Goal: Task Accomplishment & Management: Use online tool/utility

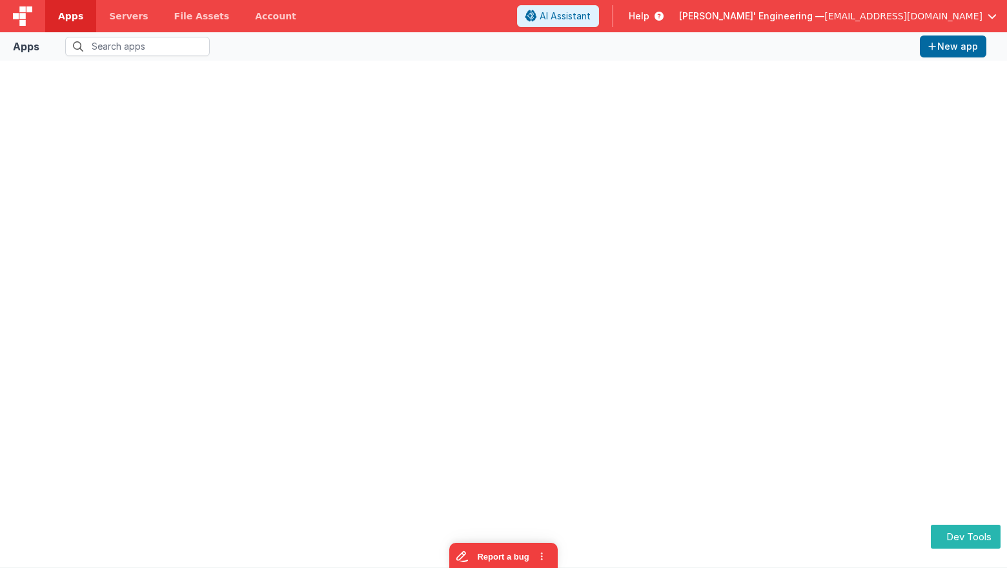
click at [824, 15] on span "Delfs' Engineering —" at bounding box center [751, 16] width 145 height 13
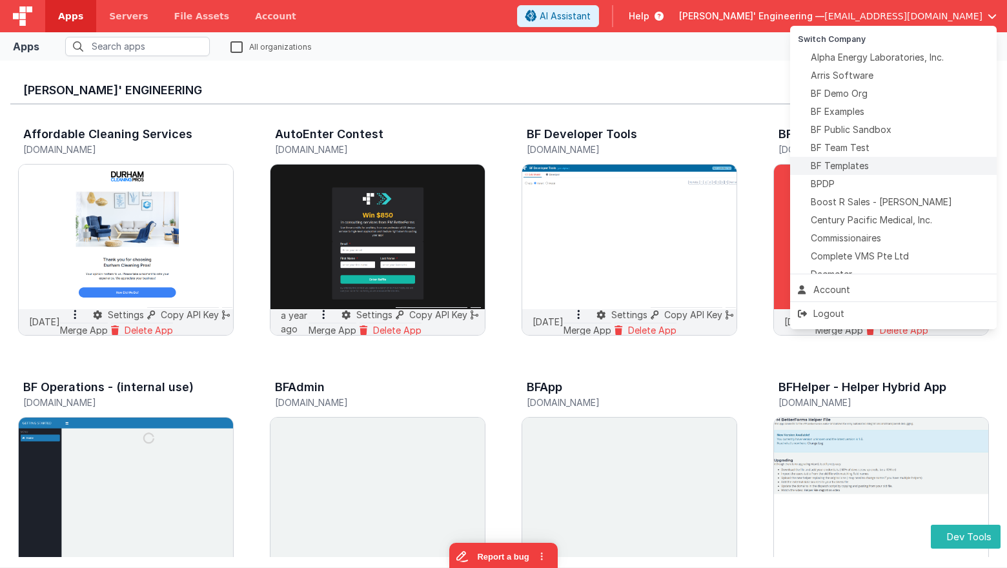
click at [873, 162] on div "BF Templates" at bounding box center [893, 165] width 191 height 13
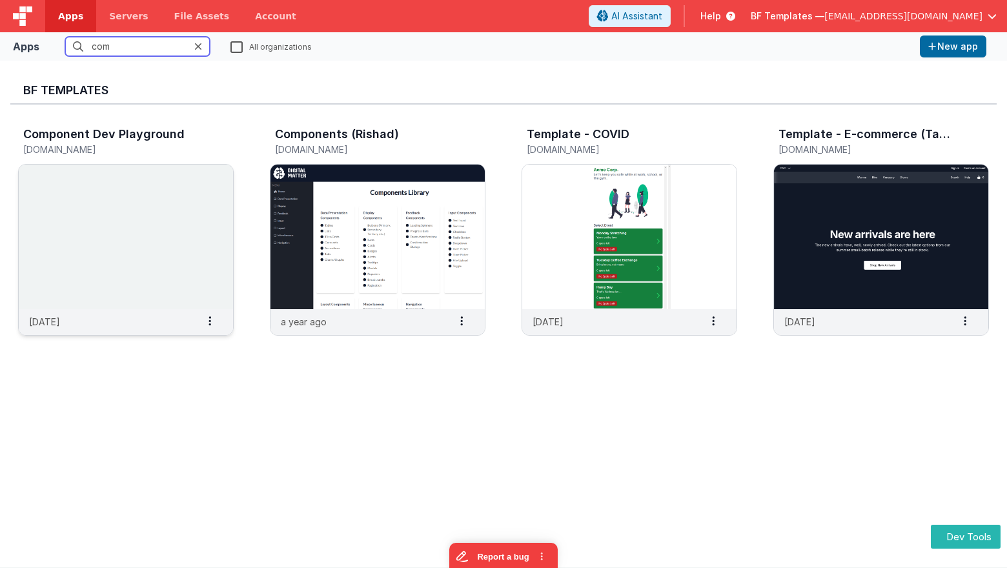
type input "com"
click at [205, 230] on img at bounding box center [126, 237] width 214 height 145
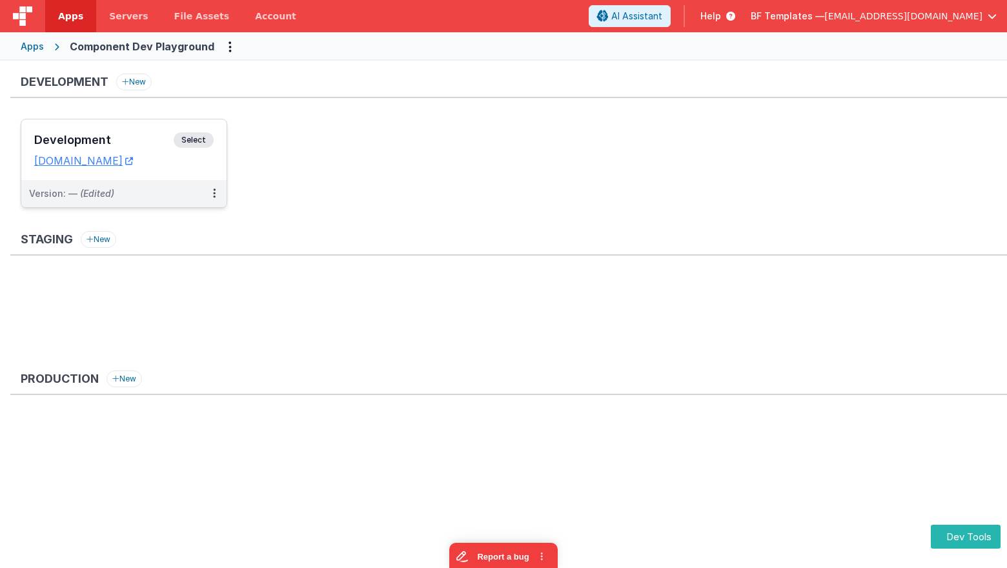
click at [208, 134] on span "Select" at bounding box center [194, 139] width 40 height 15
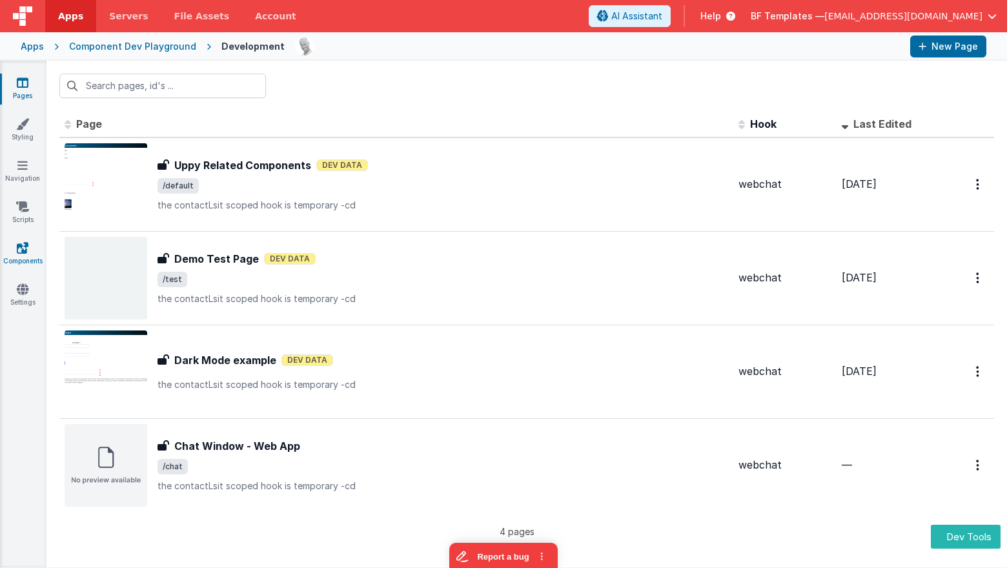
click at [32, 250] on link "Components" at bounding box center [22, 254] width 46 height 26
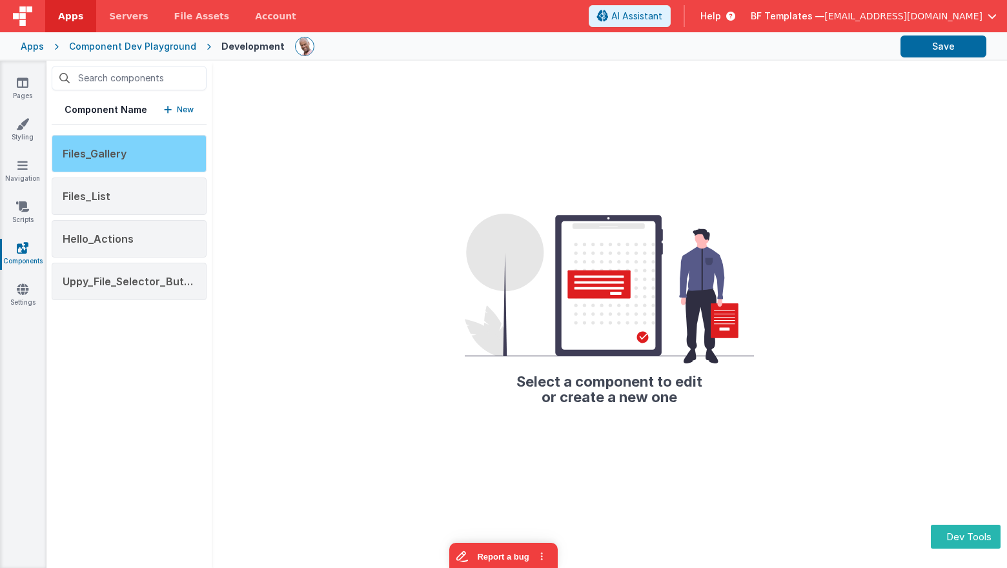
click at [161, 165] on div "Files_Gallery" at bounding box center [129, 153] width 155 height 37
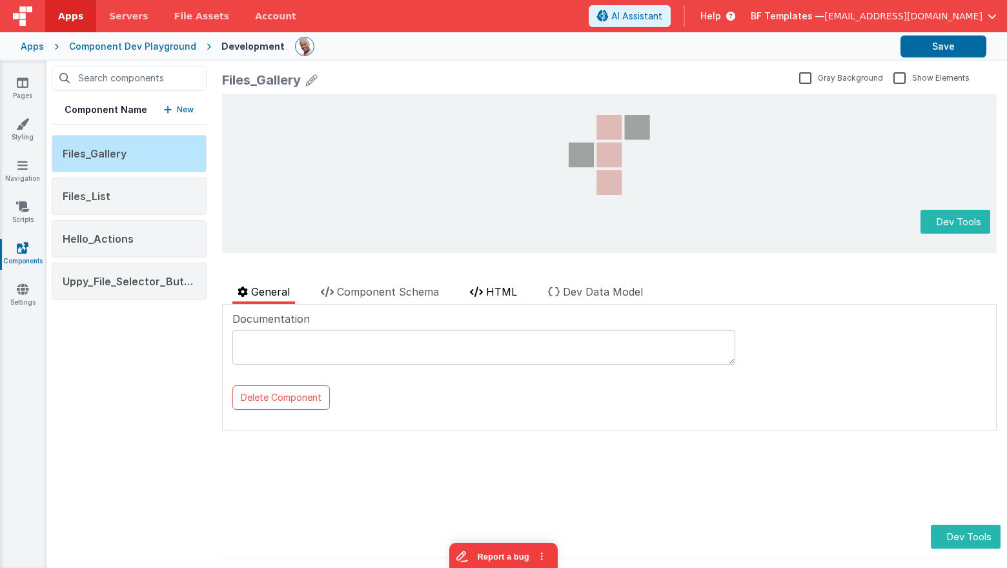
click at [506, 290] on span "HTML" at bounding box center [501, 291] width 31 height 13
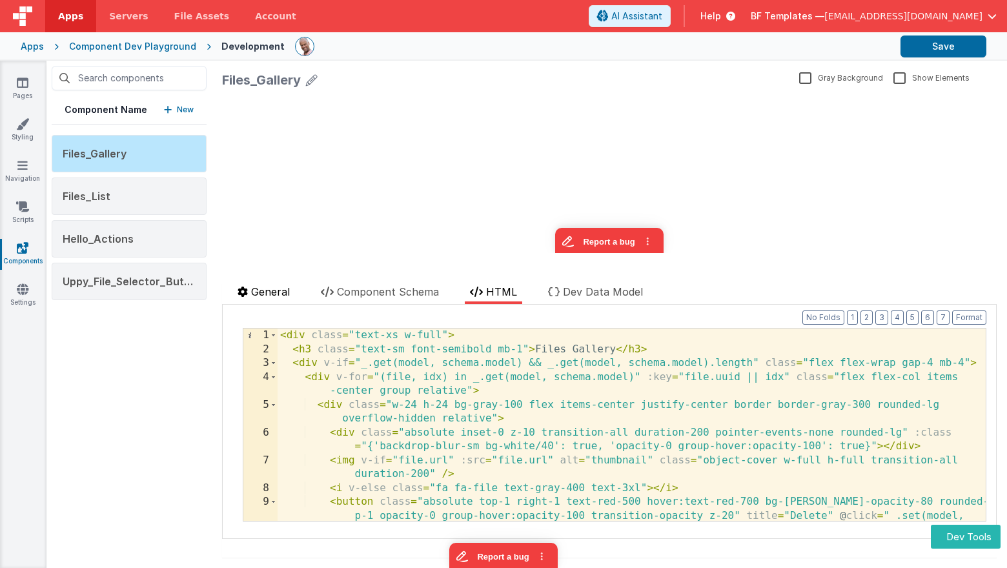
click at [272, 291] on span "General" at bounding box center [270, 291] width 39 height 13
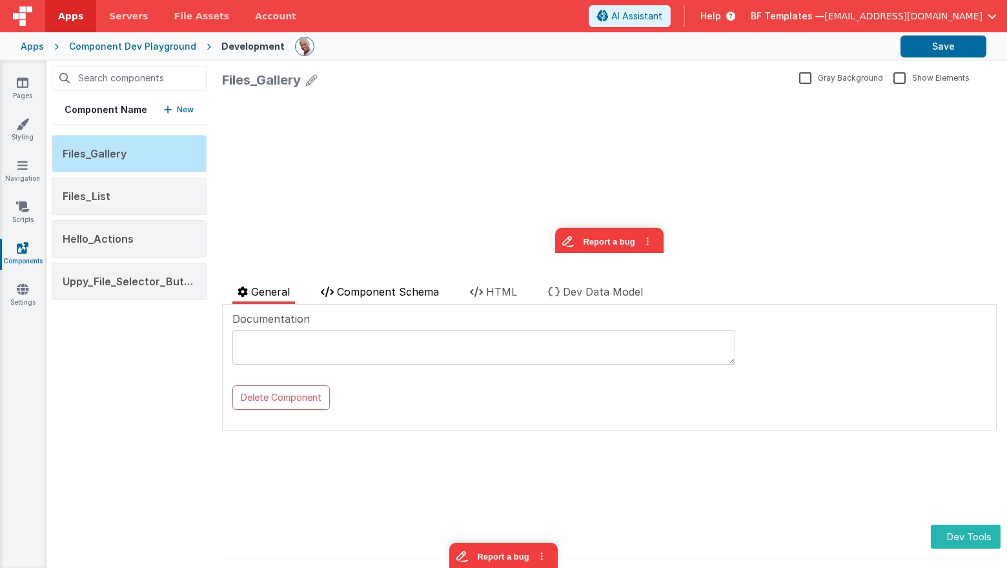
click at [405, 295] on span "Component Schema" at bounding box center [388, 291] width 102 height 13
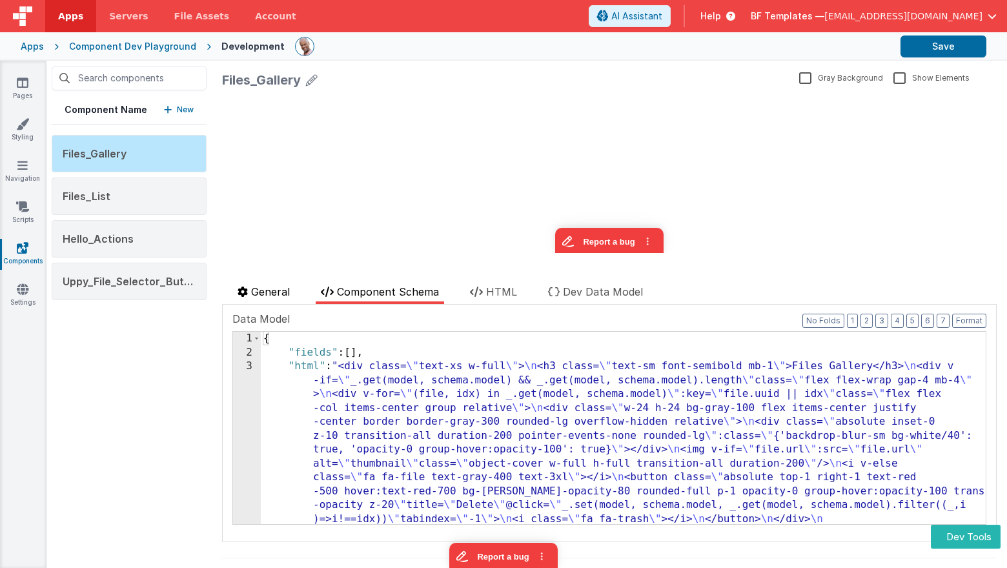
click at [274, 296] on span "General" at bounding box center [270, 291] width 39 height 13
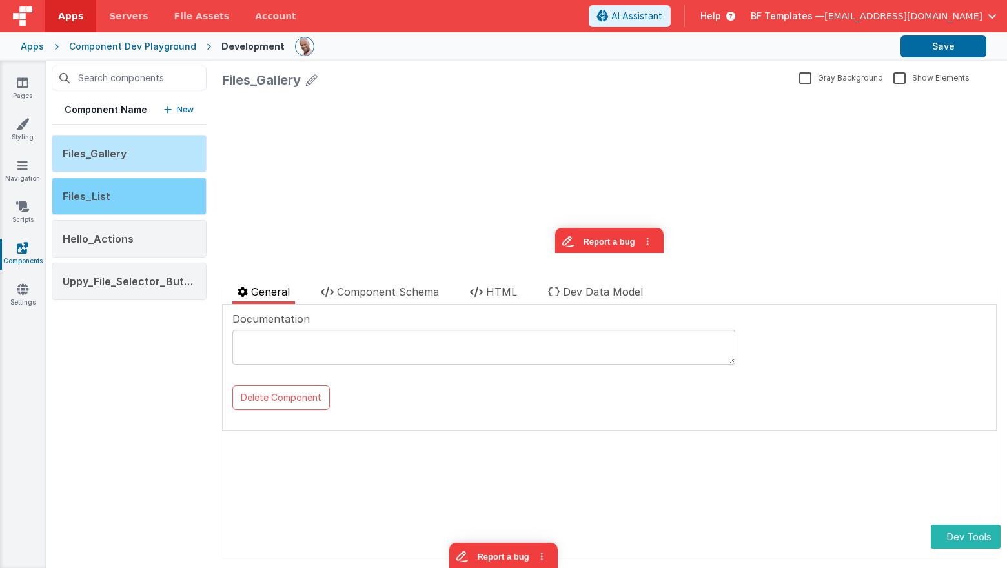
click at [158, 189] on div "Files_List" at bounding box center [129, 195] width 155 height 37
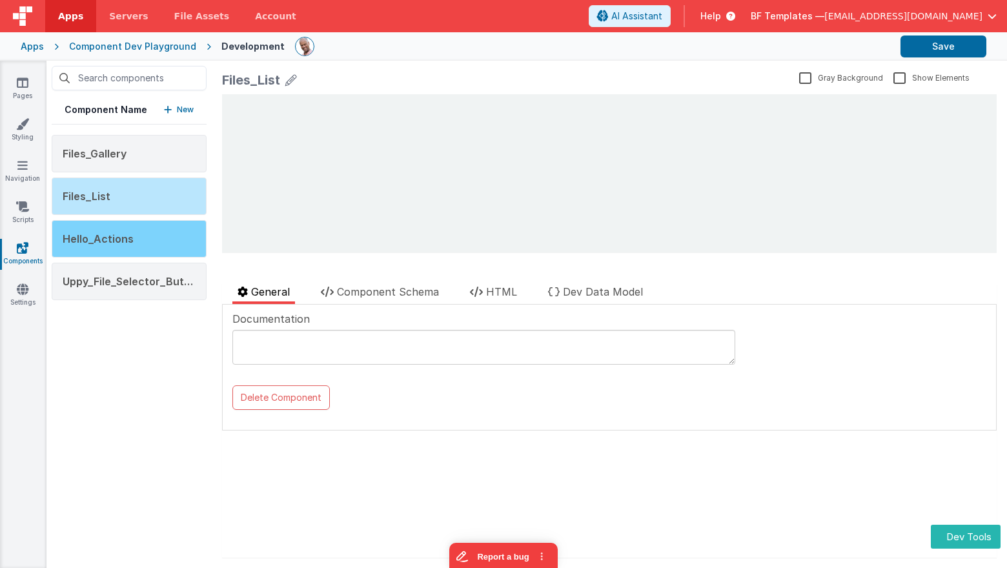
click at [150, 231] on div "Hello_Actions" at bounding box center [129, 238] width 155 height 37
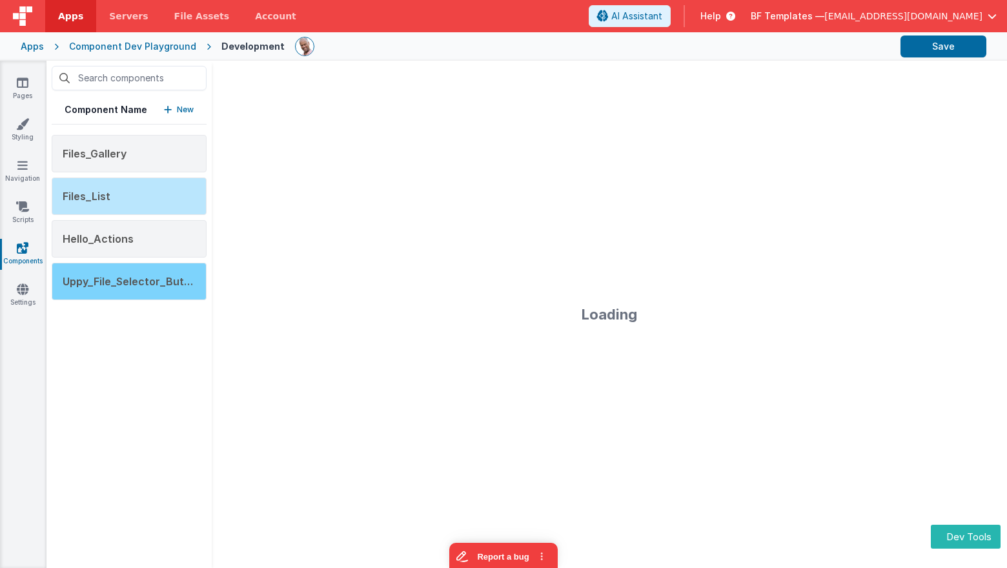
click at [150, 272] on div "Uppy_File_Selector_Button" at bounding box center [129, 281] width 155 height 37
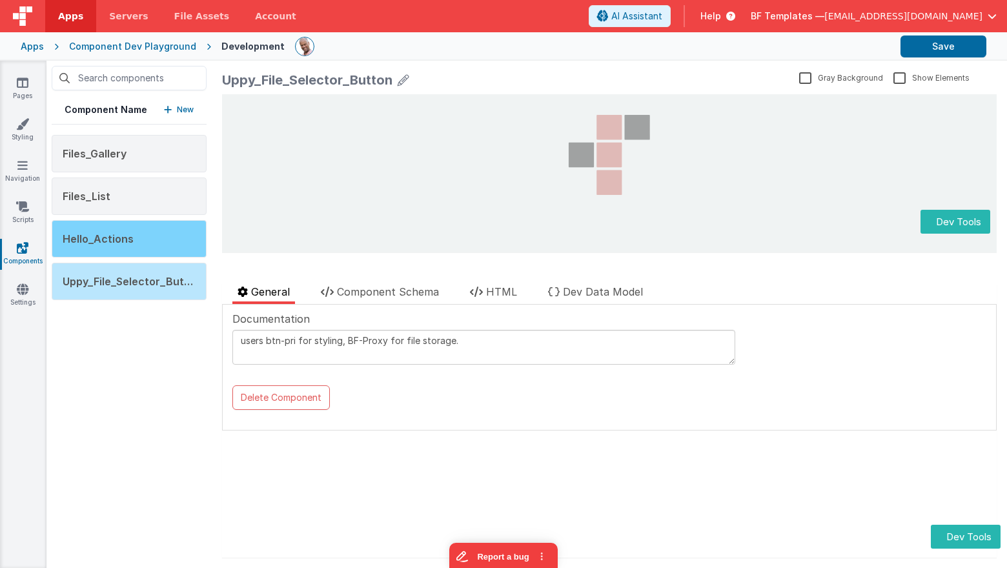
click at [163, 241] on div "Hello_Actions" at bounding box center [129, 238] width 155 height 37
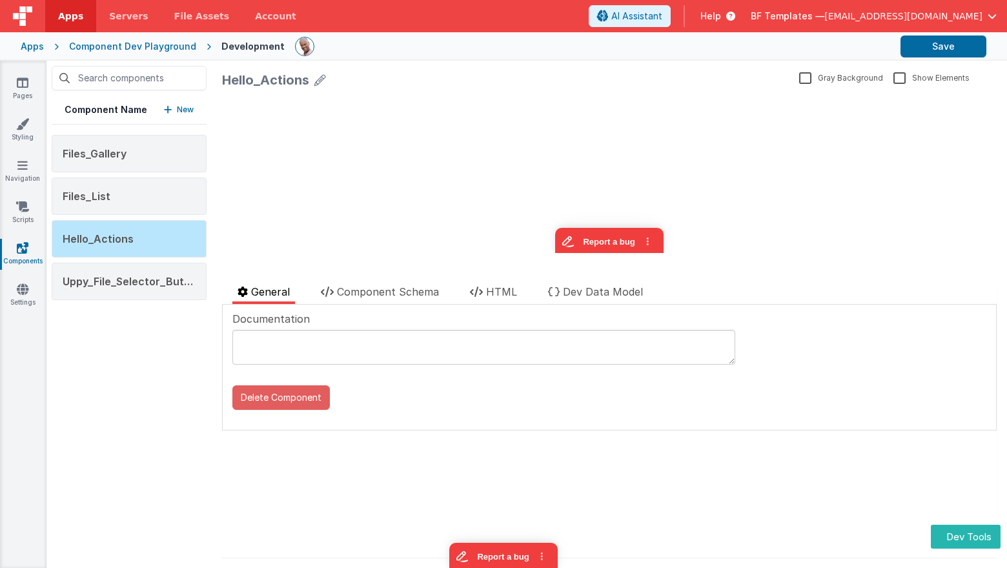
click at [278, 405] on button "Delete Component" at bounding box center [280, 397] width 97 height 25
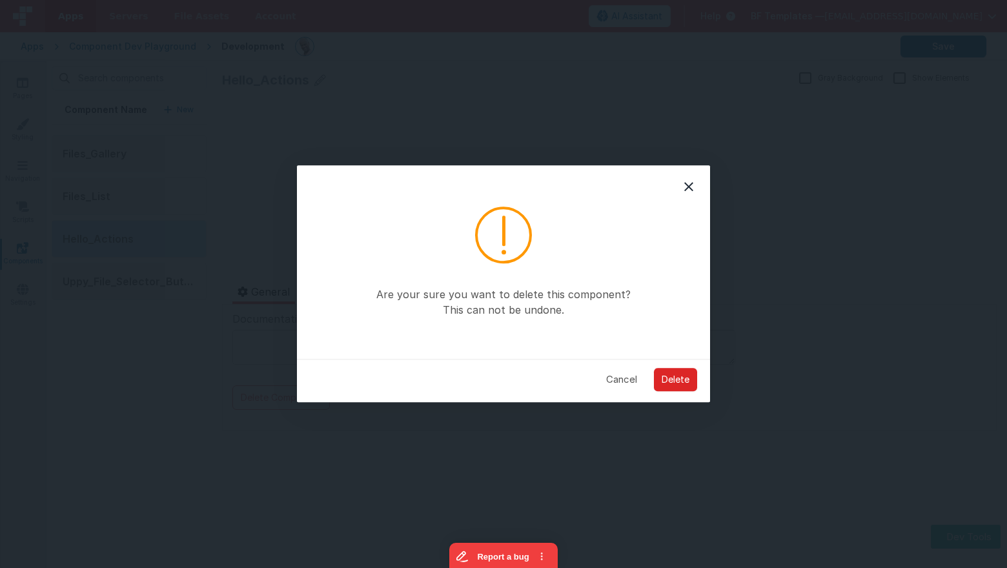
click at [667, 380] on button "Delete" at bounding box center [675, 379] width 43 height 23
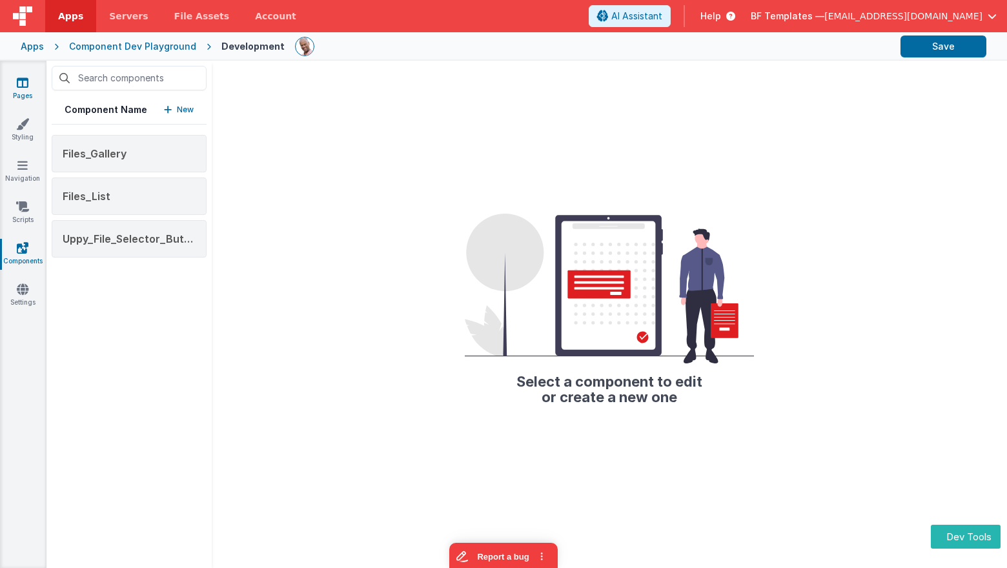
click at [21, 83] on icon at bounding box center [23, 82] width 12 height 13
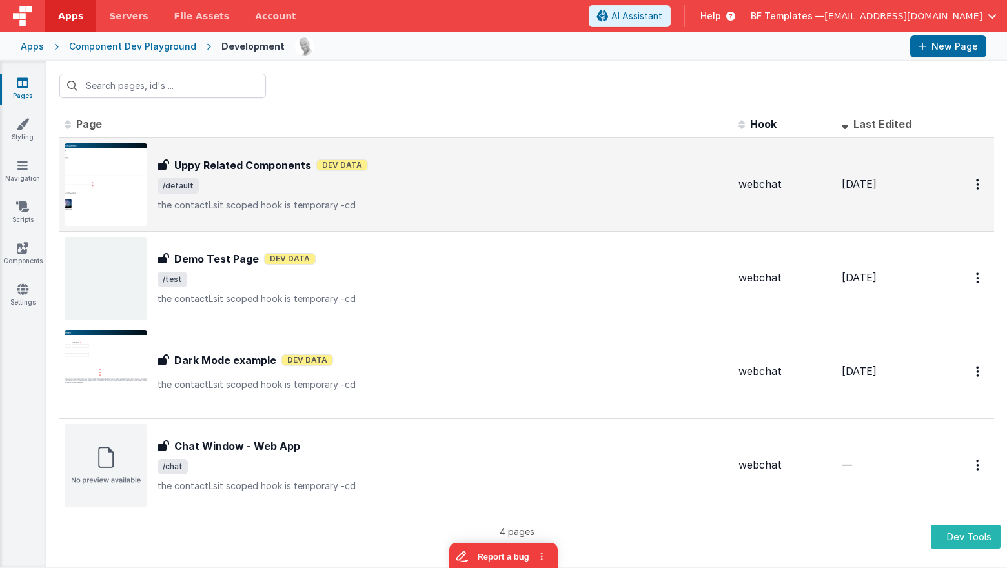
click at [359, 187] on span "/default" at bounding box center [442, 185] width 571 height 15
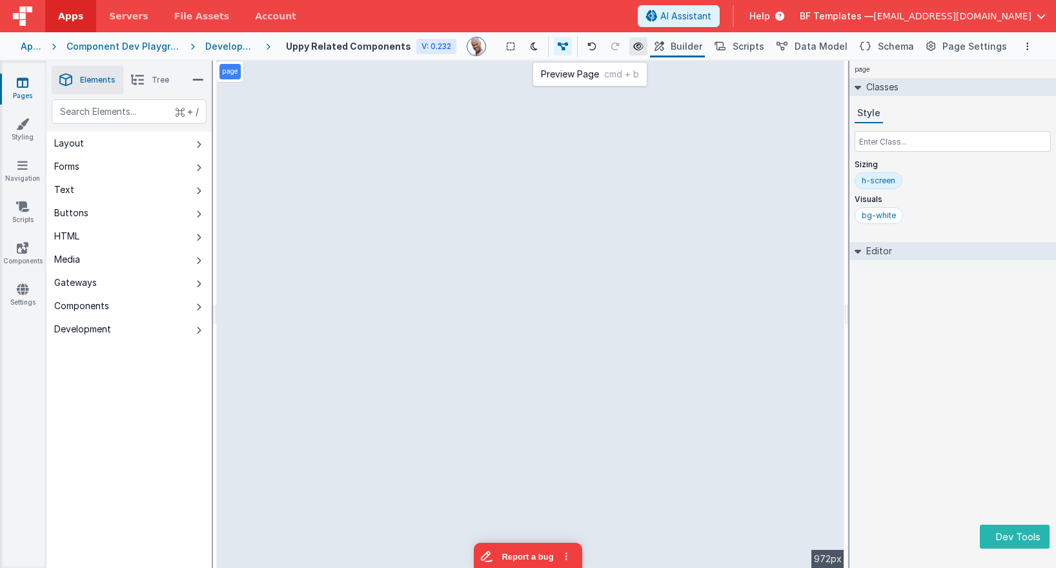
click at [643, 49] on icon at bounding box center [638, 46] width 10 height 9
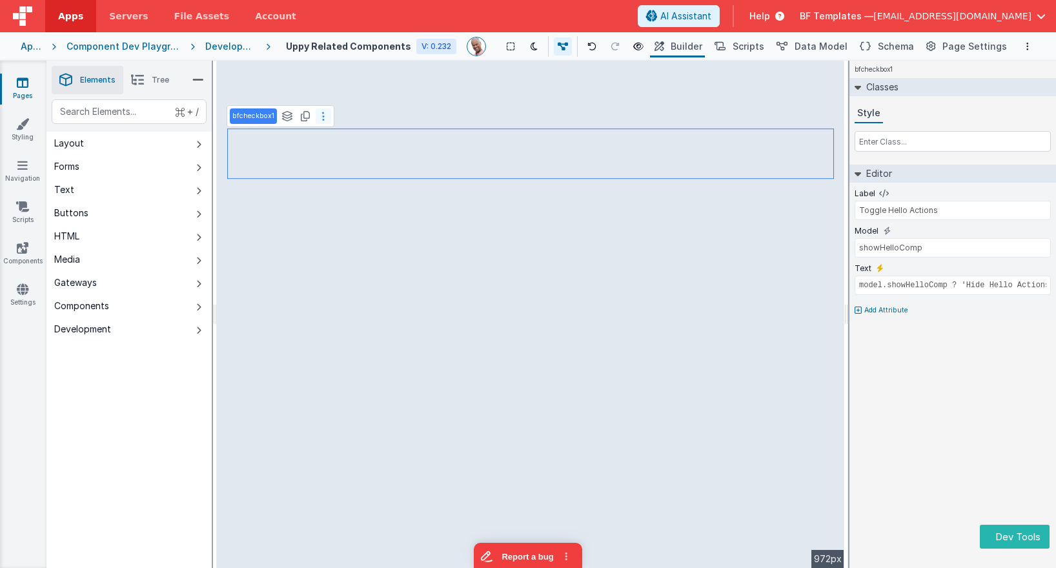
click at [322, 117] on icon at bounding box center [323, 116] width 3 height 10
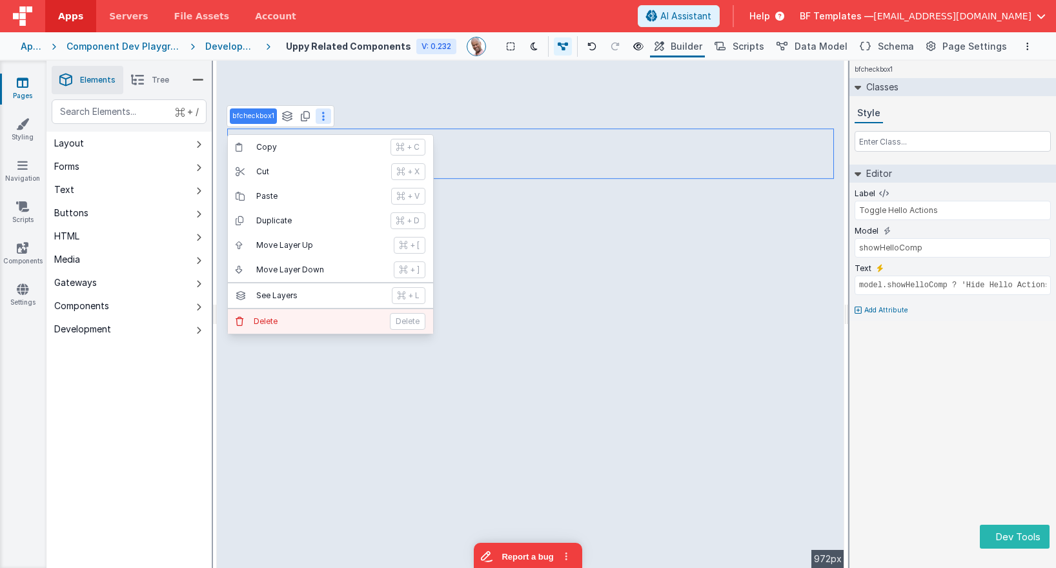
click at [288, 327] on button "[PERSON_NAME]" at bounding box center [330, 321] width 205 height 25
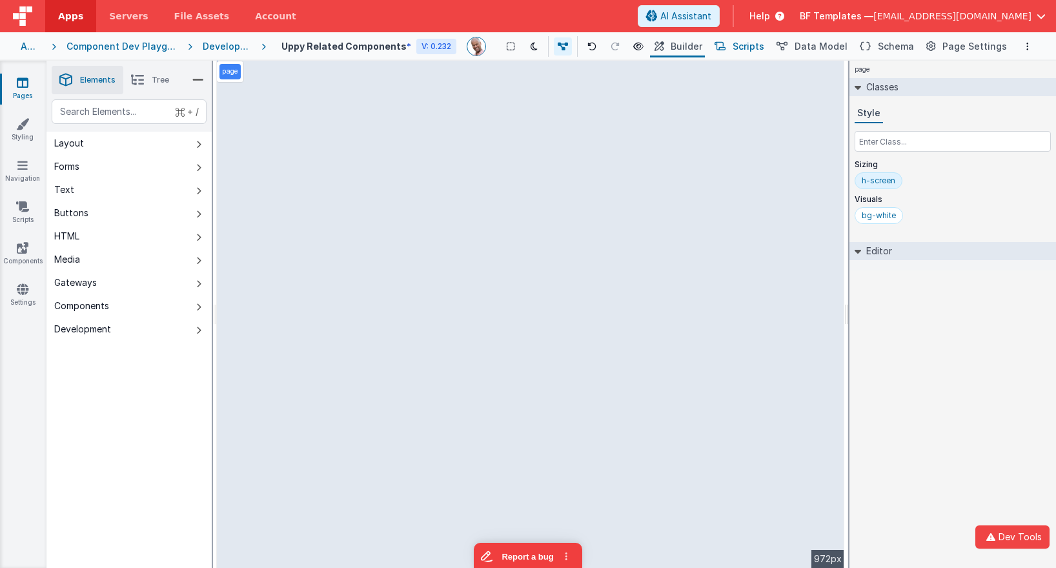
click at [764, 43] on span "Scripts" at bounding box center [749, 46] width 32 height 13
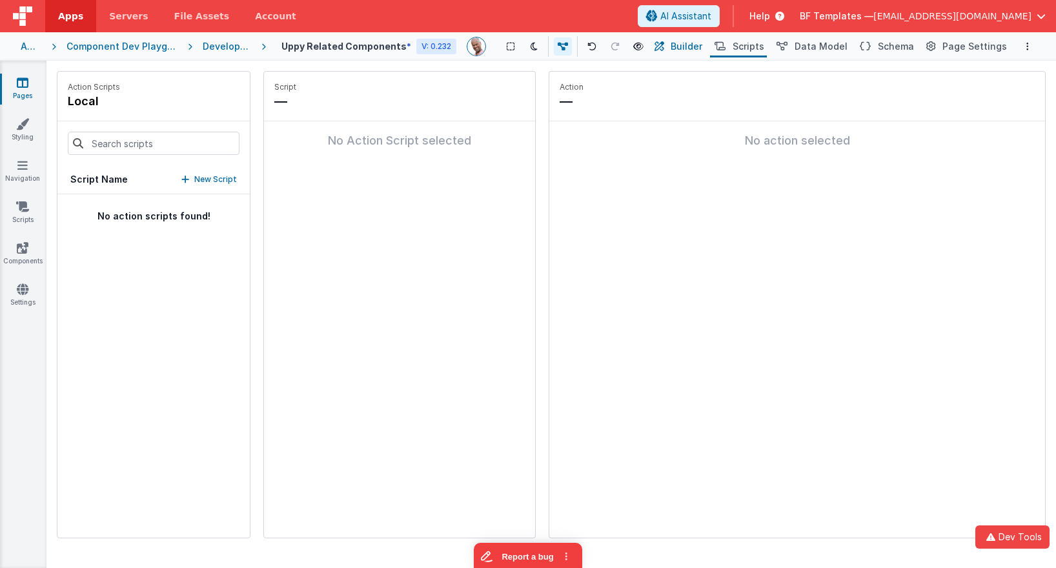
click at [695, 37] on button "Builder" at bounding box center [677, 46] width 55 height 22
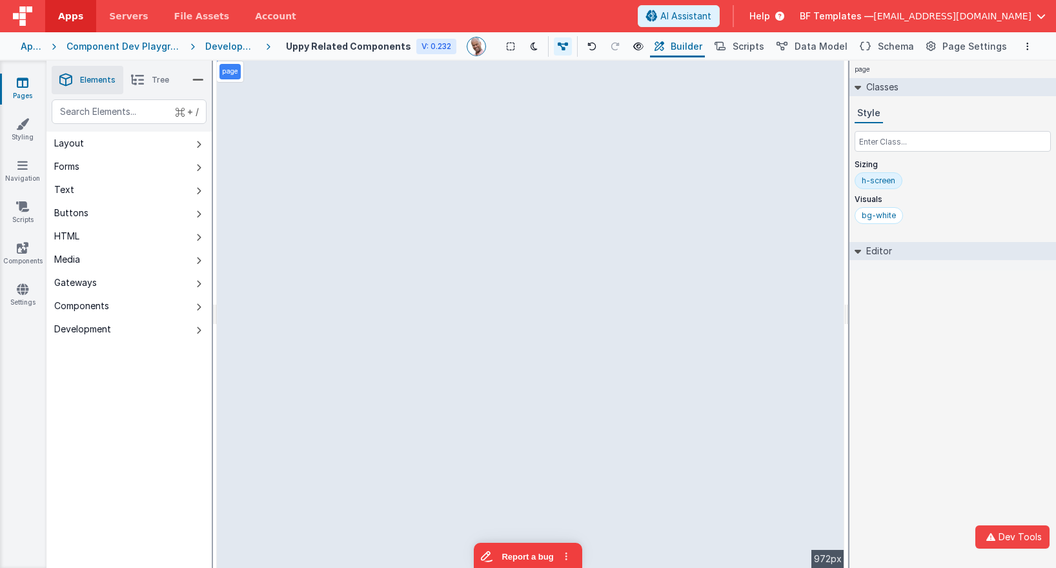
click at [695, 40] on span "Builder" at bounding box center [687, 46] width 32 height 13
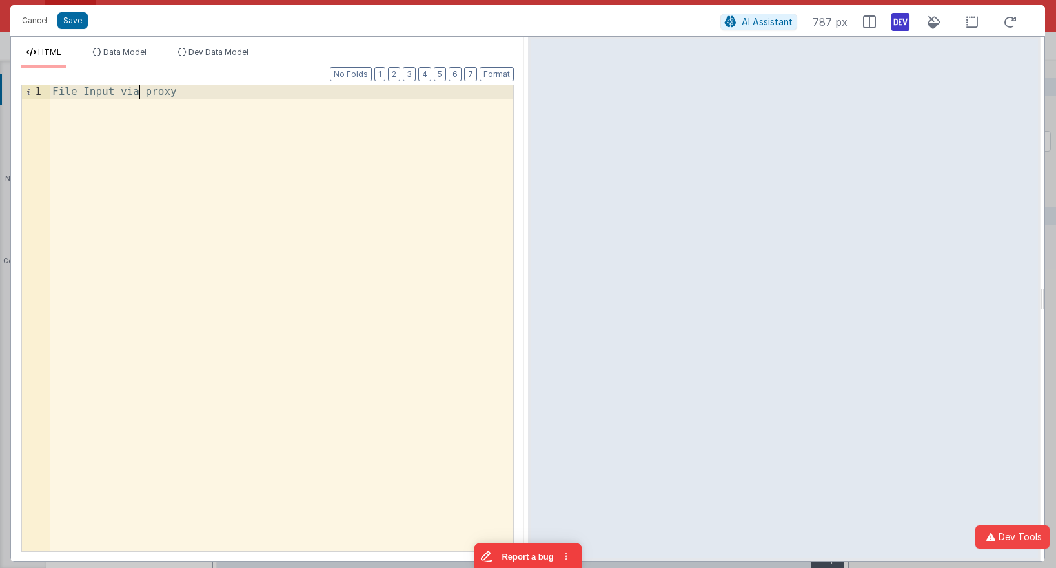
click at [141, 90] on div "File Input via proxy" at bounding box center [281, 332] width 463 height 494
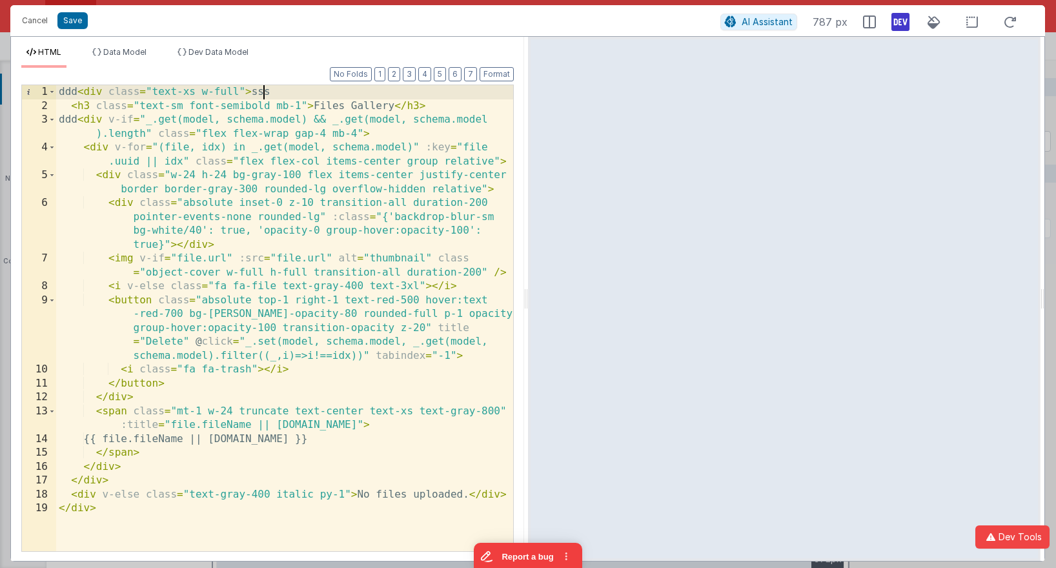
click at [266, 93] on div "ddd < div class = "text-xs w-full" > sss < h3 class = "text-sm font-semibold mb…" at bounding box center [284, 332] width 457 height 494
click at [69, 91] on div "ddd < div class = "text-xs w-full" > sss < h3 class = "text-sm font-semibold mb…" at bounding box center [284, 332] width 457 height 494
click at [238, 88] on div "< div class = "text-xs w-full" > sss < h3 class = "text-sm font-semibold mb-1" …" at bounding box center [284, 332] width 457 height 494
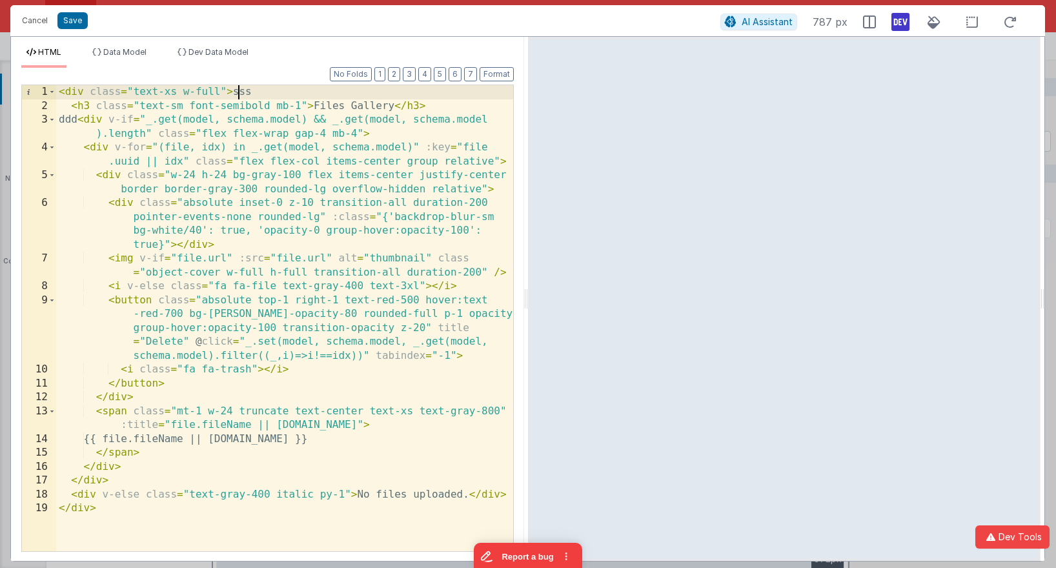
click at [238, 88] on div "< div class = "text-xs w-full" > sss < h3 class = "text-sm font-semibold mb-1" …" at bounding box center [284, 332] width 457 height 494
click at [210, 50] on span "Dev Data Model" at bounding box center [218, 52] width 60 height 10
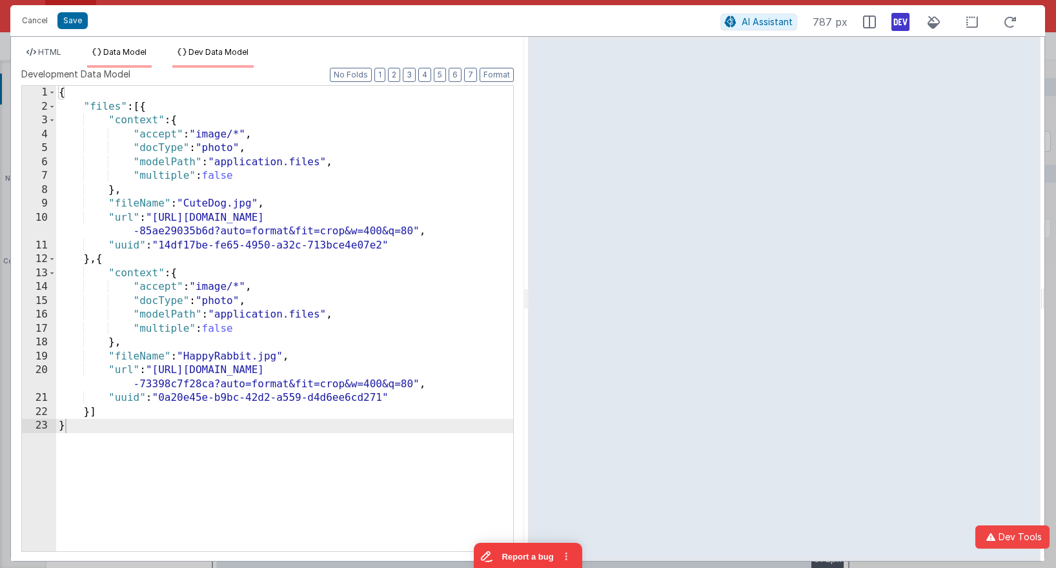
click at [126, 51] on span "Data Model" at bounding box center [124, 52] width 43 height 10
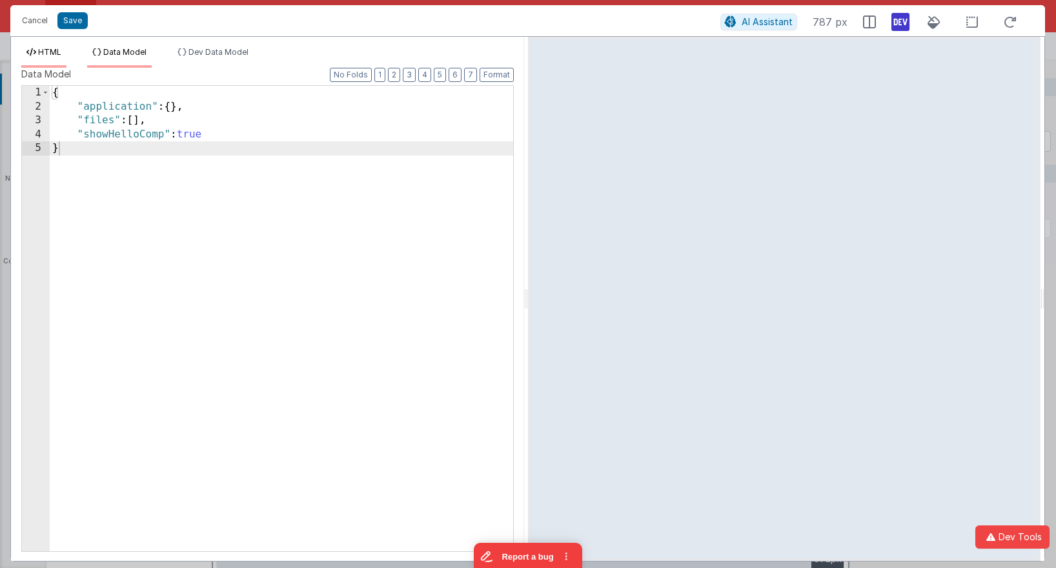
click at [50, 52] on span "HTML" at bounding box center [49, 52] width 23 height 10
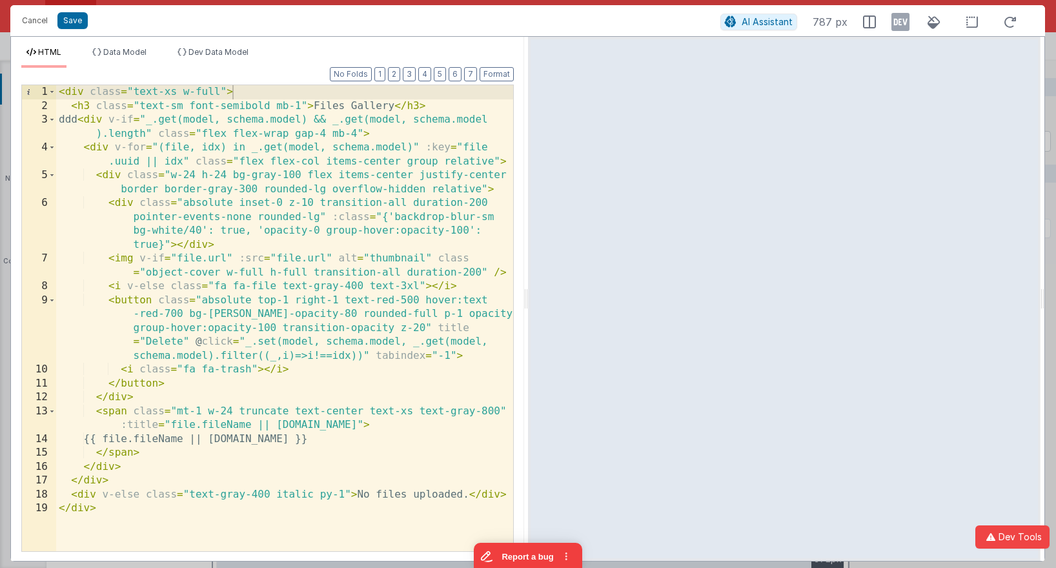
click at [908, 25] on icon at bounding box center [900, 22] width 18 height 21
click at [904, 26] on icon at bounding box center [900, 22] width 18 height 21
click at [30, 23] on button "Cancel" at bounding box center [34, 21] width 39 height 18
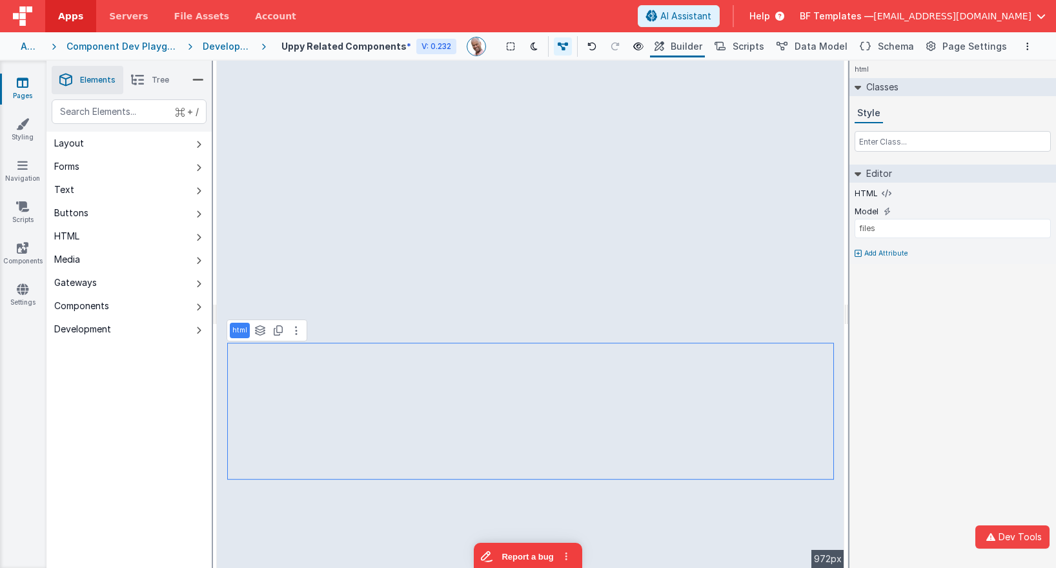
click at [287, 334] on div "See layers + L Duplicate + D" at bounding box center [278, 330] width 52 height 15
click at [290, 334] on button at bounding box center [295, 330] width 15 height 15
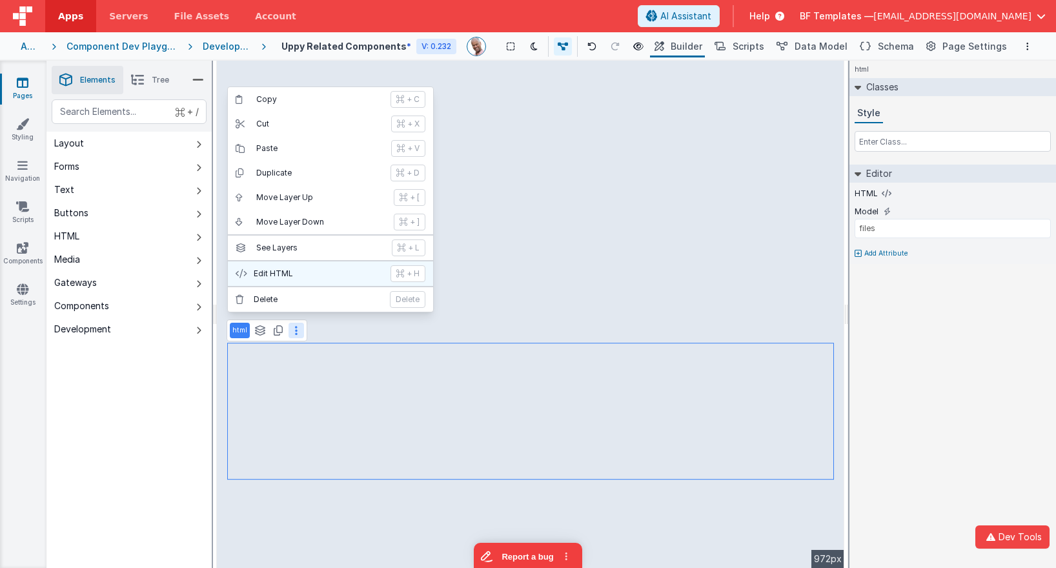
click at [303, 265] on button "Edit HTML + H" at bounding box center [330, 273] width 205 height 25
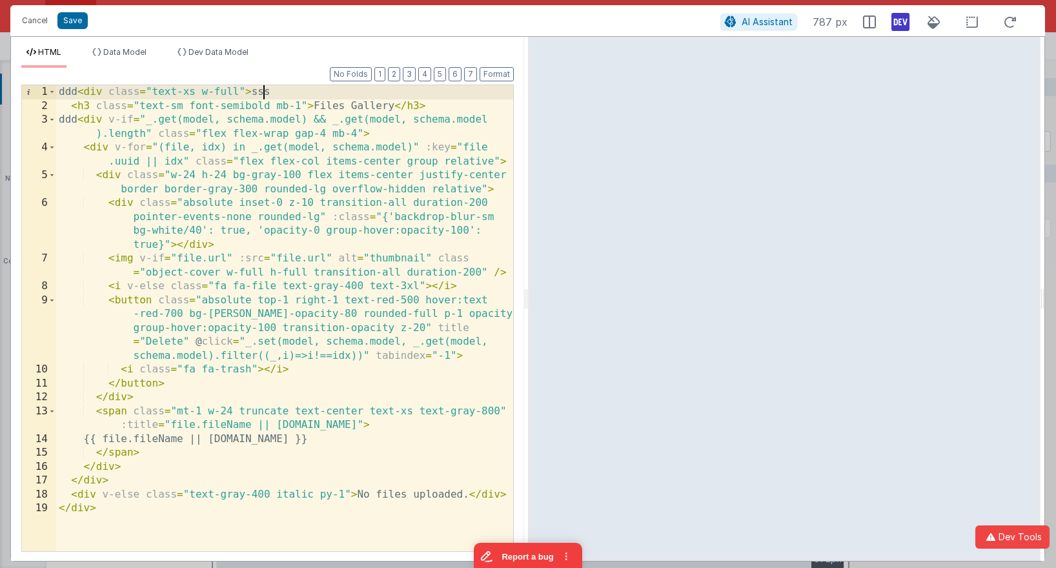
click at [263, 90] on div "ddd < div class = "text-xs w-full" > sss < h3 class = "text-sm font-semibold mb…" at bounding box center [284, 332] width 457 height 494
click at [68, 93] on div "ddd < div class = "text-xs w-full" > < h3 class = "text-sm font-semibold mb-1" …" at bounding box center [284, 332] width 457 height 494
click at [81, 119] on div "< div class = "text-xs w-full" > < h3 class = "text-sm font-semibold mb-1" > Fi…" at bounding box center [284, 332] width 457 height 494
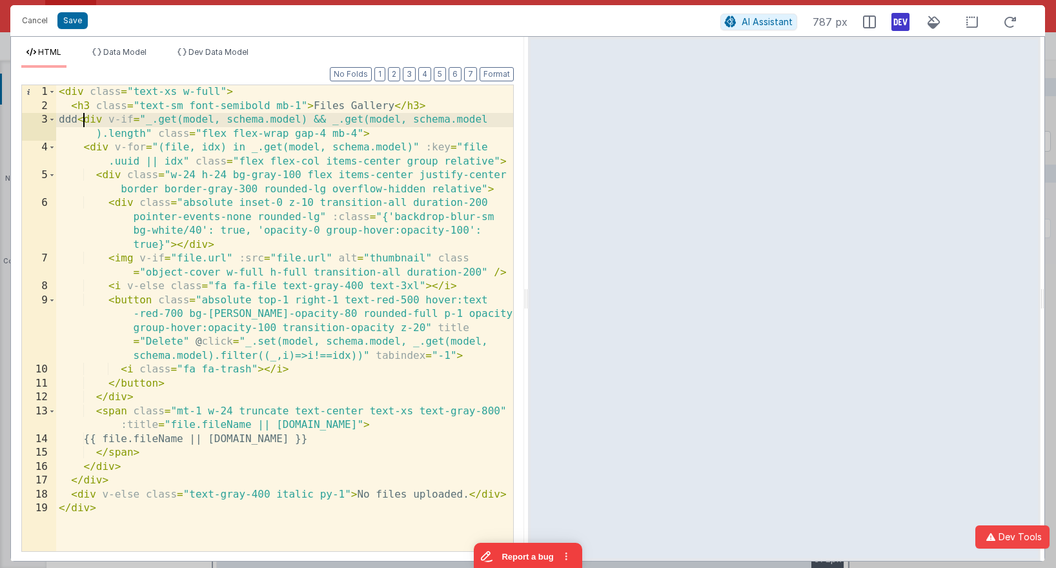
click at [81, 119] on div "< div class = "text-xs w-full" > < h3 class = "text-sm font-semibold mb-1" > Fi…" at bounding box center [284, 332] width 457 height 494
click at [70, 20] on button "Save" at bounding box center [72, 20] width 30 height 17
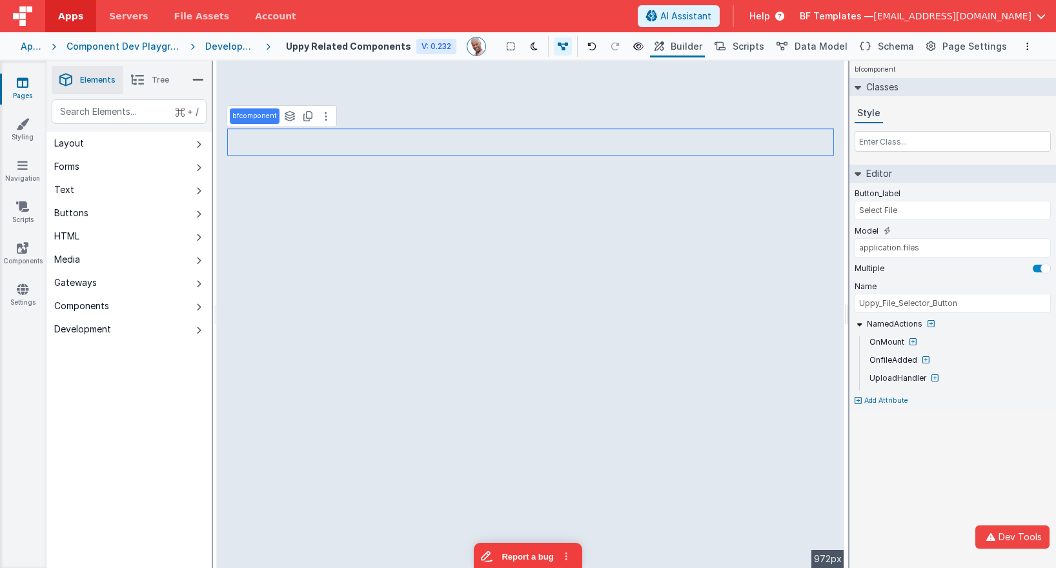
type input "BODY GROUP"
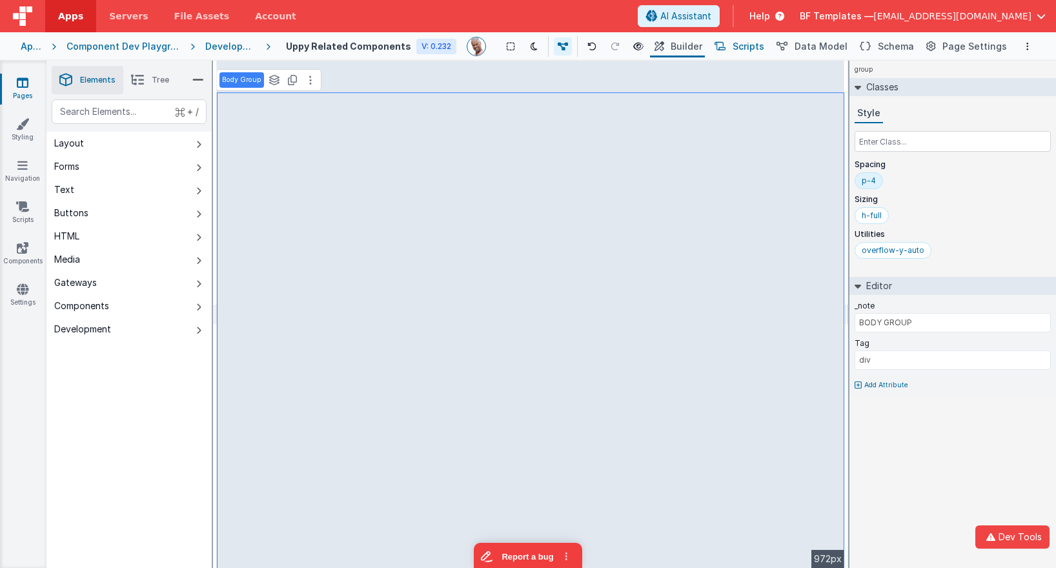
click at [758, 45] on span "Scripts" at bounding box center [749, 46] width 32 height 13
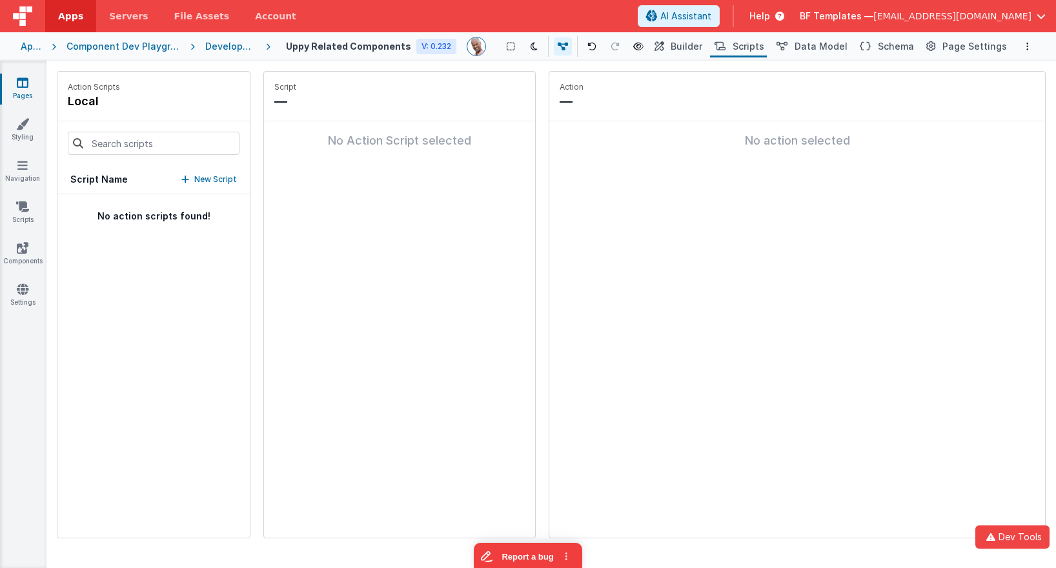
click at [669, 256] on fieldset "Action — No action selected" at bounding box center [797, 305] width 496 height 466
click at [21, 83] on icon at bounding box center [23, 82] width 12 height 13
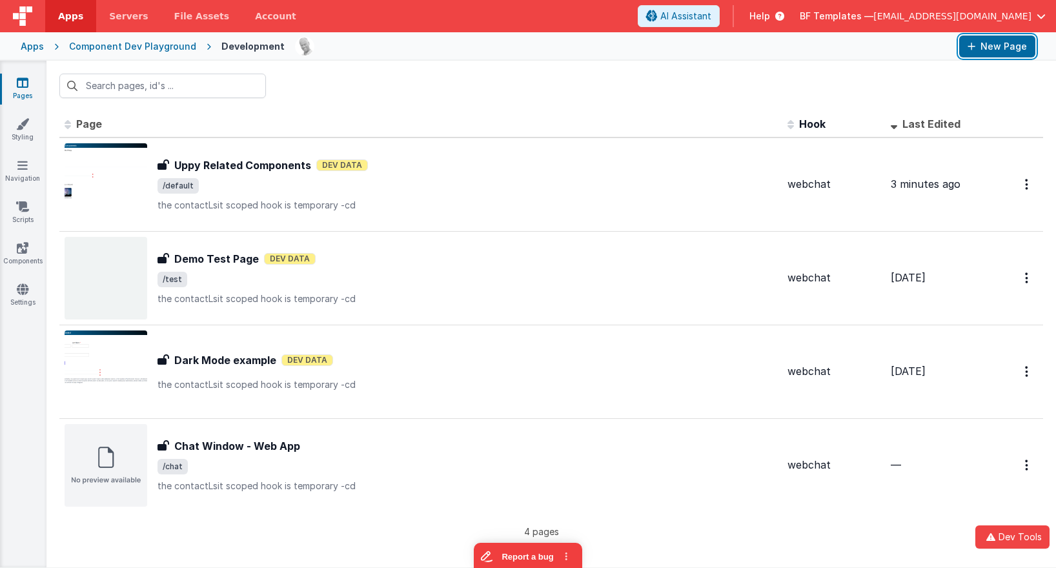
click at [985, 50] on button "New Page" at bounding box center [997, 46] width 76 height 22
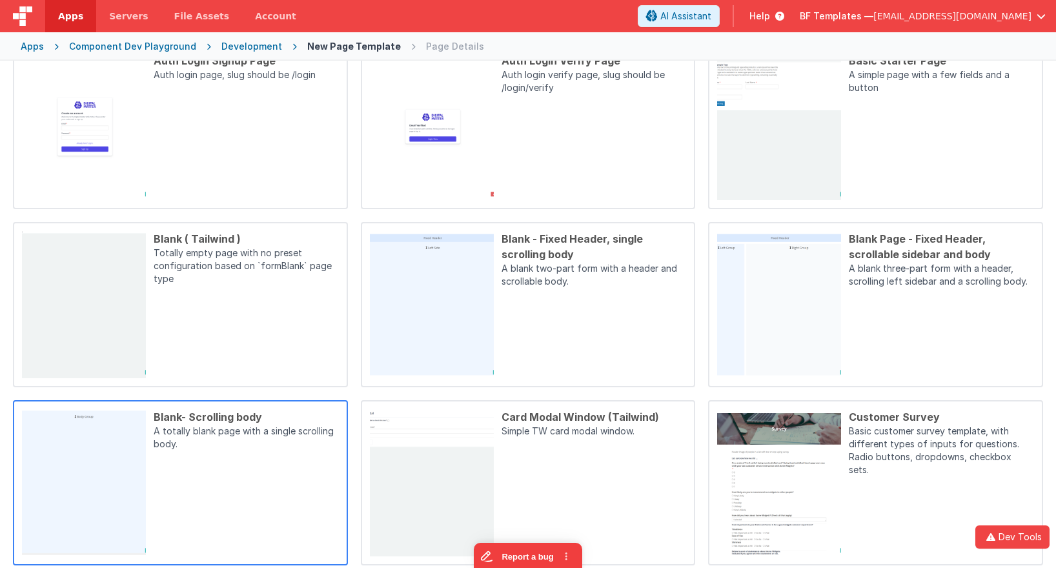
scroll to position [347, 0]
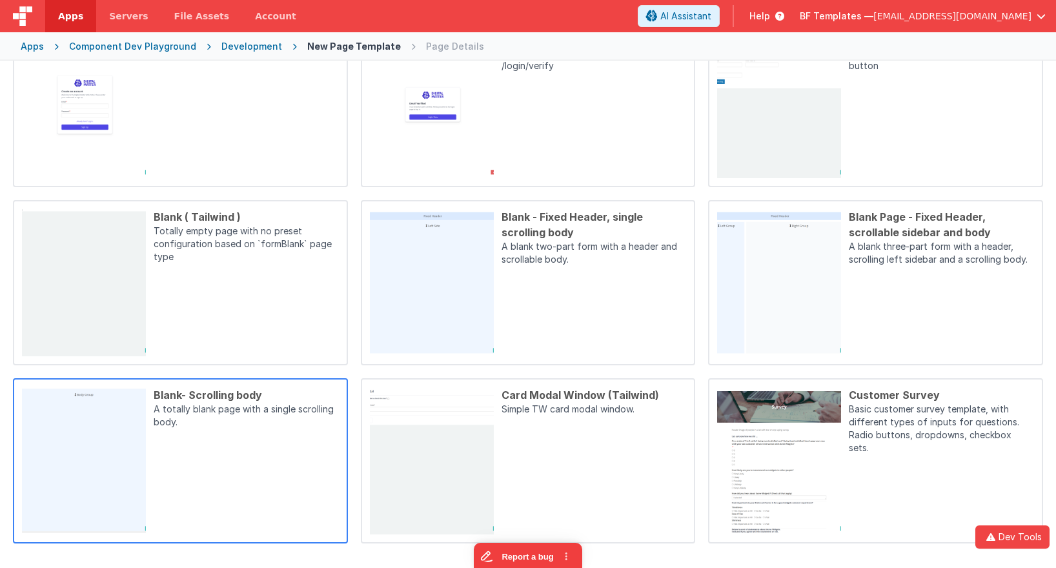
click at [223, 469] on div "Blank- Scrolling body A totally blank page with a single scrolling body." at bounding box center [242, 460] width 193 height 147
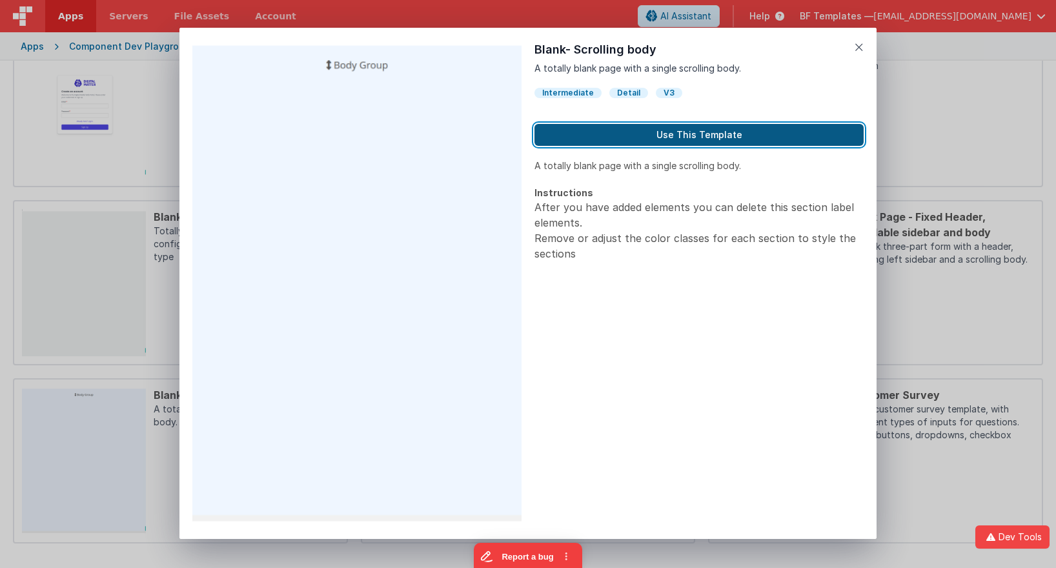
click at [679, 130] on button "Use This Template" at bounding box center [698, 135] width 329 height 22
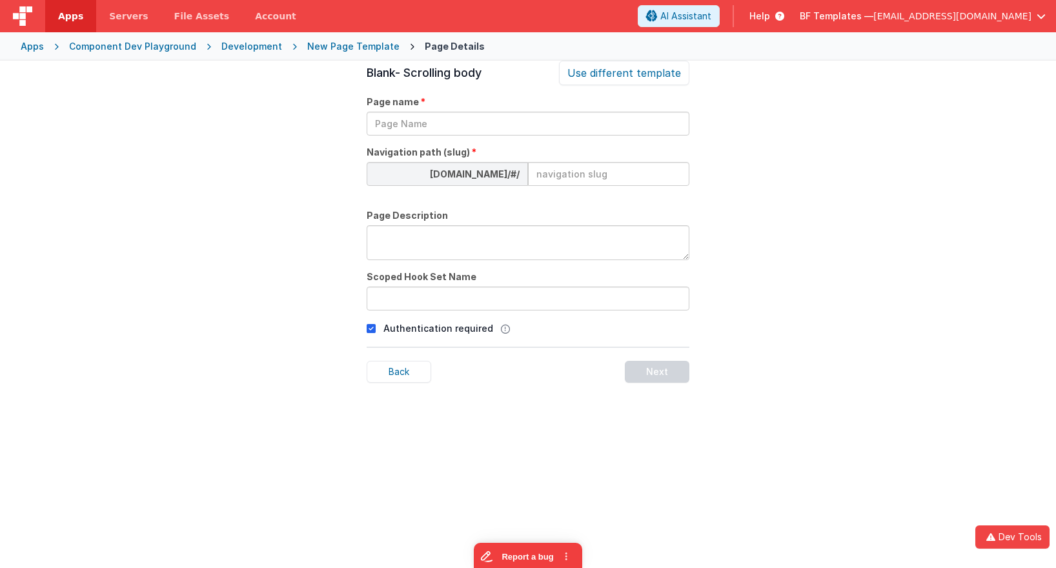
scroll to position [44, 0]
click at [536, 124] on input "text" at bounding box center [528, 124] width 323 height 24
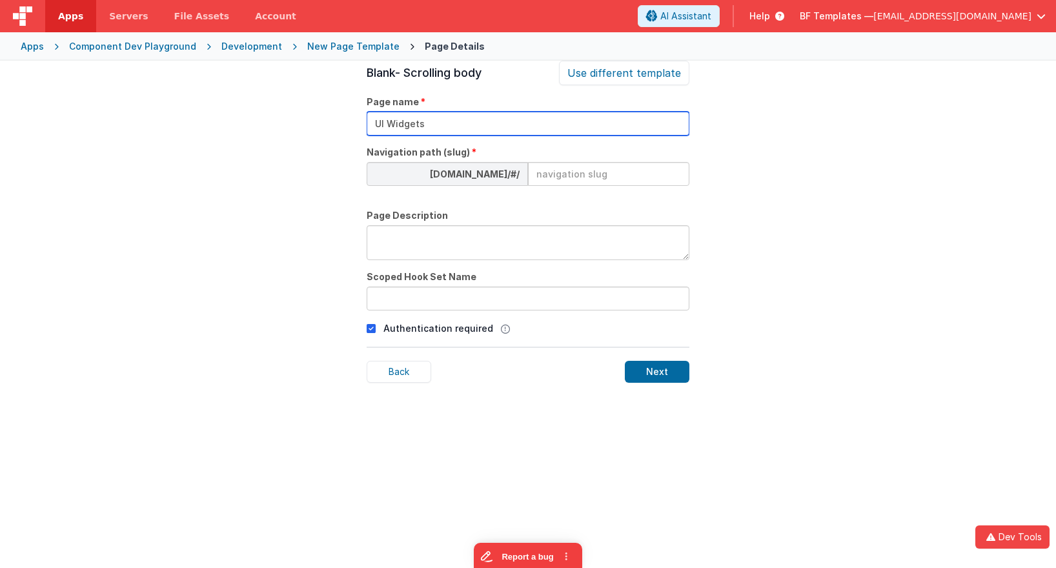
type input "UI Widgets"
click at [597, 177] on input at bounding box center [608, 174] width 161 height 24
type input "w"
type input "uiwidts"
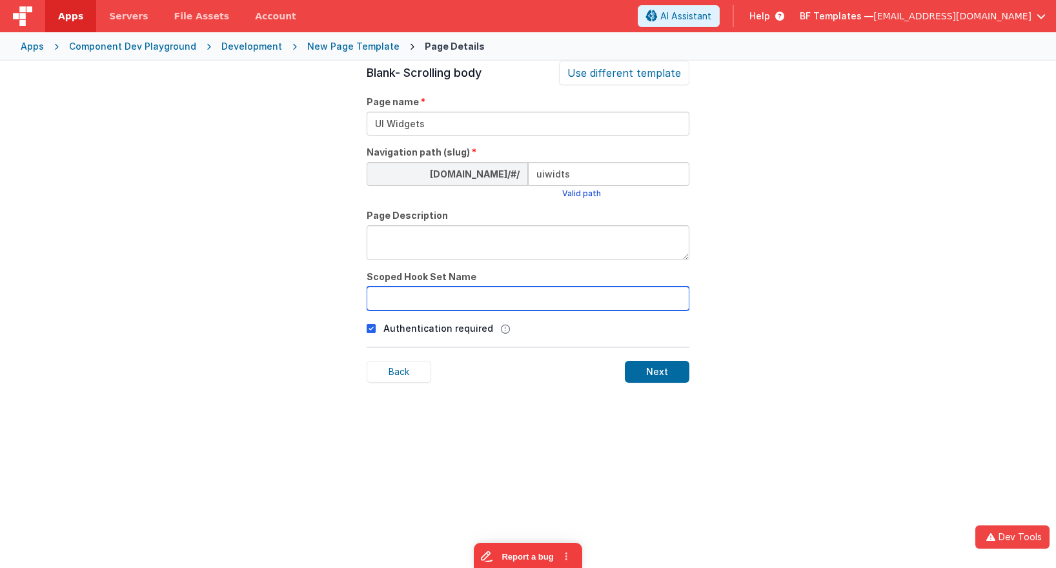
click at [576, 300] on input "text" at bounding box center [528, 299] width 323 height 24
type input "none"
click at [605, 256] on textarea at bounding box center [528, 242] width 323 height 35
click at [558, 176] on input "uiwidts" at bounding box center [608, 174] width 161 height 24
click at [559, 176] on input "uiwidts" at bounding box center [608, 174] width 161 height 24
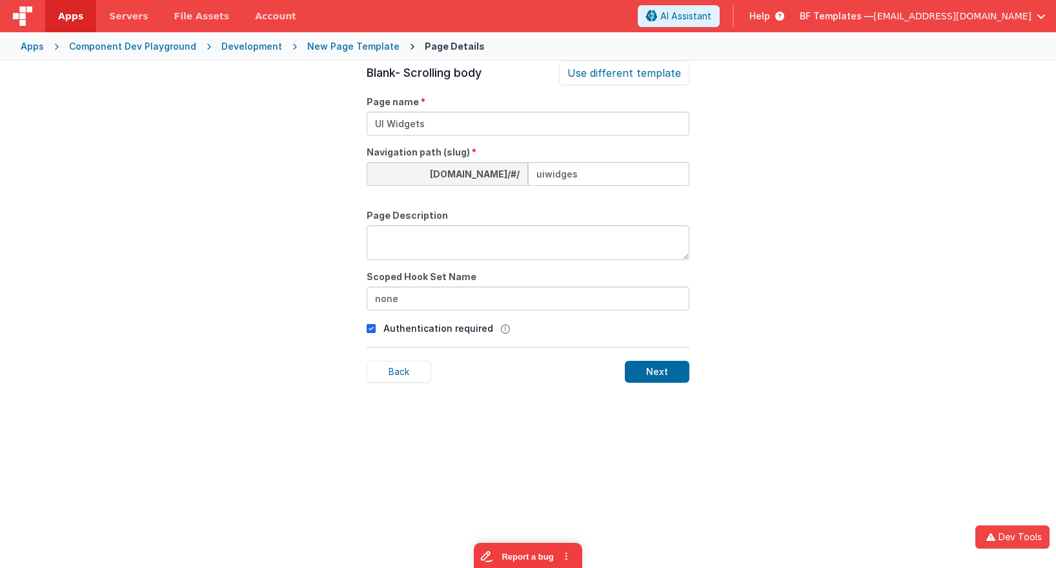
type input "uiwidges"
click at [543, 243] on textarea at bounding box center [528, 242] width 323 height 35
click at [660, 376] on div "Next" at bounding box center [657, 372] width 65 height 22
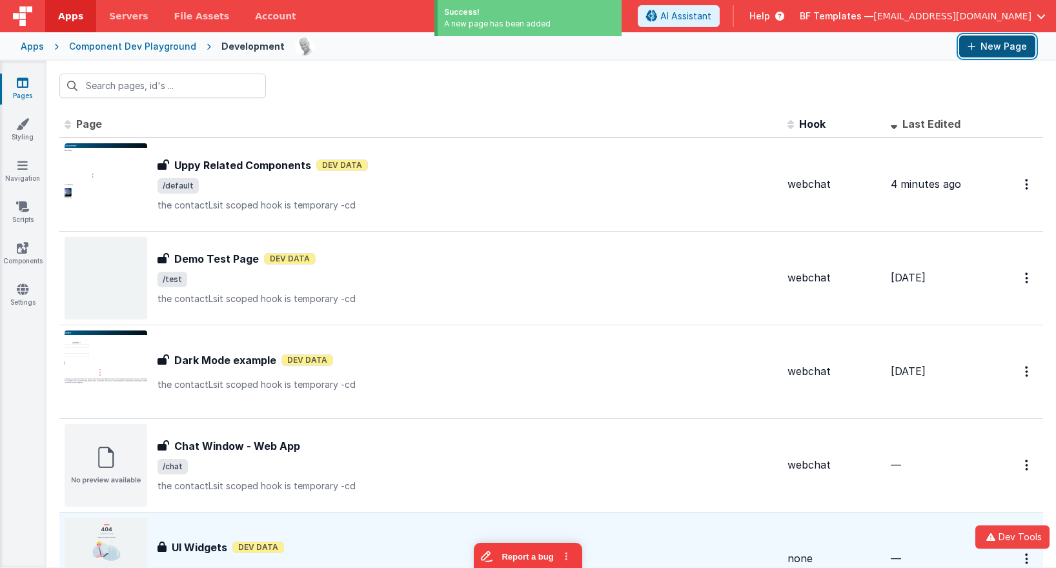
click at [997, 41] on button "New Page" at bounding box center [997, 46] width 76 height 22
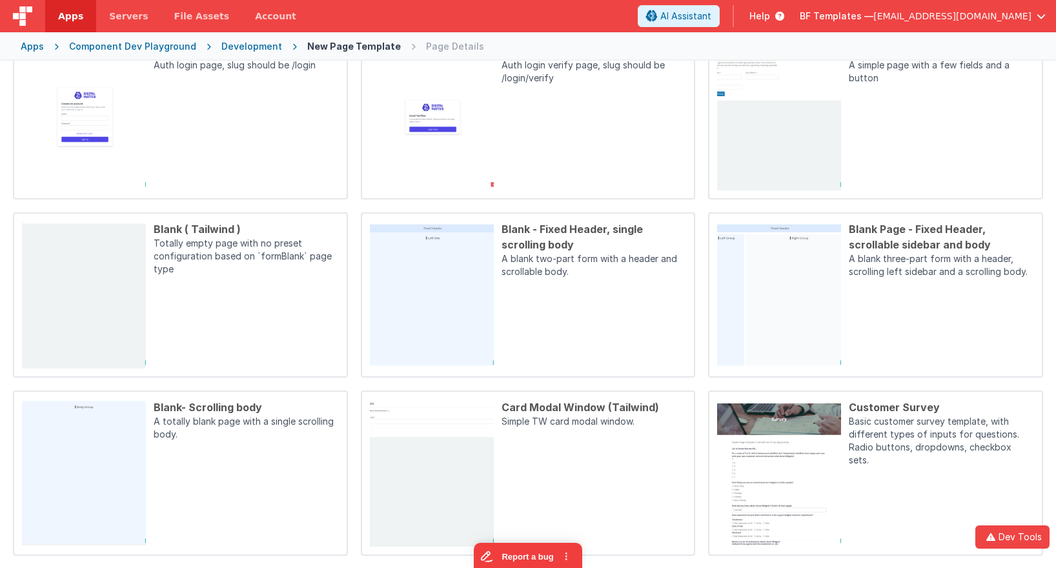
scroll to position [347, 0]
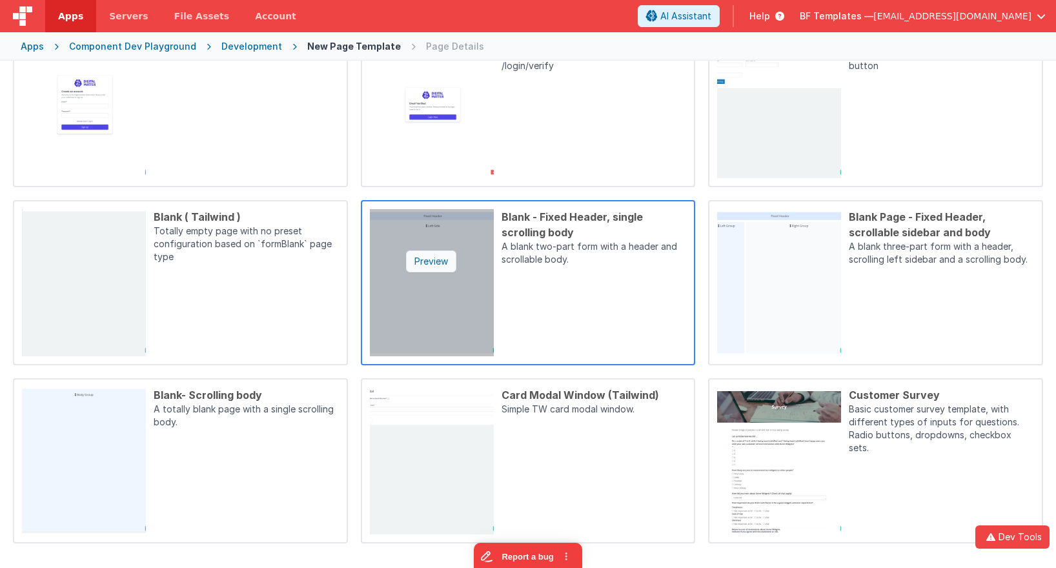
click at [430, 256] on div "Preview" at bounding box center [431, 261] width 50 height 22
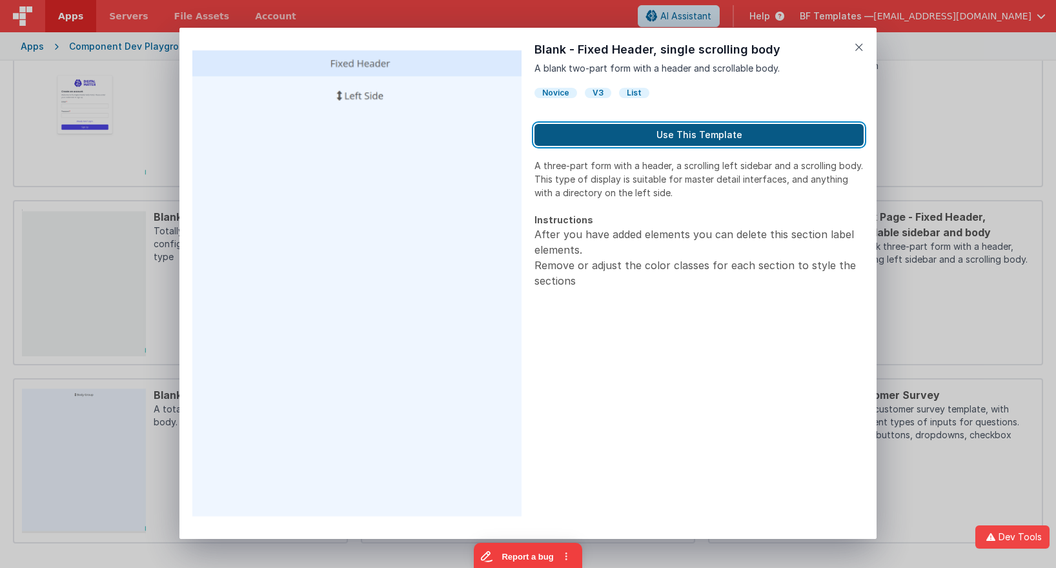
click at [633, 128] on button "Use This Template" at bounding box center [698, 135] width 329 height 22
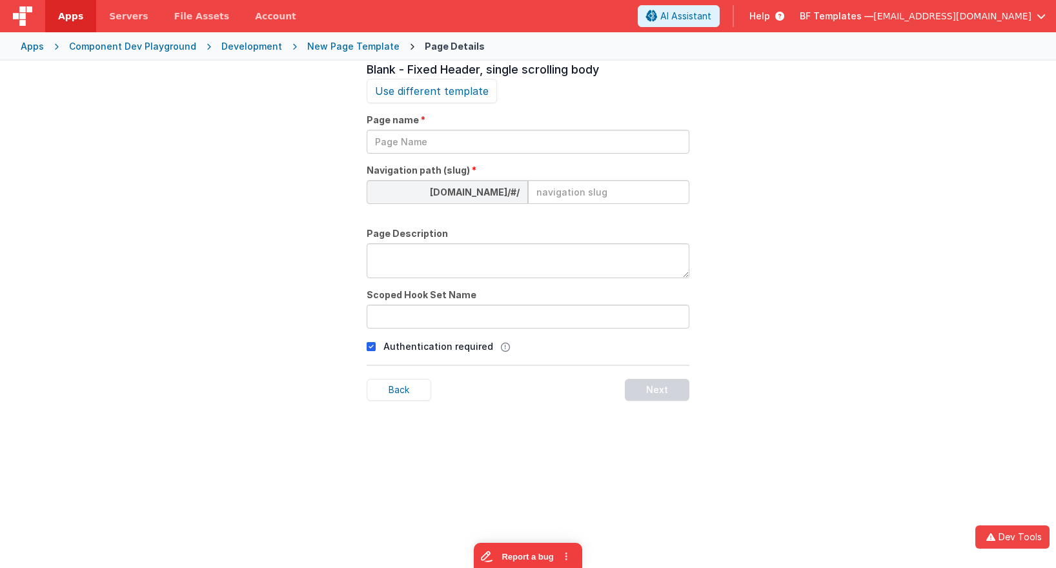
scroll to position [44, 0]
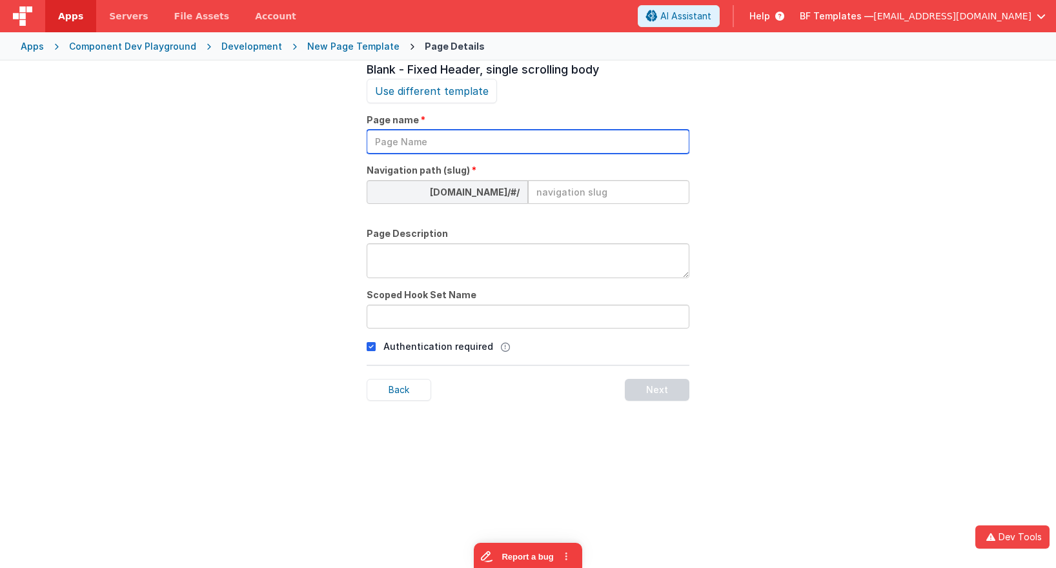
click at [567, 134] on input "text" at bounding box center [528, 142] width 323 height 24
type input "Scanning"
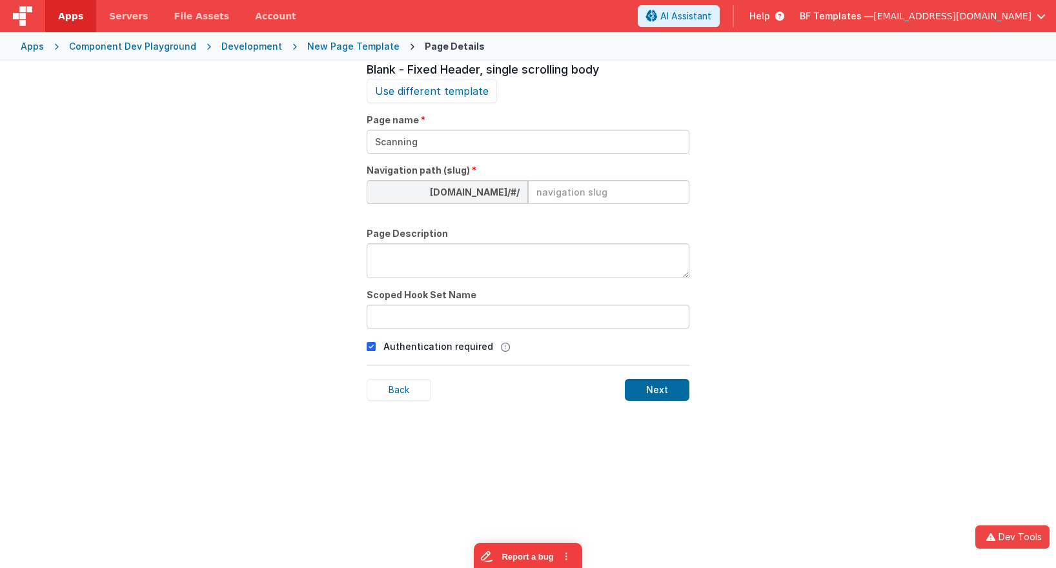
click at [606, 195] on input at bounding box center [608, 192] width 161 height 24
type input "scanning"
click at [574, 261] on textarea at bounding box center [528, 260] width 323 height 35
type textarea "QR and bar cod scanners"
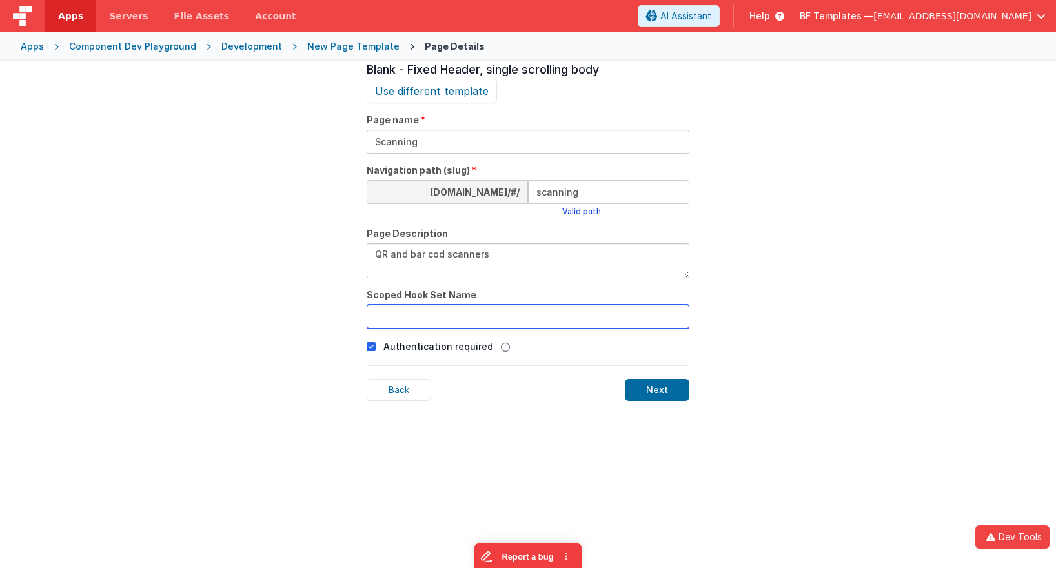
click at [520, 318] on input "text" at bounding box center [528, 317] width 323 height 24
type input "none"
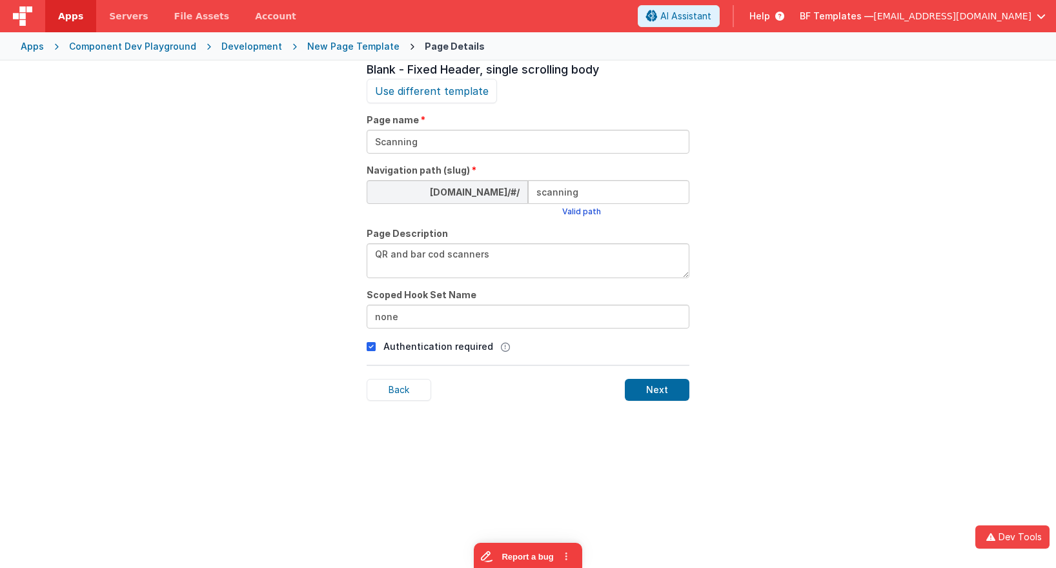
click at [414, 346] on p "Authentication required" at bounding box center [438, 346] width 110 height 14
click at [371, 345] on icon at bounding box center [371, 346] width 9 height 15
drag, startPoint x: 620, startPoint y: 381, endPoint x: 654, endPoint y: 384, distance: 33.7
click at [629, 382] on div "Back Next" at bounding box center [528, 390] width 323 height 22
click at [654, 384] on div "Next" at bounding box center [657, 390] width 65 height 22
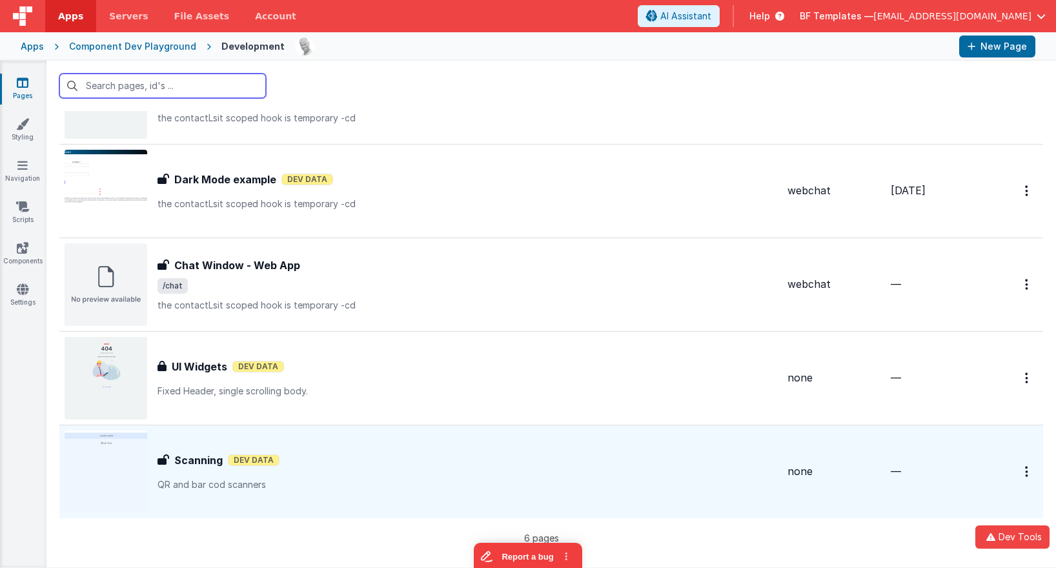
scroll to position [194, 0]
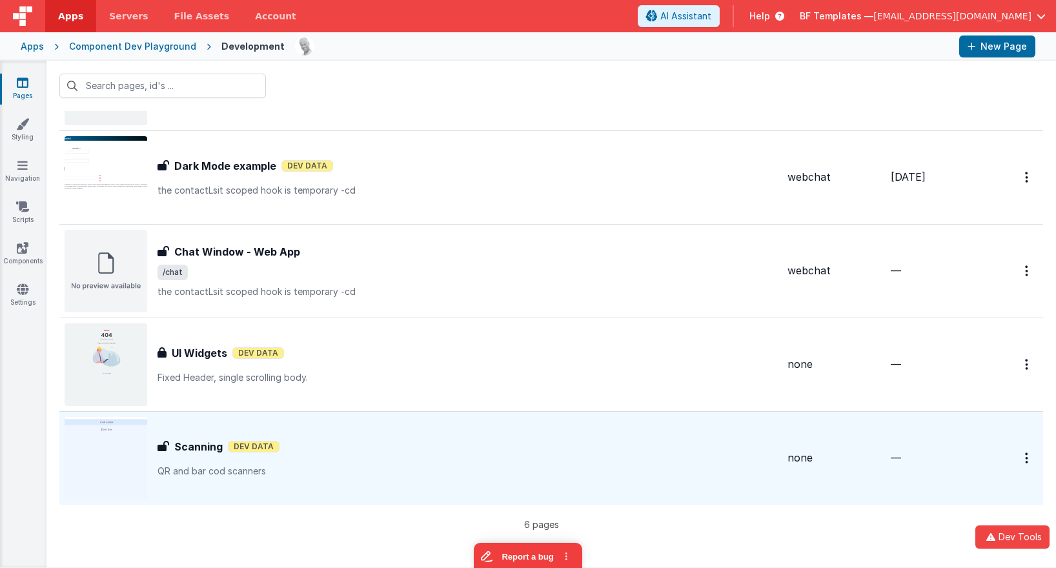
click at [423, 455] on div "Scanning Scanning Dev Data QR and bar cod scanners" at bounding box center [467, 458] width 620 height 39
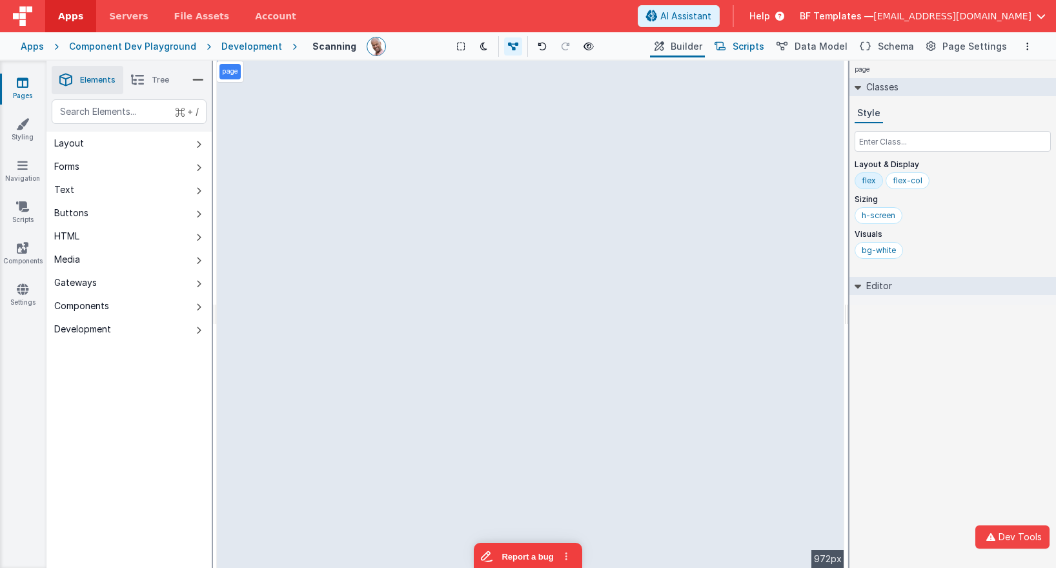
click at [762, 47] on span "Scripts" at bounding box center [749, 46] width 32 height 13
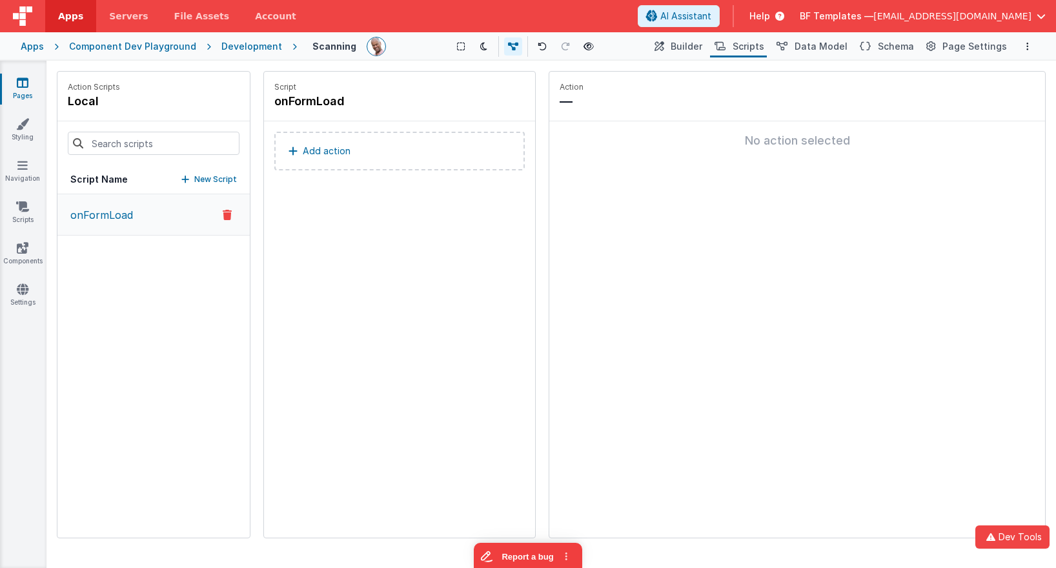
click at [305, 155] on p "Add action" at bounding box center [327, 150] width 48 height 15
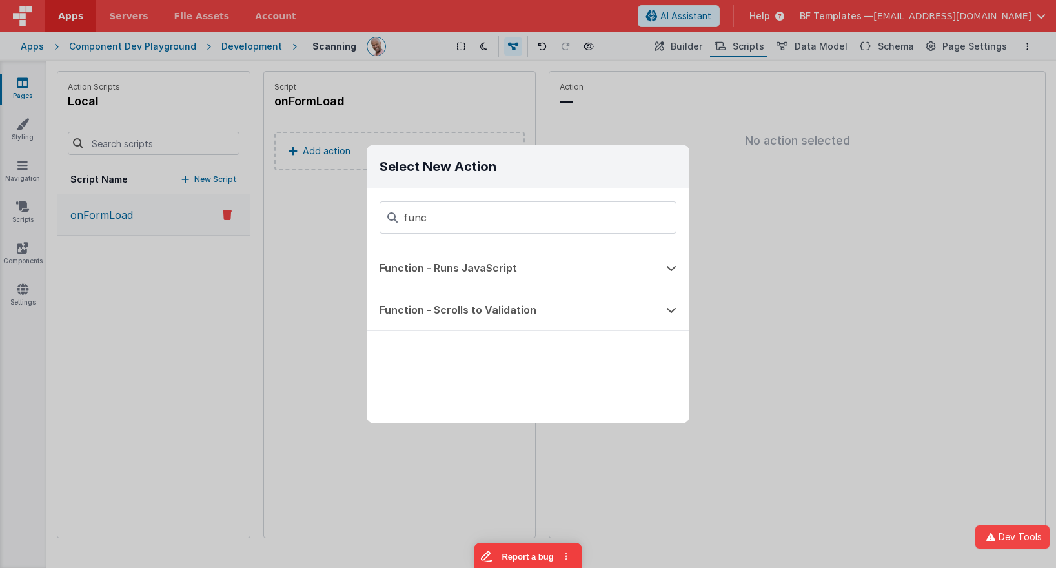
type input "func"
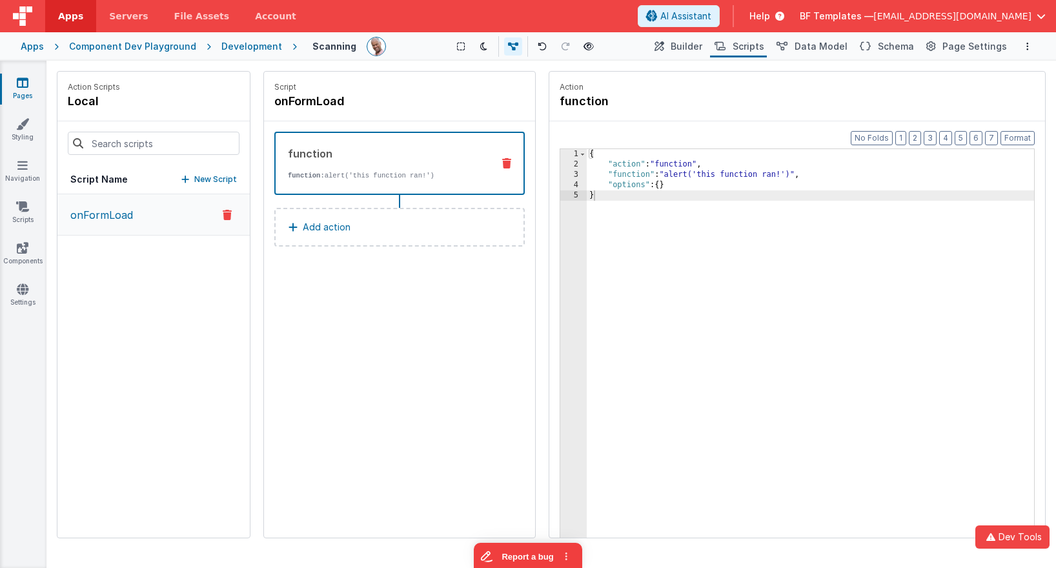
click at [668, 236] on div "{ "action" : "function" , "function" : "alert('this function ran!')" , "options…" at bounding box center [810, 373] width 447 height 449
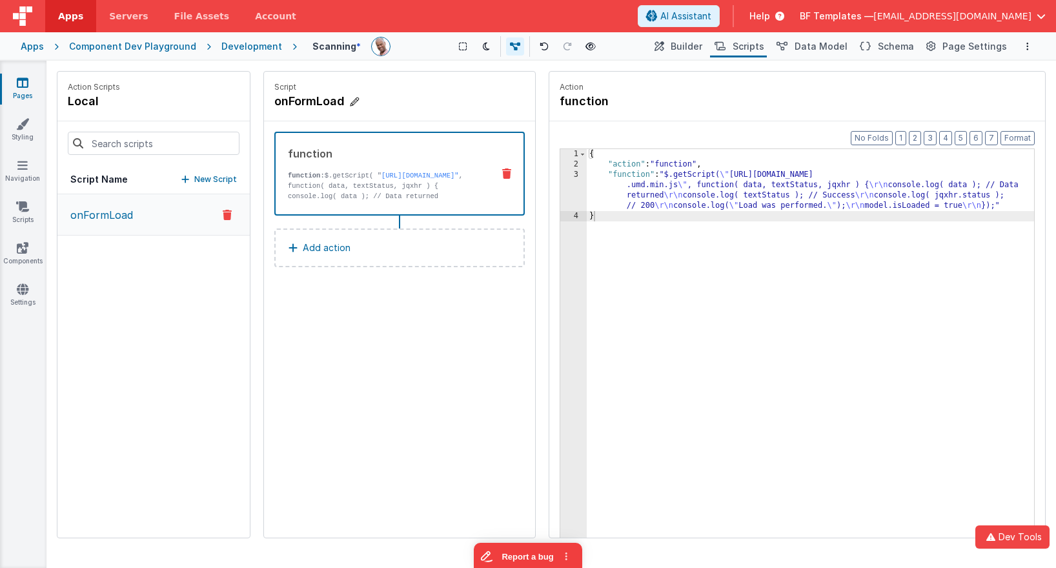
click at [339, 103] on h4 "onFormLoad" at bounding box center [371, 101] width 194 height 18
click at [357, 103] on input "onFormLoad" at bounding box center [338, 101] width 129 height 18
paste input "Mount"
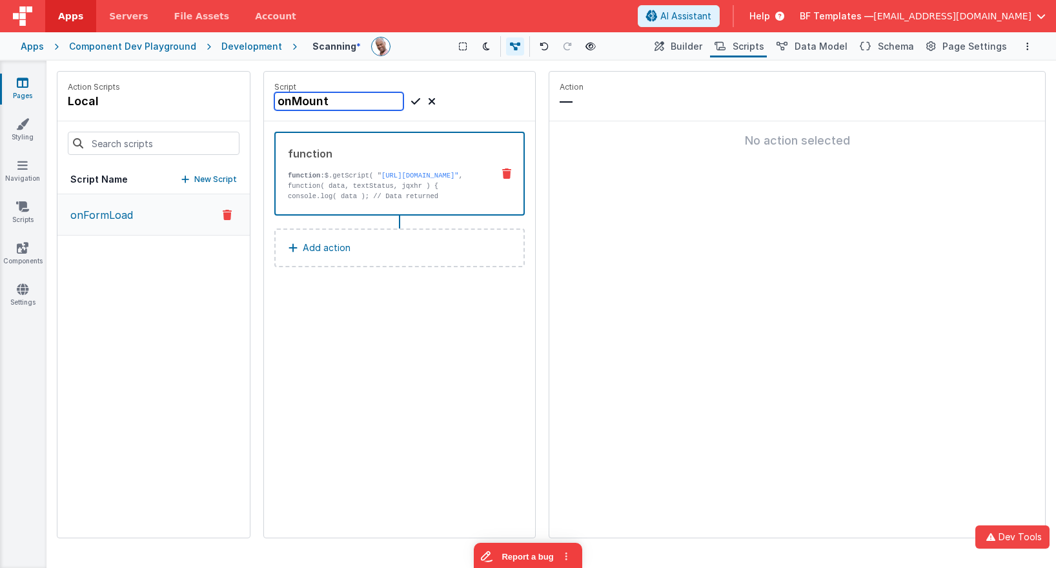
type input "onMount"
click at [412, 101] on icon at bounding box center [415, 101] width 9 height 15
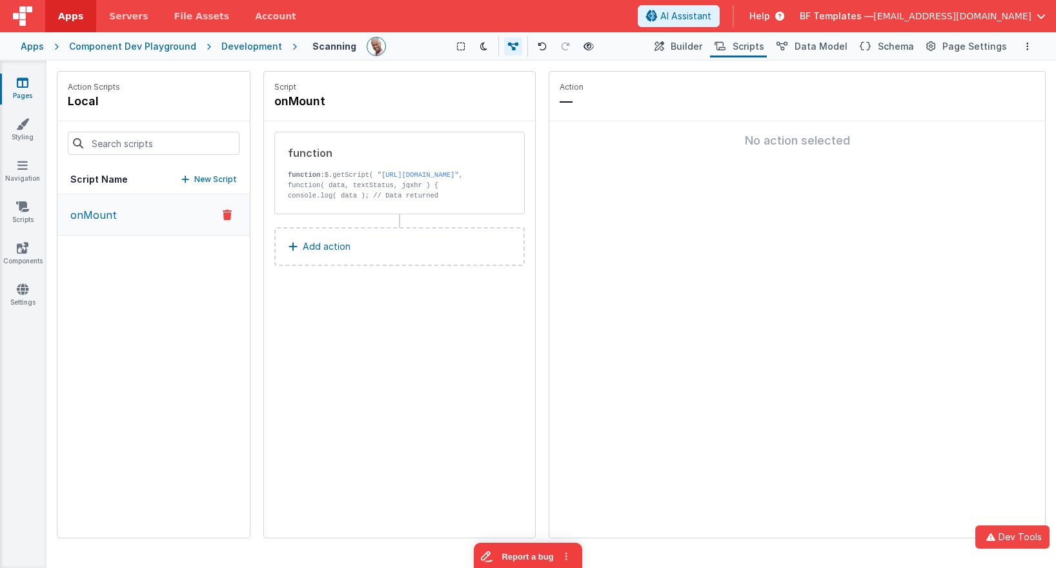
click at [219, 177] on p "New Script" at bounding box center [215, 179] width 43 height 13
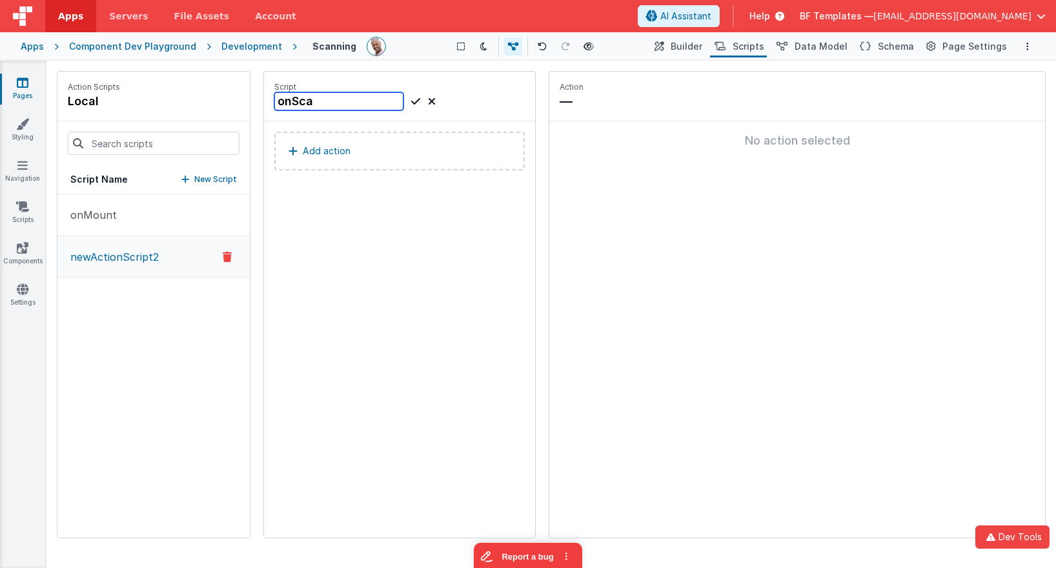
type input "onScan"
click at [394, 148] on button "Add action" at bounding box center [399, 151] width 250 height 39
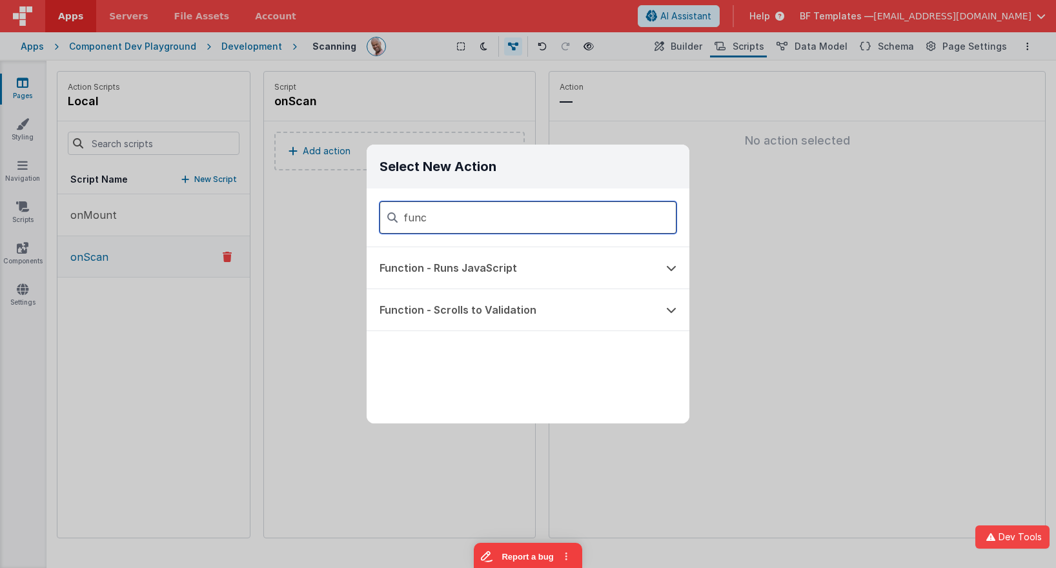
type input "func"
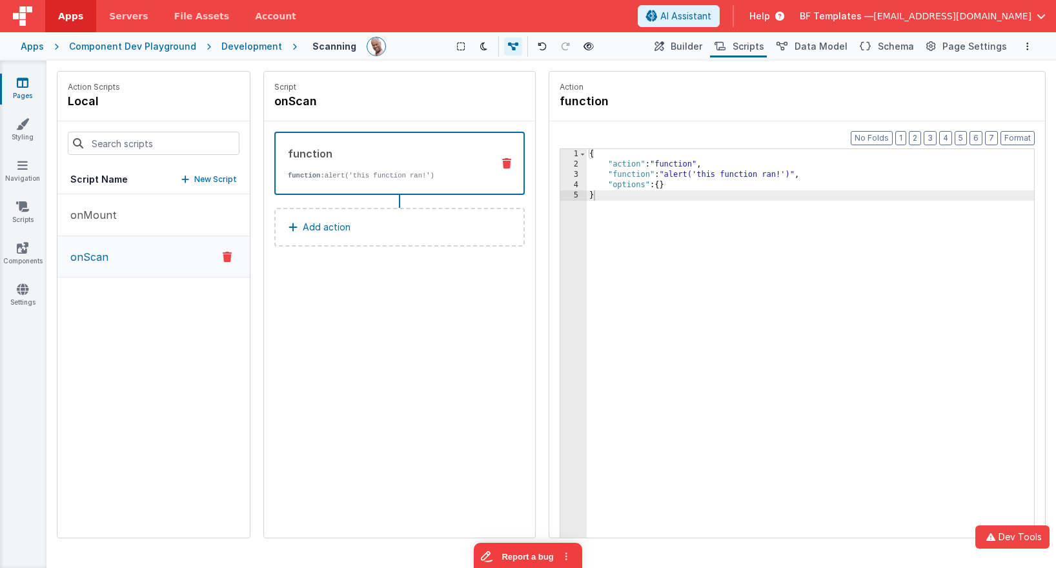
click at [633, 202] on div "{ "action" : "function" , "function" : "alert('this function ran!')" , "options…" at bounding box center [810, 373] width 447 height 449
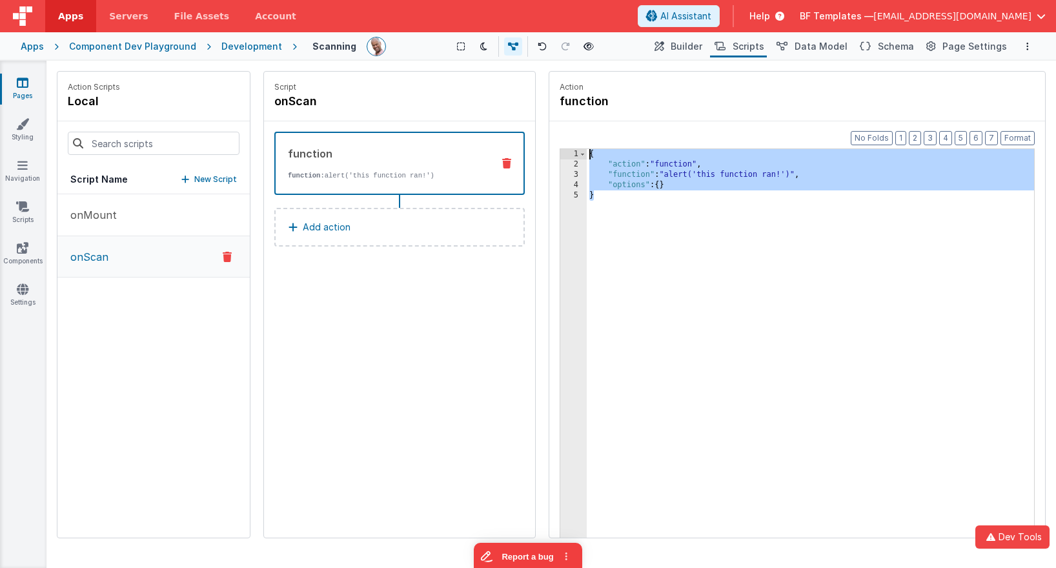
drag, startPoint x: 633, startPoint y: 202, endPoint x: 549, endPoint y: 88, distance: 141.6
click at [549, 88] on fieldset "Action function Format 7 6 5 4 3 2 1 No Folds 1 2 3 4 5 { "action" : "function"…" at bounding box center [797, 305] width 496 height 466
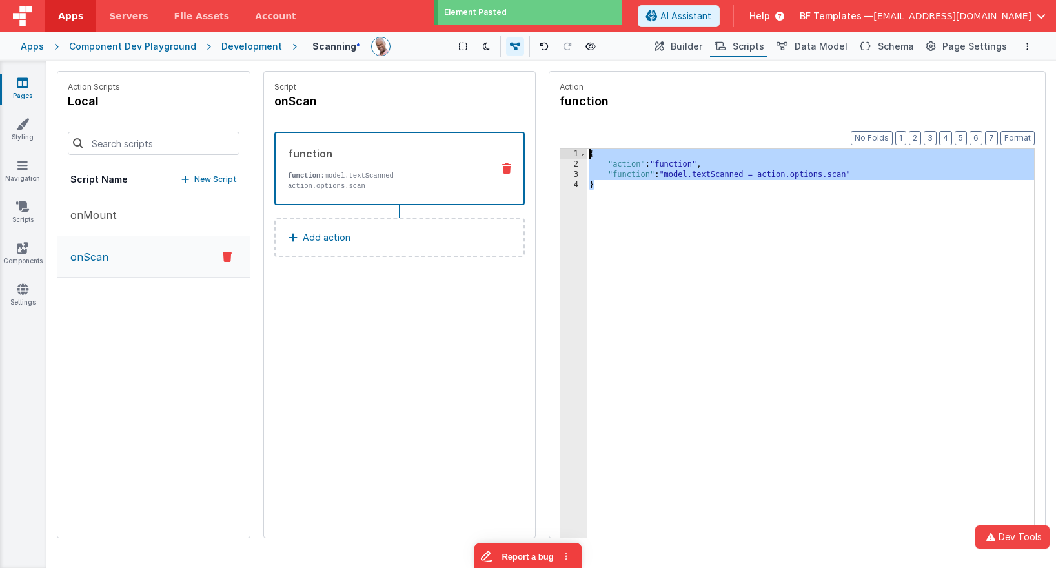
click at [633, 252] on div "{ "action" : "function" , "function" : "model.textScanned = action.options.scan…" at bounding box center [810, 363] width 447 height 429
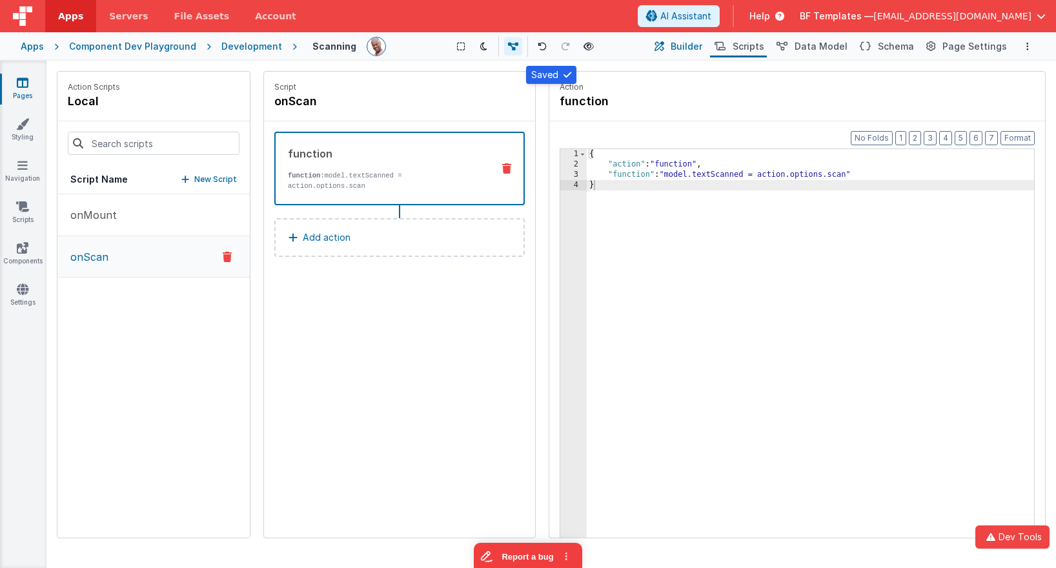
click at [702, 48] on span "Builder" at bounding box center [687, 46] width 32 height 13
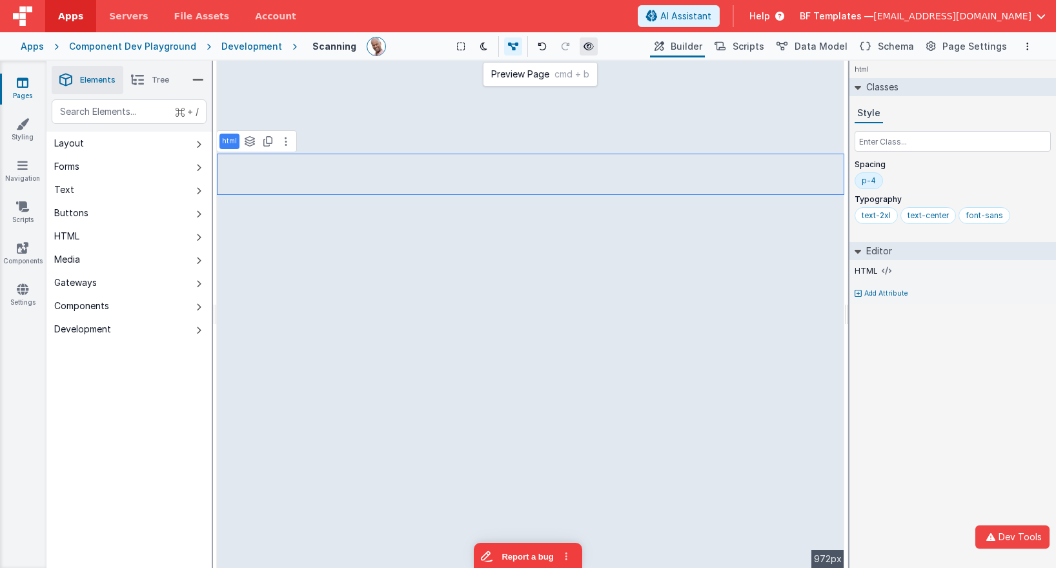
click at [589, 51] on button at bounding box center [589, 46] width 18 height 18
click at [121, 117] on div "text" at bounding box center [129, 111] width 155 height 25
type div "gro"
click at [460, 45] on icon at bounding box center [463, 46] width 8 height 9
click at [281, 146] on button at bounding box center [285, 141] width 15 height 15
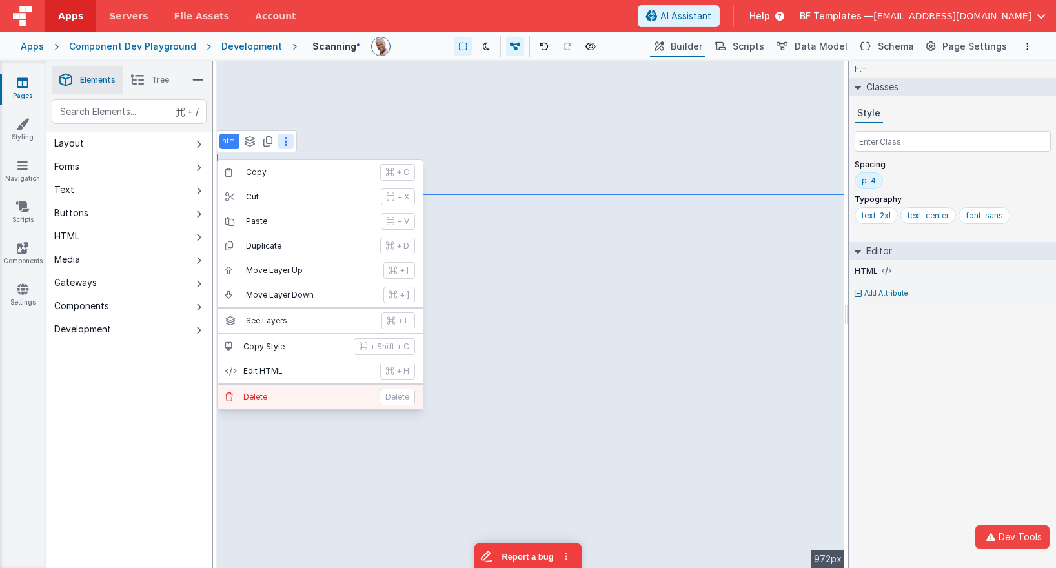
click at [288, 396] on p "Delete" at bounding box center [307, 397] width 128 height 10
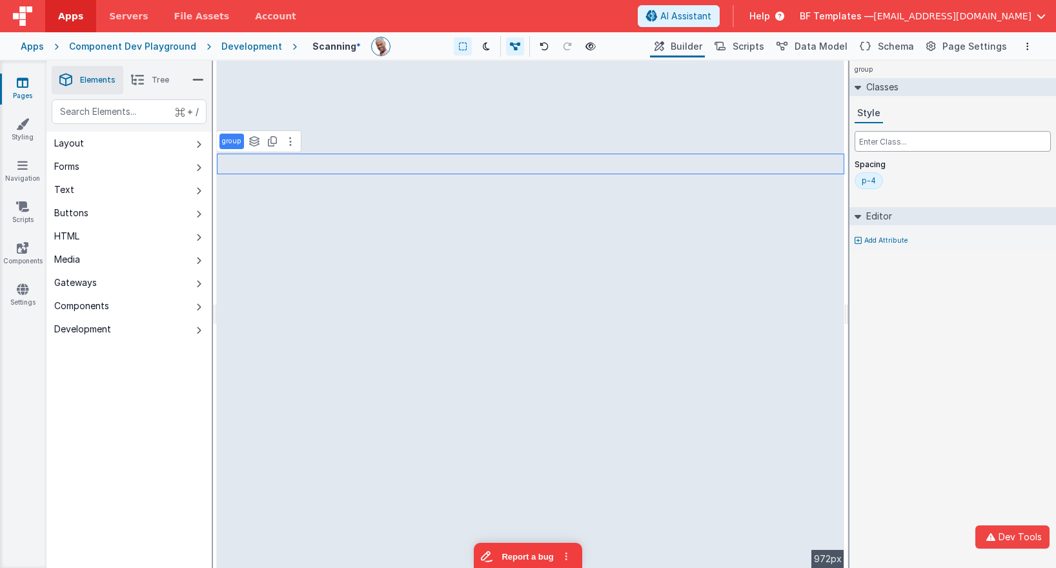
click at [920, 147] on input "text" at bounding box center [953, 141] width 196 height 21
type input "max-w-sm mx-auto"
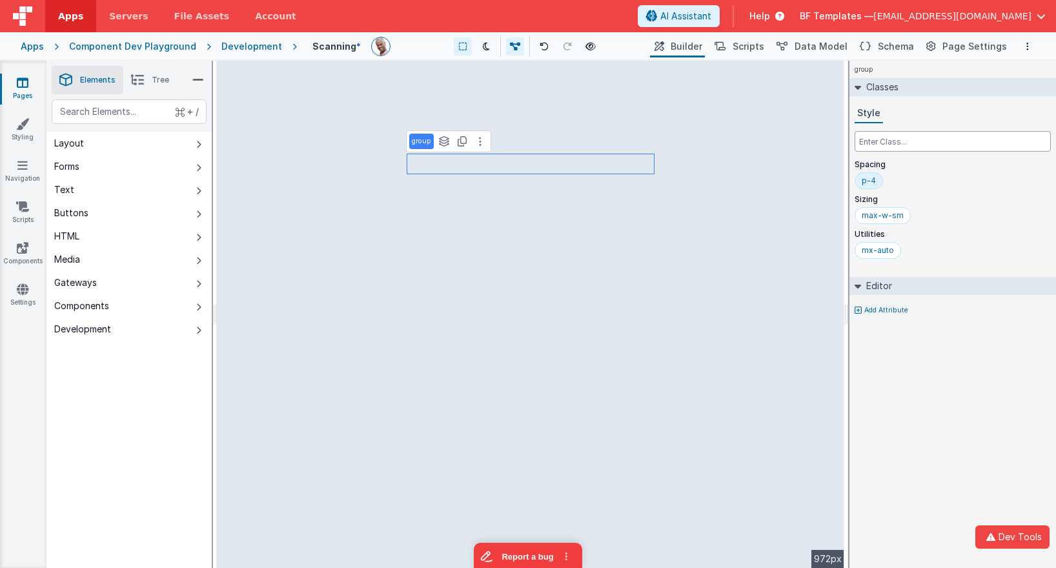
click at [870, 137] on input "text" at bounding box center [953, 141] width 196 height 21
type input "bg-white"
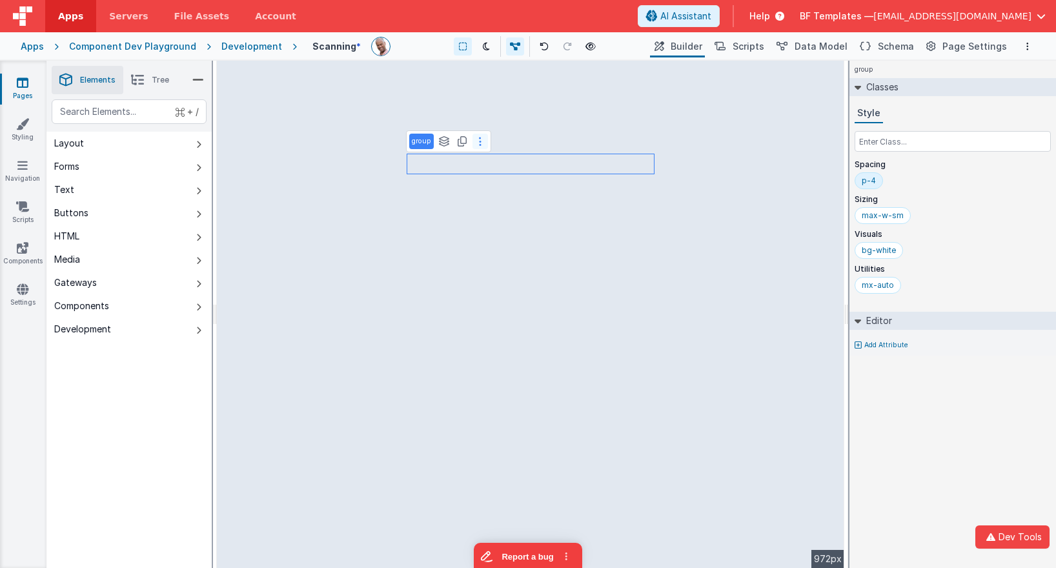
click at [478, 147] on button at bounding box center [479, 141] width 15 height 15
click at [145, 108] on div "text" at bounding box center [129, 111] width 155 height 25
type div "html"
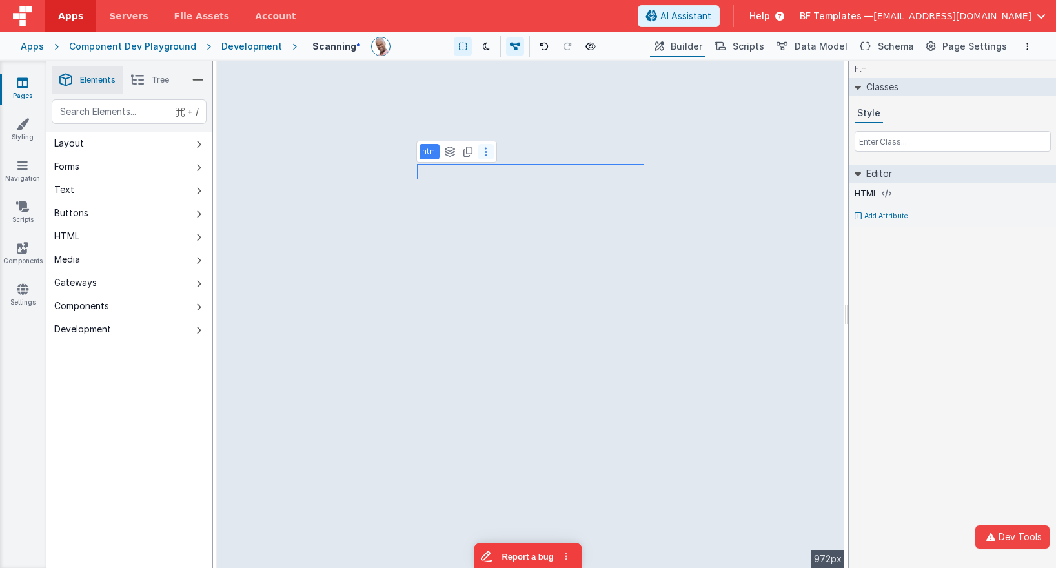
click at [485, 147] on icon at bounding box center [486, 152] width 3 height 10
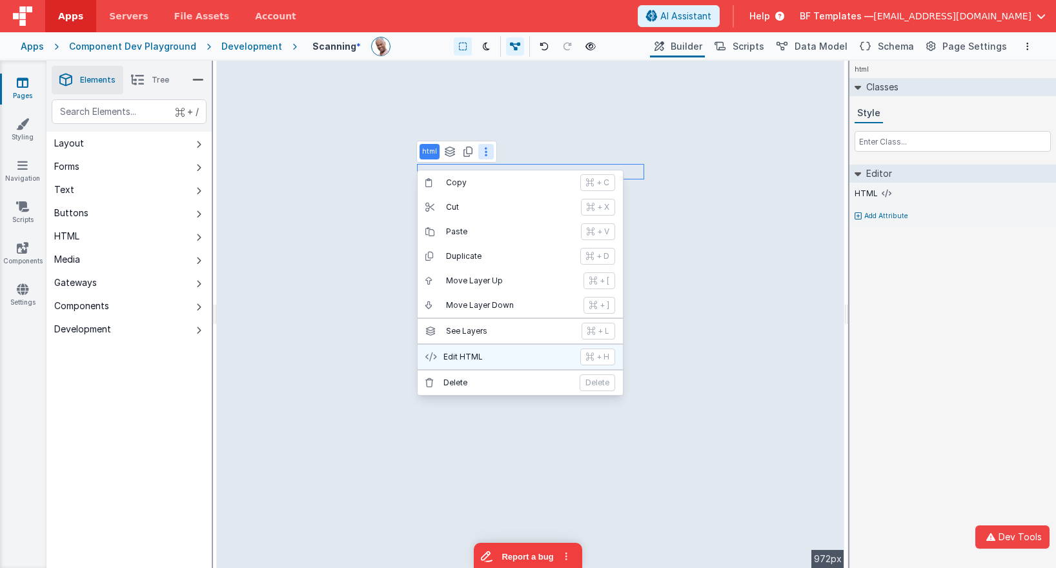
click at [496, 354] on p "Edit HTML" at bounding box center [507, 357] width 129 height 10
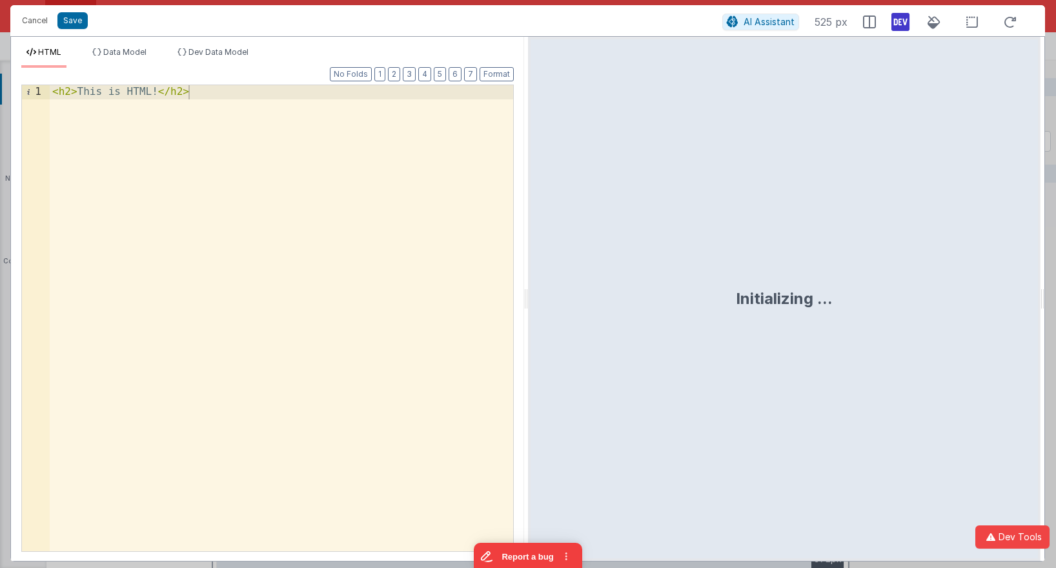
click at [368, 225] on div "< h2 > This is HTML! </ h2 >" at bounding box center [281, 332] width 463 height 494
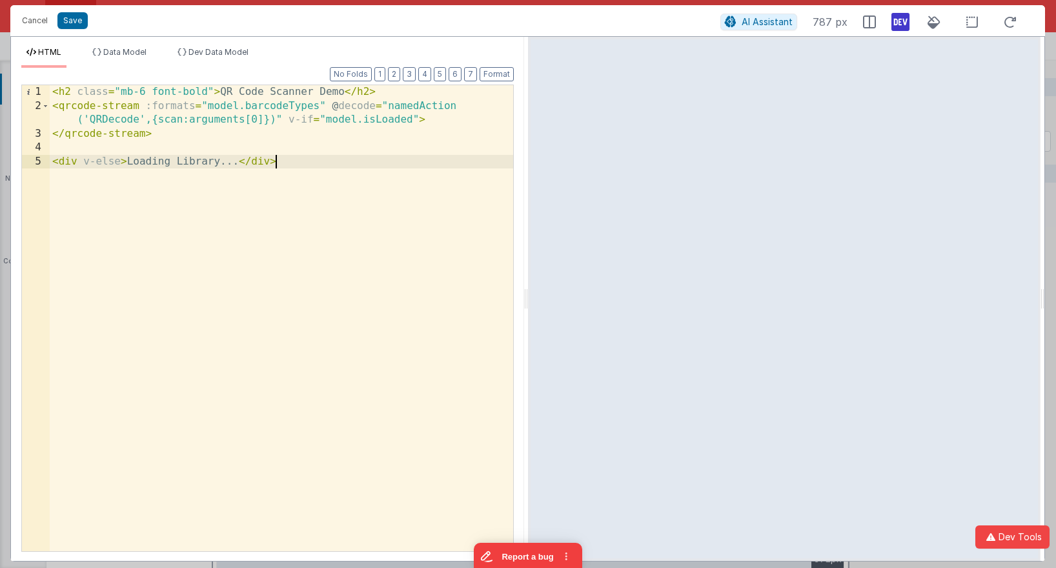
click at [402, 88] on div "< h2 class = "mb-6 font-bold" > QR Code Scanner Demo </ h2 > < qrcode-stream :f…" at bounding box center [281, 332] width 463 height 494
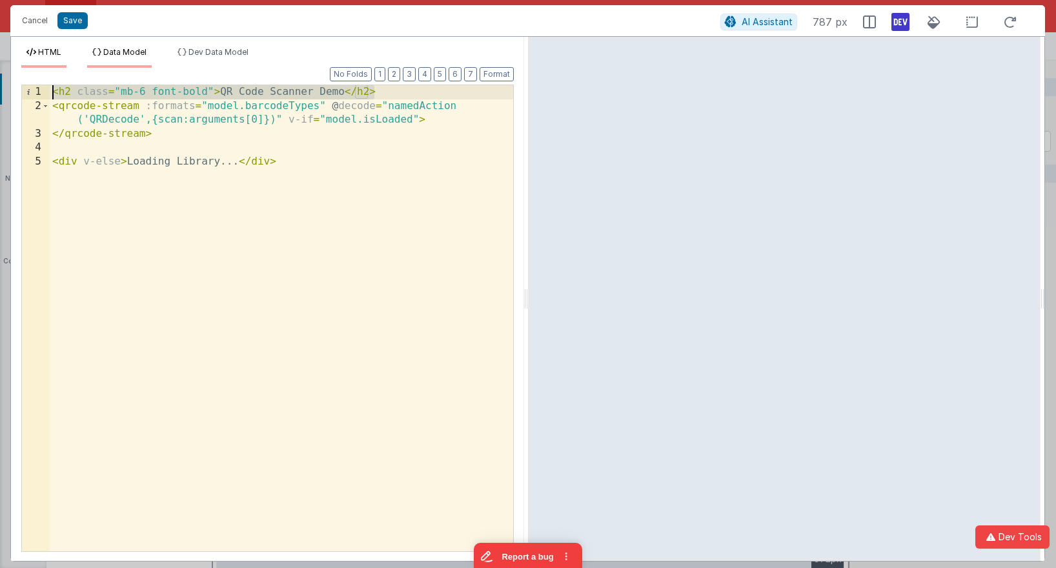
drag, startPoint x: 402, startPoint y: 88, endPoint x: 121, endPoint y: 63, distance: 282.5
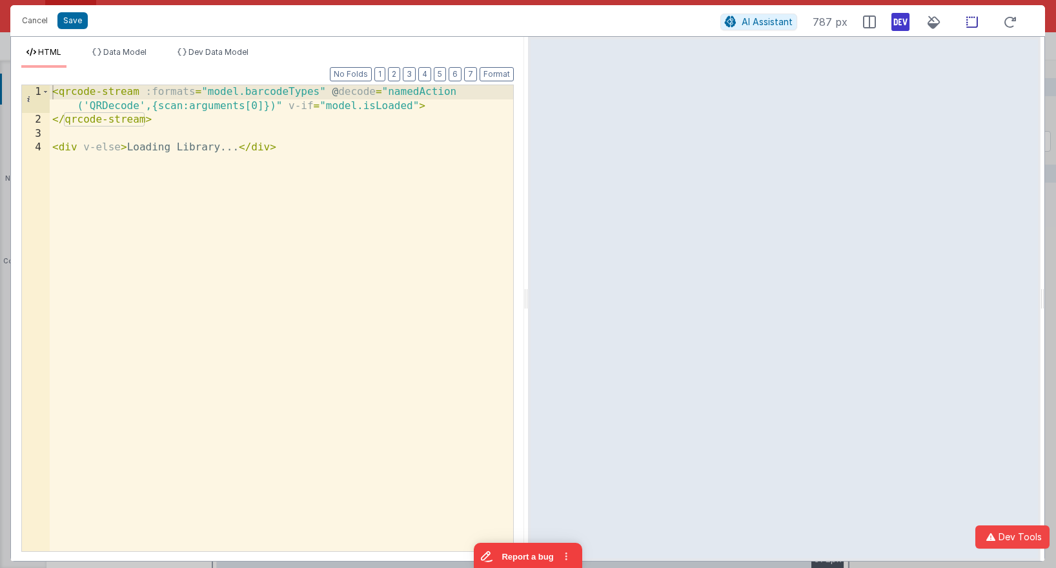
click at [962, 14] on icon at bounding box center [971, 22] width 27 height 16
click at [976, 20] on icon at bounding box center [971, 22] width 27 height 16
drag, startPoint x: 412, startPoint y: 107, endPoint x: 289, endPoint y: 101, distance: 122.8
click at [289, 101] on div "< qrcode-stream :formats = "model.barcodeTypes" @ decode = "namedAction ('QRDec…" at bounding box center [281, 339] width 463 height 508
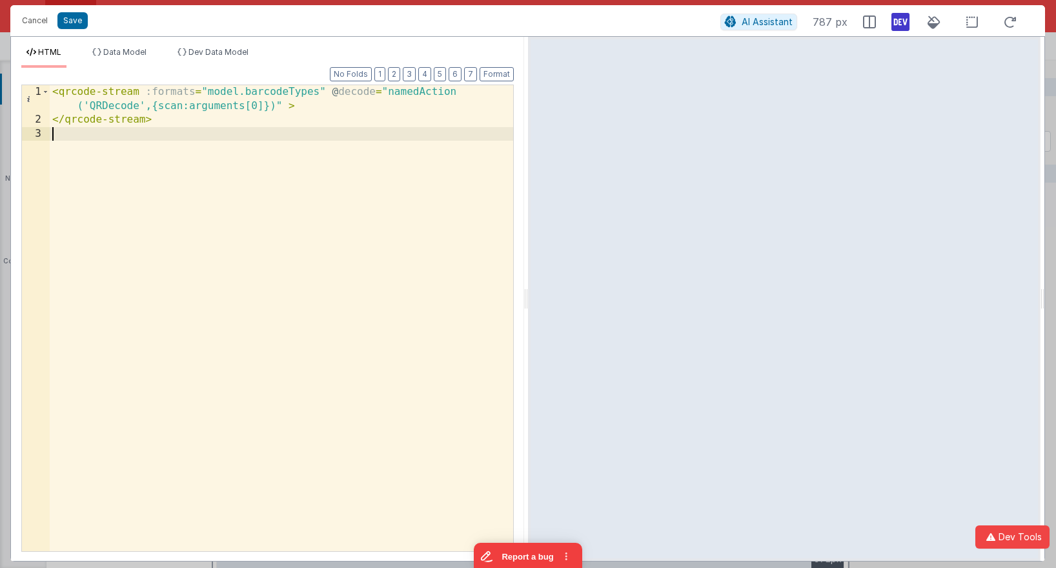
drag, startPoint x: 259, startPoint y: 135, endPoint x: 266, endPoint y: 198, distance: 63.6
click at [266, 198] on div "< qrcode-stream :formats = "model.barcodeTypes" @ decode = "namedAction ('QRDec…" at bounding box center [281, 339] width 463 height 508
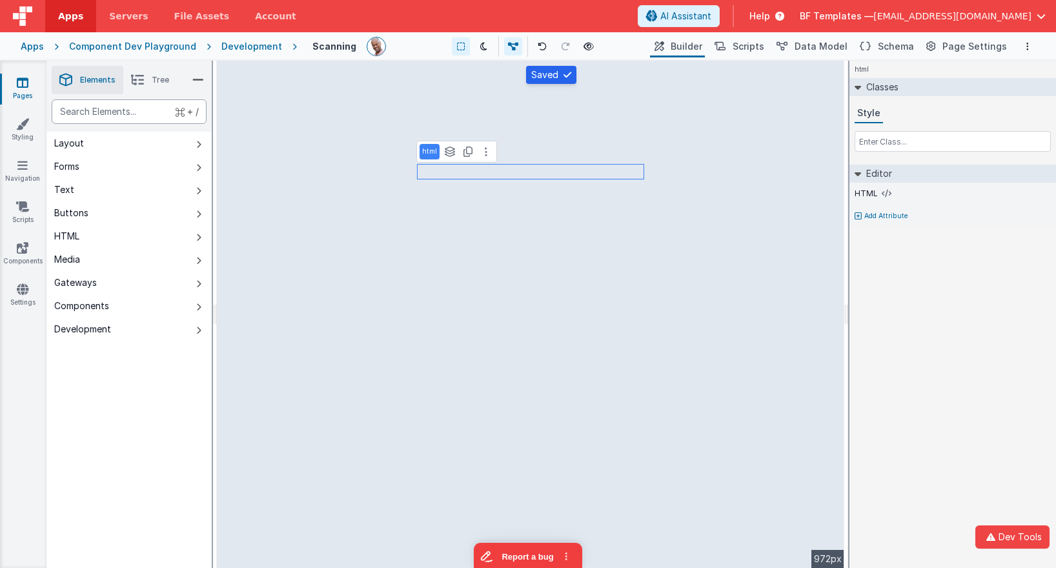
click at [131, 112] on div "text" at bounding box center [129, 111] width 155 height 25
click at [167, 190] on button "Text" at bounding box center [128, 189] width 165 height 23
click at [485, 149] on icon at bounding box center [486, 152] width 3 height 10
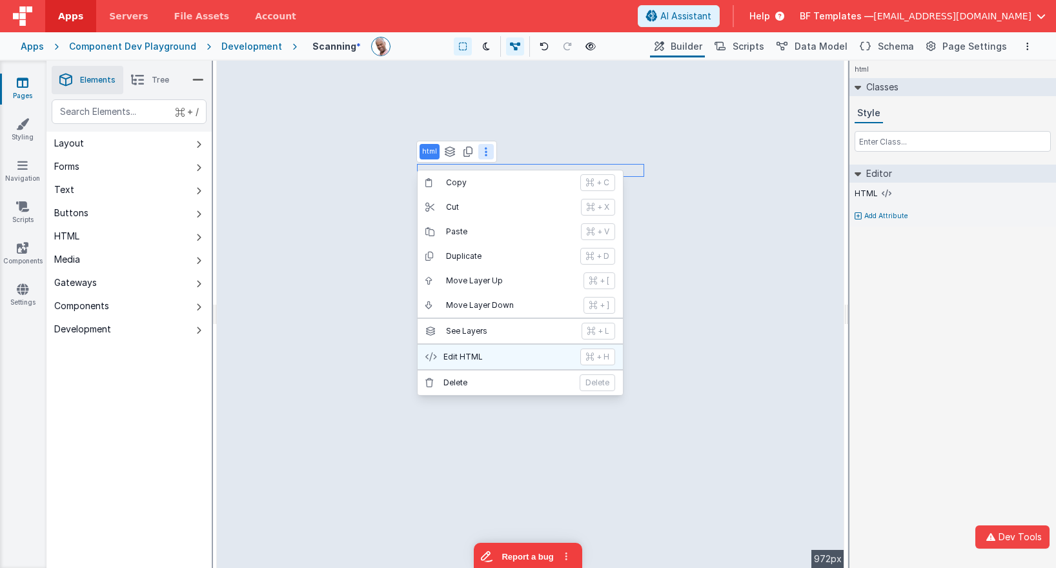
click at [487, 348] on button "Edit HTML + H" at bounding box center [520, 357] width 205 height 25
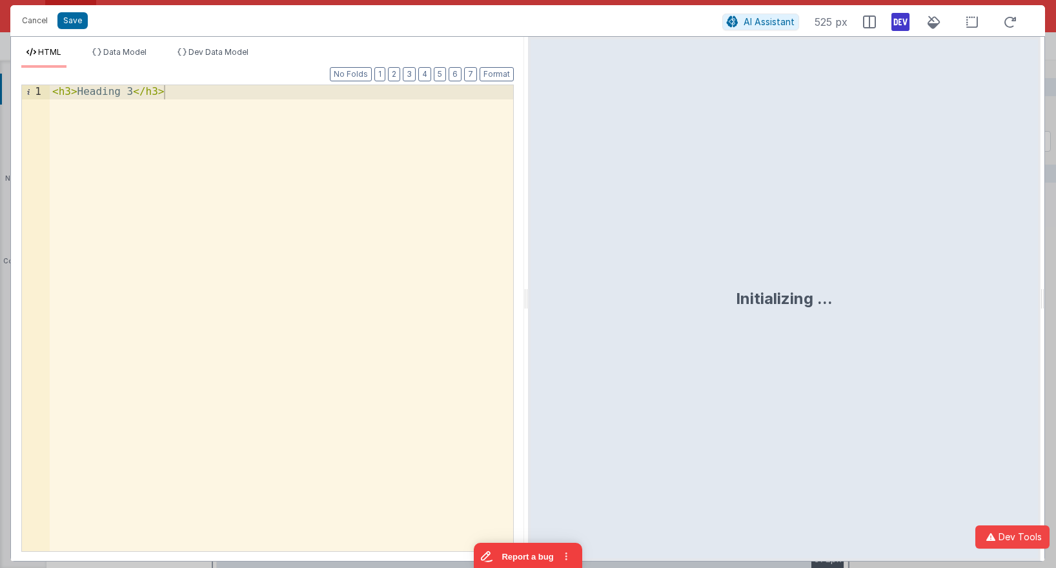
click at [107, 90] on div "< h3 > Heading 3 </ h3 >" at bounding box center [281, 332] width 463 height 494
click at [132, 92] on div "< h3 > QR Code scanner </ h3 >" at bounding box center [281, 332] width 463 height 494
click at [76, 28] on button "Save" at bounding box center [72, 20] width 30 height 17
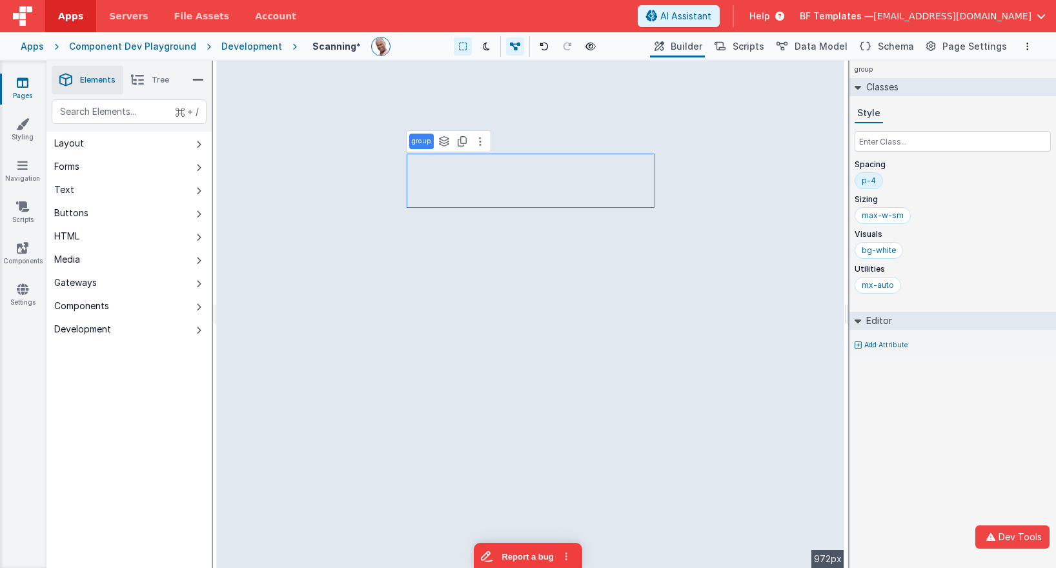
click at [156, 85] on span "Tree" at bounding box center [160, 80] width 17 height 10
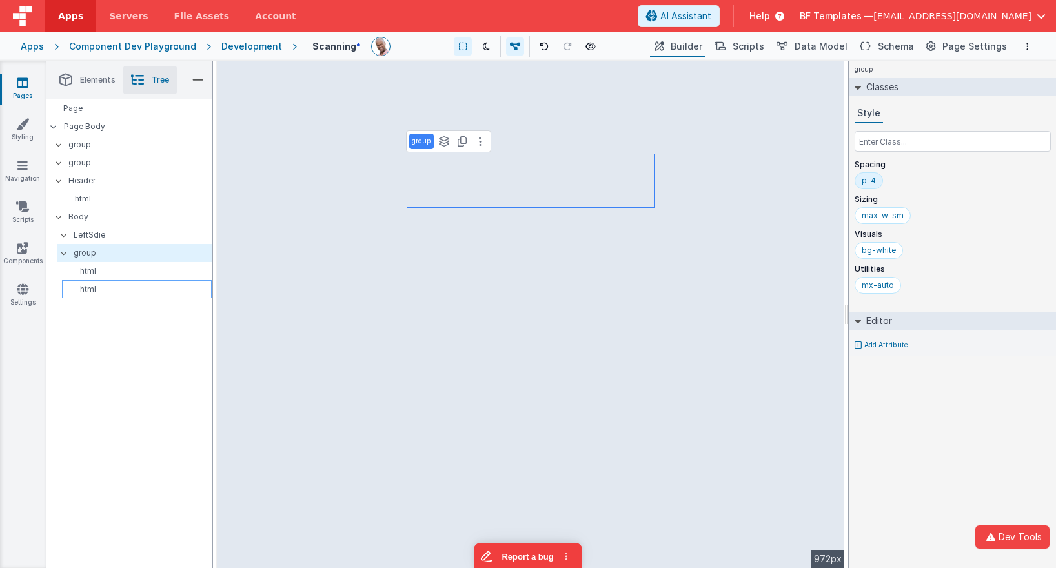
click at [92, 280] on div "html" at bounding box center [137, 289] width 150 height 18
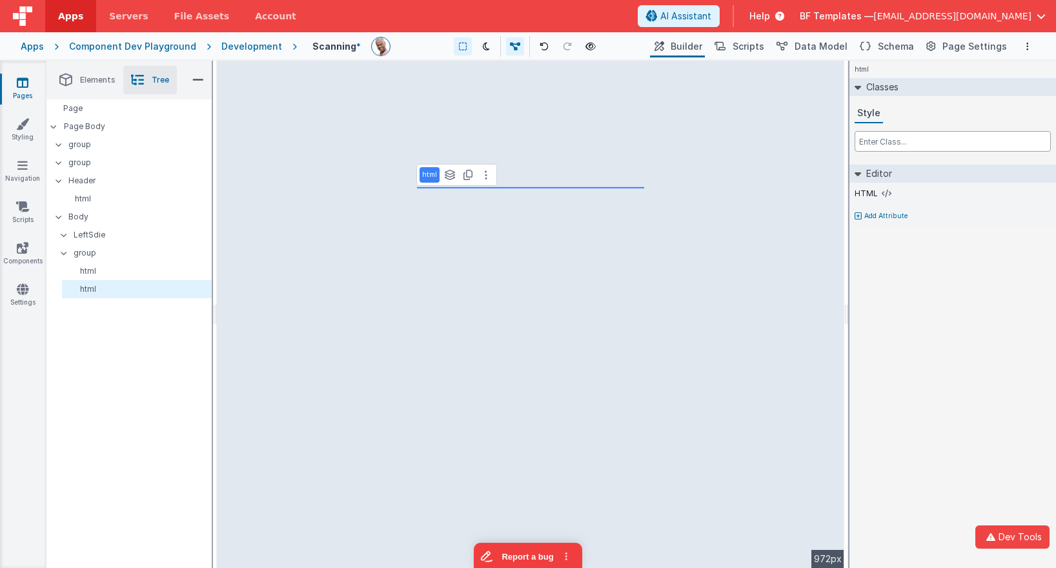
click at [876, 142] on input "text" at bounding box center [953, 141] width 196 height 21
type input "p-2 border"
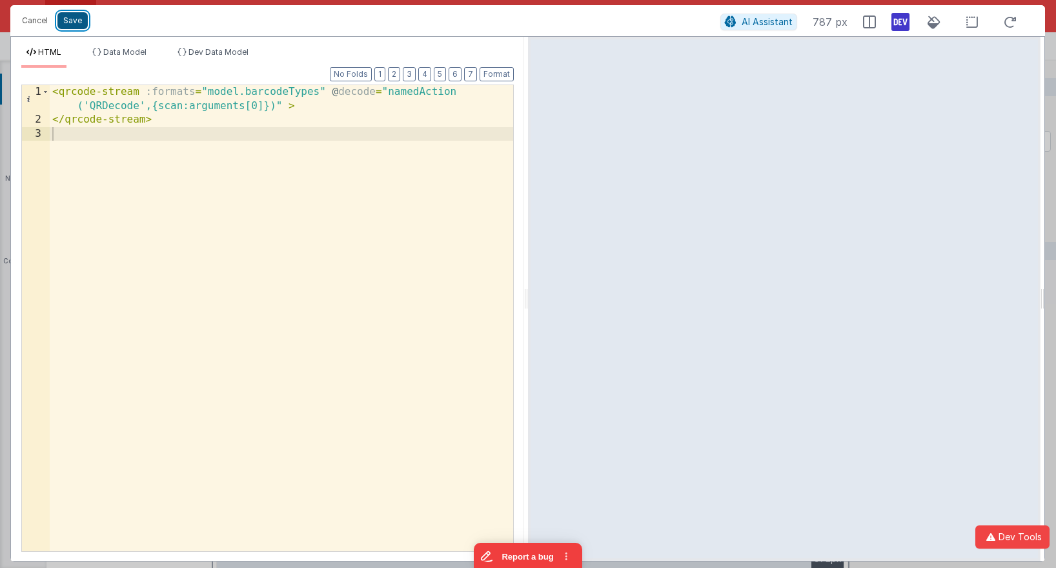
click at [71, 23] on button "Save" at bounding box center [72, 20] width 30 height 17
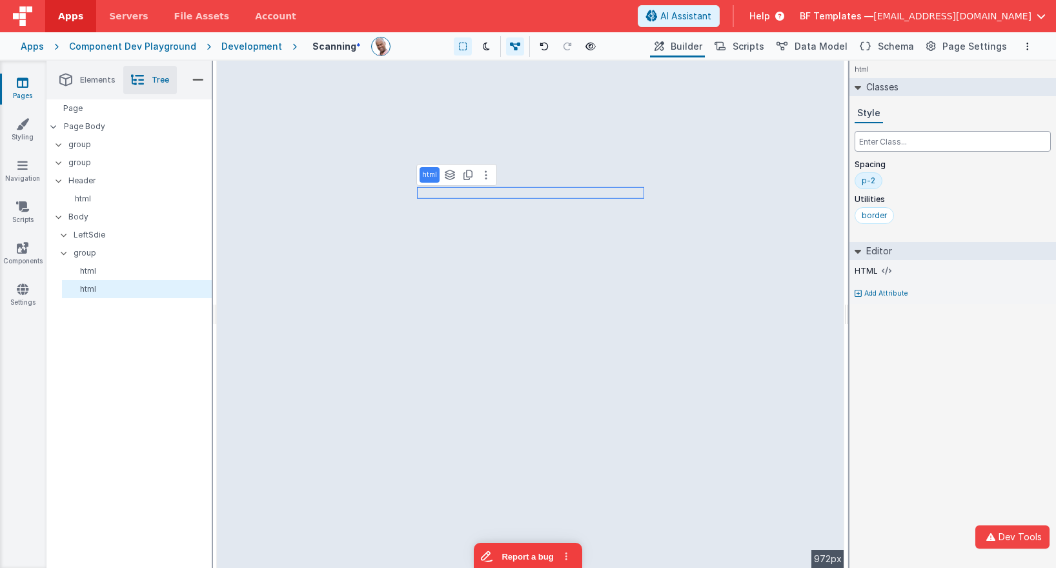
click at [895, 148] on input "text" at bounding box center [953, 141] width 196 height 21
click at [889, 142] on input "min-h-[]100px]" at bounding box center [953, 141] width 196 height 21
type input "min-h-[100px]"
click at [890, 151] on input "text" at bounding box center [953, 141] width 196 height 21
click at [87, 287] on p "html" at bounding box center [139, 289] width 144 height 10
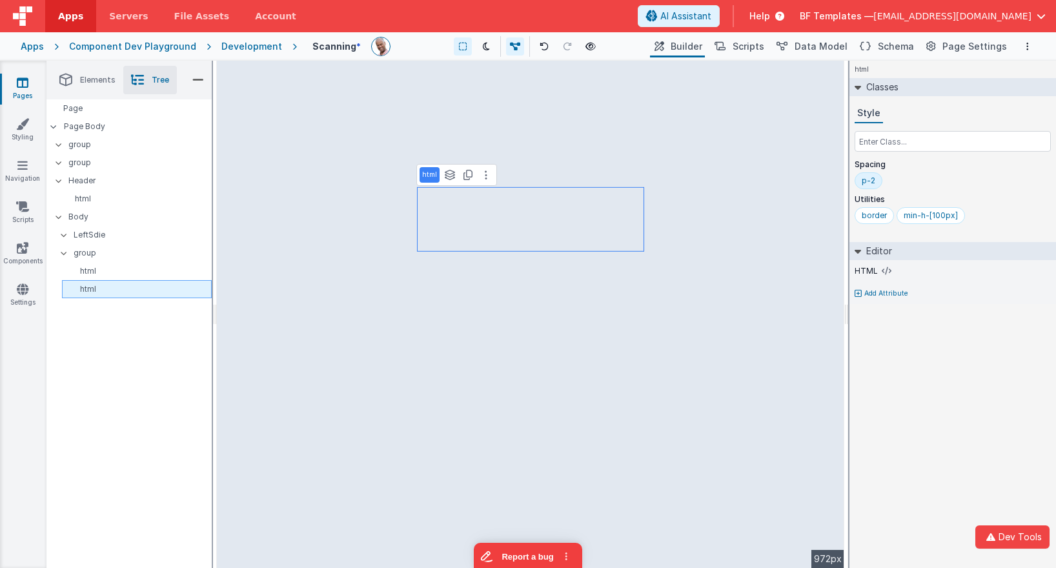
click at [87, 287] on p "html" at bounding box center [139, 289] width 144 height 10
type input "QR Scanner"
click at [878, 141] on input "text" at bounding box center [953, 141] width 196 height 21
click at [126, 279] on div "html" at bounding box center [137, 271] width 150 height 18
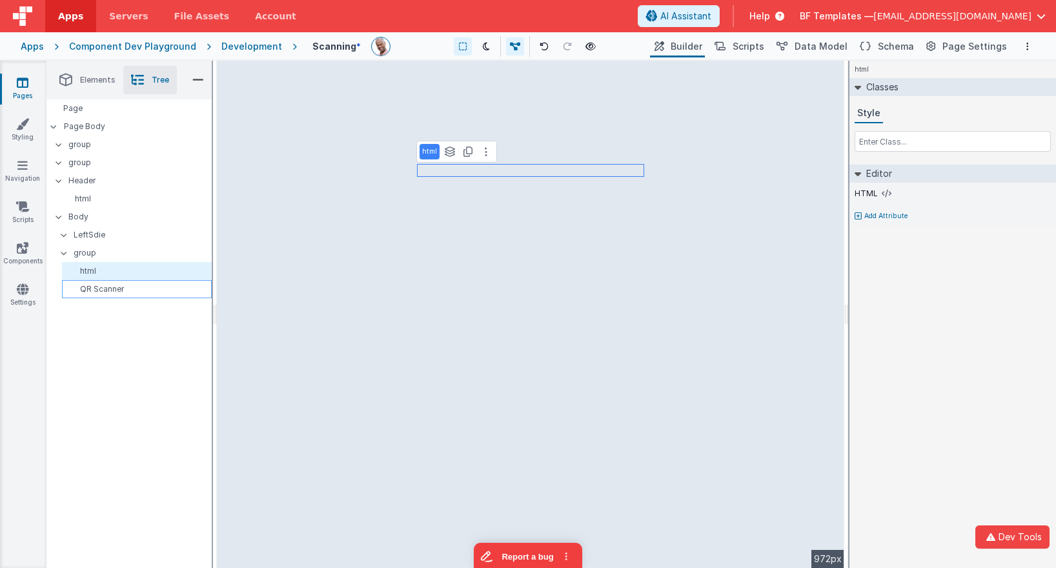
click at [126, 290] on p "QR Scanner" at bounding box center [139, 289] width 144 height 10
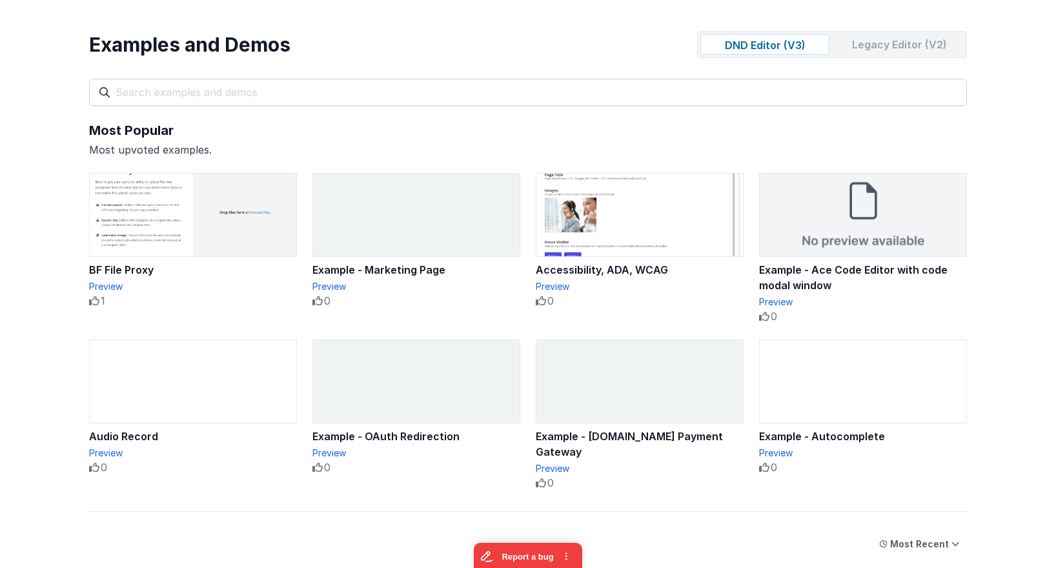
click at [855, 45] on div "Legacy Editor (V2)" at bounding box center [899, 44] width 129 height 21
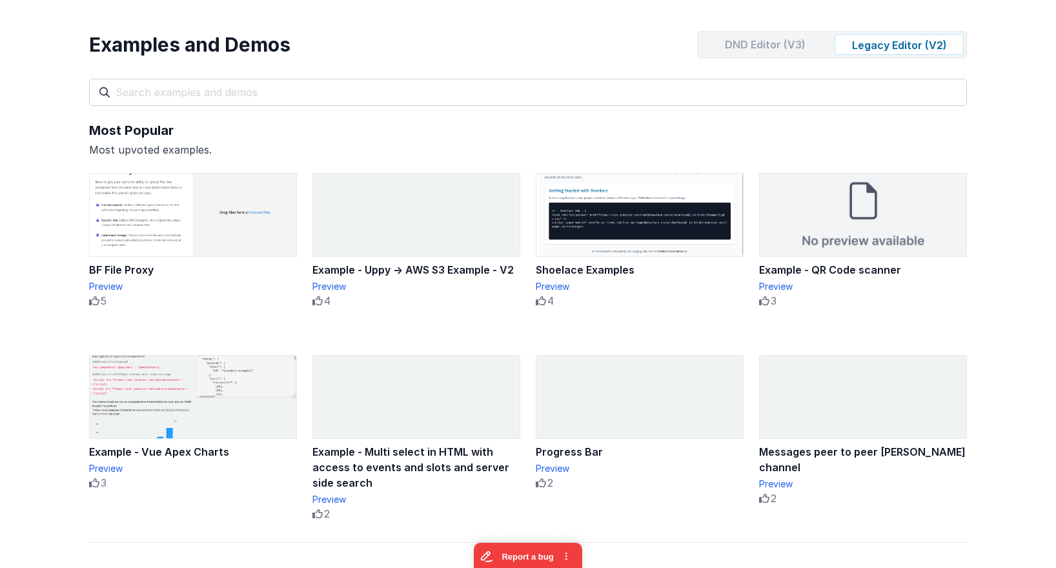
click at [753, 43] on div "DND Editor (V3)" at bounding box center [764, 44] width 129 height 21
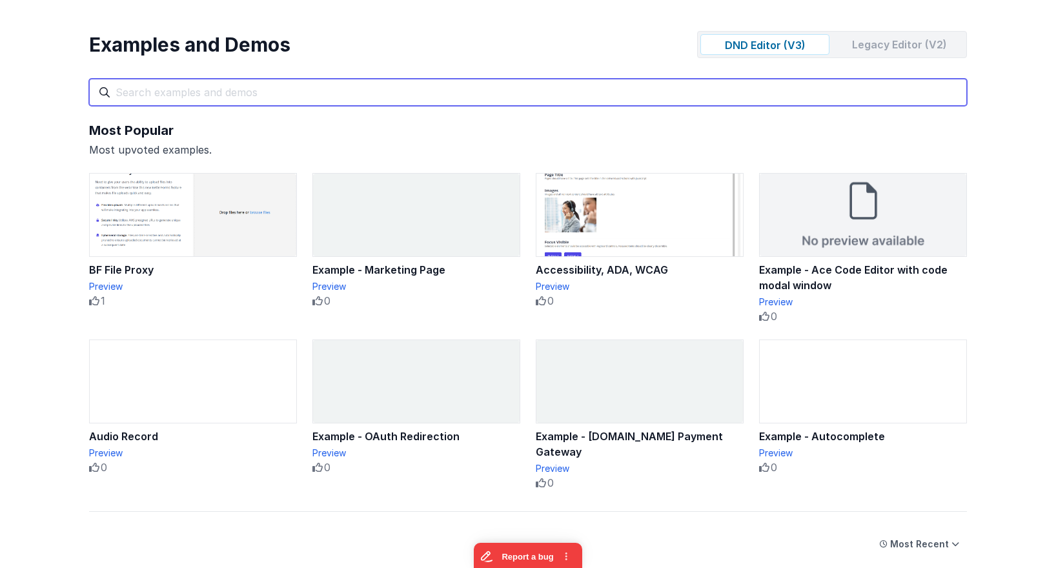
click at [508, 88] on input "text" at bounding box center [528, 92] width 878 height 27
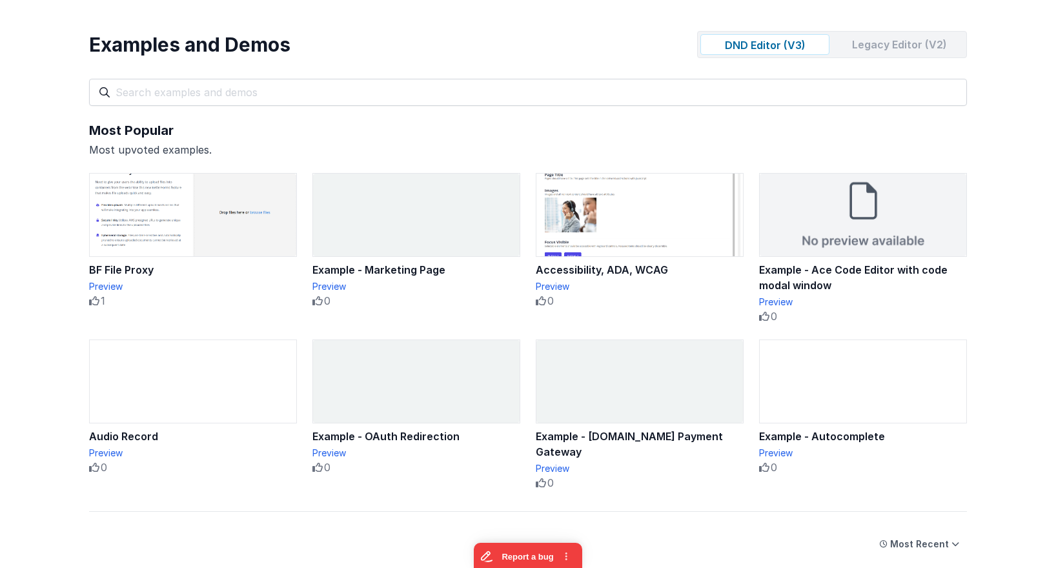
click at [509, 88] on input "text" at bounding box center [528, 92] width 878 height 27
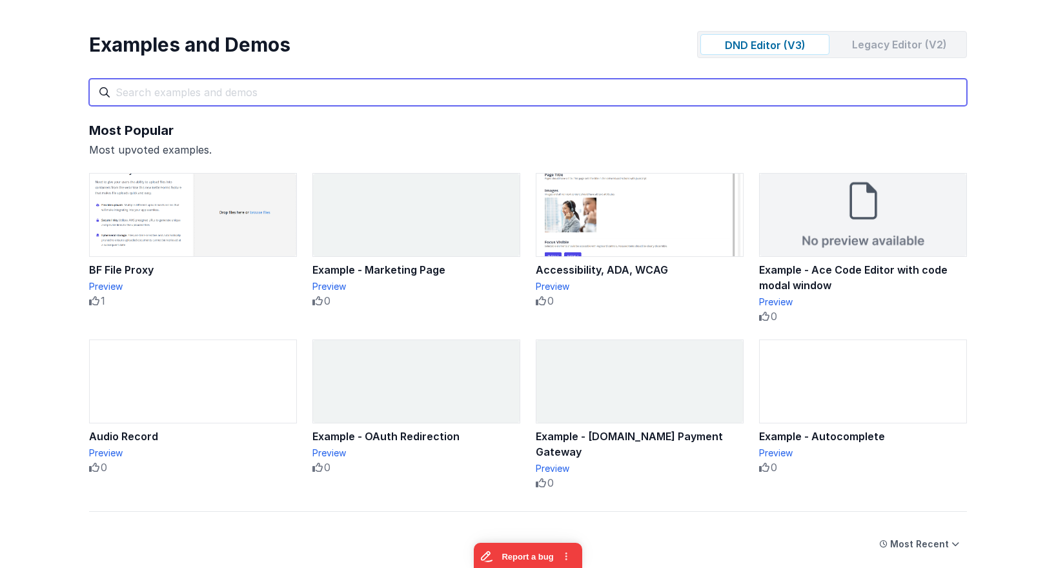
click at [258, 93] on input "text" at bounding box center [528, 92] width 878 height 27
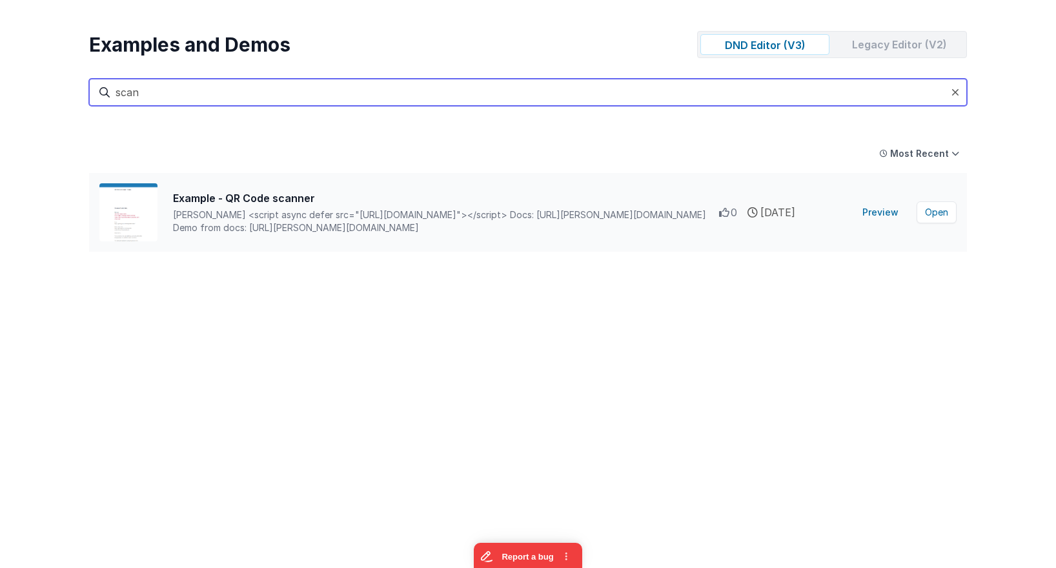
type input "scan"
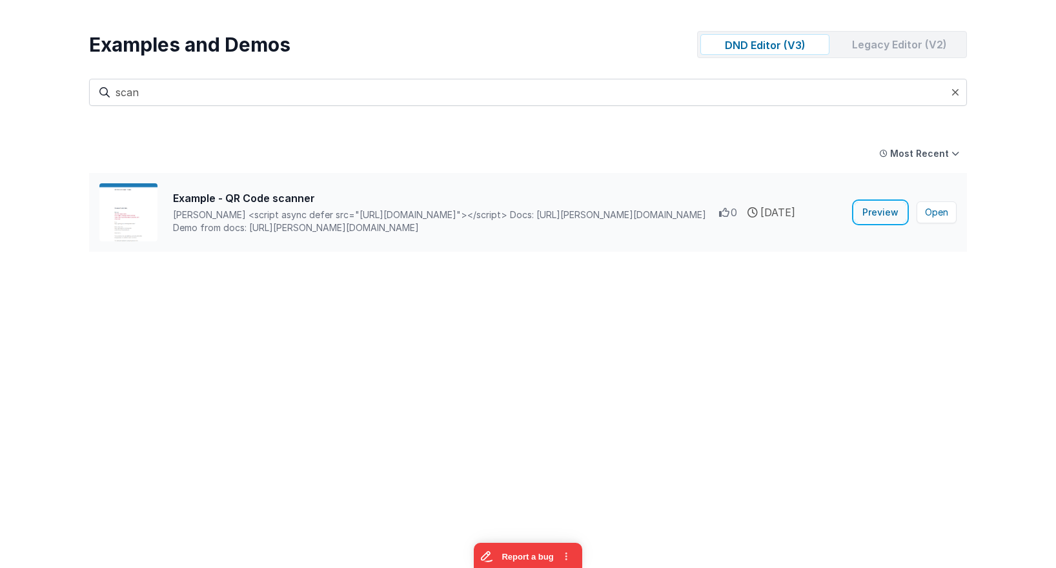
click at [885, 212] on button "Preview" at bounding box center [881, 212] width 52 height 21
click at [884, 216] on button "Preview" at bounding box center [881, 212] width 52 height 21
click at [939, 212] on button "Open" at bounding box center [936, 212] width 40 height 22
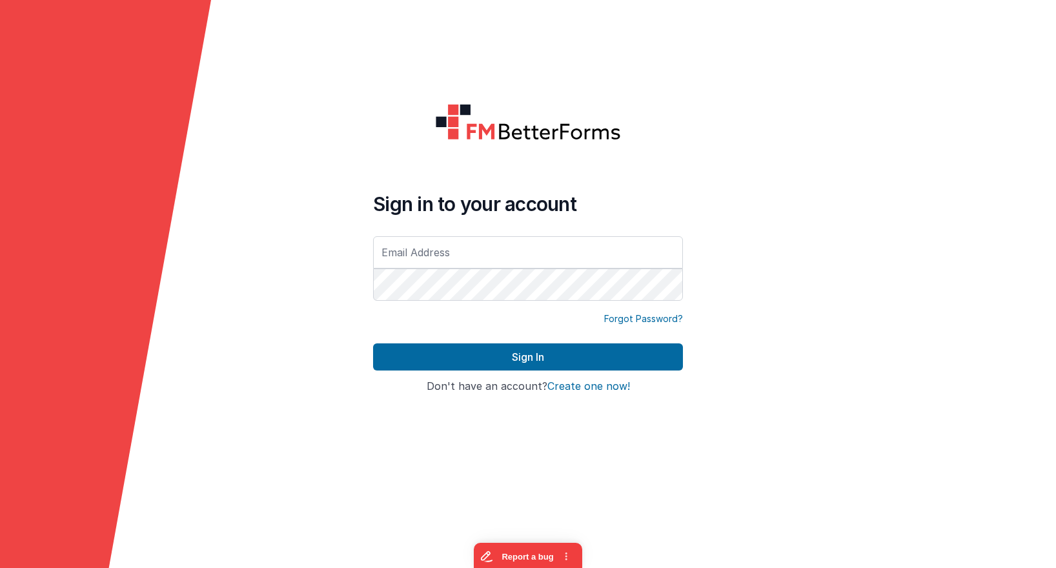
type input "[EMAIL_ADDRESS][DOMAIN_NAME]"
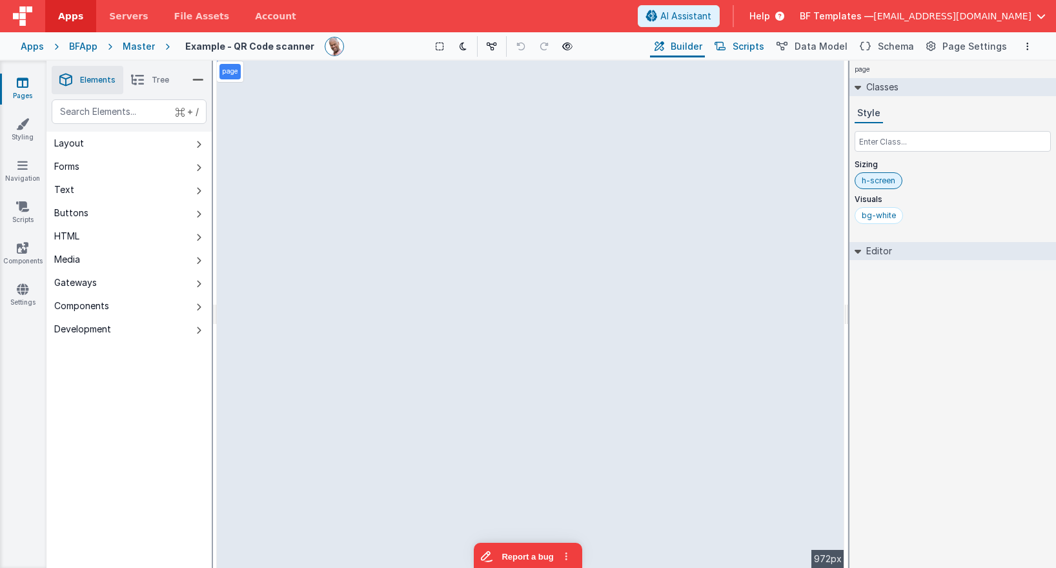
click at [764, 50] on span "Scripts" at bounding box center [749, 46] width 32 height 13
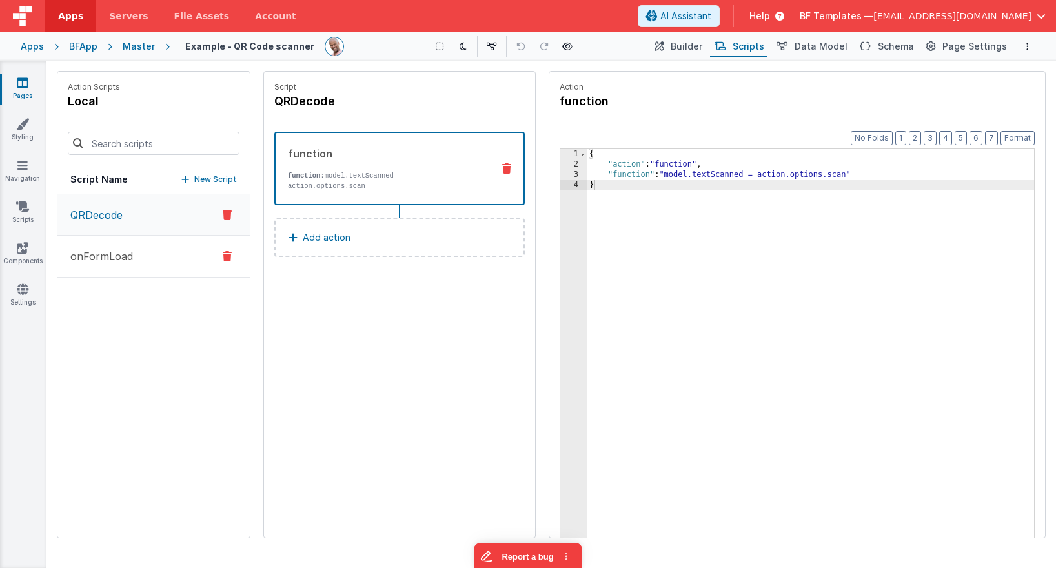
click at [198, 262] on button "onFormLoad" at bounding box center [153, 257] width 192 height 42
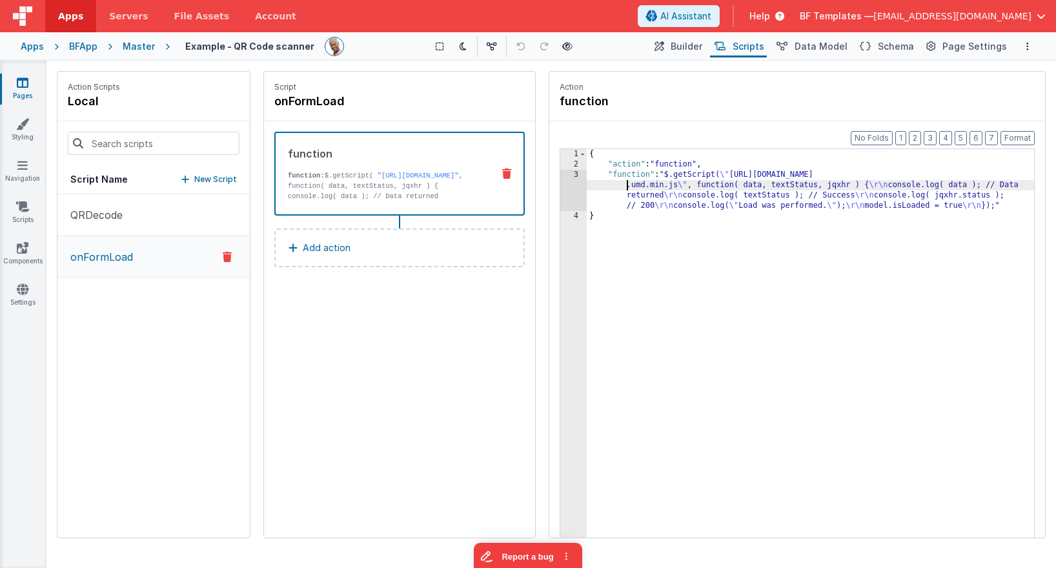
click at [625, 188] on div "{ "action" : "function" , "function" : "$.getScript( \" https://unpkg.com/vue-q…" at bounding box center [810, 373] width 447 height 449
click at [610, 245] on div "{ "action" : "function" , "function" : "$.getScript( \" https://unpkg.com/vue-q…" at bounding box center [810, 373] width 447 height 449
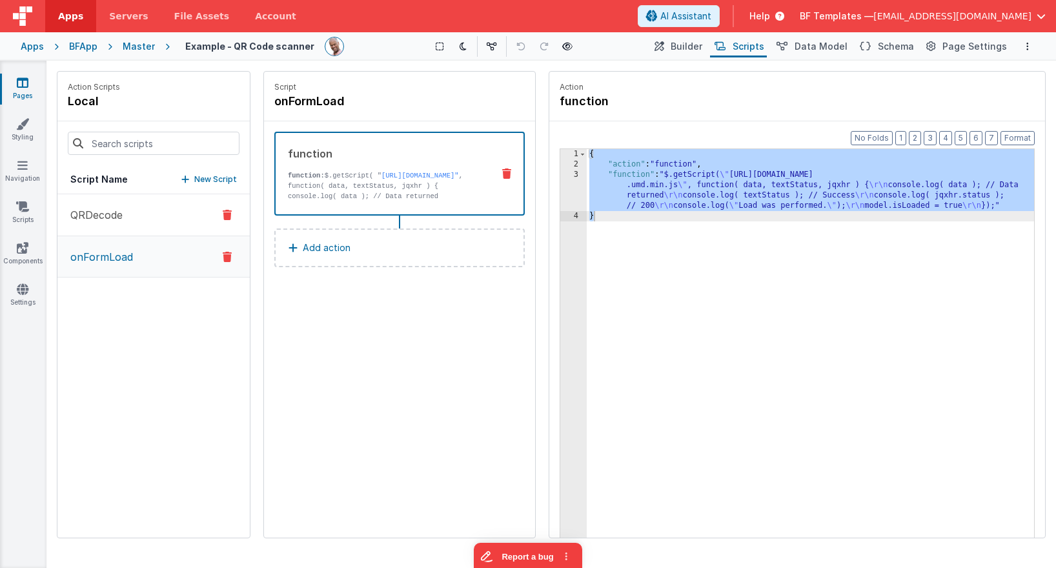
click at [207, 217] on button "QRDecode" at bounding box center [153, 215] width 192 height 42
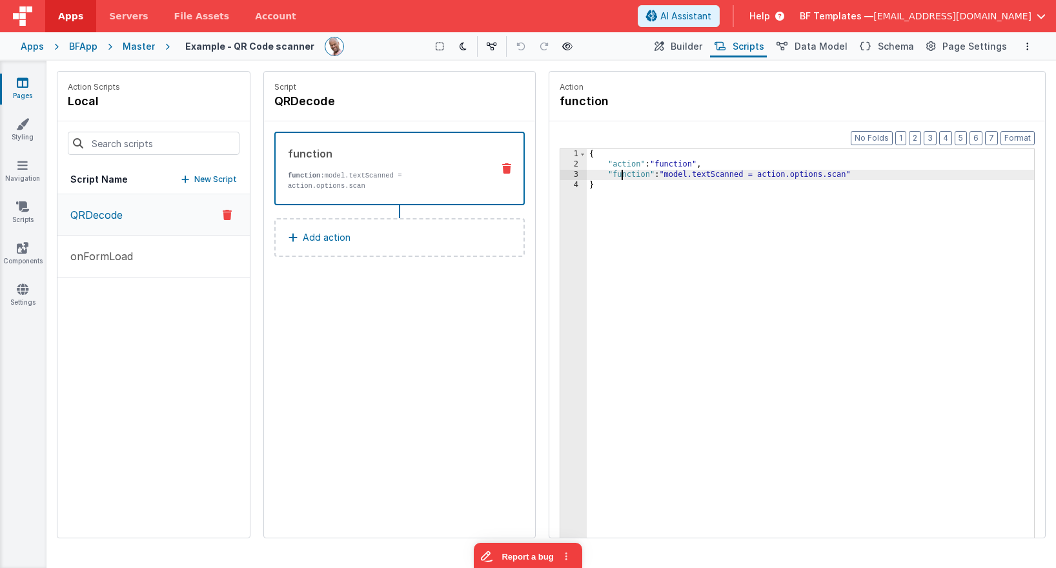
click at [620, 177] on div "{ "action" : "function" , "function" : "model.textScanned = action.options.scan…" at bounding box center [810, 373] width 447 height 449
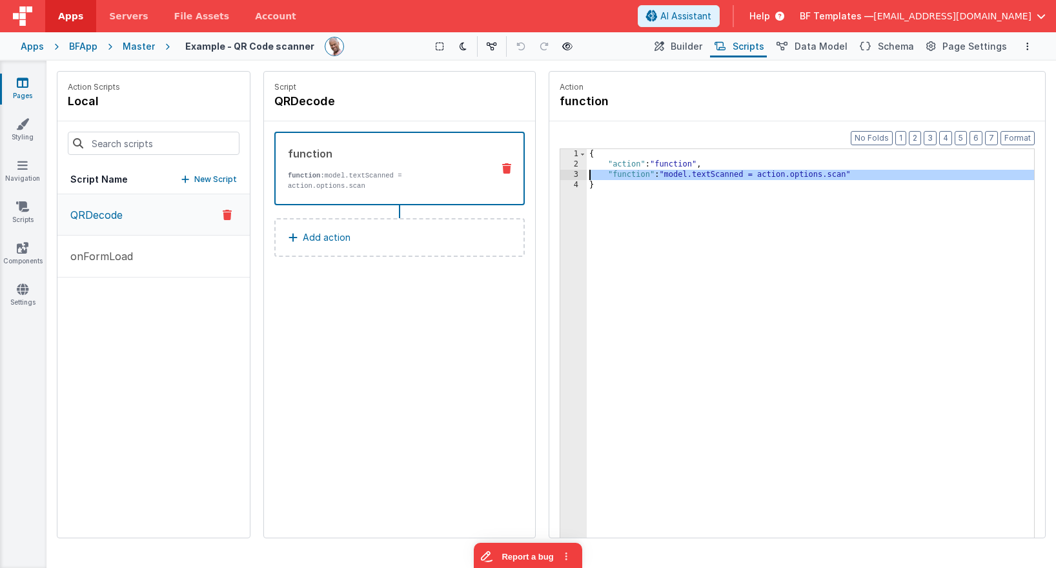
click at [576, 175] on div "3" at bounding box center [573, 175] width 26 height 10
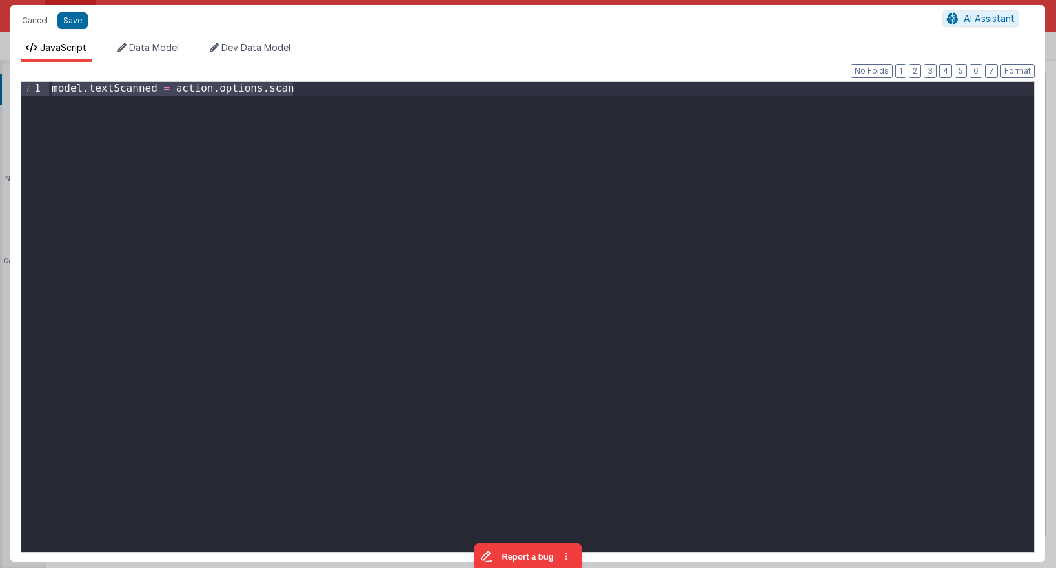
drag, startPoint x: 436, startPoint y: 125, endPoint x: 388, endPoint y: -61, distance: 192.7
click at [388, 0] on html "Cancel Save AI Assistant JavaScript Data Model Dev Data Model Format 7 6 5 4 3 …" at bounding box center [528, 284] width 1056 height 568
click at [34, 21] on button "Cancel" at bounding box center [34, 21] width 39 height 18
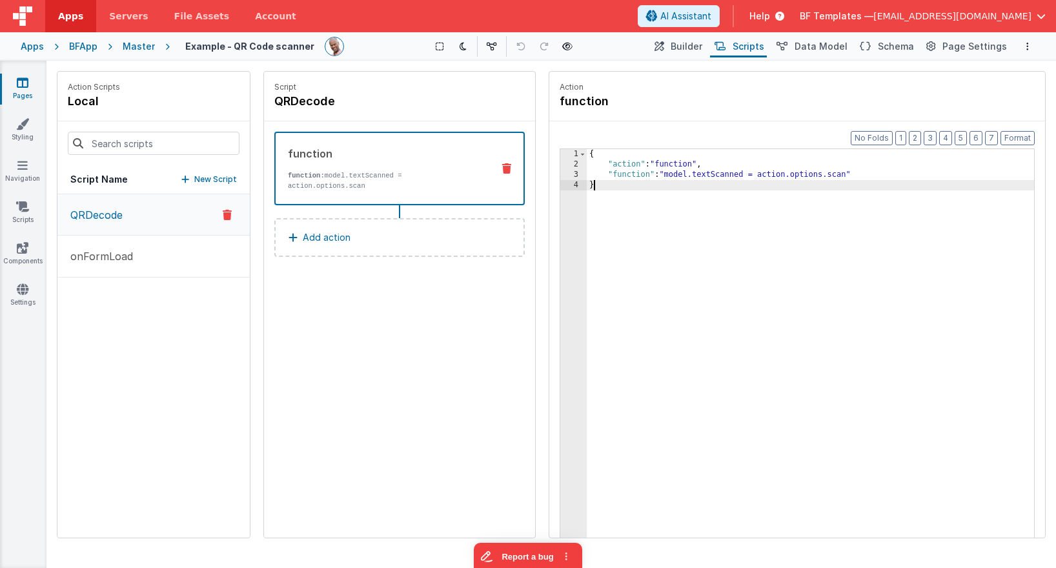
click at [648, 215] on div "{ "action" : "function" , "function" : "model.textScanned = action.options.scan…" at bounding box center [810, 373] width 447 height 449
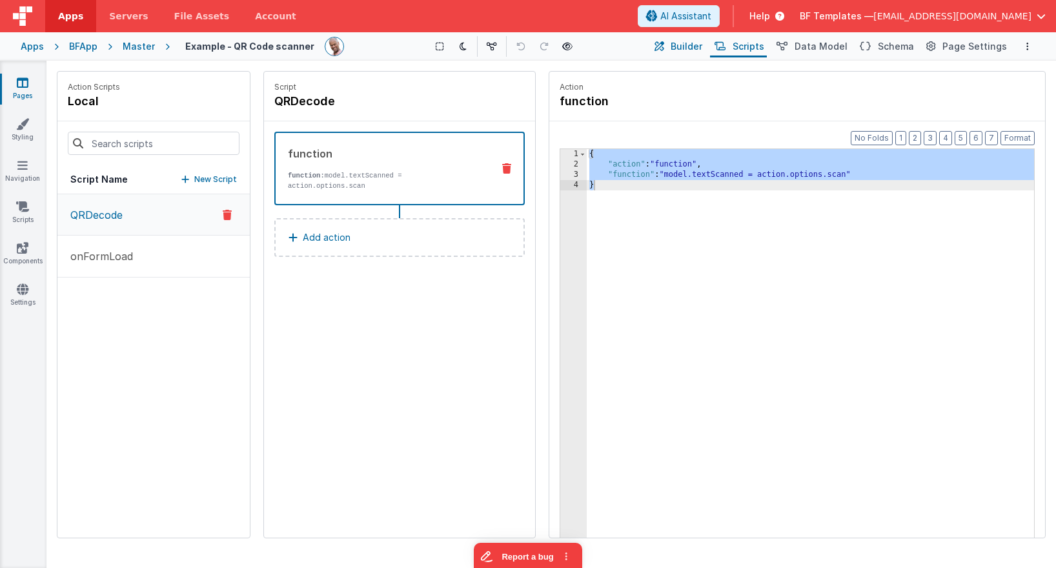
click at [702, 51] on span "Builder" at bounding box center [687, 46] width 32 height 13
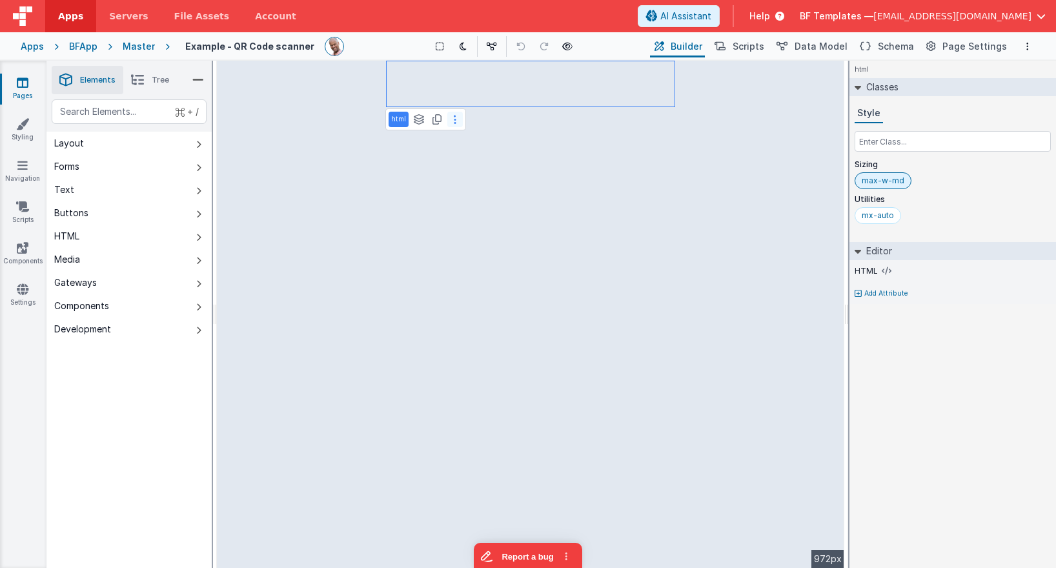
click at [452, 122] on button at bounding box center [454, 119] width 15 height 15
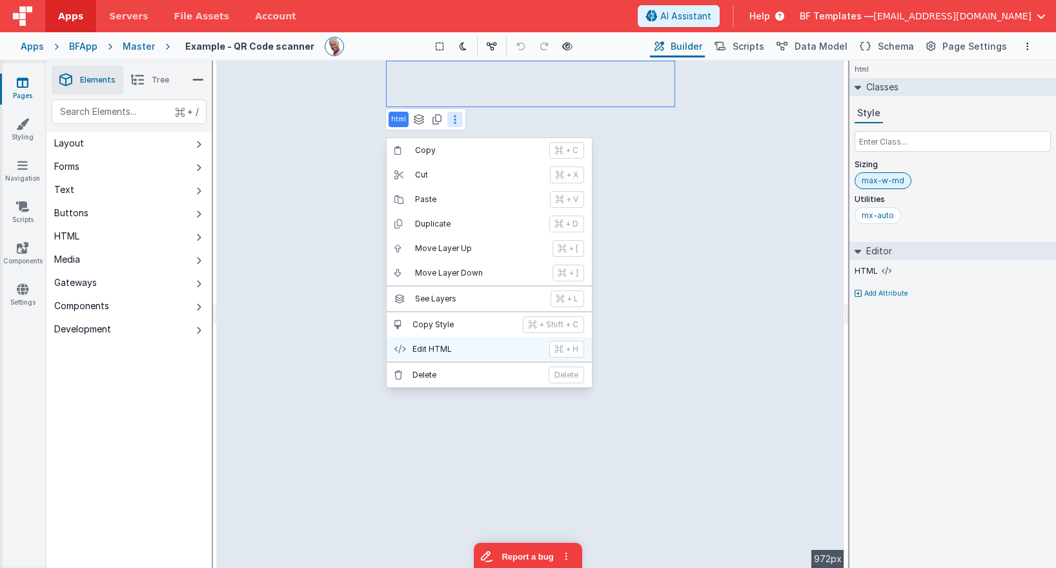
click at [448, 350] on p "Edit HTML" at bounding box center [476, 349] width 129 height 10
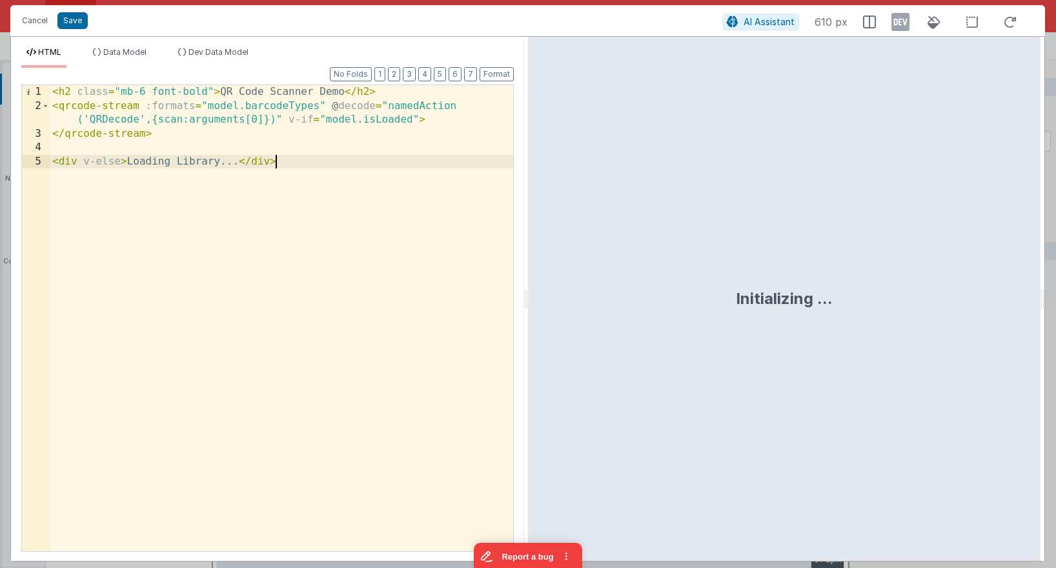
click at [365, 234] on div "< h2 class = "mb-6 font-bold" > QR Code Scanner Demo </ h2 > < qrcode-stream :f…" at bounding box center [281, 332] width 463 height 494
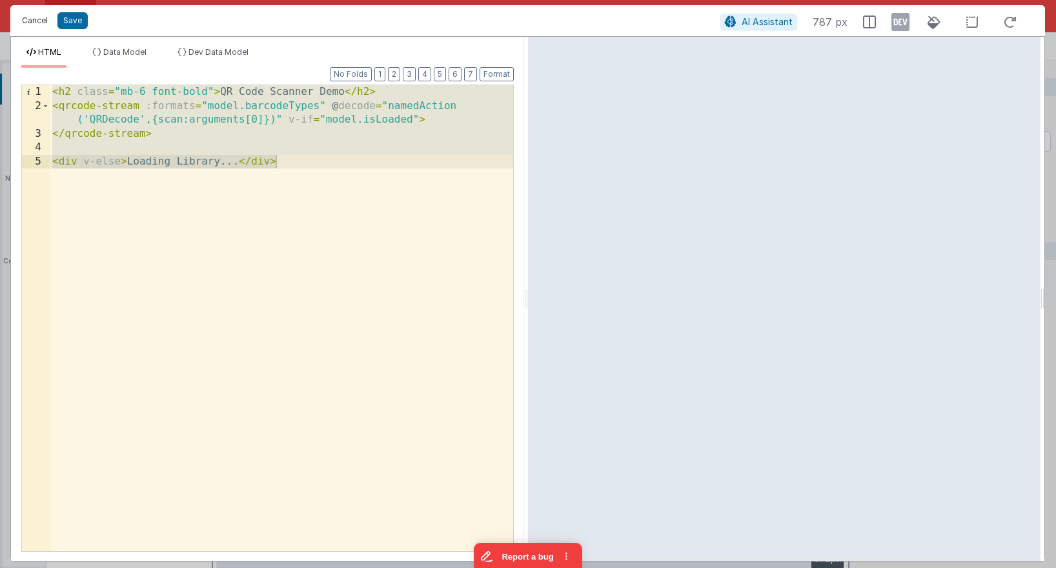
click at [38, 21] on button "Cancel" at bounding box center [34, 21] width 39 height 18
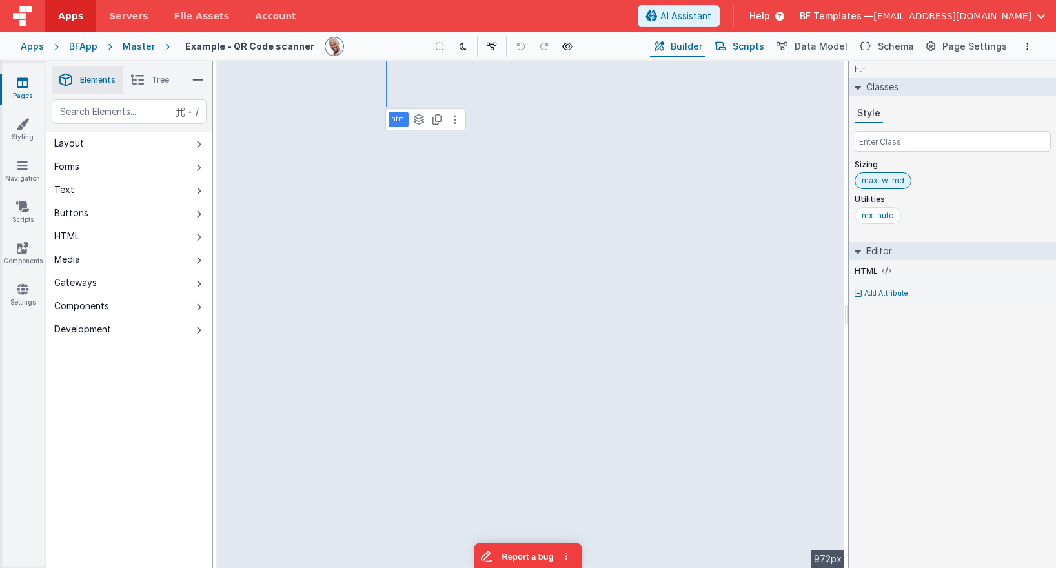
click at [764, 46] on span "Scripts" at bounding box center [749, 46] width 32 height 13
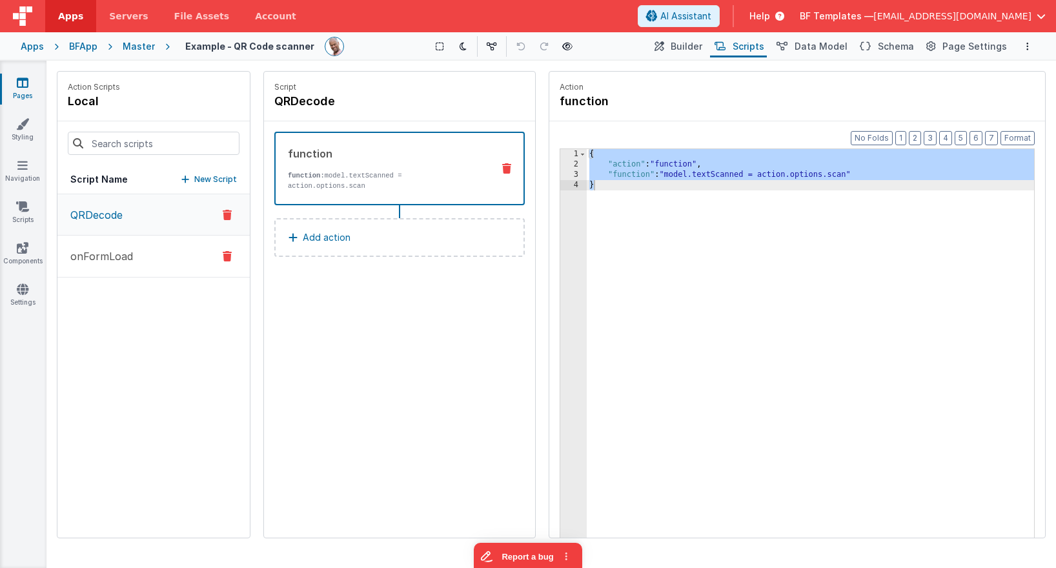
click at [128, 256] on p "onFormLoad" at bounding box center [98, 255] width 70 height 15
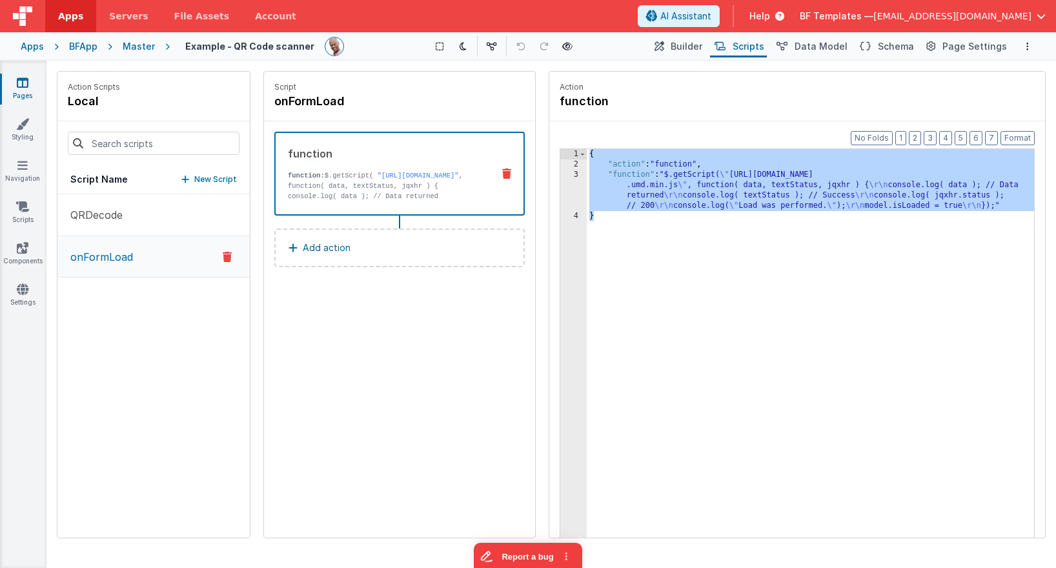
drag, startPoint x: 625, startPoint y: 263, endPoint x: 555, endPoint y: 110, distance: 168.7
click at [555, 110] on fieldset "Action function Format 7 6 5 4 3 2 1 No Folds 1 2 3 4 { "action" : "function" ,…" at bounding box center [797, 305] width 496 height 466
click at [695, 49] on span "Builder" at bounding box center [687, 46] width 32 height 13
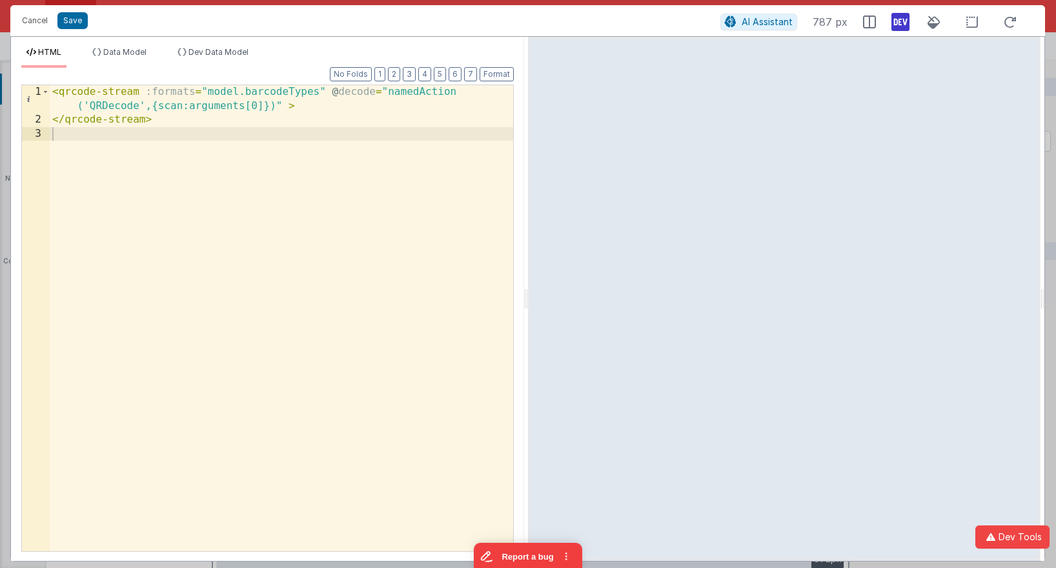
click at [141, 92] on div "< qrcode-stream :formats = "model.barcodeTypes" @ decode = "namedAction ('QRDec…" at bounding box center [281, 339] width 463 height 508
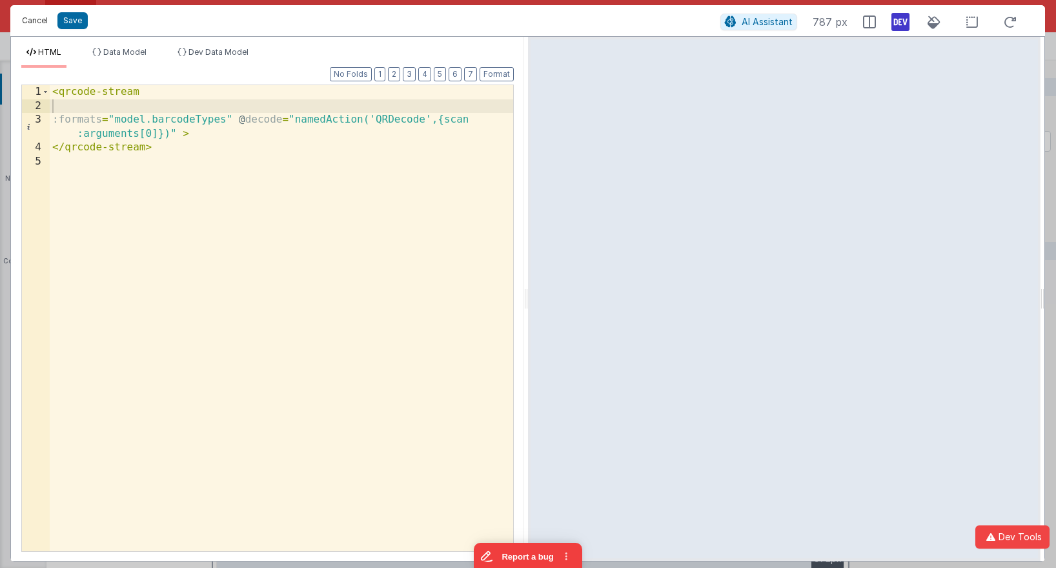
click at [34, 20] on button "Cancel" at bounding box center [34, 21] width 39 height 18
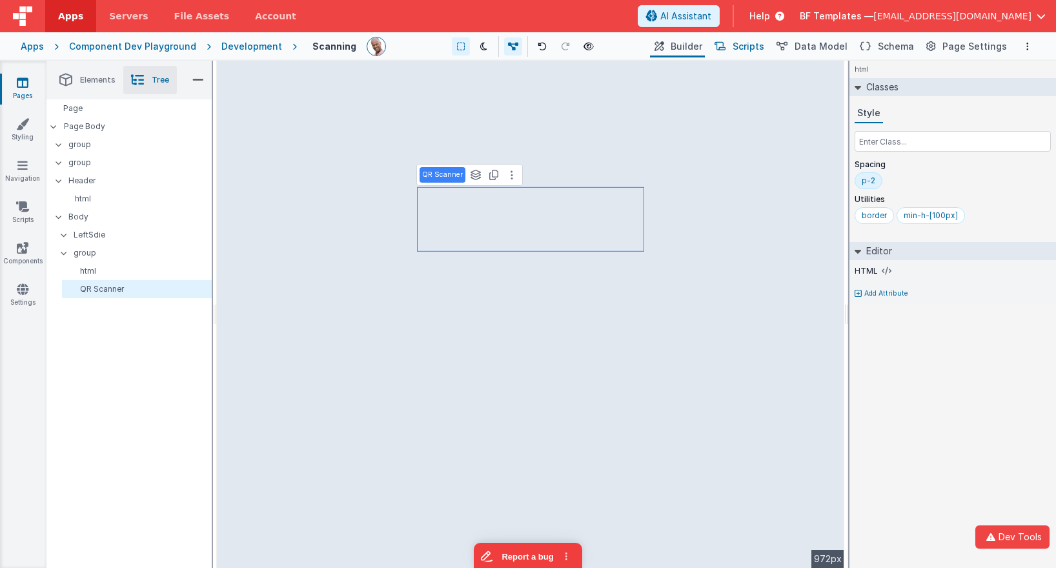
click at [749, 50] on span "Scripts" at bounding box center [749, 46] width 32 height 13
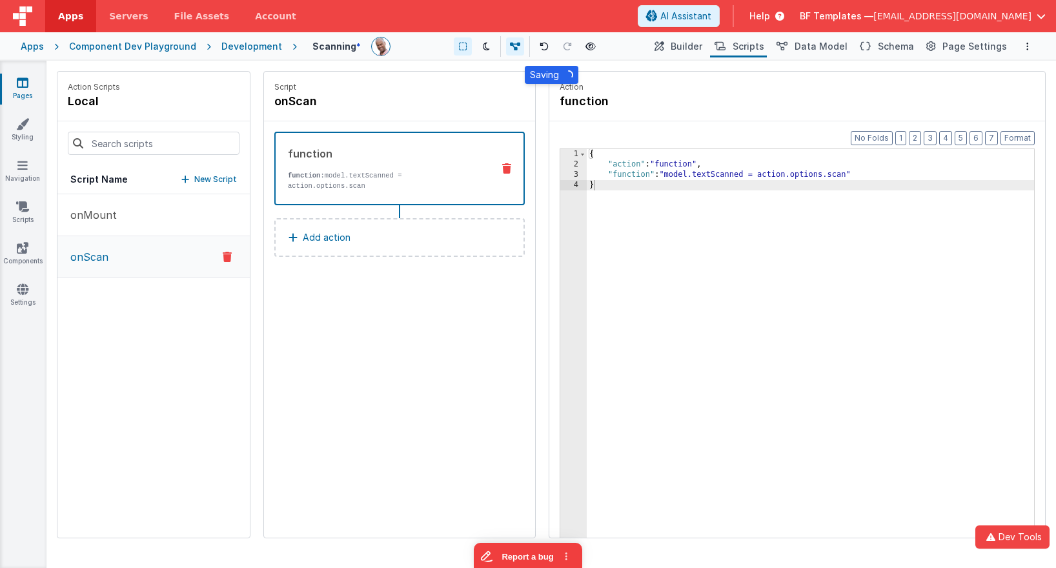
click at [227, 182] on p "New Script" at bounding box center [215, 179] width 43 height 13
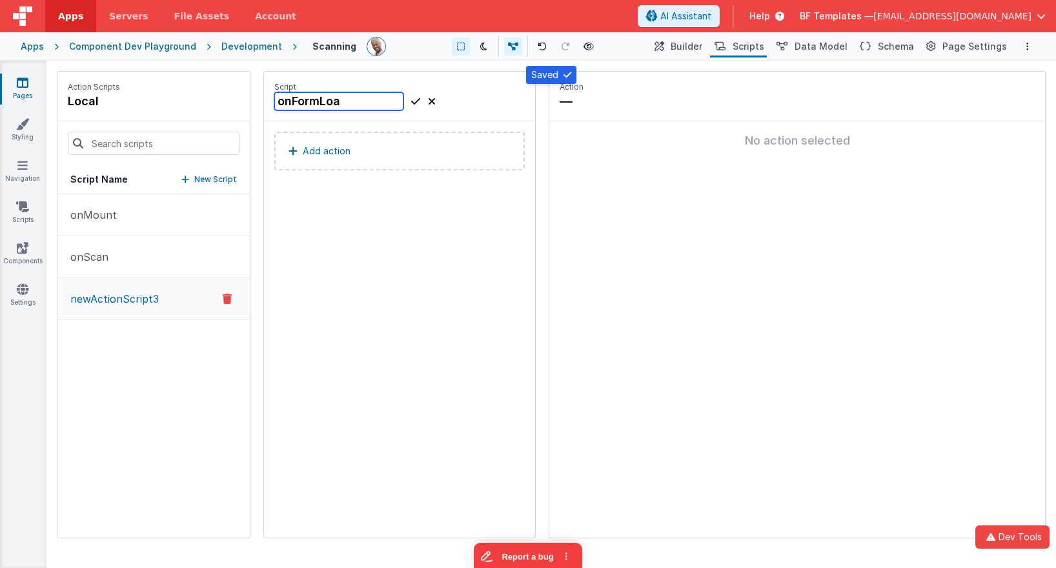
type input "onFormLoad"
click at [334, 150] on p "Add action" at bounding box center [327, 150] width 48 height 15
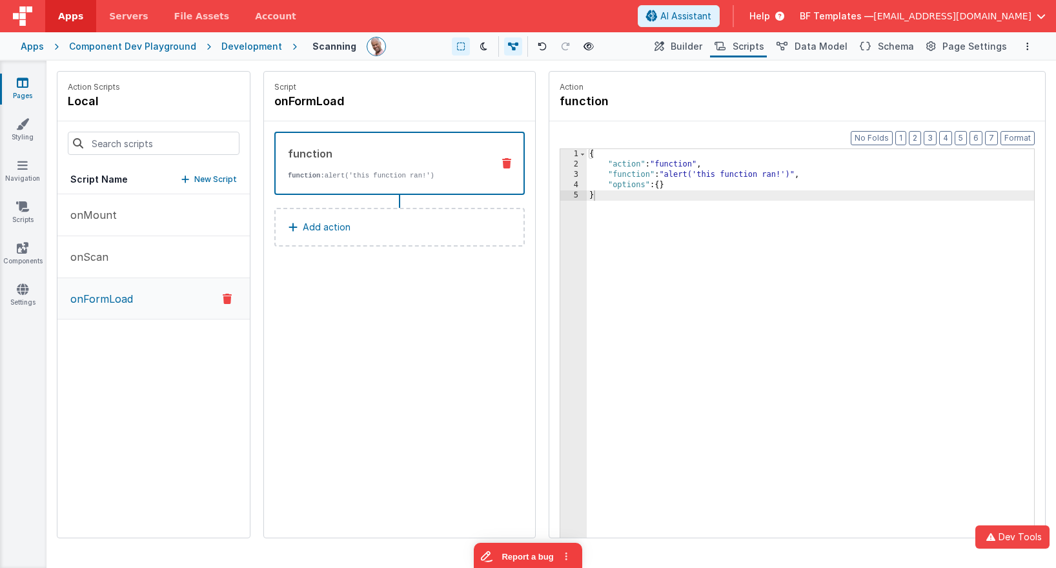
click at [622, 215] on div "{ "action" : "function" , "function" : "alert('this function ran!')" , "options…" at bounding box center [810, 373] width 447 height 449
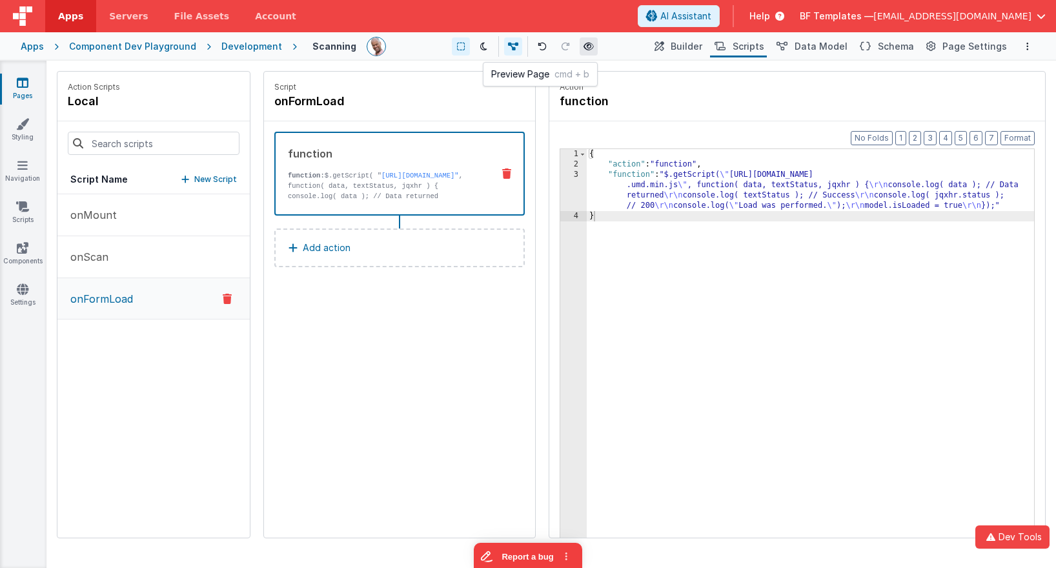
click at [588, 43] on icon at bounding box center [588, 46] width 10 height 9
click at [702, 48] on span "Builder" at bounding box center [687, 46] width 32 height 13
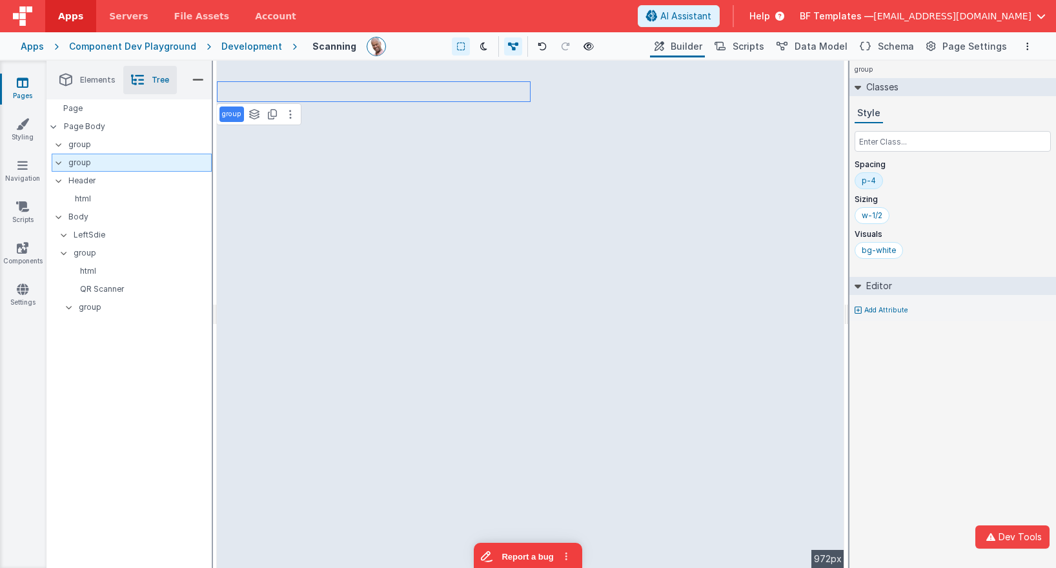
click at [94, 162] on p "group" at bounding box center [139, 163] width 143 height 14
click at [291, 110] on button at bounding box center [290, 113] width 15 height 15
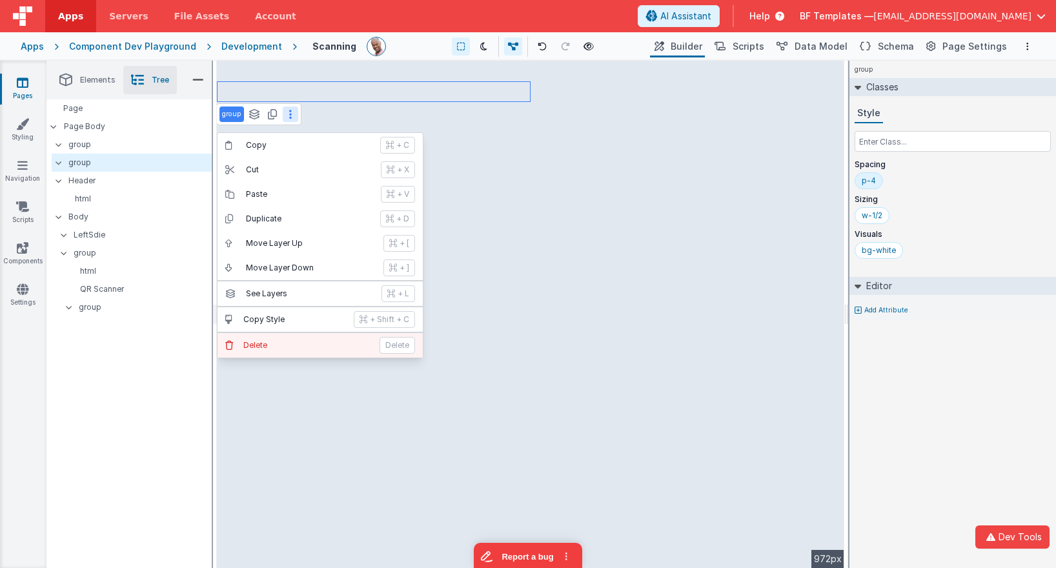
click at [303, 337] on button "Delete Delete" at bounding box center [320, 345] width 205 height 25
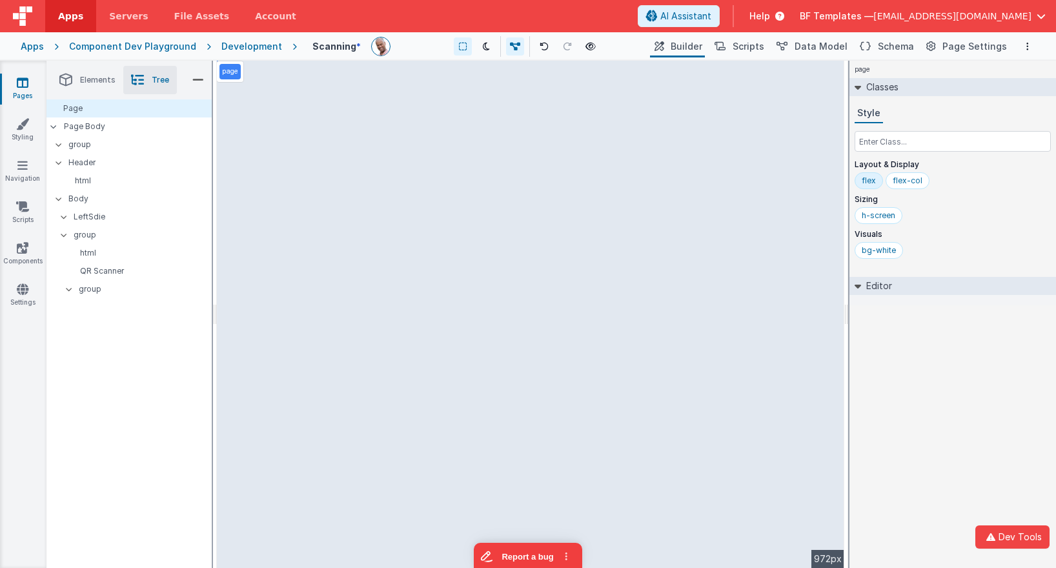
click at [330, 68] on div "Saved Duplicating Page" at bounding box center [574, 66] width 1056 height 10
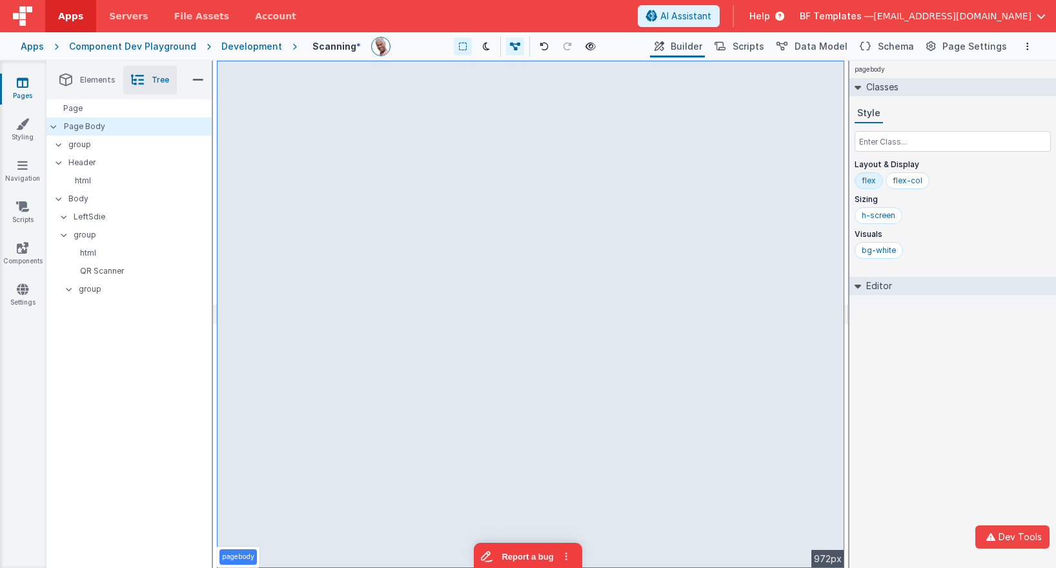
click at [513, 70] on div "Saved Duplicating Page" at bounding box center [574, 66] width 1056 height 10
click at [83, 144] on p "group" at bounding box center [139, 144] width 143 height 14
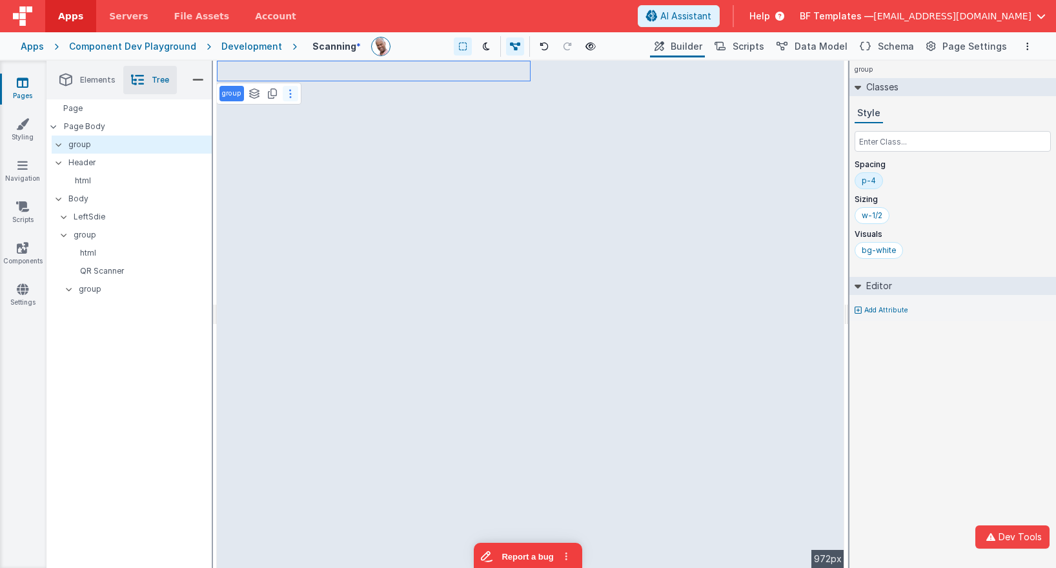
click at [292, 98] on button at bounding box center [290, 93] width 15 height 15
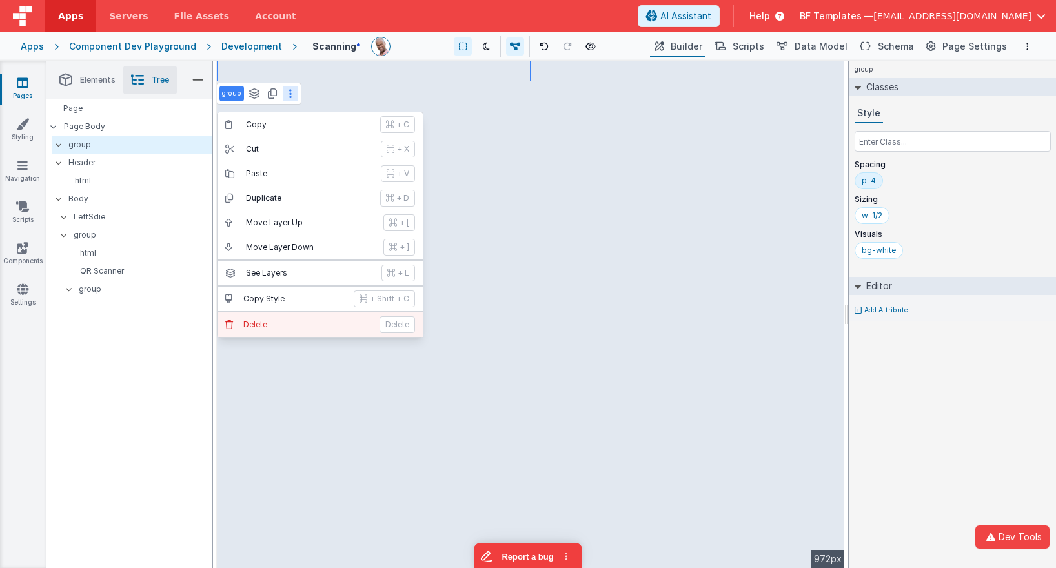
click at [316, 318] on button "Delete Delete" at bounding box center [320, 324] width 205 height 25
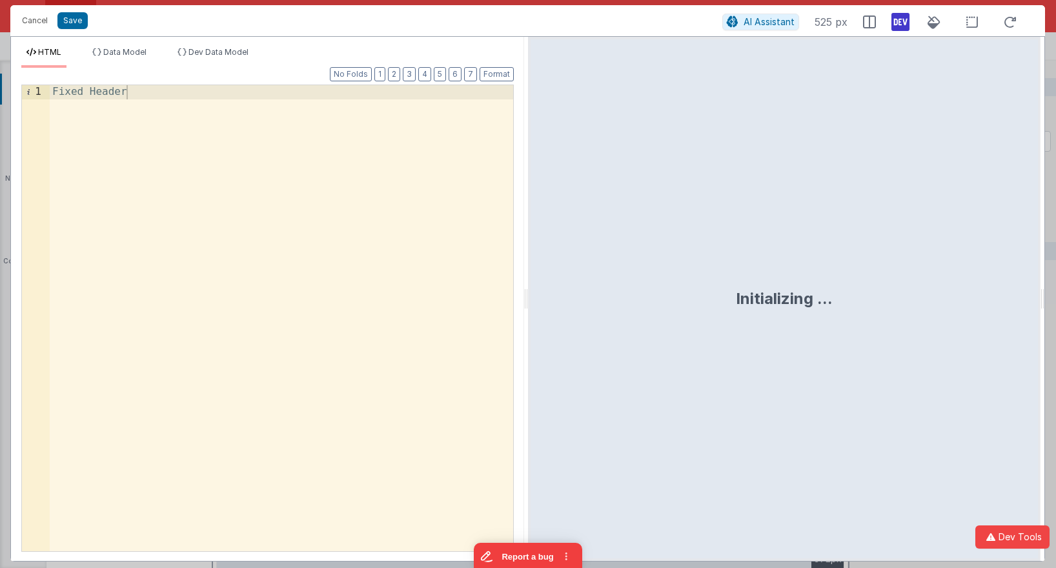
click at [230, 171] on div "Fixed Header" at bounding box center [281, 332] width 463 height 494
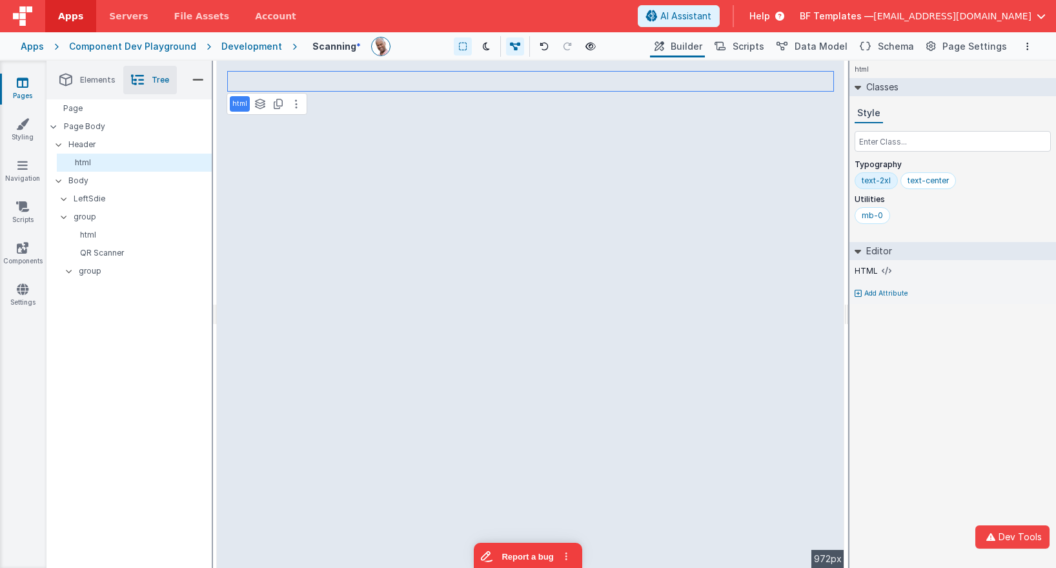
click at [946, 460] on div "html Classes Style Typography text-2xl text-center Utilities mb-0 Editor HTML A…" at bounding box center [952, 314] width 207 height 507
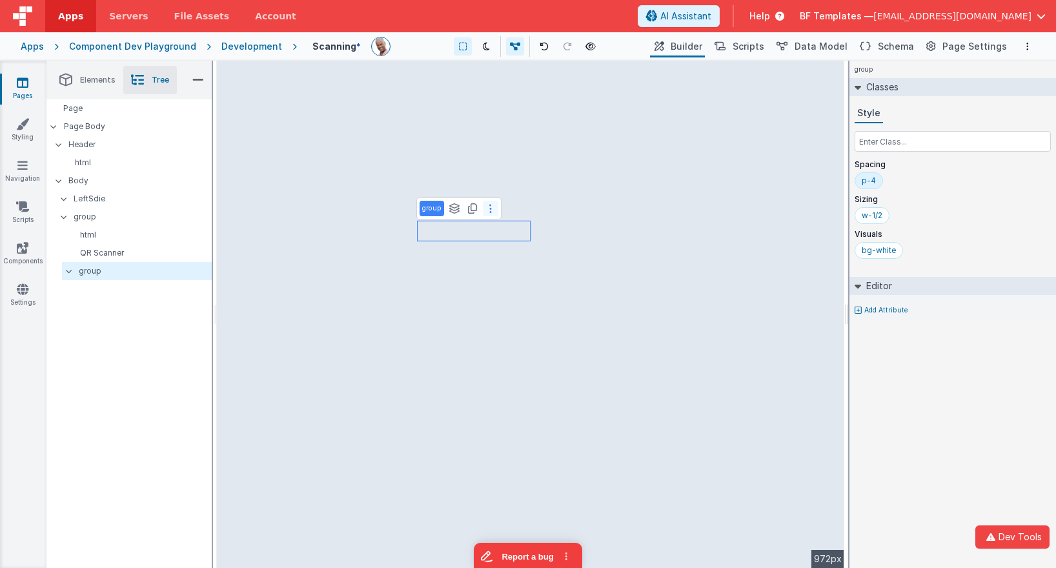
click at [492, 212] on button at bounding box center [490, 208] width 15 height 15
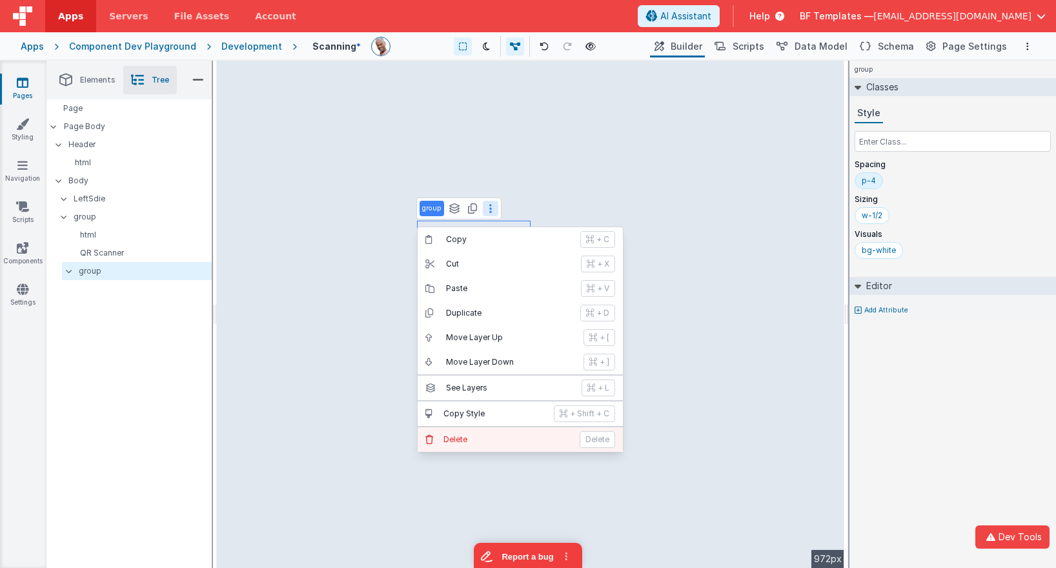
click at [462, 436] on p "Delete" at bounding box center [507, 439] width 128 height 10
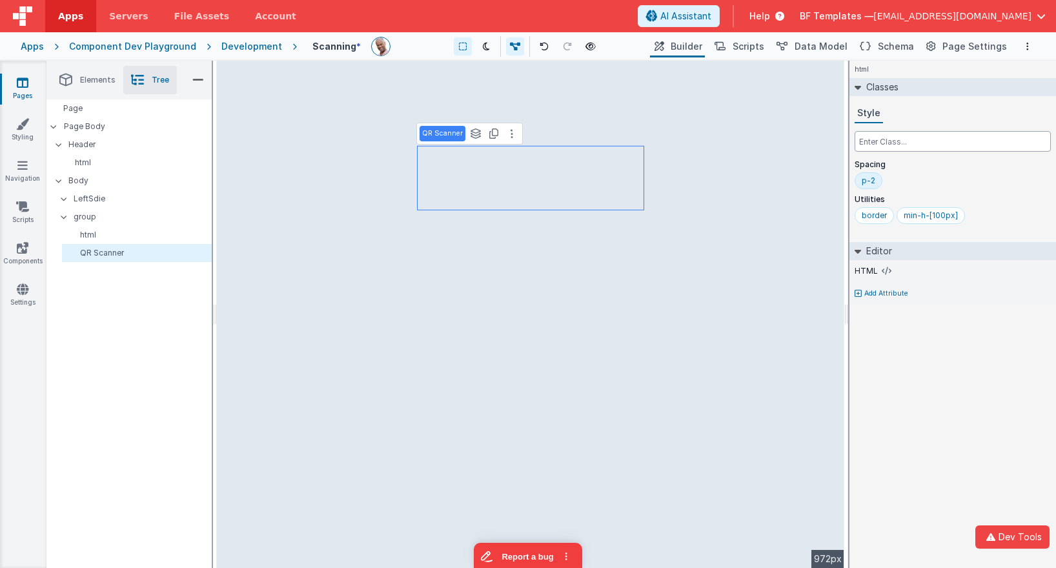
click at [876, 137] on input "text" at bounding box center [953, 141] width 196 height 21
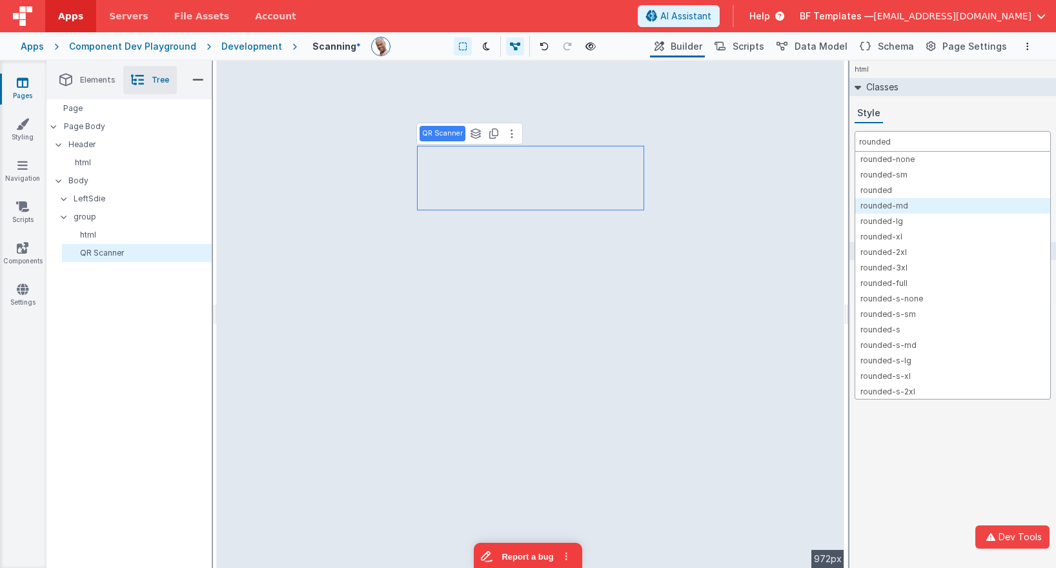
type input "rounded"
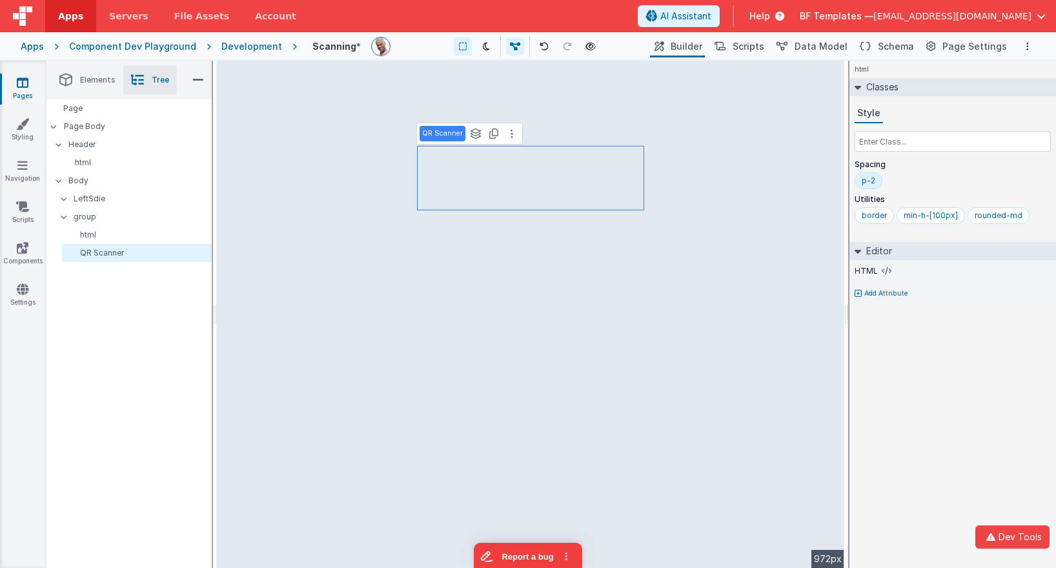
click at [861, 183] on div "p-2" at bounding box center [869, 180] width 28 height 17
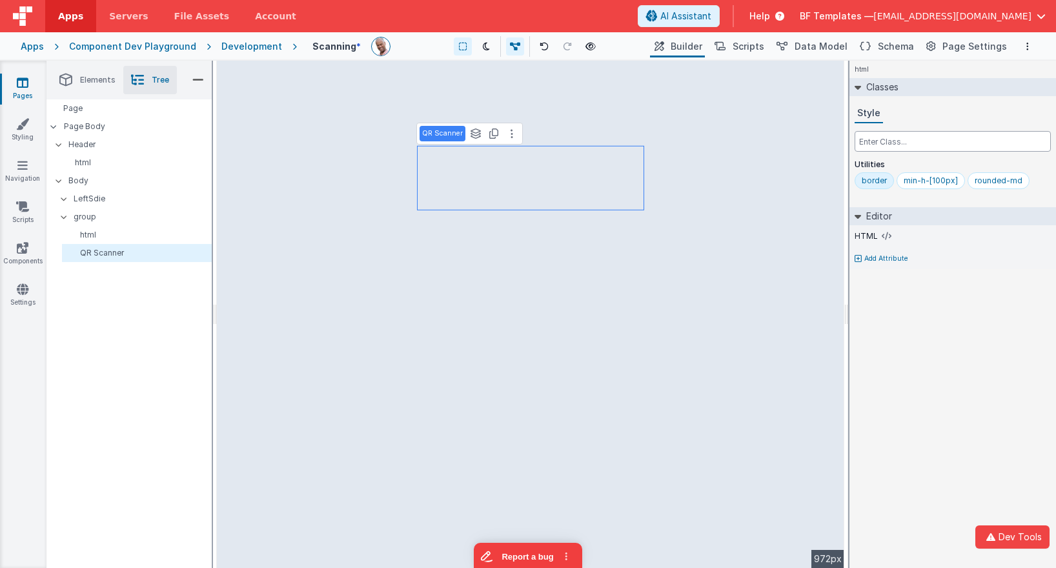
click at [880, 139] on input "text" at bounding box center [953, 141] width 196 height 21
type input "o"
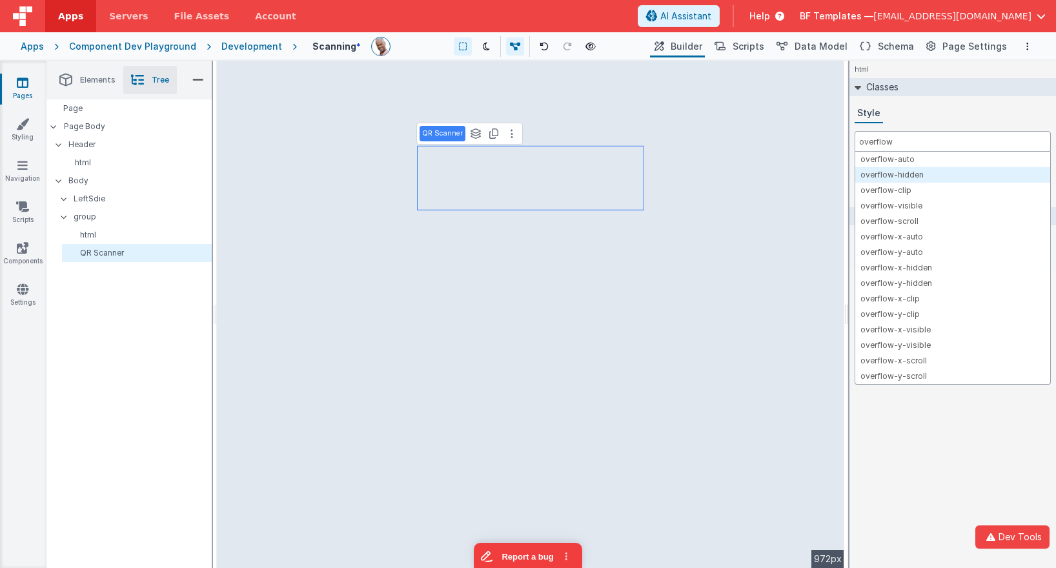
type input "overflow"
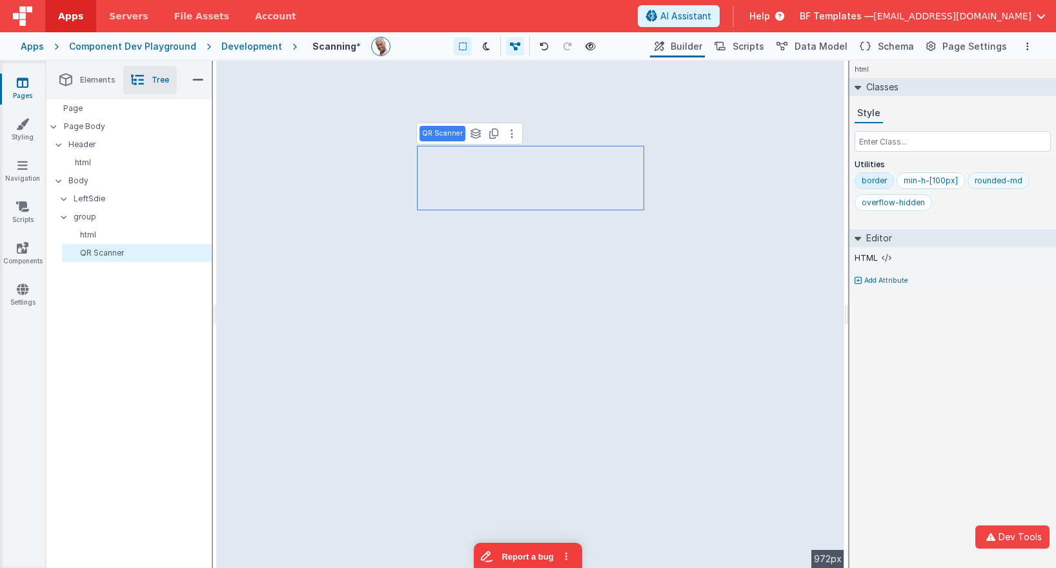
click at [996, 181] on div "rounded-md" at bounding box center [999, 181] width 48 height 10
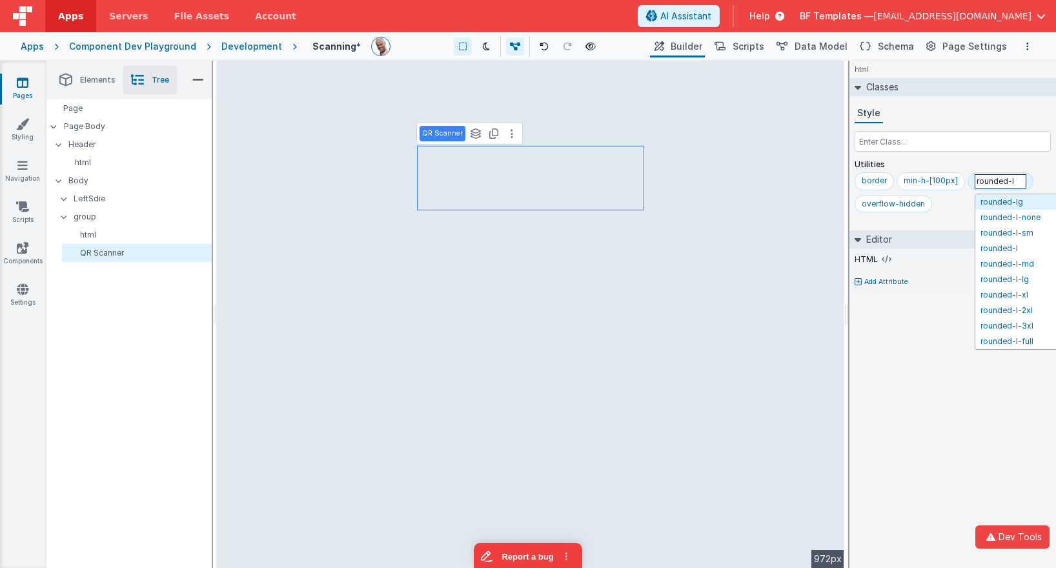
type input "rounded-lg"
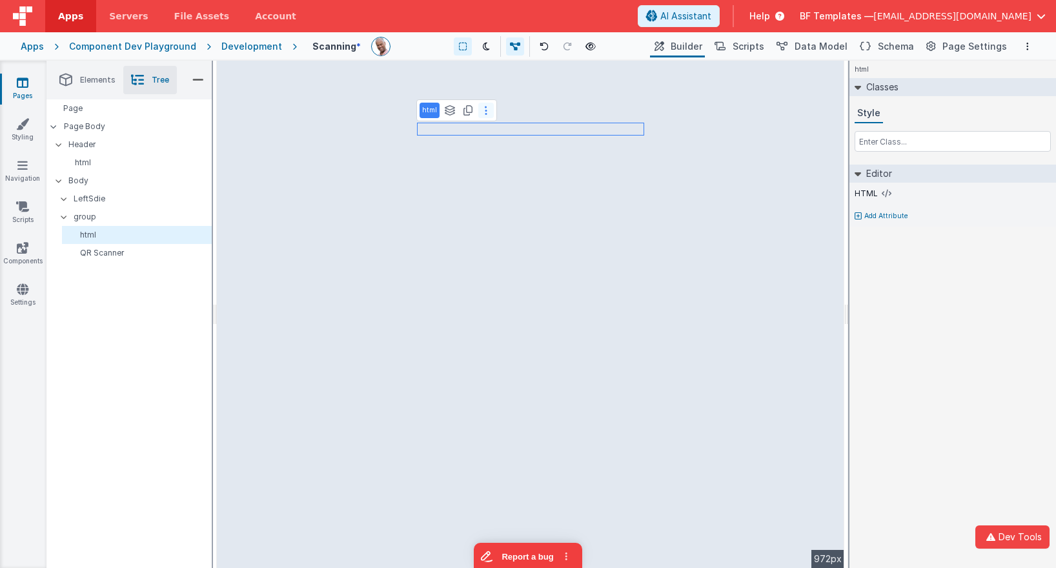
click at [481, 110] on button at bounding box center [485, 110] width 15 height 15
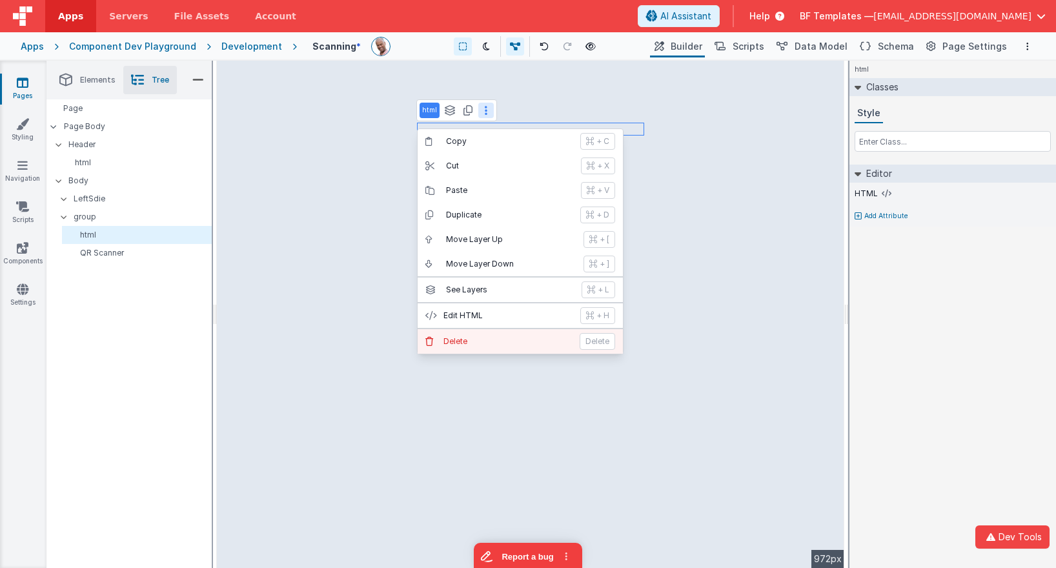
click at [478, 337] on p "Delete" at bounding box center [507, 341] width 128 height 10
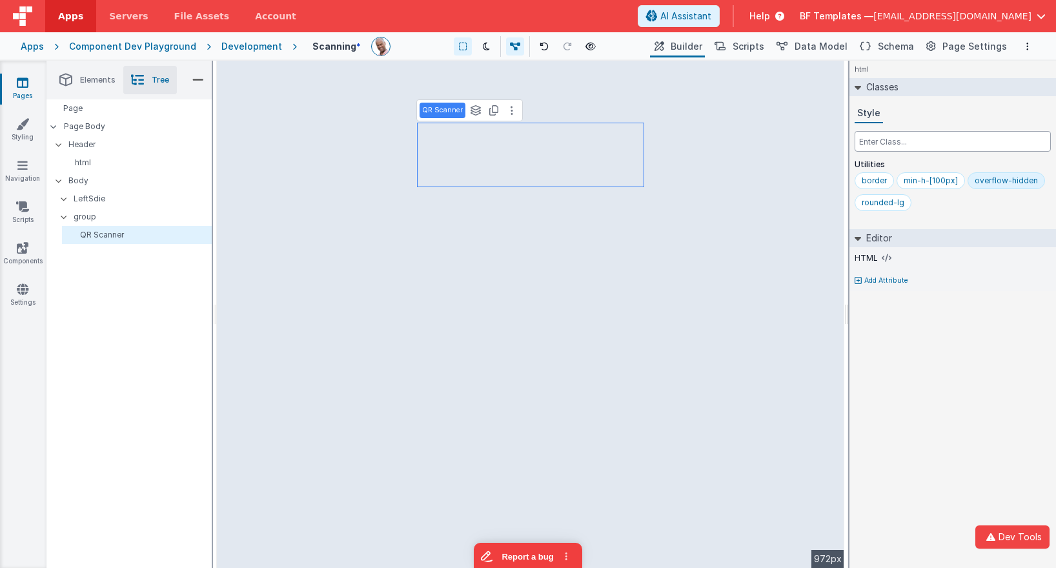
click at [865, 142] on input "text" at bounding box center [953, 141] width 196 height 21
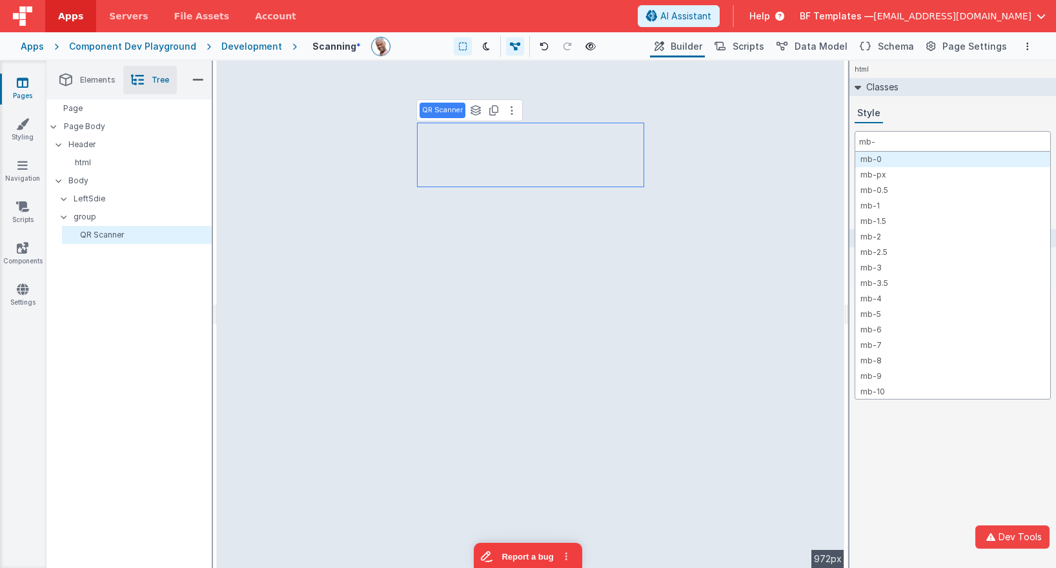
type input "mb-0"
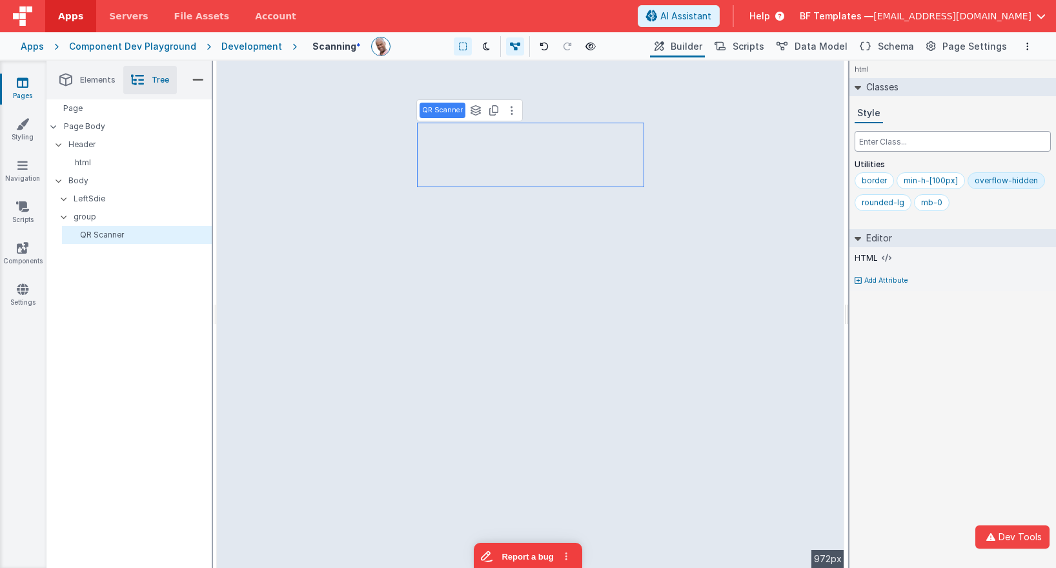
click at [968, 143] on input "text" at bounding box center [953, 141] width 196 height 21
type input "bg"
type input "bg-black"
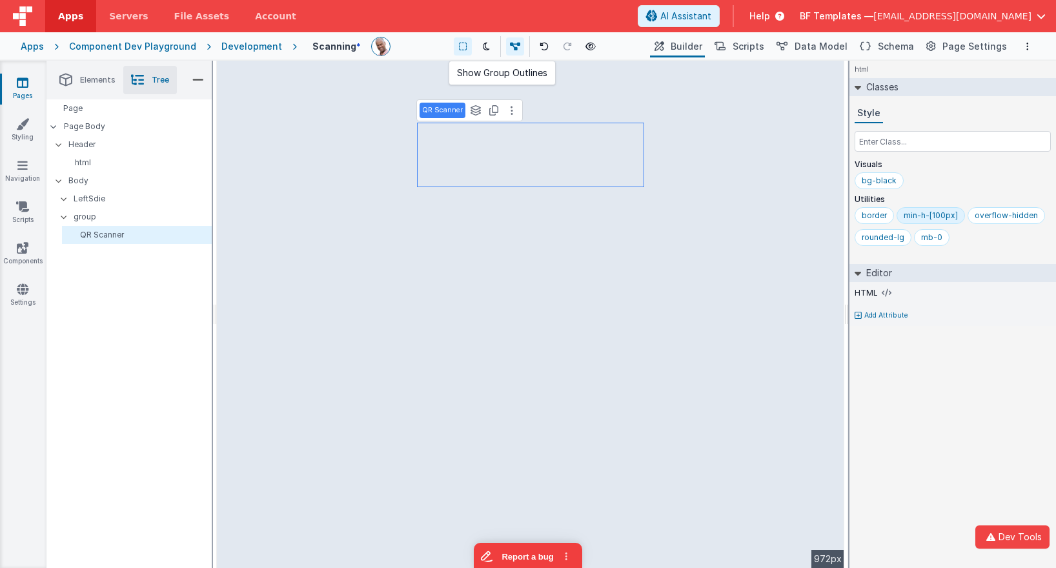
click at [456, 41] on button at bounding box center [463, 46] width 18 height 18
click at [906, 148] on input "text" at bounding box center [953, 141] width 196 height 21
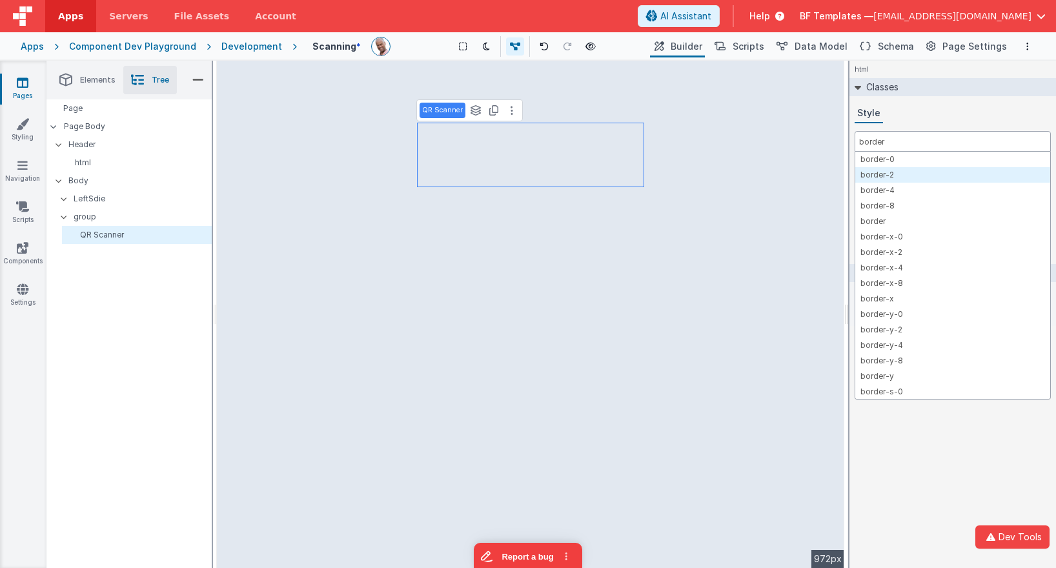
type input "border"
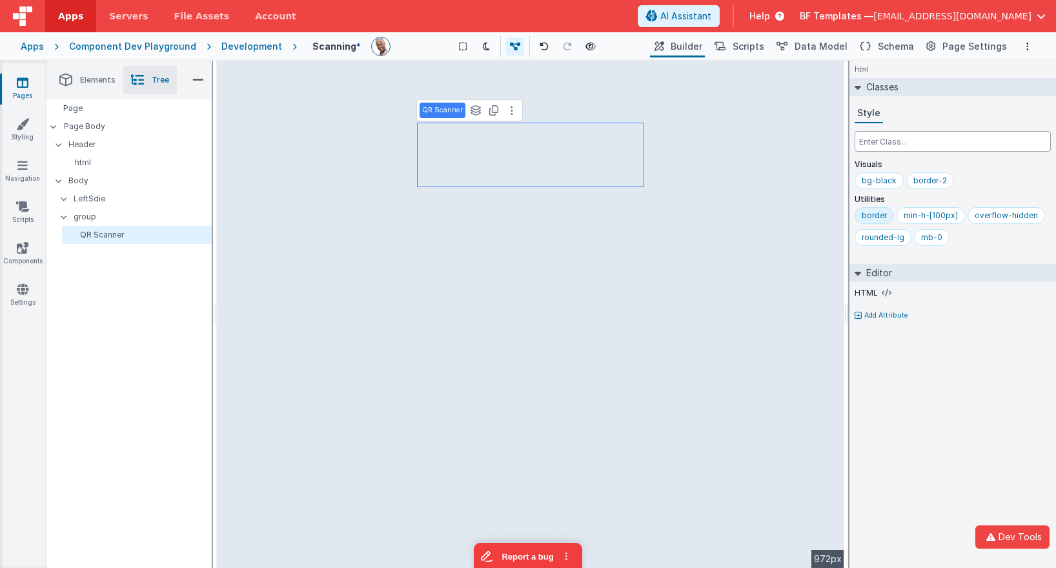
click at [918, 137] on input "text" at bounding box center [953, 141] width 196 height 21
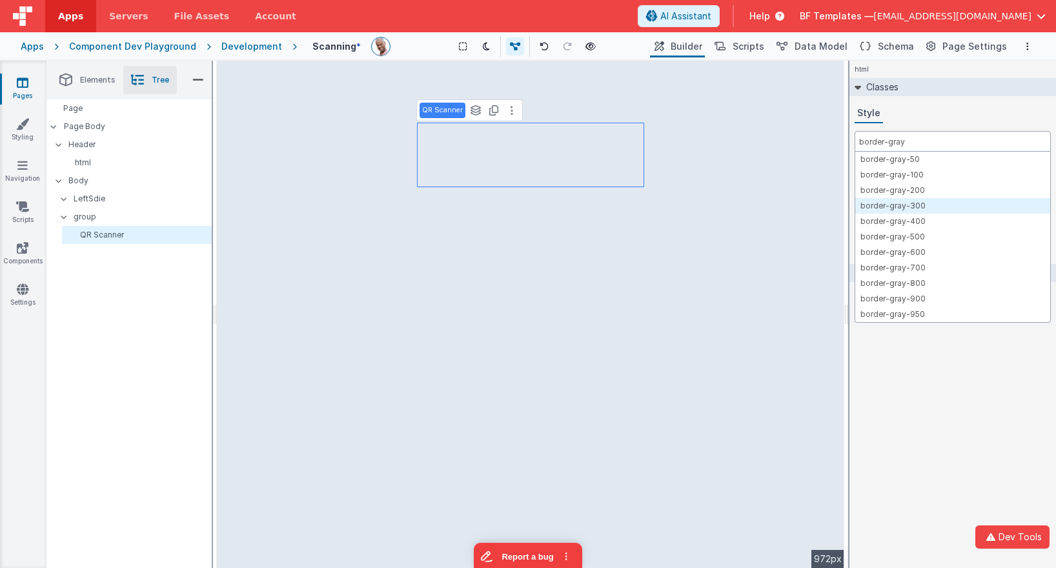
type input "border-gray"
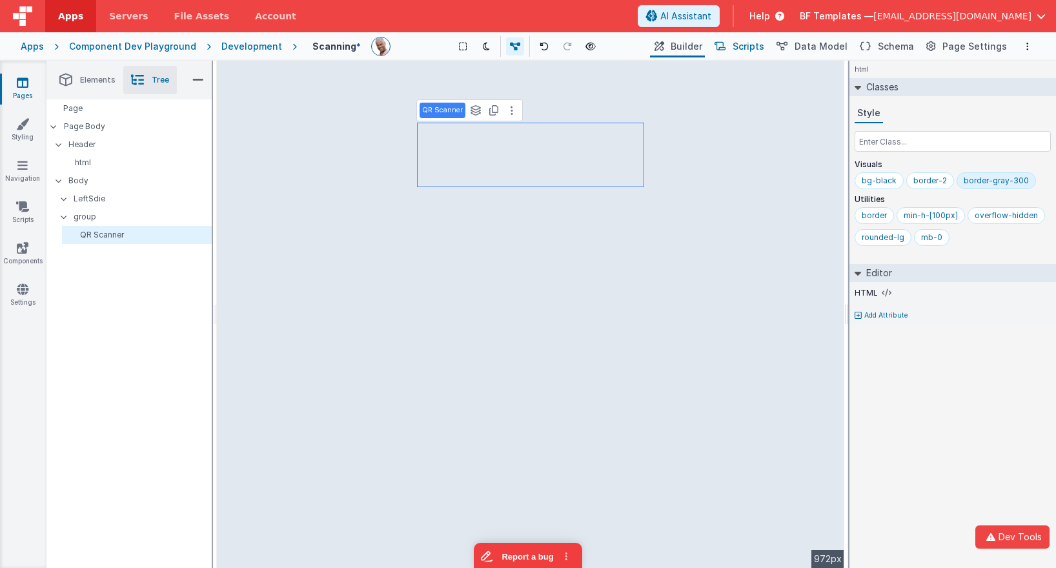
click at [758, 45] on span "Scripts" at bounding box center [749, 46] width 32 height 13
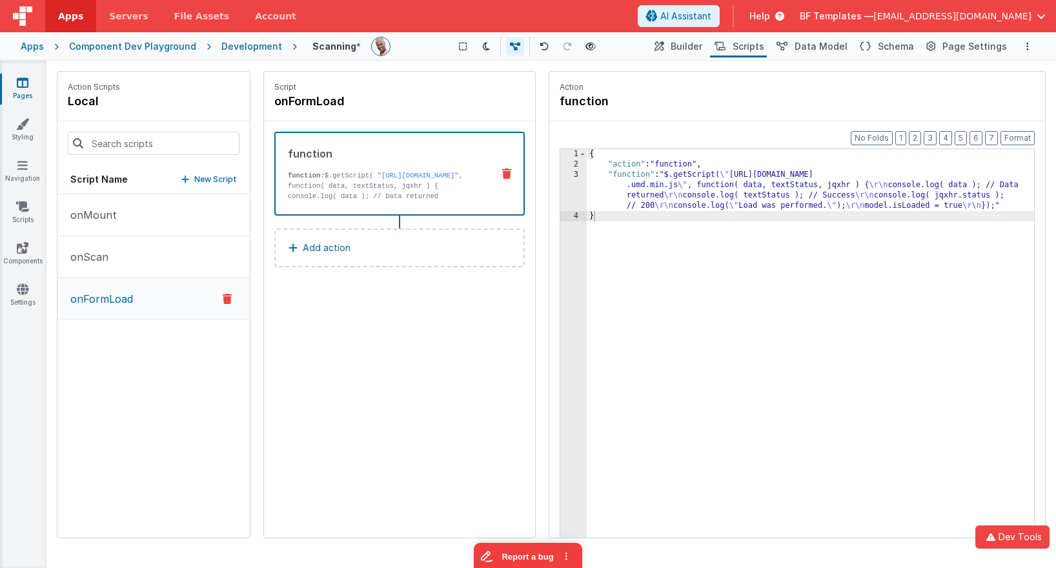
click at [148, 308] on button "onFormLoad" at bounding box center [153, 298] width 192 height 41
click at [611, 183] on div "{ "action" : "function" , "function" : "$.getScript( \" https://unpkg.com/vue-q…" at bounding box center [810, 373] width 447 height 449
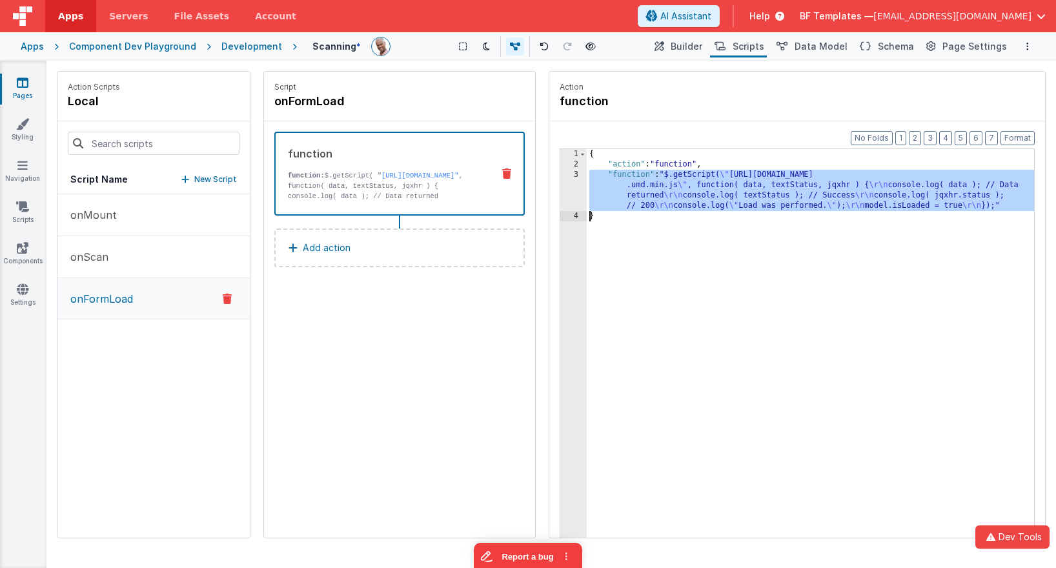
click at [568, 183] on div "3" at bounding box center [573, 190] width 26 height 41
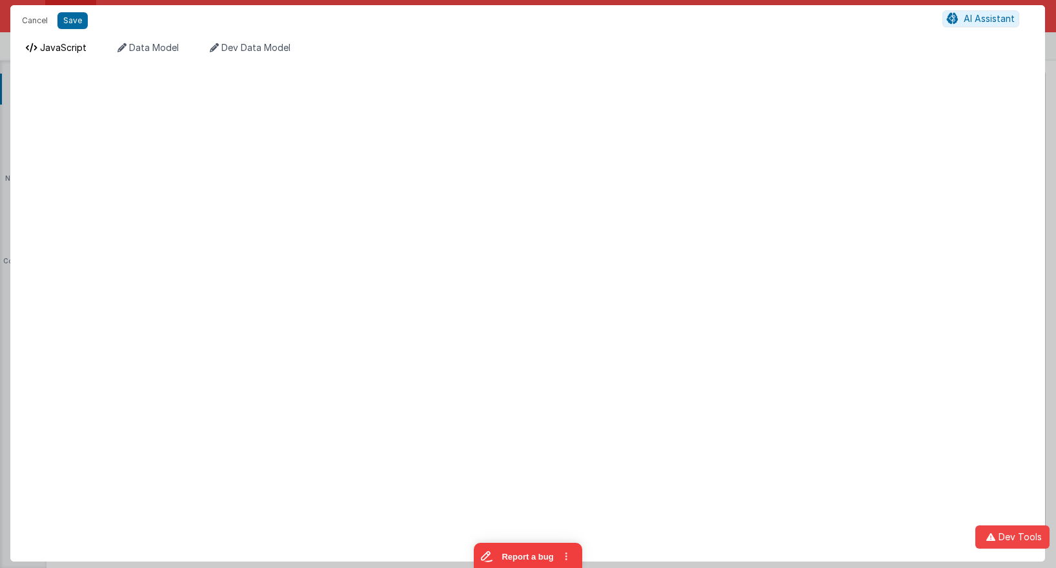
click at [66, 49] on span "JavaScript" at bounding box center [63, 47] width 46 height 11
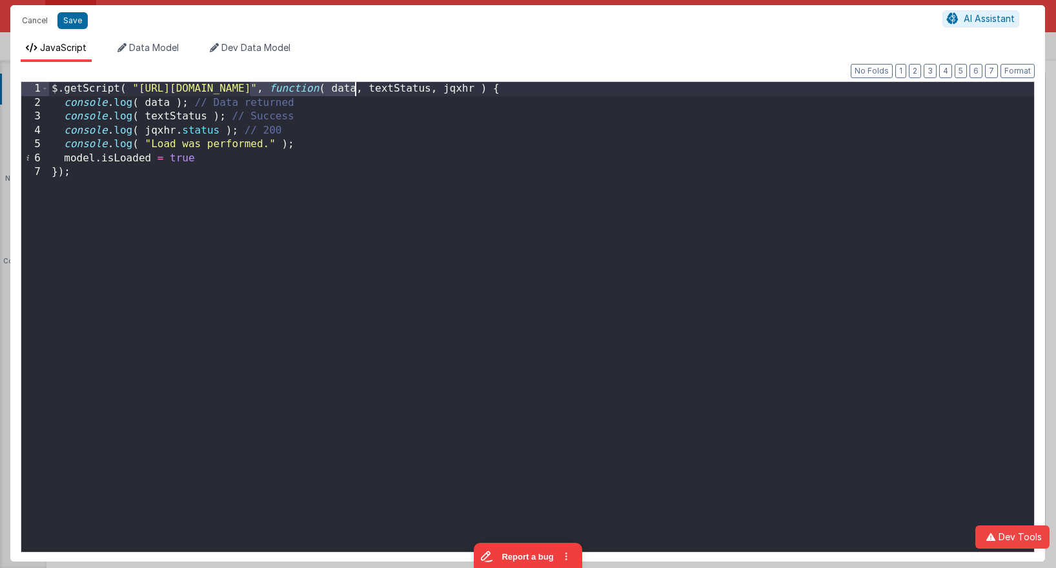
drag, startPoint x: 252, startPoint y: 90, endPoint x: 354, endPoint y: 86, distance: 101.4
click at [354, 86] on div "$ . getScript ( "https://unpkg.com/vue-qrcode-reader@3.1.8/dist/VueQrcodeReader…" at bounding box center [541, 331] width 985 height 498
click at [77, 20] on button "Save" at bounding box center [72, 20] width 30 height 17
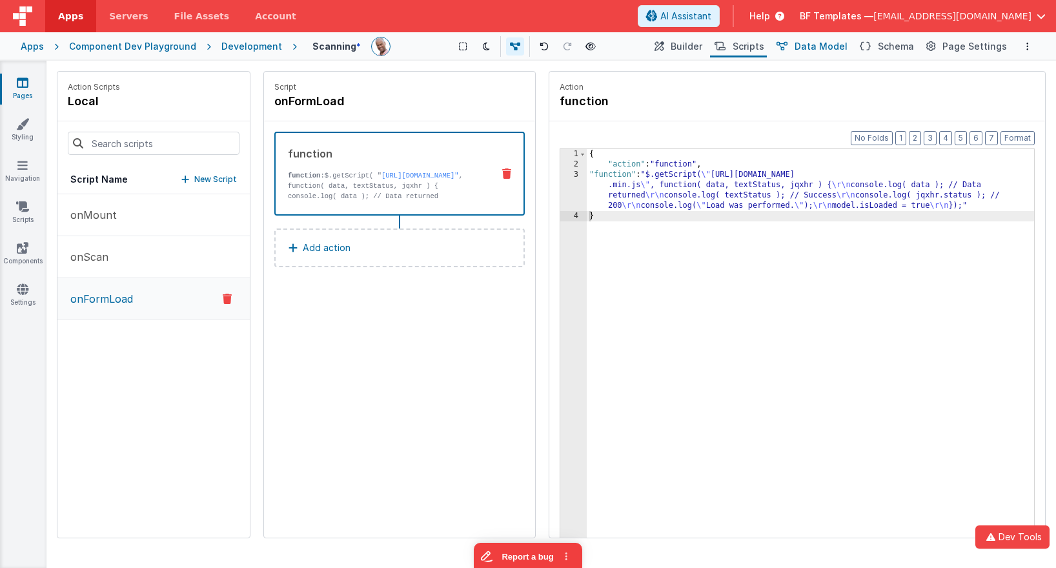
click at [847, 46] on span "Data Model" at bounding box center [820, 46] width 53 height 13
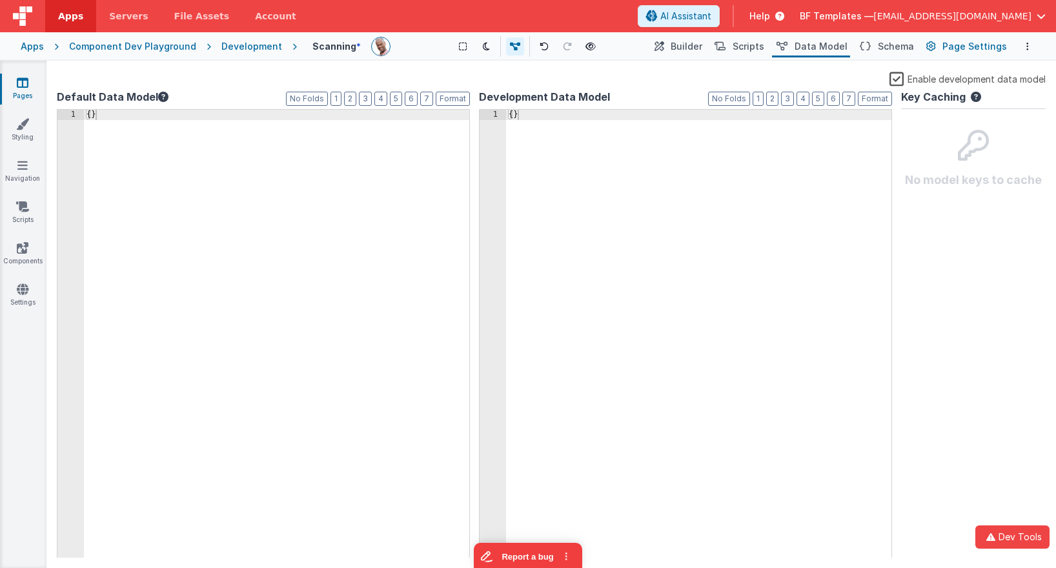
click at [951, 48] on span "Page Settings" at bounding box center [974, 46] width 65 height 13
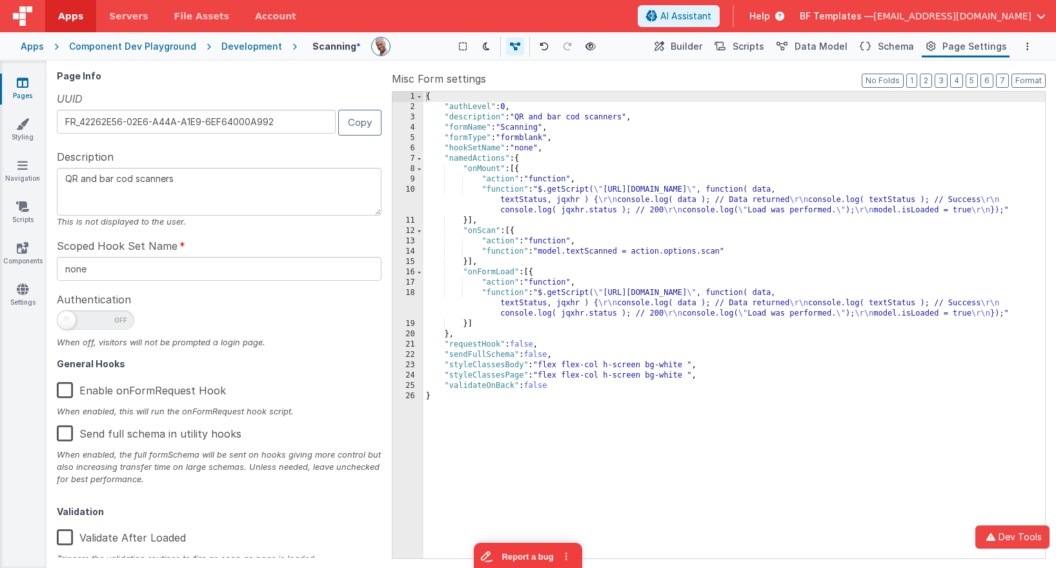
click at [255, 190] on textarea "QR and bar cod scanners" at bounding box center [219, 192] width 325 height 48
paste textarea "vue-qrcode-reader"
type textarea "vue-qrcode-reader"
click at [694, 48] on span "Builder" at bounding box center [687, 46] width 32 height 13
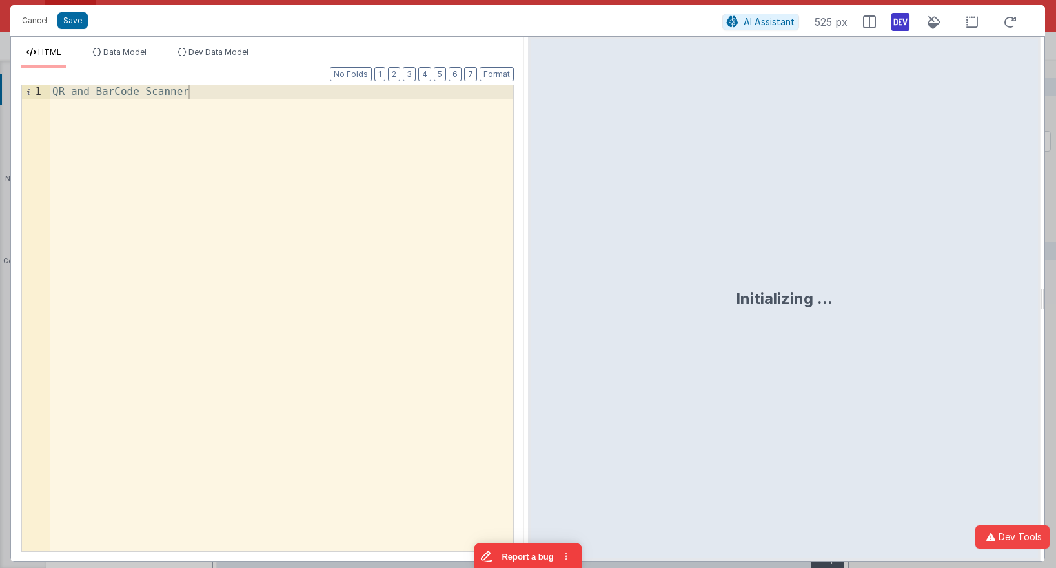
click at [298, 105] on div "QR and BarCode Scanner" at bounding box center [281, 332] width 463 height 494
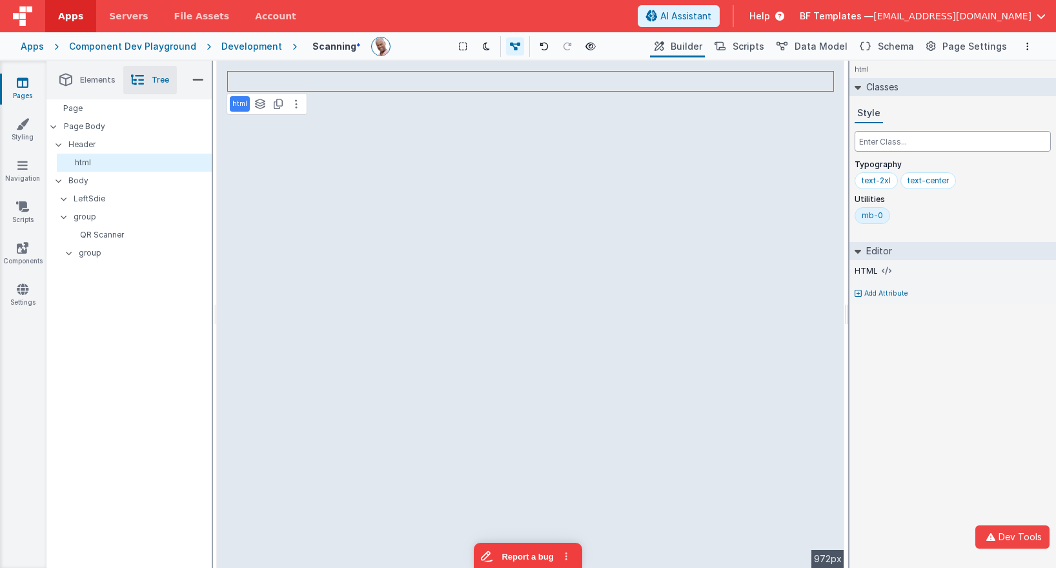
click at [898, 145] on input "text" at bounding box center [953, 141] width 196 height 21
type input "font-b"
click at [996, 170] on div "Typography text-2xl text-center font-black" at bounding box center [953, 176] width 196 height 35
click at [991, 177] on div "font-black" at bounding box center [986, 181] width 40 height 10
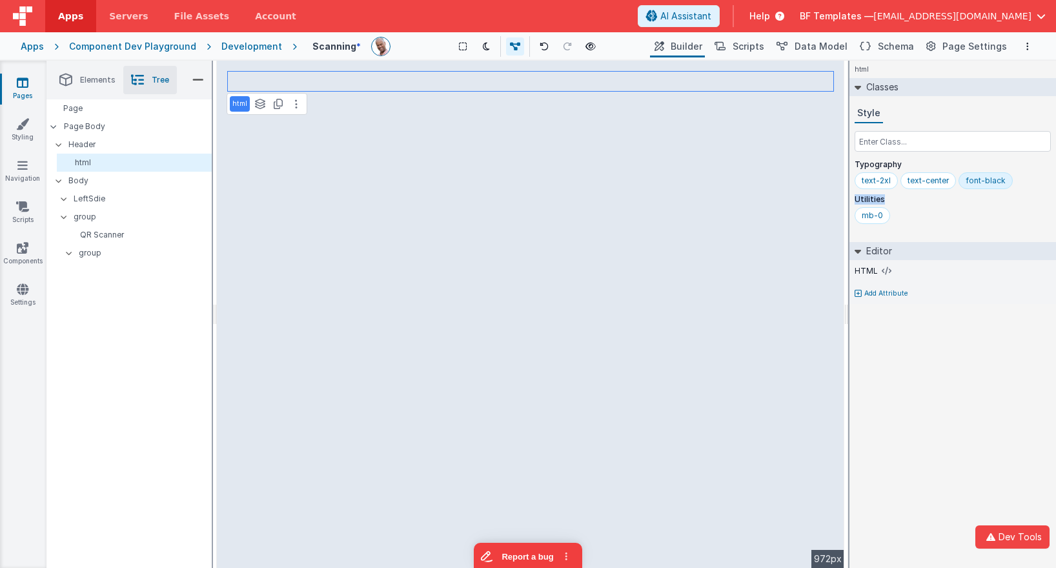
click at [991, 177] on div "font-black" at bounding box center [986, 181] width 40 height 10
click at [986, 177] on input "font-black" at bounding box center [992, 181] width 52 height 14
type input "font-bold"
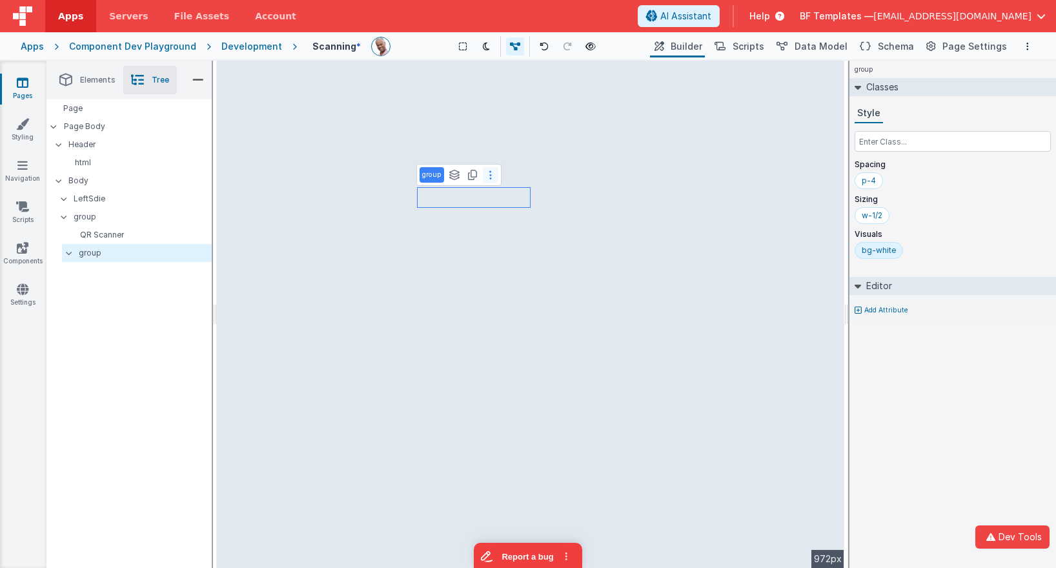
click at [494, 175] on button at bounding box center [490, 174] width 15 height 15
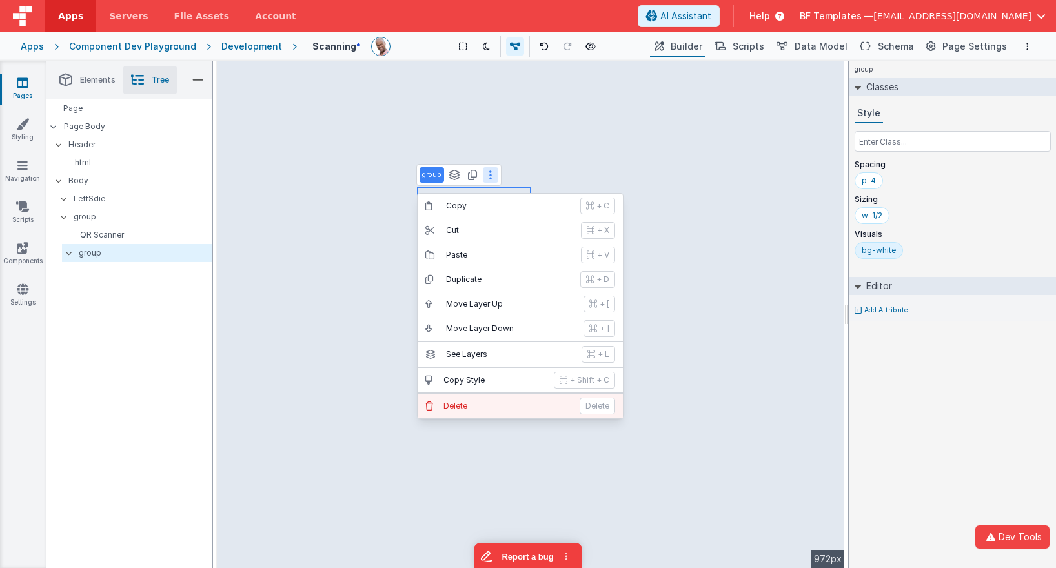
click at [485, 399] on button "[PERSON_NAME]" at bounding box center [520, 406] width 205 height 25
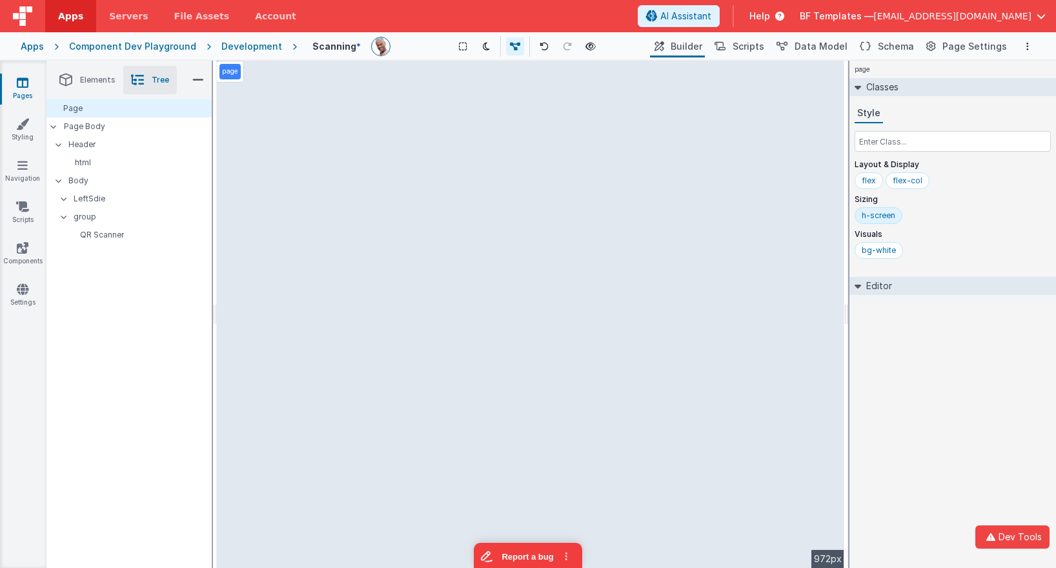
click at [88, 76] on span "Elements" at bounding box center [97, 80] width 35 height 10
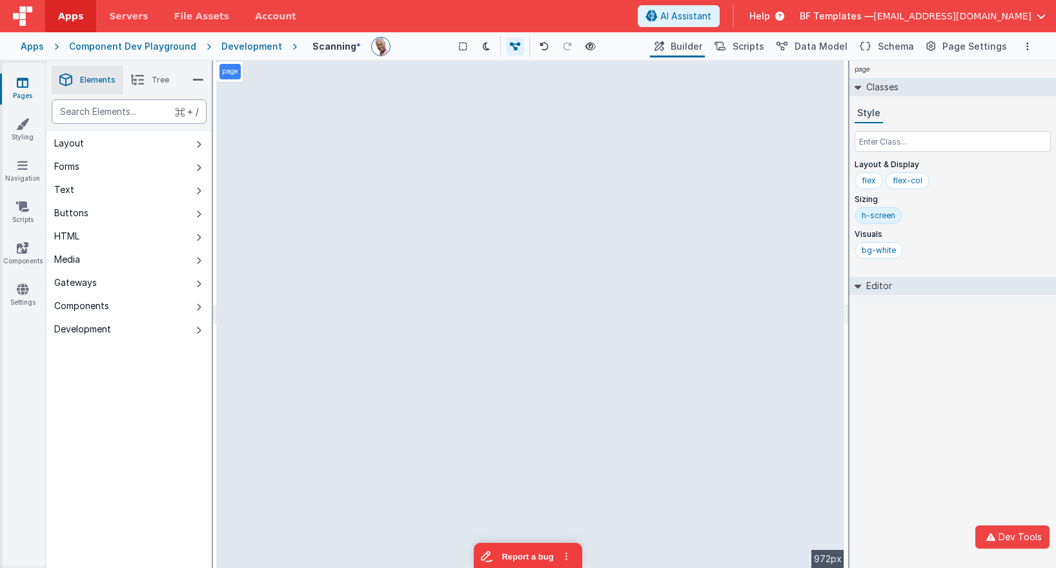
click at [137, 112] on div "text" at bounding box center [129, 111] width 155 height 25
type div "html"
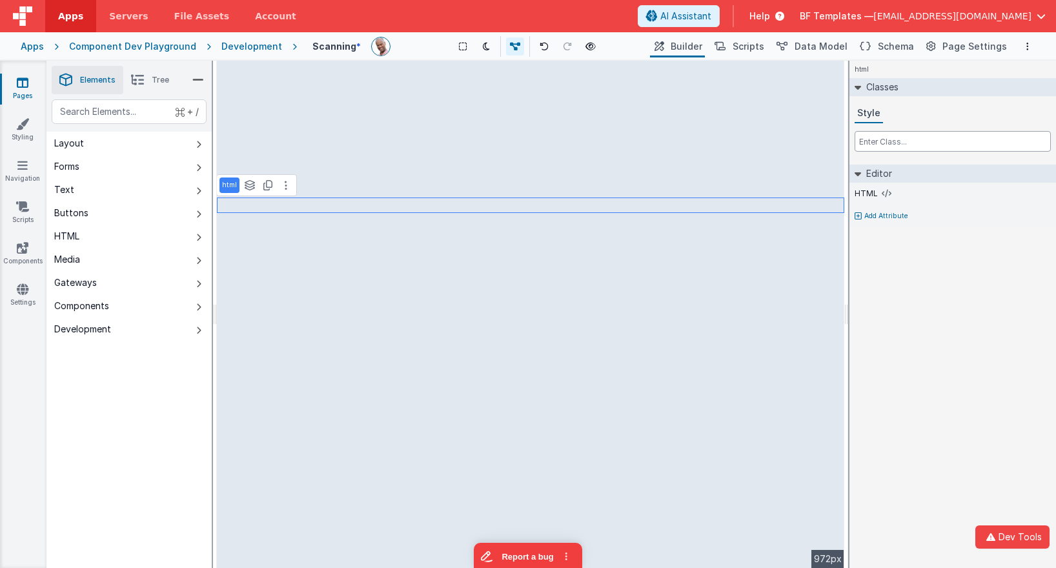
click at [876, 148] on input "text" at bounding box center [953, 141] width 196 height 21
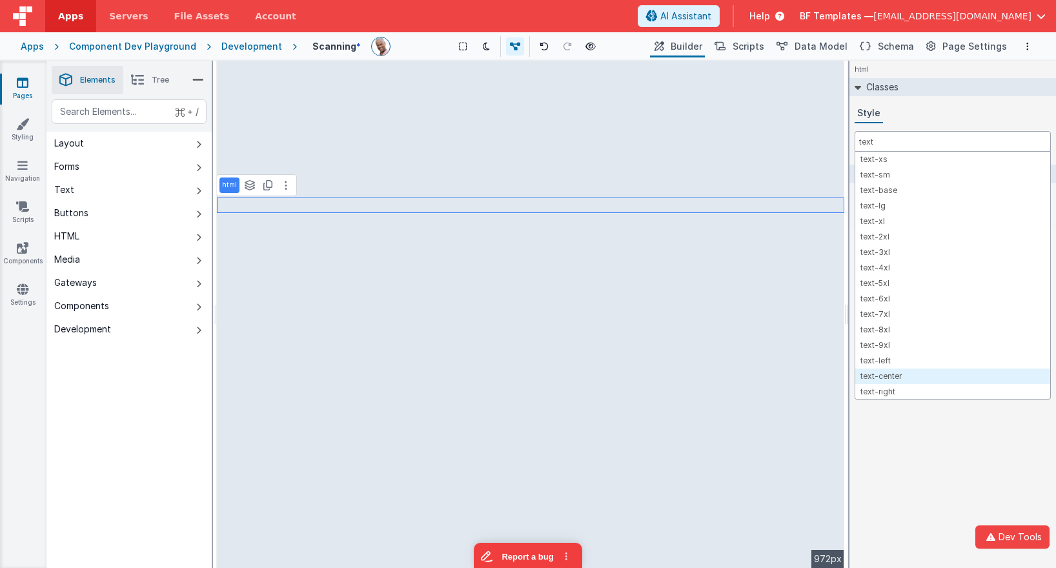
type input "text"
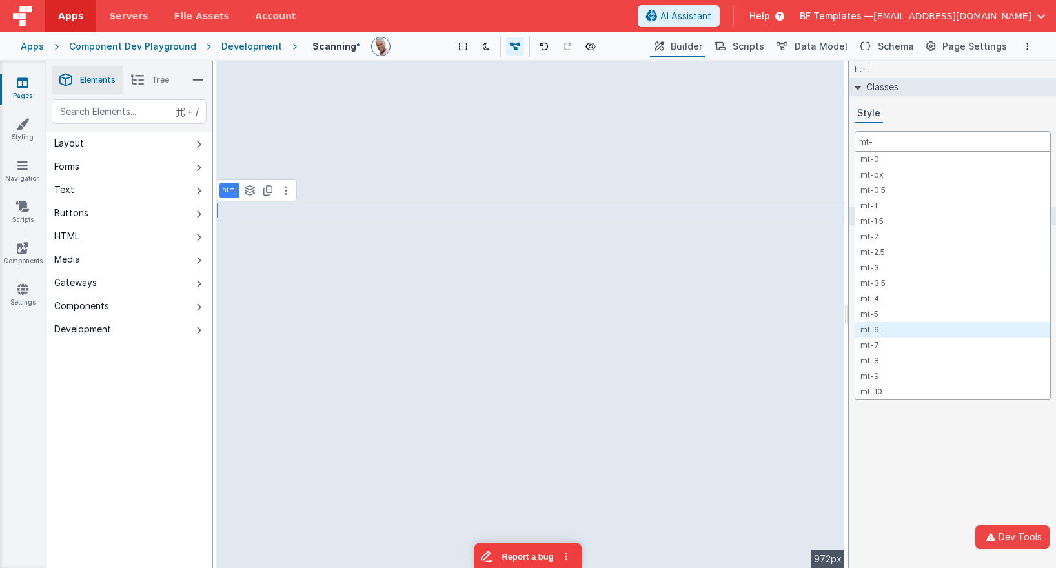
type input "mt-"
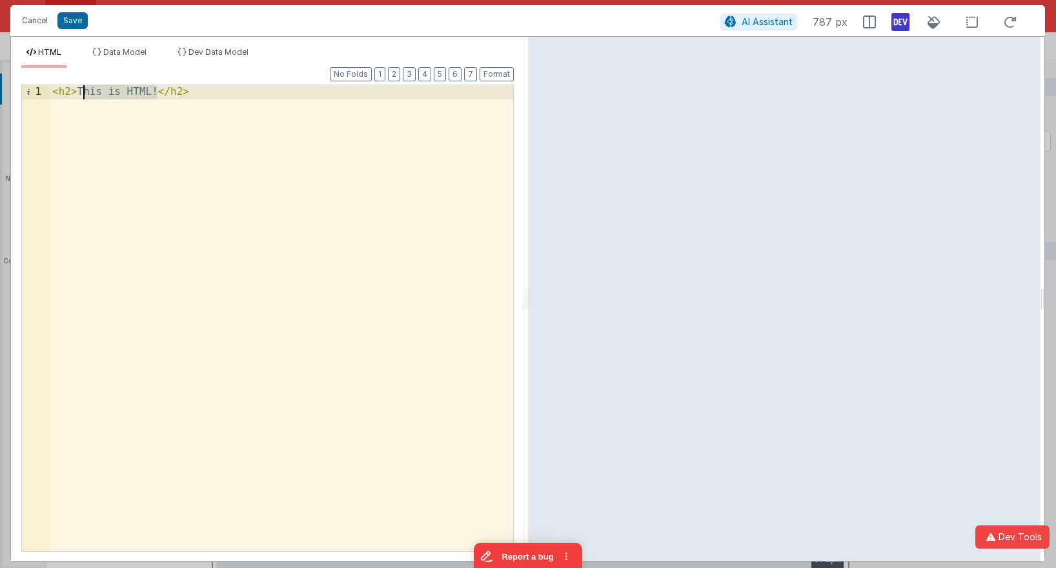
drag, startPoint x: 155, startPoint y: 92, endPoint x: 83, endPoint y: 88, distance: 72.4
click at [83, 88] on div "< h2 > This is HTML! </ h2 >" at bounding box center [281, 332] width 463 height 494
click at [287, 94] on div "< h2 > Scanned data: {{model.scanResult}} </ h2 >" at bounding box center [281, 332] width 463 height 494
click at [176, 92] on div "< h2 > Scanned data: {{model.scanResult}} </ h2 >" at bounding box center [281, 332] width 463 height 494
click at [279, 92] on div "< h2 > Scanned data: {{model.scanResult}} </ h2 >" at bounding box center [281, 332] width 463 height 494
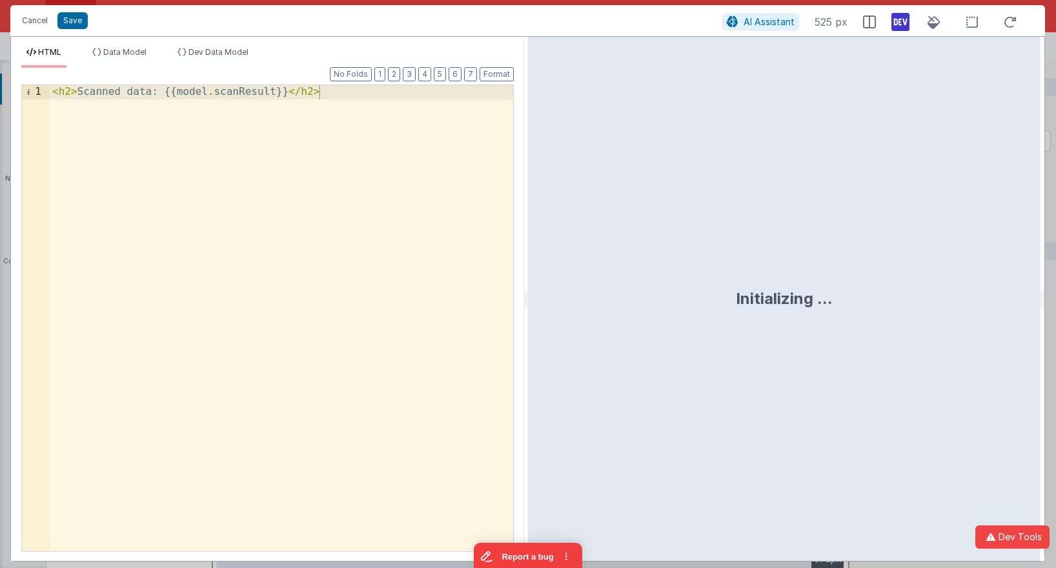
click at [243, 93] on div "< h2 > Scanned data: {{model.scanResult}} </ h2 >" at bounding box center [281, 332] width 463 height 494
click at [124, 52] on span "Data Model" at bounding box center [124, 52] width 43 height 10
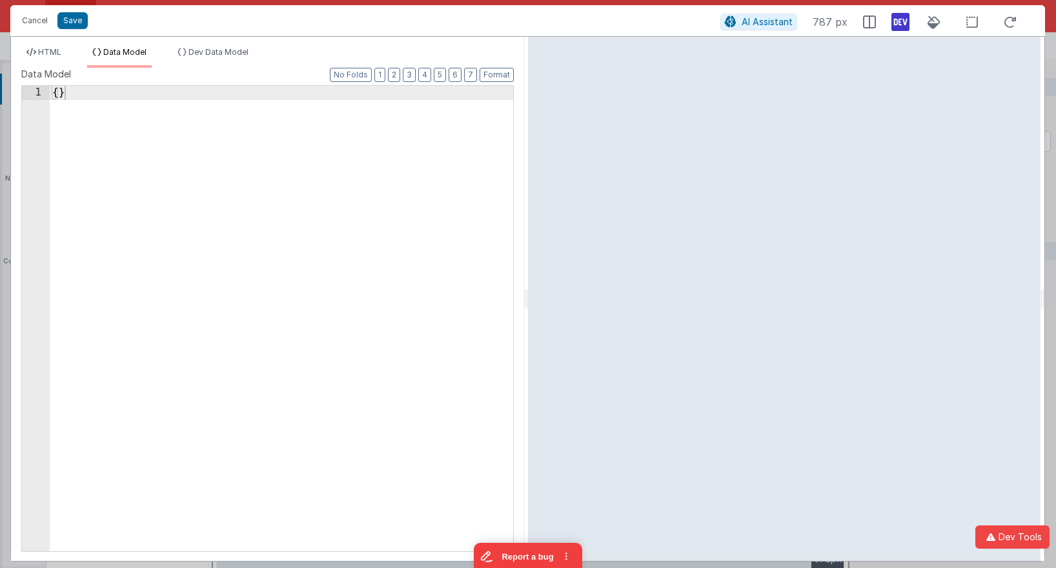
click at [58, 94] on div "{ }" at bounding box center [281, 332] width 463 height 493
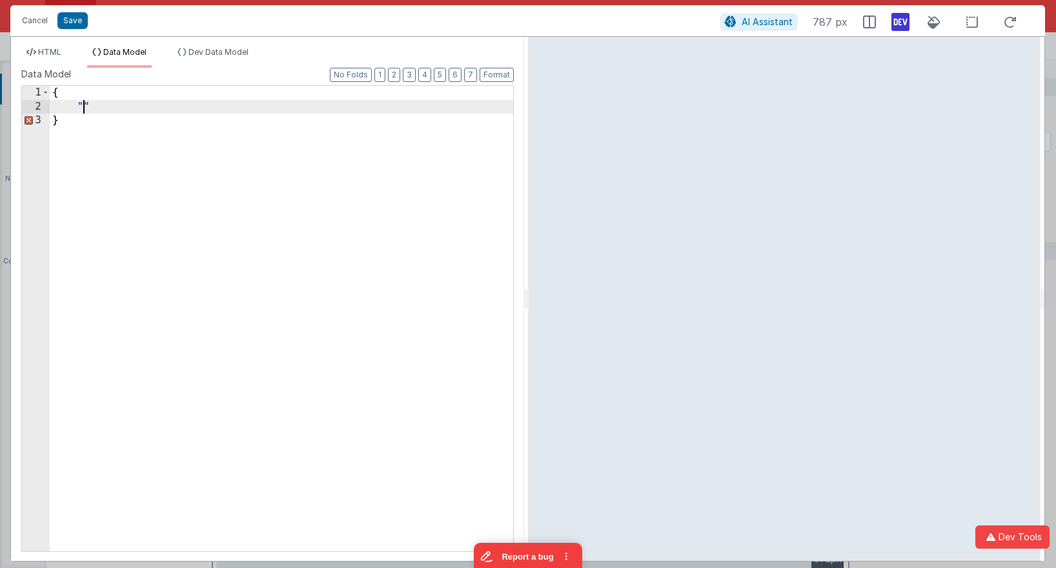
paste textarea
click at [49, 48] on span "HTML" at bounding box center [49, 52] width 23 height 10
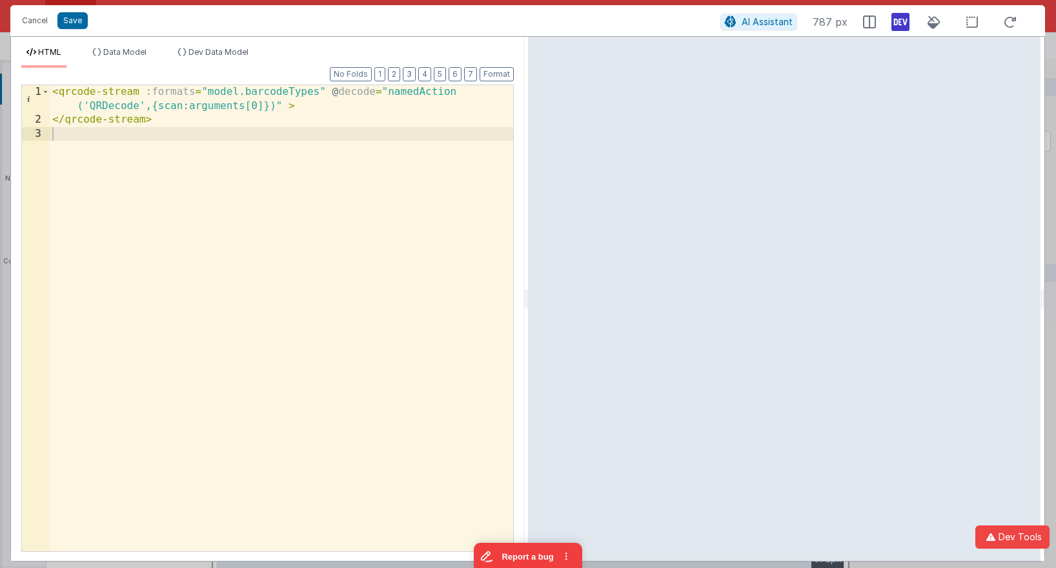
click at [287, 93] on div "< qrcode-stream :formats = "model.barcodeTypes" @ decode = "namedAction ('QRDec…" at bounding box center [281, 339] width 463 height 508
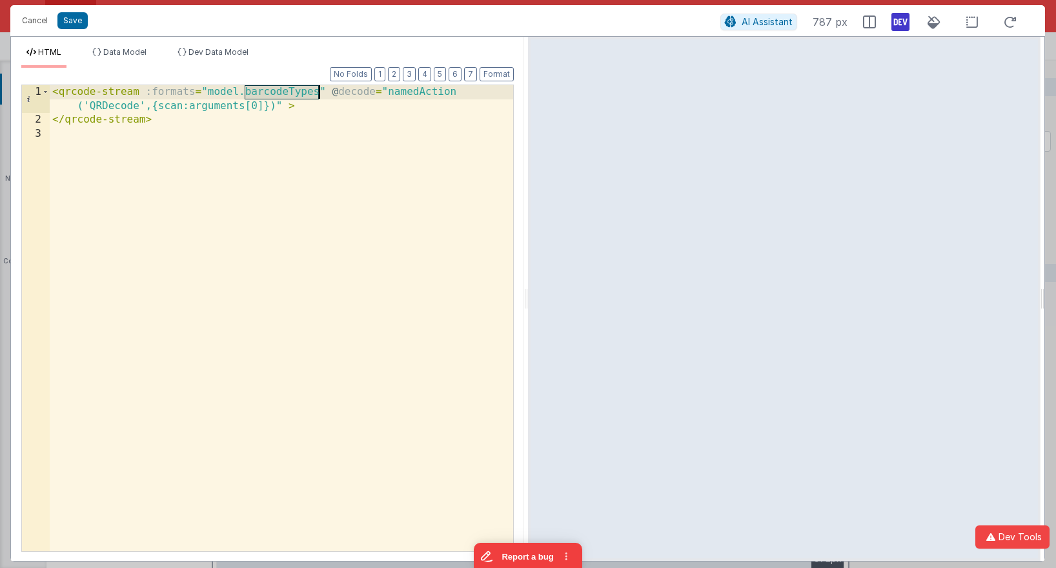
click at [287, 93] on div "< qrcode-stream :formats = "model.barcodeTypes" @ decode = "namedAction ('QRDec…" at bounding box center [281, 339] width 463 height 508
click at [74, 22] on button "Save" at bounding box center [72, 20] width 30 height 17
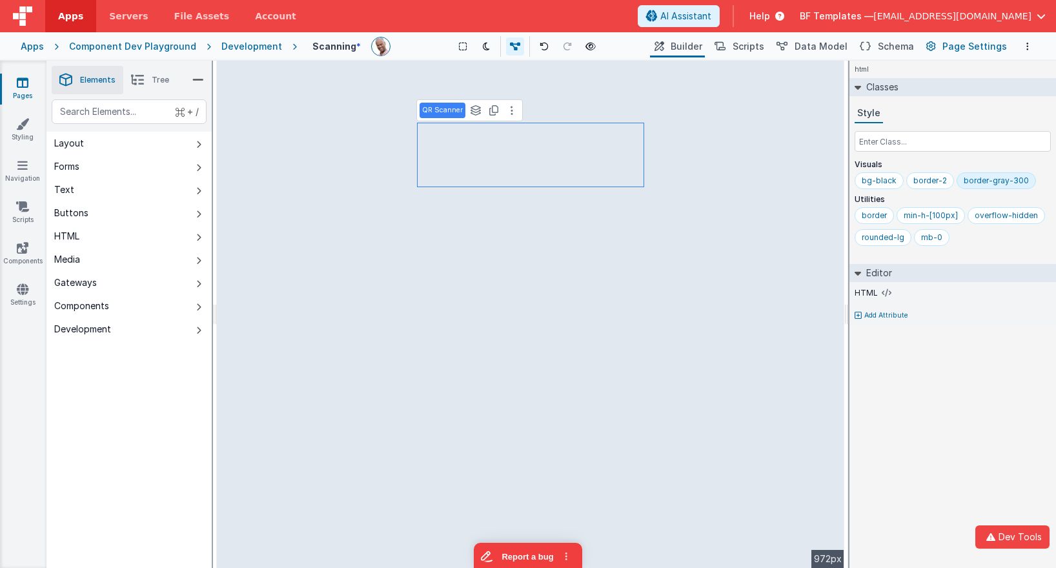
click at [958, 48] on span "Page Settings" at bounding box center [974, 46] width 65 height 13
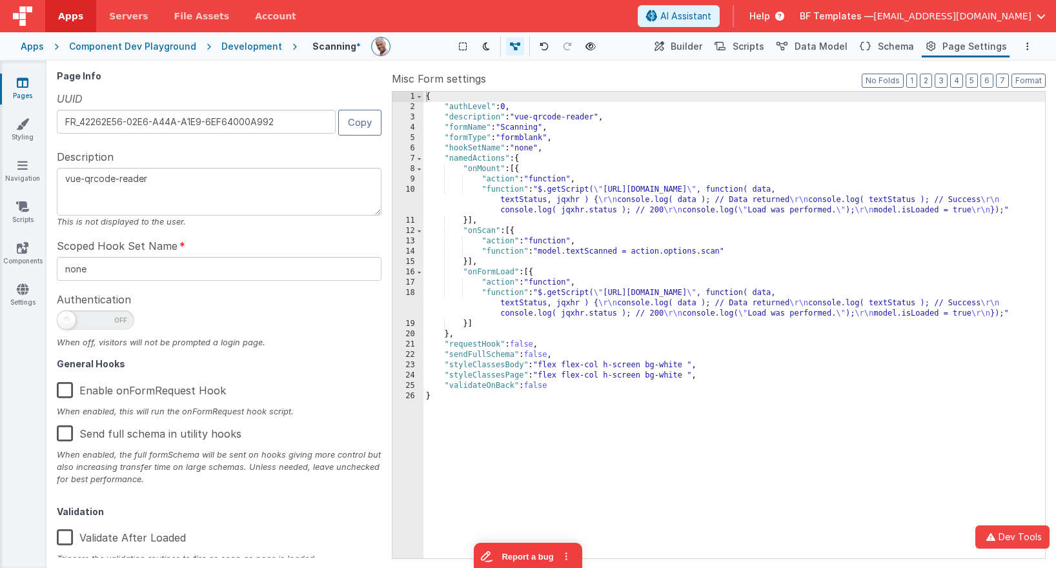
drag, startPoint x: 152, startPoint y: 178, endPoint x: 52, endPoint y: 162, distance: 102.0
click at [52, 161] on div "Page Info UUID FR_42262E56-02E6-A44A-A1E9-6EF64000A992 Copy Description vue-qrc…" at bounding box center [551, 314] width 999 height 497
click at [702, 43] on span "Builder" at bounding box center [687, 46] width 32 height 13
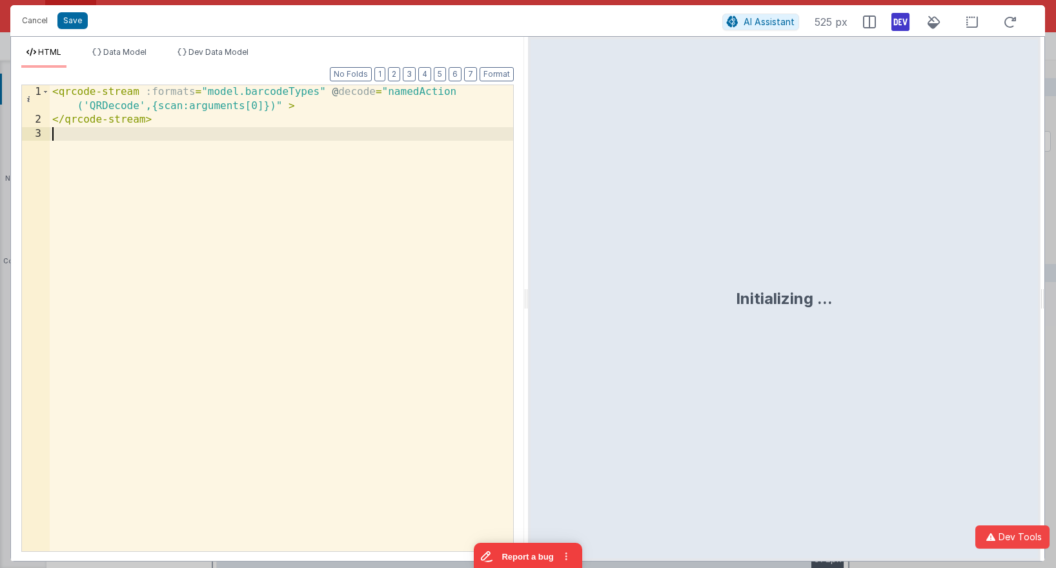
click at [392, 138] on div "< qrcode-stream :formats = "model.barcodeTypes" @ decode = "namedAction ('QRDec…" at bounding box center [281, 339] width 463 height 508
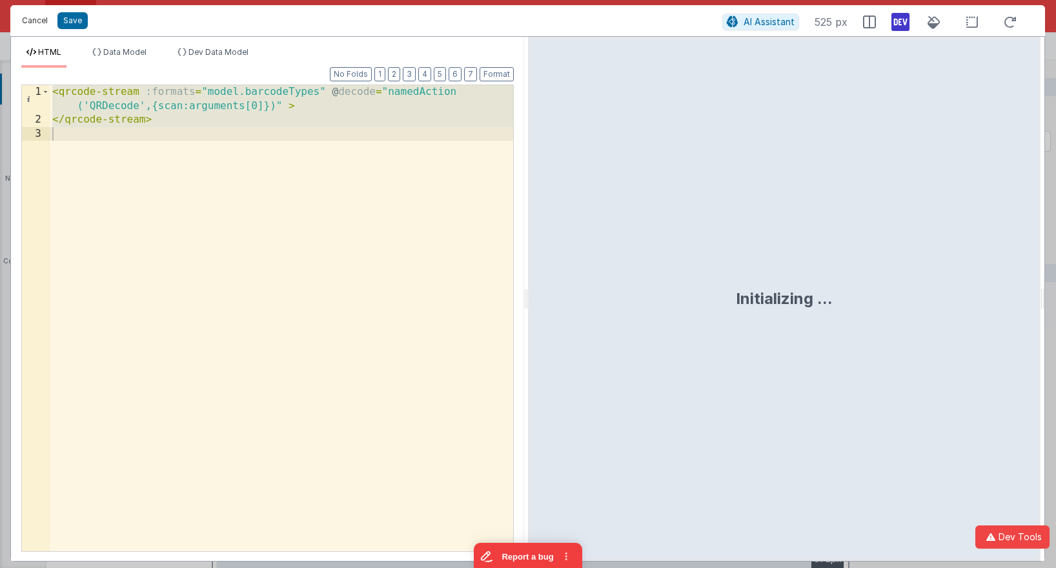
click at [41, 20] on button "Cancel" at bounding box center [34, 21] width 39 height 18
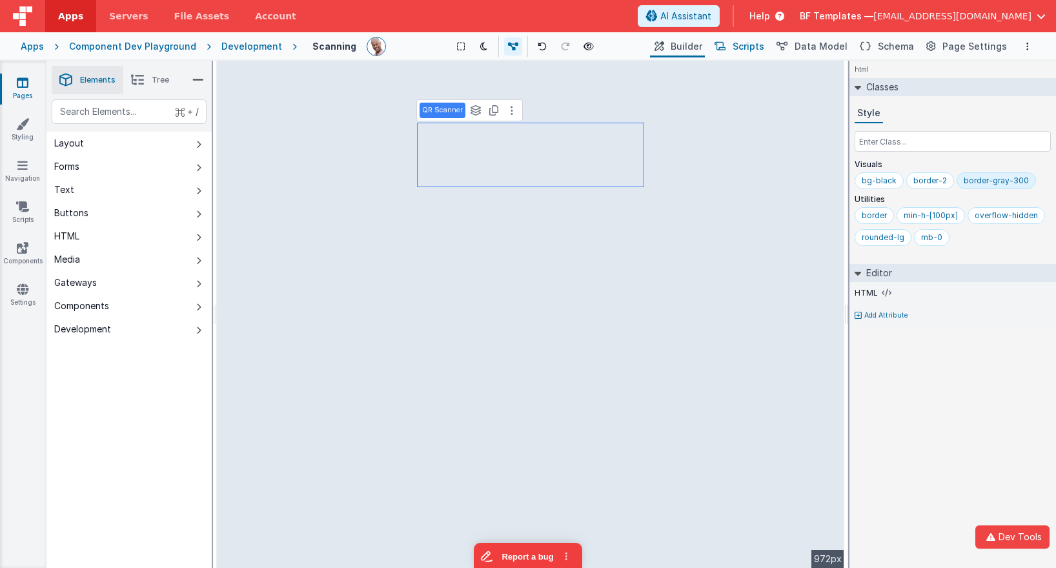
click at [760, 48] on span "Scripts" at bounding box center [749, 46] width 32 height 13
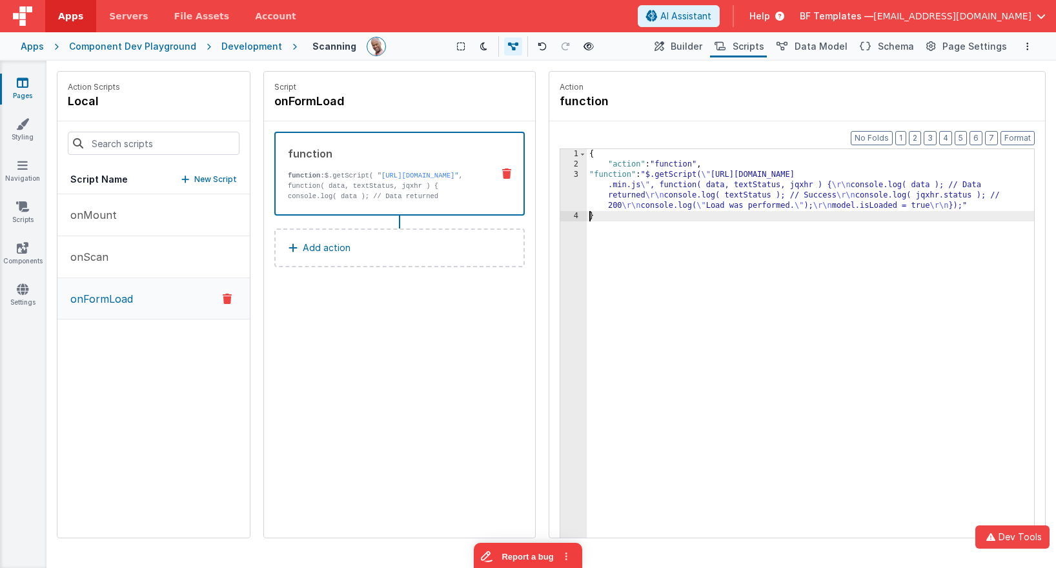
click at [570, 182] on div "3" at bounding box center [573, 190] width 26 height 41
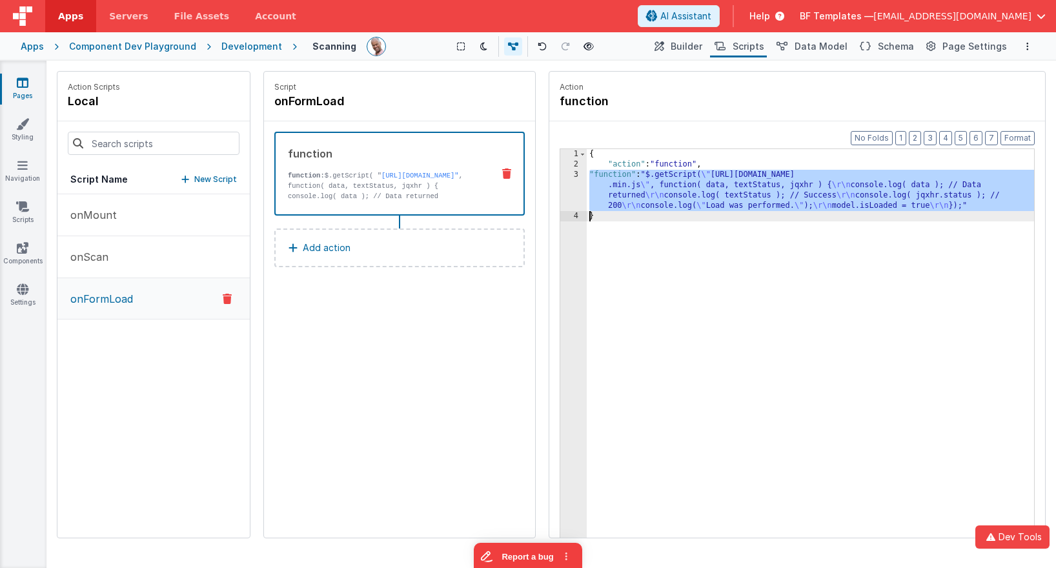
click at [570, 181] on div "3" at bounding box center [573, 190] width 26 height 41
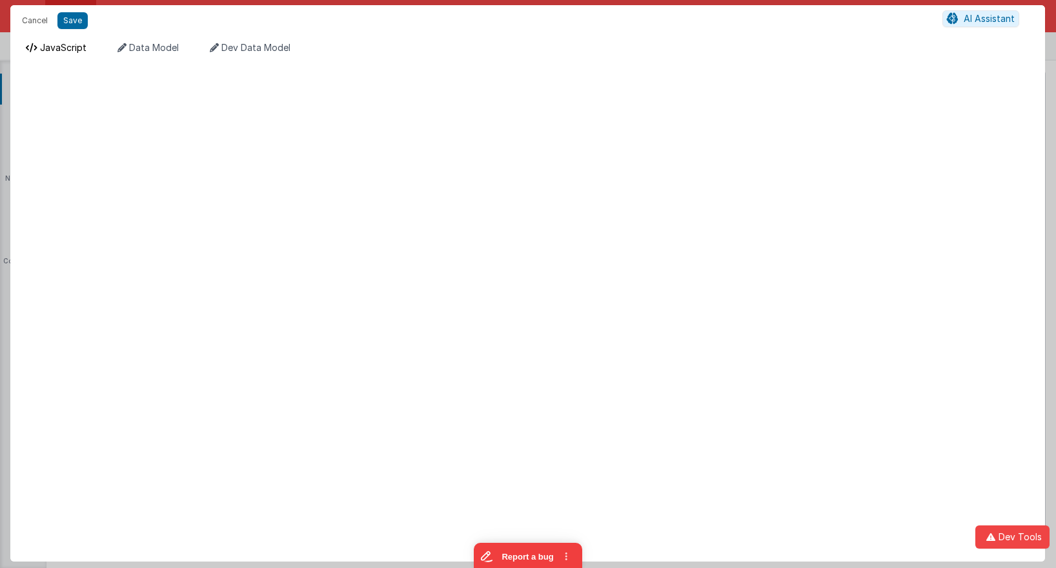
click at [76, 45] on span "JavaScript" at bounding box center [63, 47] width 46 height 11
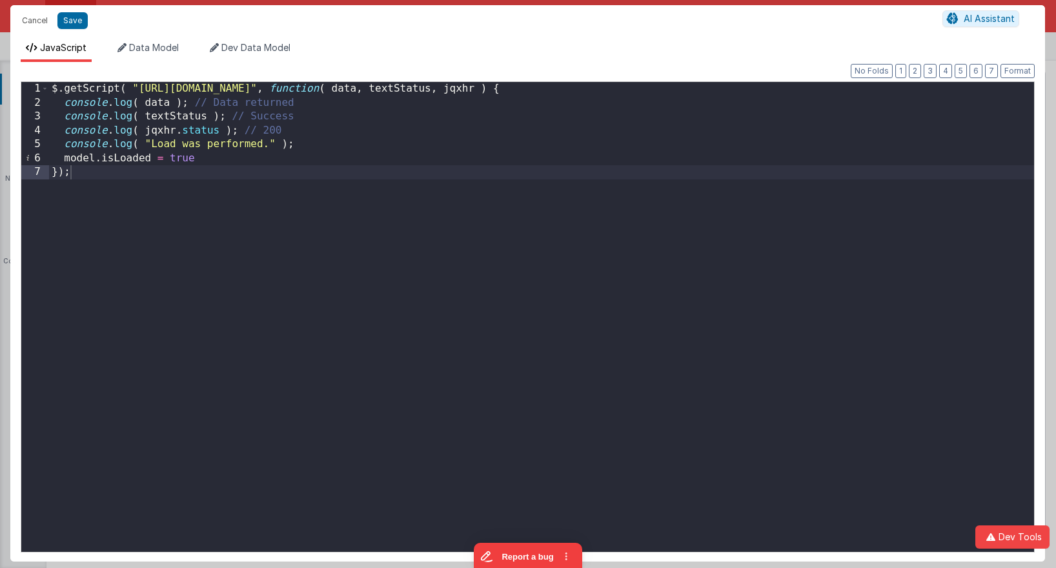
click at [218, 195] on div "$ . getScript ( "https://unpkg.com/vue-qrcode-reader@3.1.8/dist/VueQrcodeReader…" at bounding box center [541, 331] width 985 height 498
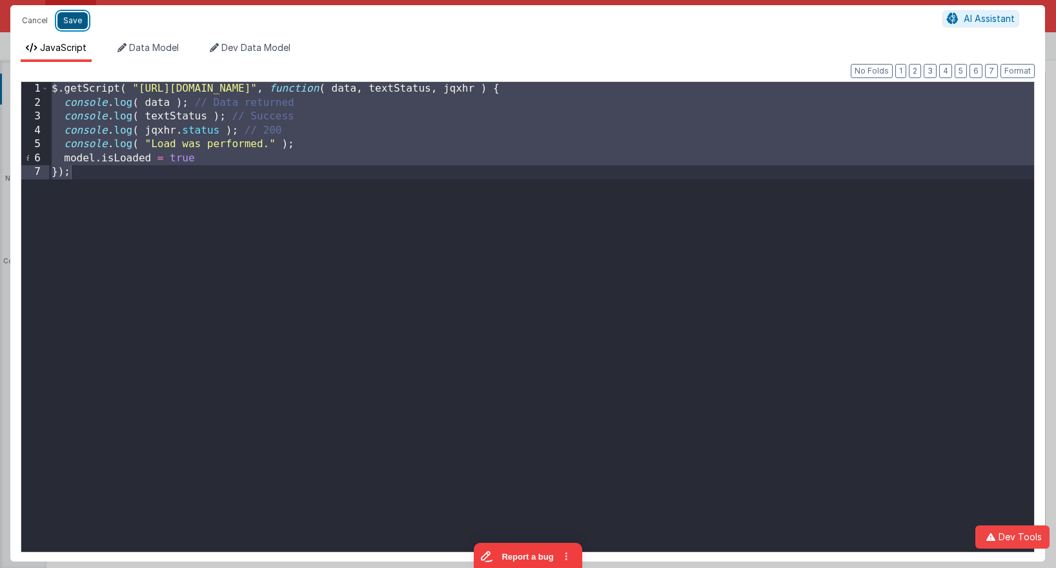
click at [72, 20] on button "Save" at bounding box center [72, 20] width 30 height 17
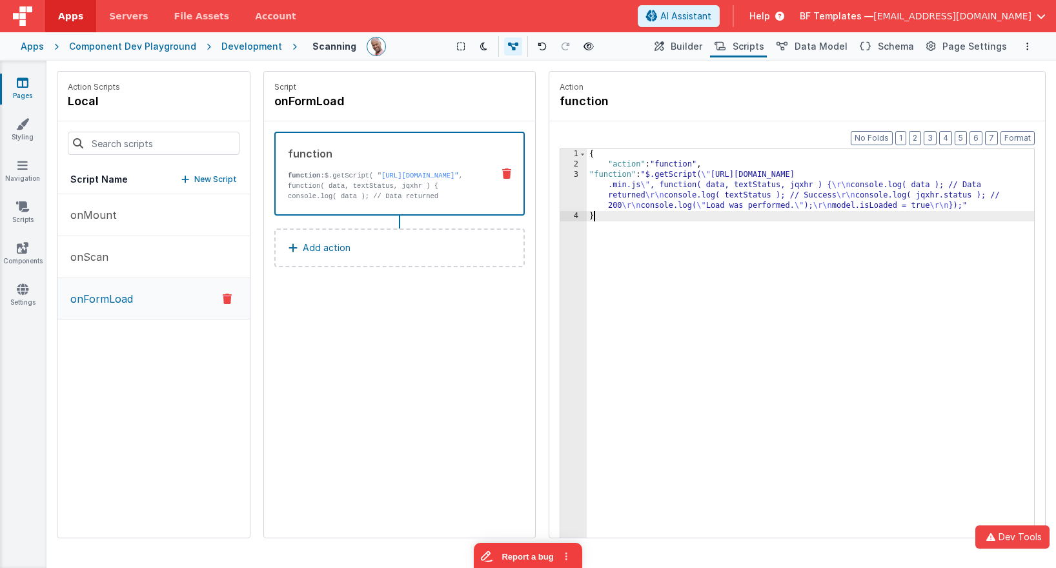
click at [653, 274] on div "{ "action" : "function" , "function" : "$.getScript( \" https://unpkg.com/vue-q…" at bounding box center [810, 373] width 447 height 449
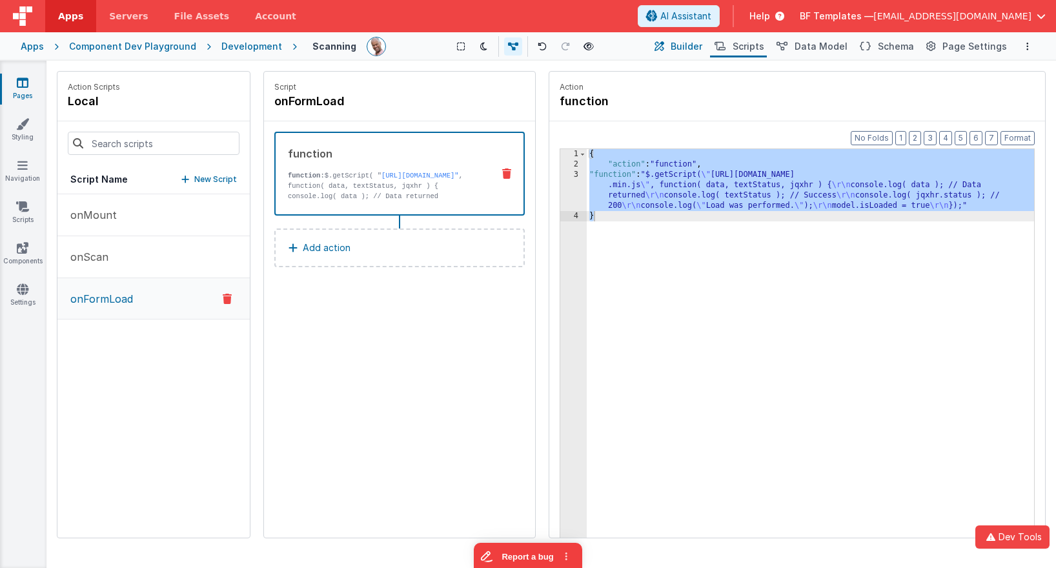
click at [682, 45] on button "Builder" at bounding box center [677, 46] width 55 height 22
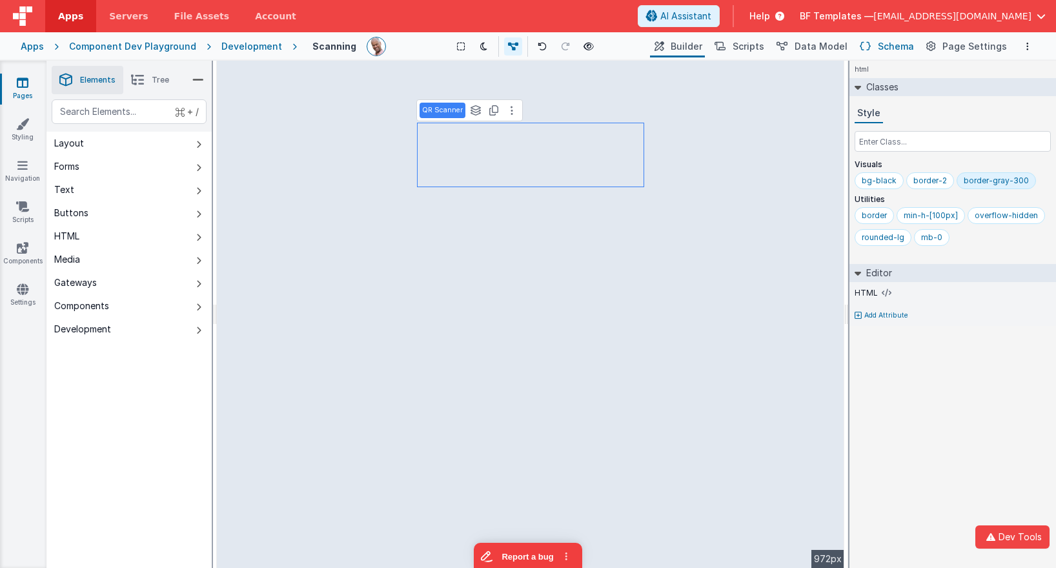
click at [878, 45] on button "Schema" at bounding box center [885, 46] width 61 height 22
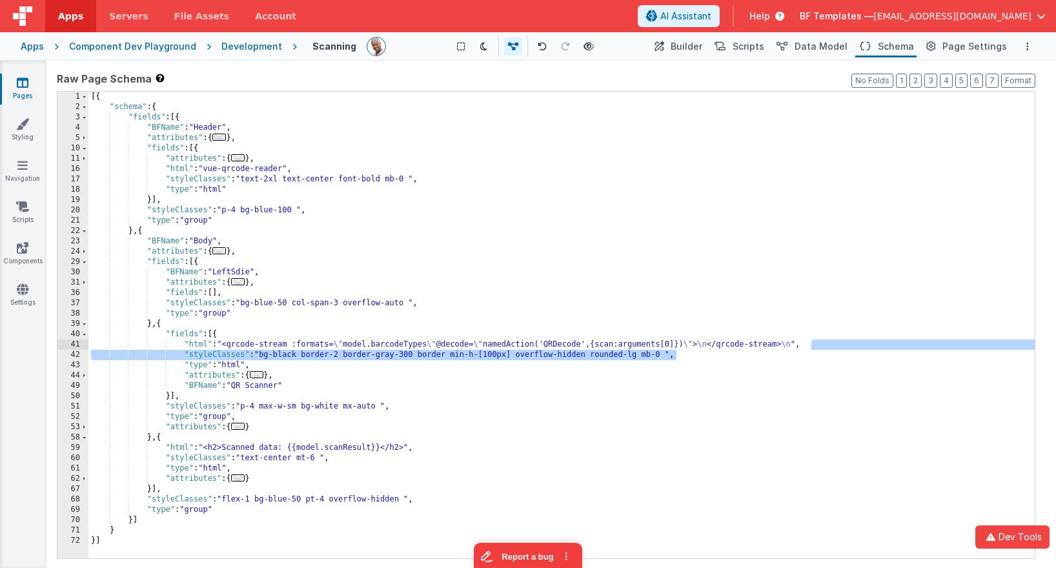
drag, startPoint x: 829, startPoint y: 359, endPoint x: 831, endPoint y: 344, distance: 15.0
click at [831, 344] on div "[{ "schema" : { "fields" : [{ "BFName" : "Header" , "attributes" : { ... } , "f…" at bounding box center [561, 335] width 946 height 487
click at [491, 297] on div "[{ "schema" : { "fields" : [{ "BFName" : "Header" , "attributes" : { ... } , "f…" at bounding box center [561, 335] width 946 height 487
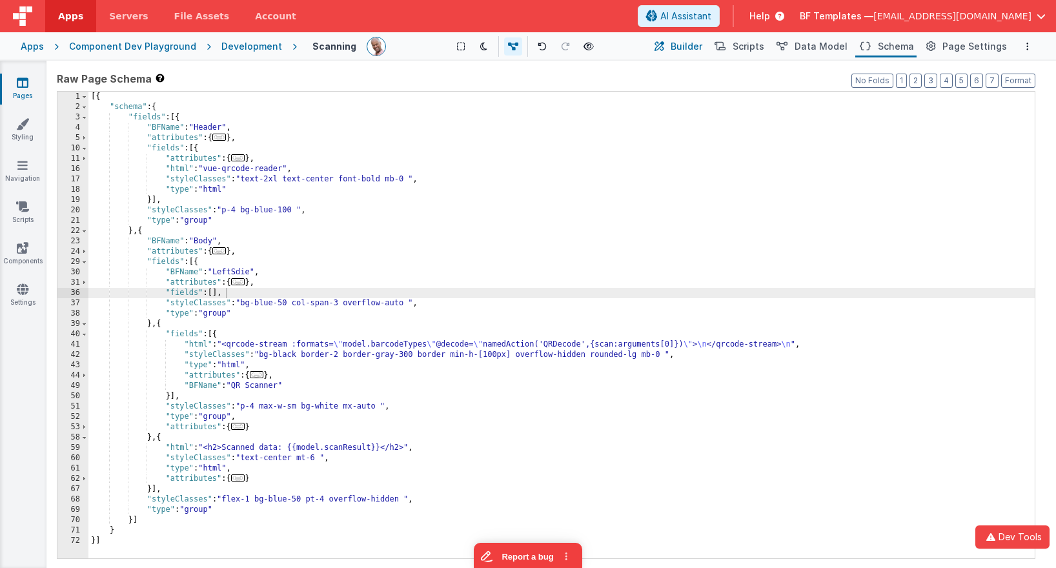
click at [687, 48] on span "Builder" at bounding box center [687, 46] width 32 height 13
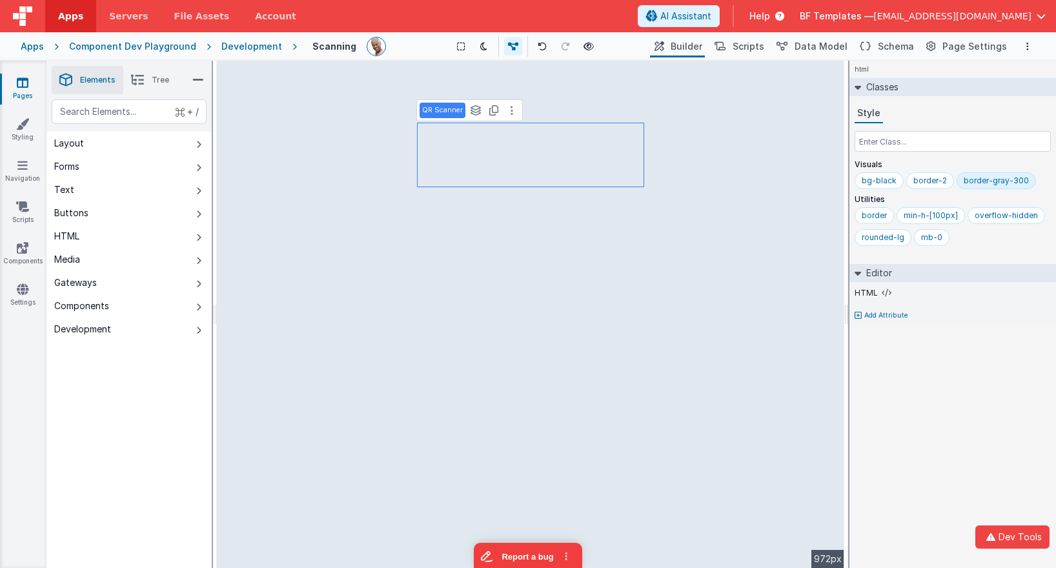
click at [770, 20] on span "Help" at bounding box center [759, 16] width 21 height 13
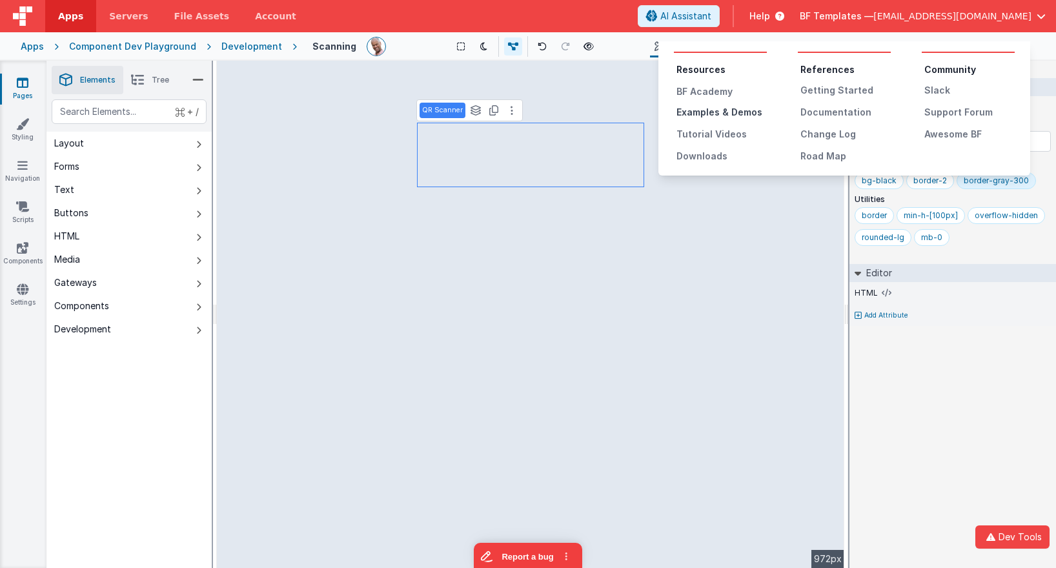
click at [734, 114] on div "Examples & Demos" at bounding box center [721, 112] width 90 height 13
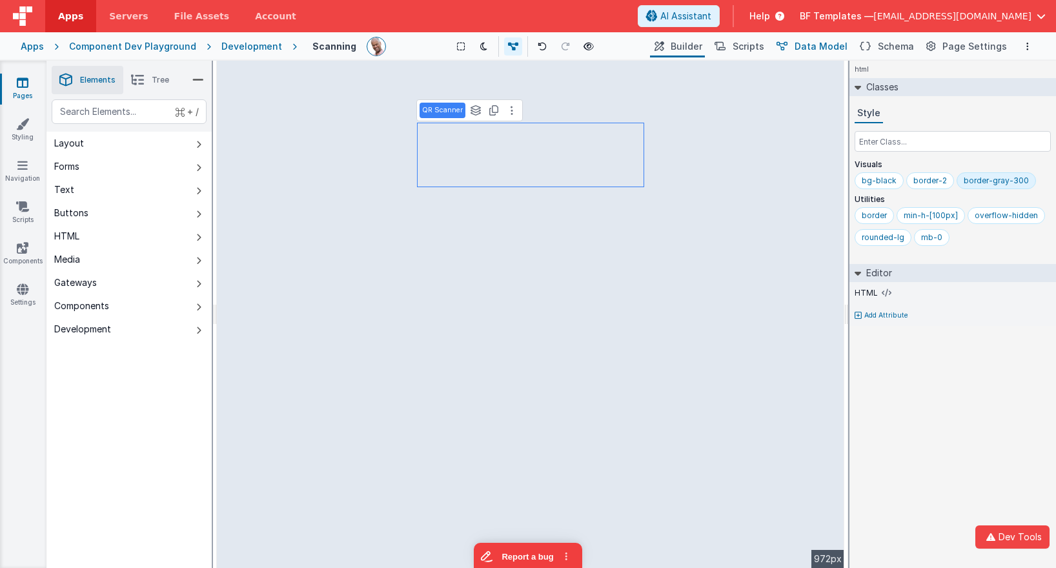
click at [816, 52] on span "Data Model" at bounding box center [820, 46] width 53 height 13
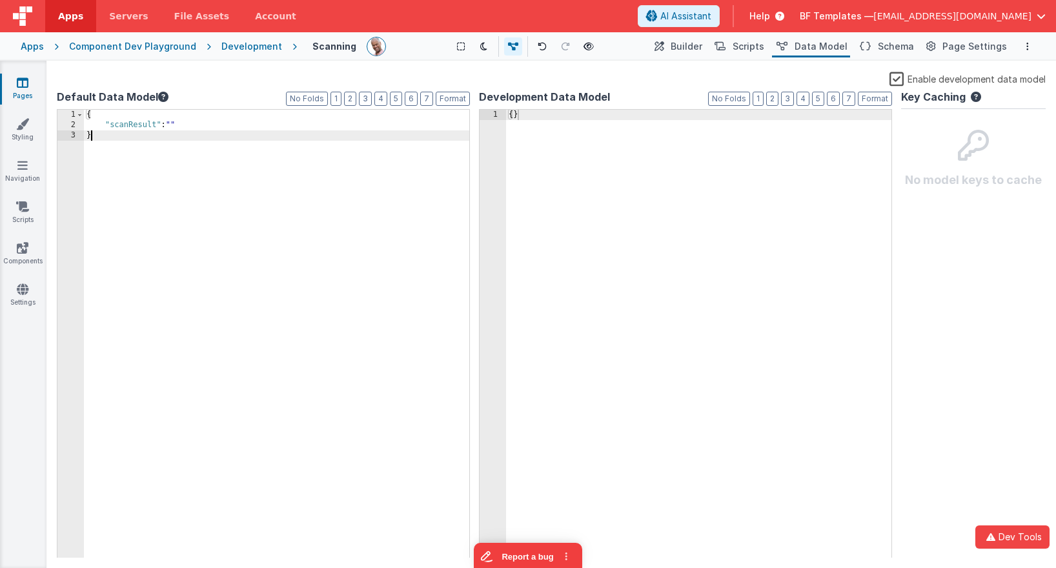
click at [207, 130] on div "{ "scanResult" : "" }" at bounding box center [276, 344] width 385 height 469
click at [215, 124] on div "{ "scanResult" : "" }" at bounding box center [276, 344] width 385 height 469
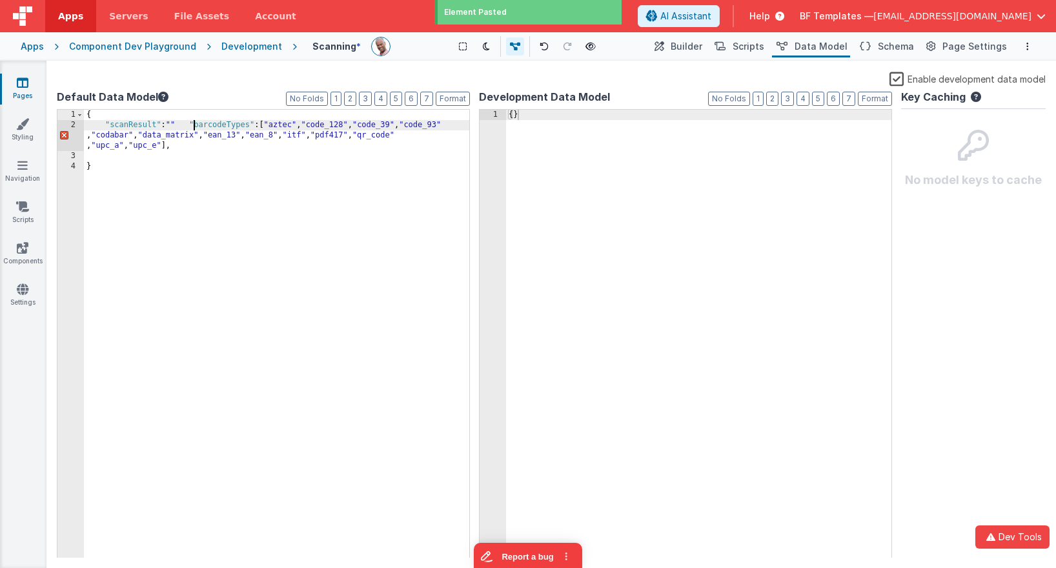
click at [193, 124] on div "{ "scanResult" : "" "barcodeTypes" : [ "aztec" , "code_128" , "code_39" , "code…" at bounding box center [276, 344] width 385 height 469
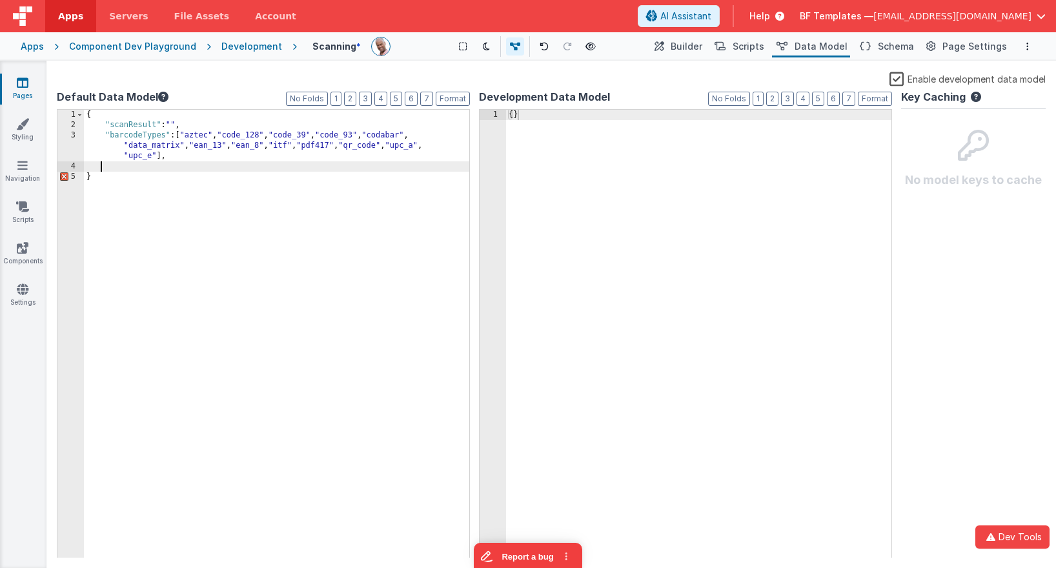
click at [201, 164] on div "{ "scanResult" : "" , "barcodeTypes" : [ "aztec" , "code_128" , "code_39" , "co…" at bounding box center [276, 344] width 385 height 469
click at [198, 159] on div "{ "scanResult" : "" , "barcodeTypes" : [ "aztec" , "code_128" , "code_39" , "co…" at bounding box center [276, 344] width 385 height 469
click at [462, 94] on button "Format" at bounding box center [453, 99] width 34 height 14
click at [697, 52] on span "Builder" at bounding box center [687, 46] width 32 height 13
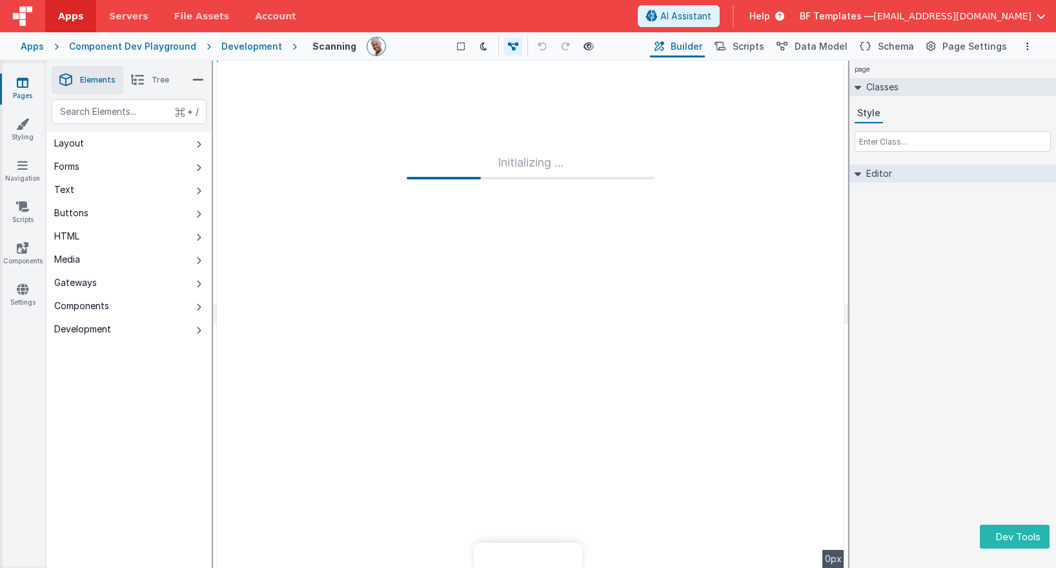
click at [23, 248] on icon at bounding box center [23, 247] width 12 height 13
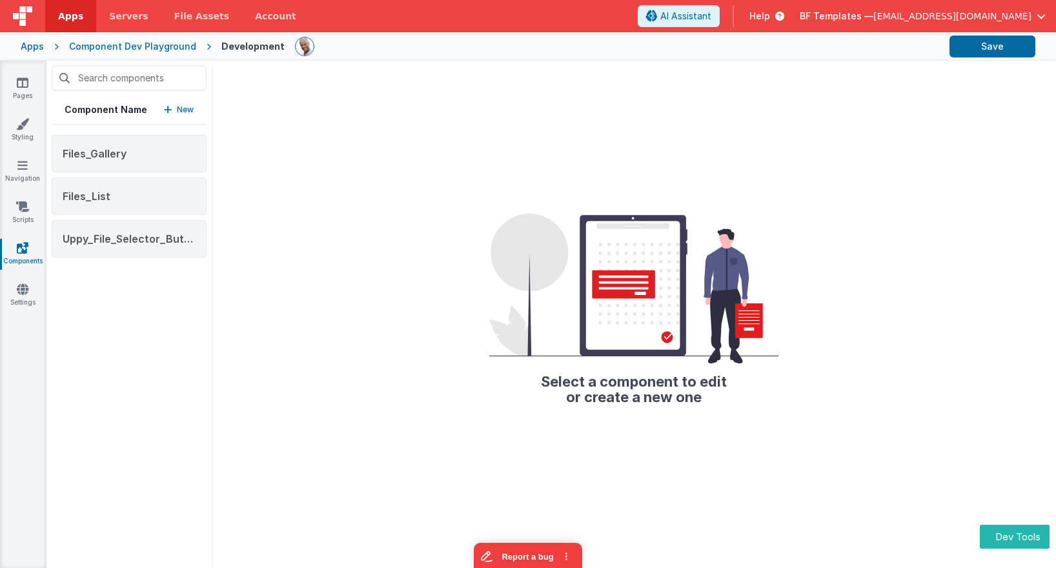
click at [188, 110] on p "New" at bounding box center [185, 109] width 17 height 13
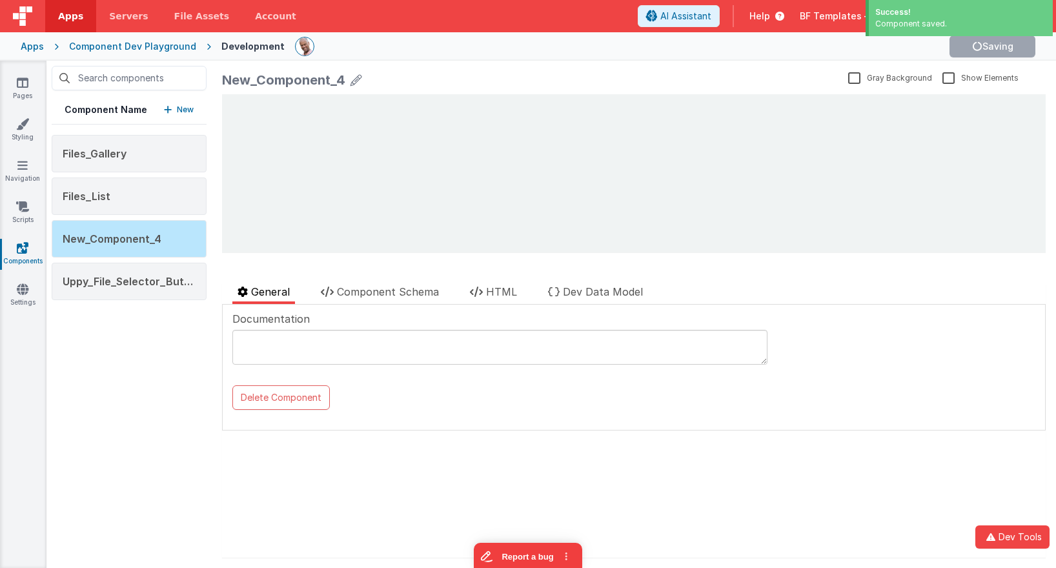
click at [350, 79] on icon at bounding box center [356, 80] width 12 height 18
click at [350, 79] on input "New_Component_4" at bounding box center [415, 83] width 387 height 30
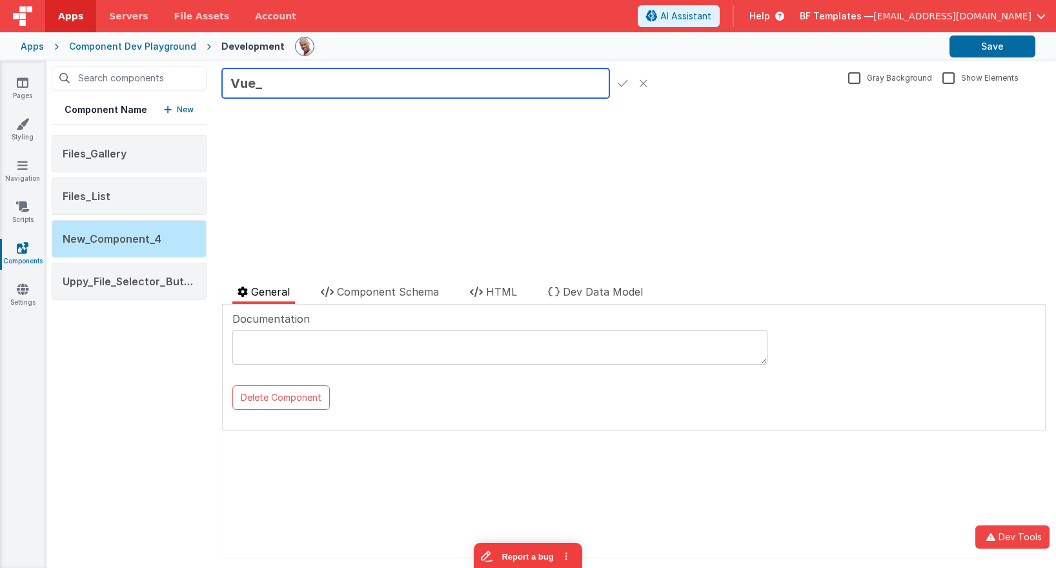
click at [302, 88] on input "Vue_" at bounding box center [415, 83] width 387 height 30
paste input "vue-qrcode-reader"
click at [277, 80] on input "Vue_vue-qrcode-reader" at bounding box center [415, 83] width 387 height 30
click at [285, 83] on input "Vue_-Qrcode-Reader" at bounding box center [415, 83] width 387 height 30
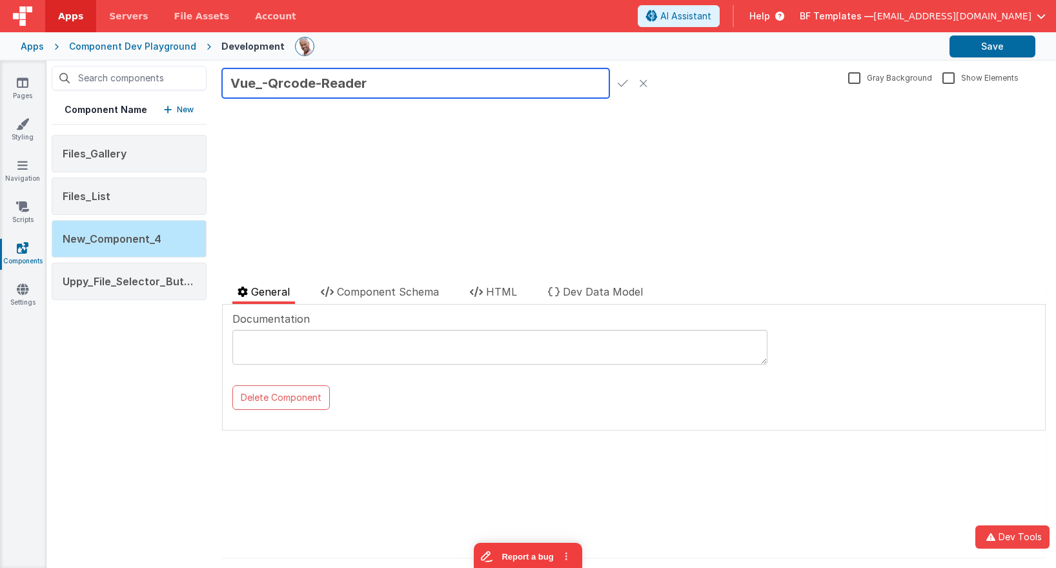
type input "Vue_-Qrcode-Reader"
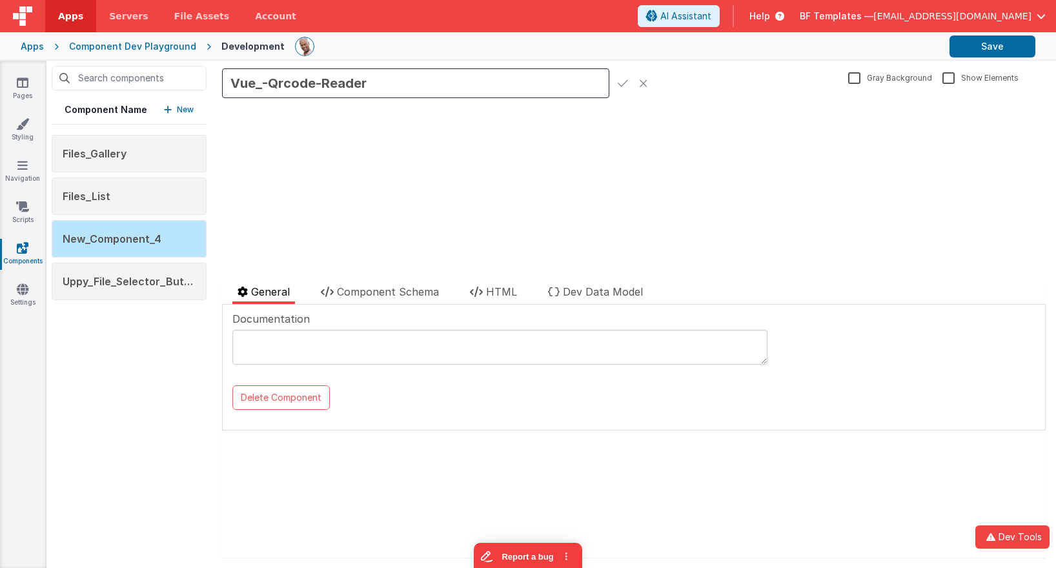
click at [626, 81] on icon at bounding box center [623, 83] width 10 height 18
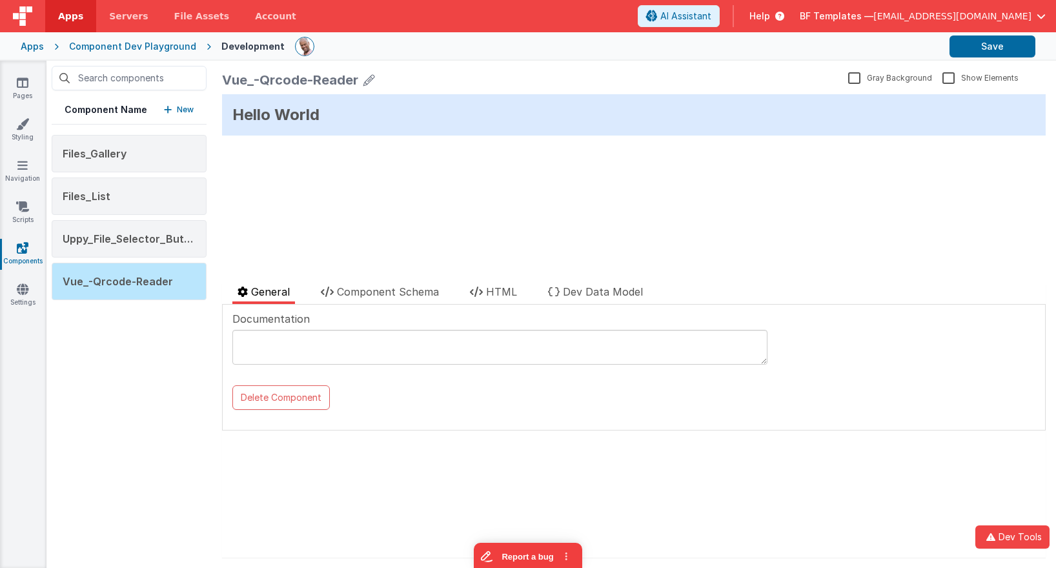
click at [329, 121] on div "Hello World" at bounding box center [634, 114] width 824 height 41
click at [180, 108] on p "New" at bounding box center [185, 109] width 17 height 13
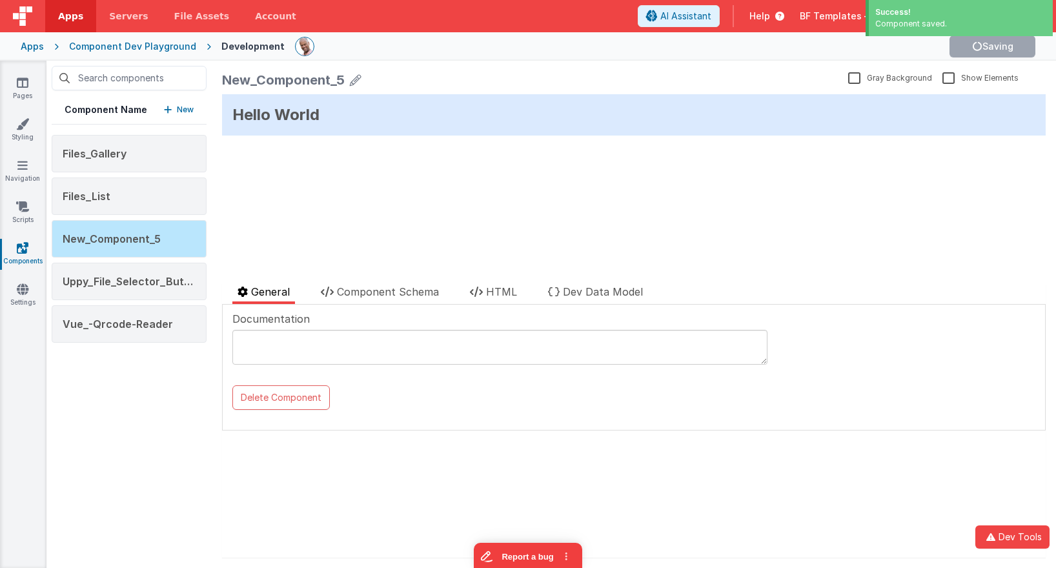
click at [360, 80] on div "New_Component_5" at bounding box center [532, 80] width 621 height 18
click at [356, 78] on icon at bounding box center [356, 80] width 12 height 18
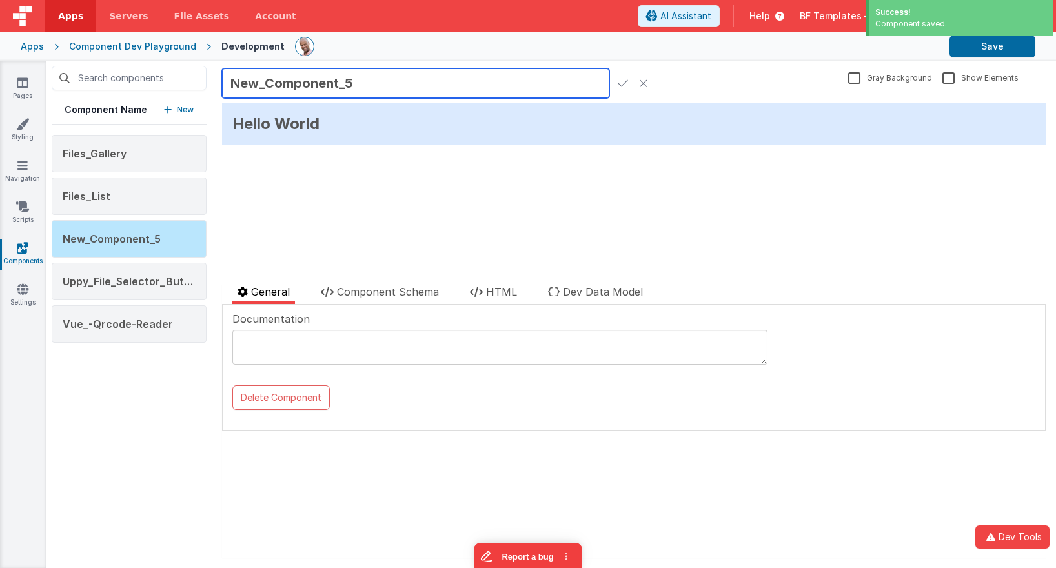
drag, startPoint x: 356, startPoint y: 88, endPoint x: 196, endPoint y: 82, distance: 160.8
click at [196, 82] on div "Component Name New Files_Gallery Files_List New_Component_5 Uppy_File_Selector_…" at bounding box center [550, 314] width 1009 height 507
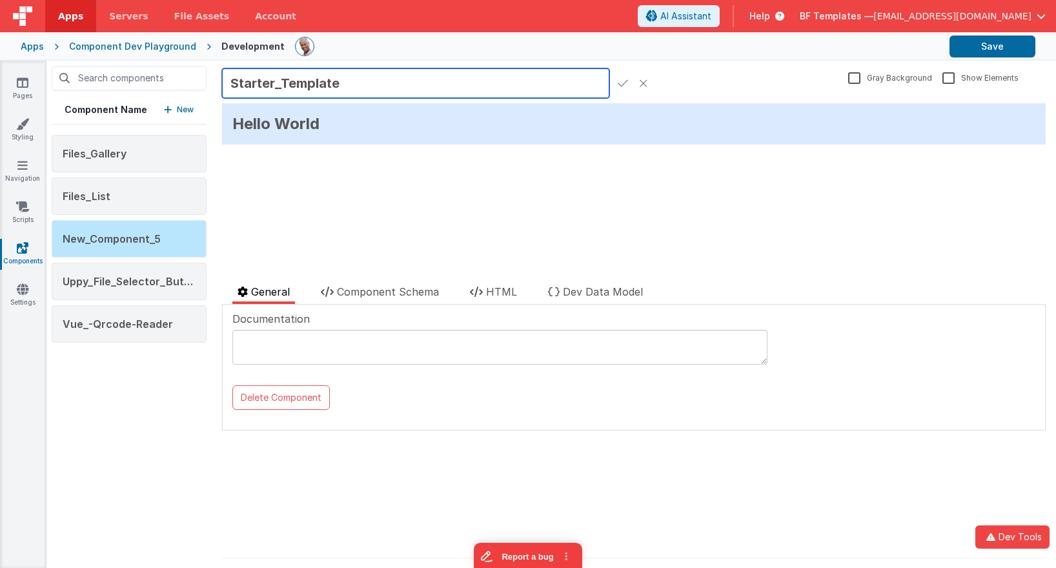
type input "Starter_Template"
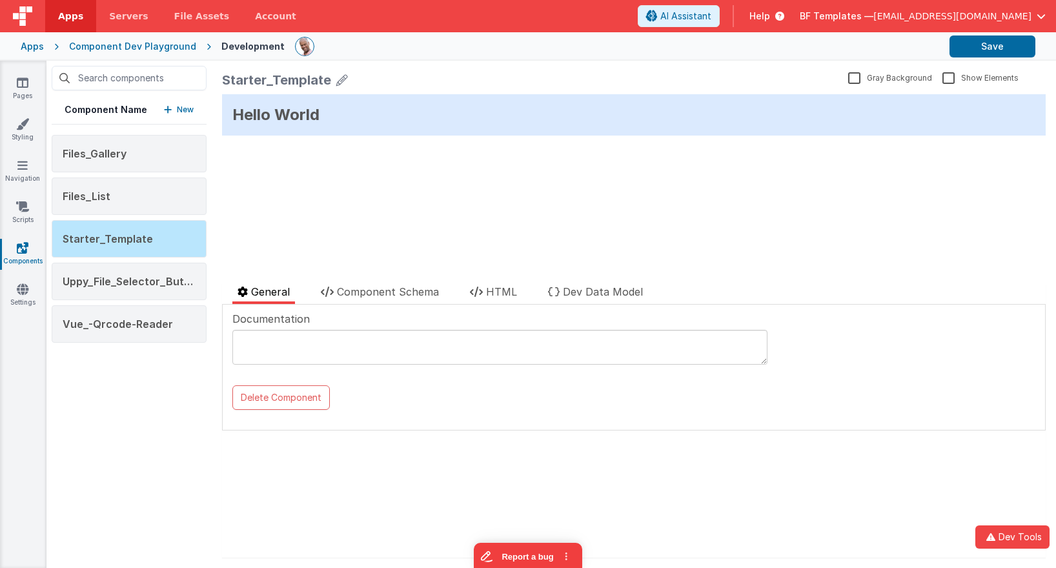
click at [341, 114] on div "Hello World" at bounding box center [634, 114] width 824 height 41
click at [517, 293] on span "HTML" at bounding box center [501, 291] width 31 height 13
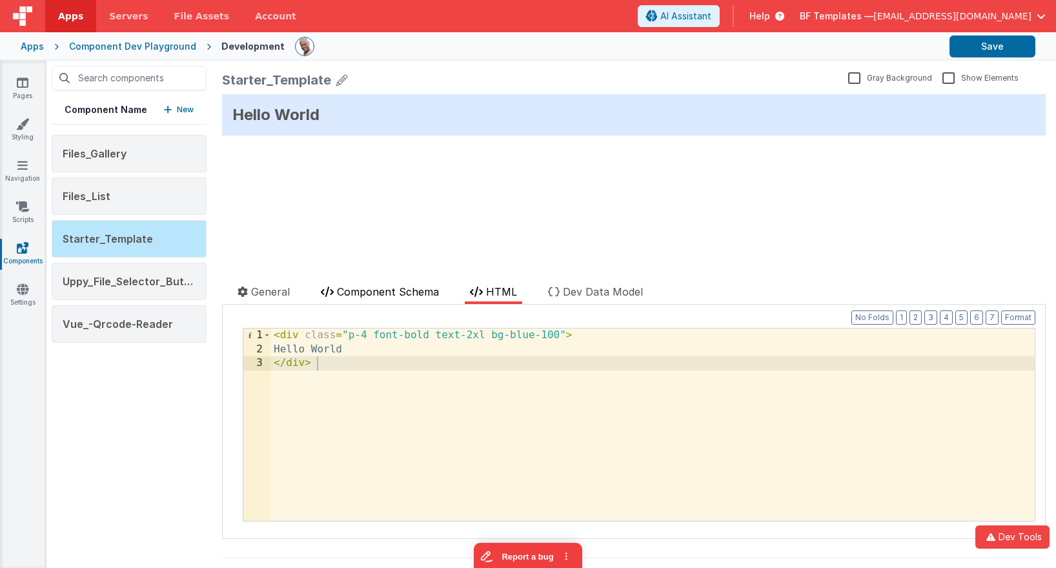
click at [385, 289] on span "Component Schema" at bounding box center [388, 291] width 102 height 13
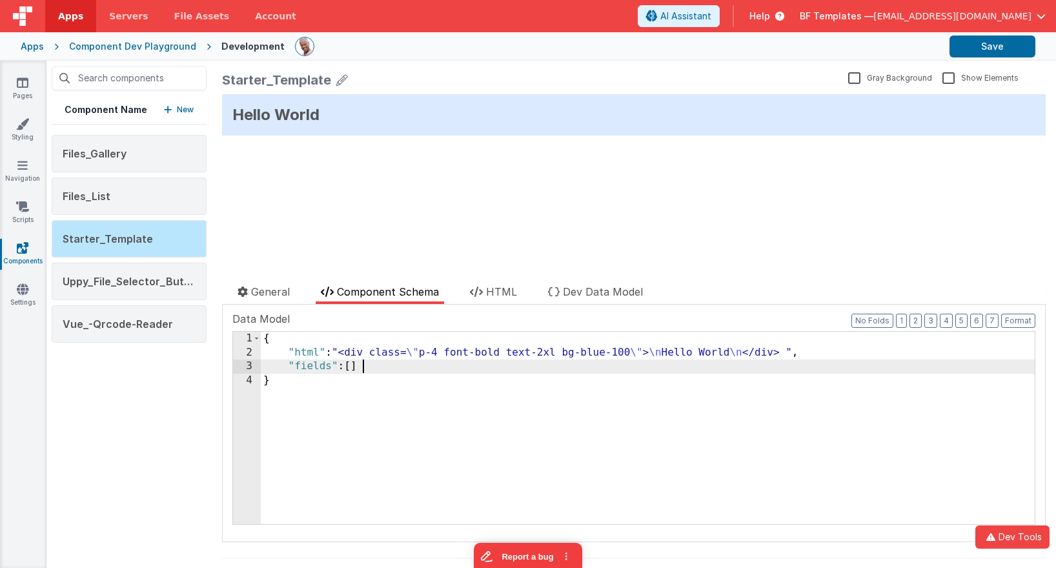
click at [377, 368] on div "{ "html" : "<div class= \" p-4 font-bold text-2xl bg-blue-100 \" > \n Hello Wor…" at bounding box center [648, 442] width 774 height 220
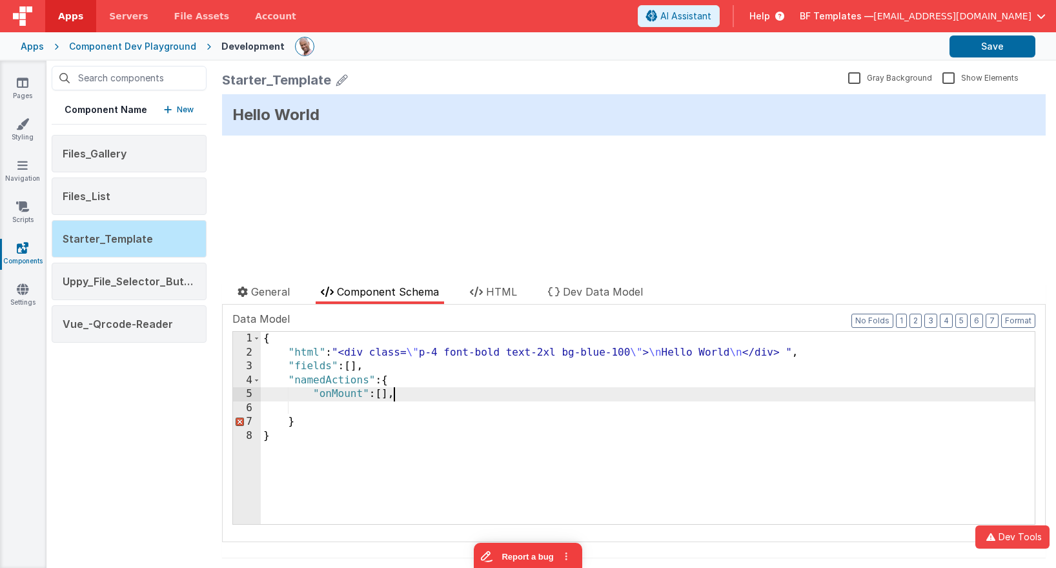
click at [401, 392] on div "{ "html" : "<div class= \" p-4 font-bold text-2xl bg-blue-100 \" > \n Hello Wor…" at bounding box center [648, 442] width 774 height 220
click at [722, 351] on div "{ "html" : "<div class= \" p-4 font-bold text-2xl bg-blue-100 \" > \n Hello Wor…" at bounding box center [648, 442] width 774 height 220
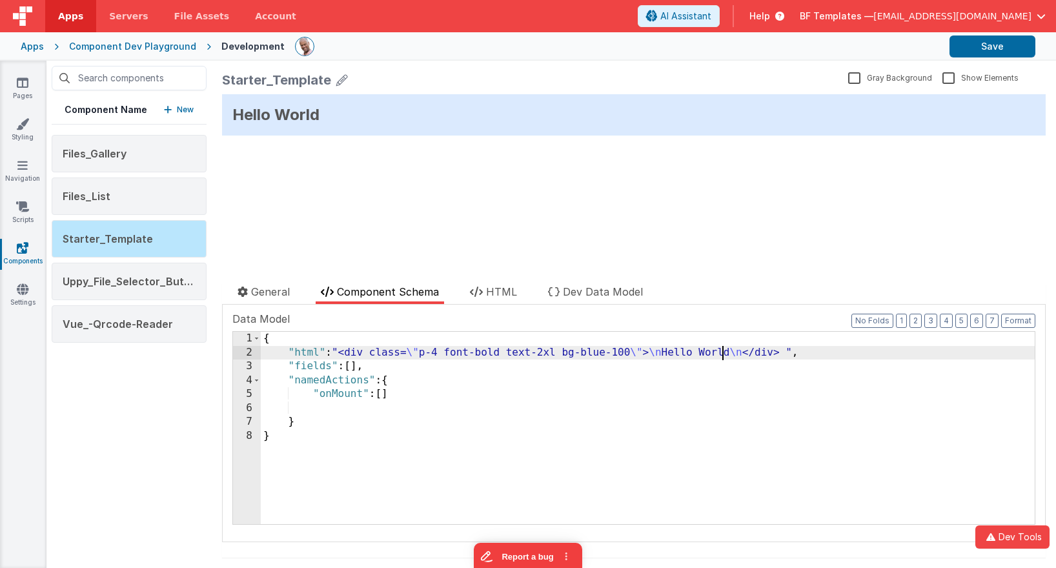
click at [722, 351] on div "{ "html" : "<div class= \" p-4 font-bold text-2xl bg-blue-100 \" > \n Hello Wor…" at bounding box center [648, 442] width 774 height 220
click at [793, 353] on div "{ "html" : "<div class= \" p-4 font-bold text-2xl bg-blue-100 \" > \n Hello {{s…" at bounding box center [648, 442] width 774 height 220
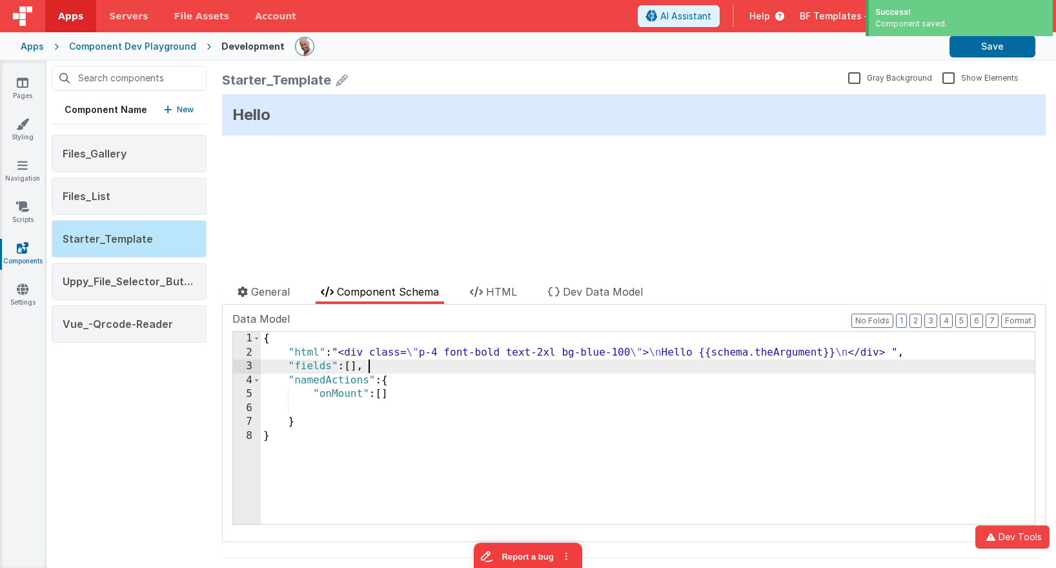
click at [393, 369] on div "{ "html" : "<div class= \" p-4 font-bold text-2xl bg-blue-100 \" > \n Hello {{s…" at bounding box center [648, 442] width 774 height 220
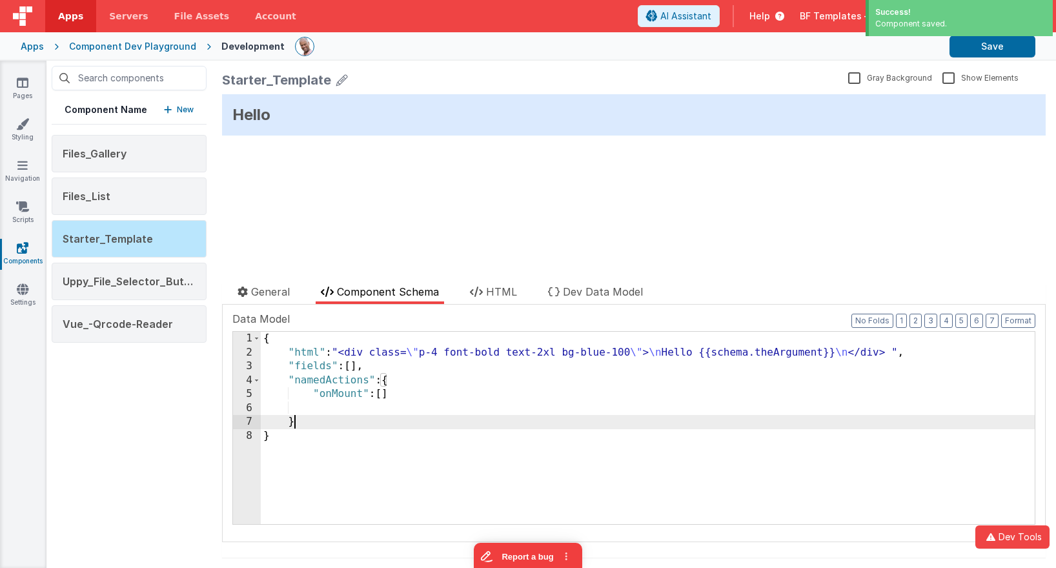
click at [358, 423] on div "{ "html" : "<div class= \" p-4 font-bold text-2xl bg-blue-100 \" > \n Hello {{s…" at bounding box center [648, 442] width 774 height 220
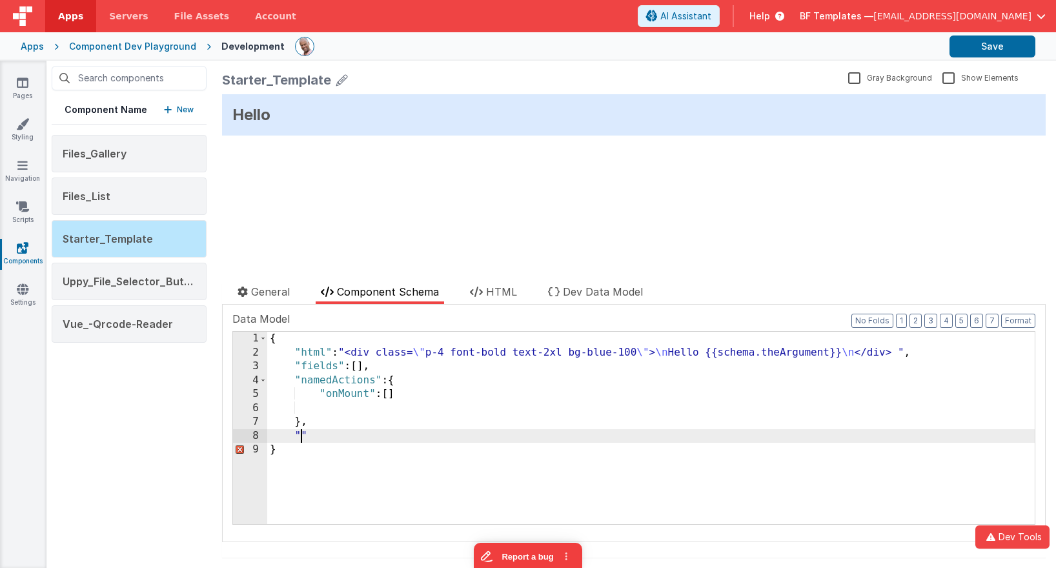
paste textarea
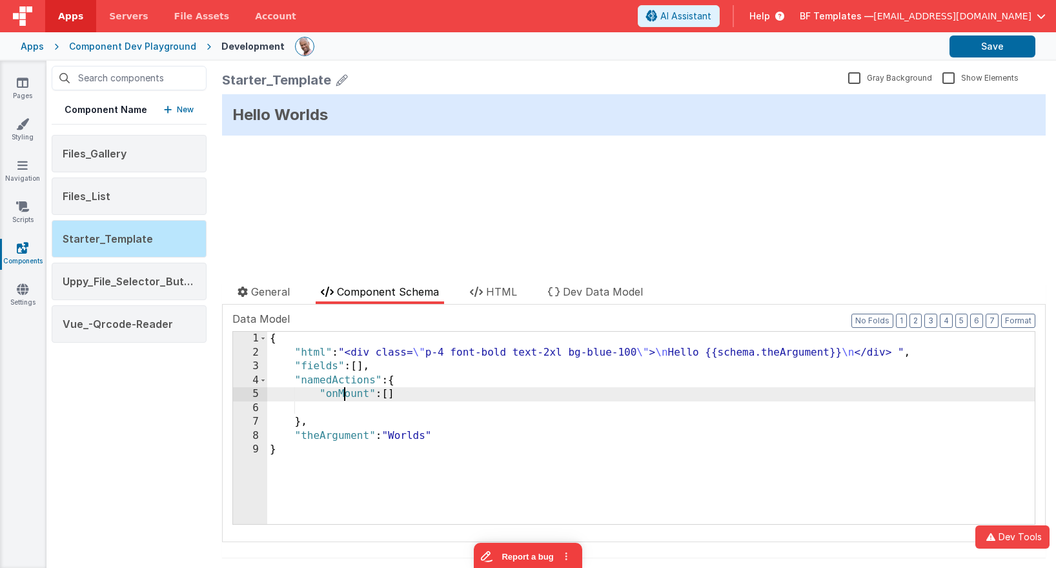
click at [341, 400] on div "{ "html" : "<div class= \" p-4 font-bold text-2xl bg-blue-100 \" > \n Hello {{s…" at bounding box center [650, 442] width 767 height 220
click at [674, 352] on div "{ "html" : "<div class= \" p-4 font-bold text-2xl bg-blue-100 \" > \n Hello {{s…" at bounding box center [650, 442] width 767 height 220
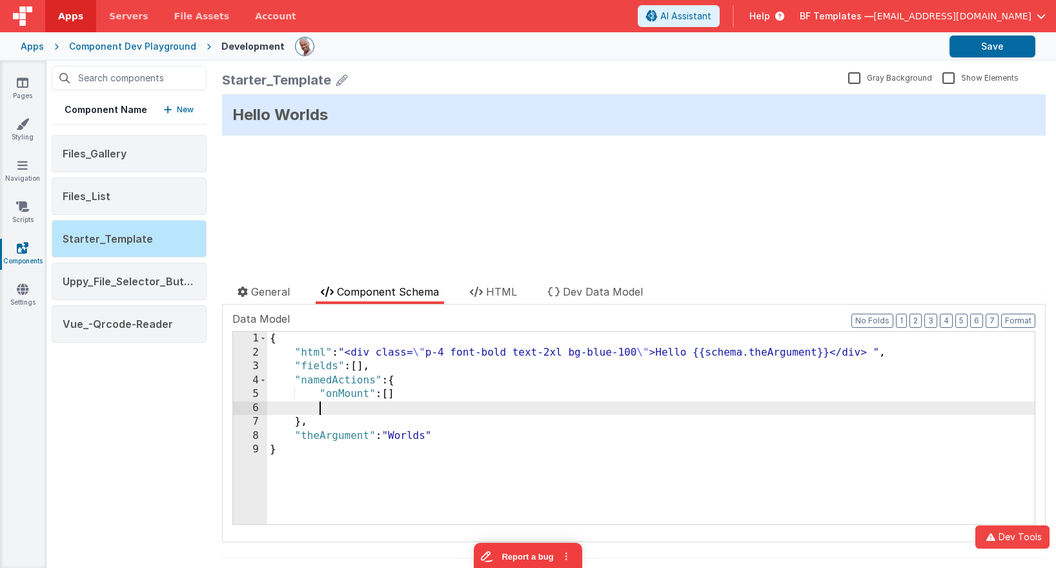
click at [438, 401] on div "{ "html" : "<div class= \" p-4 font-bold text-2xl bg-blue-100 \" >Hello {{schem…" at bounding box center [650, 442] width 767 height 220
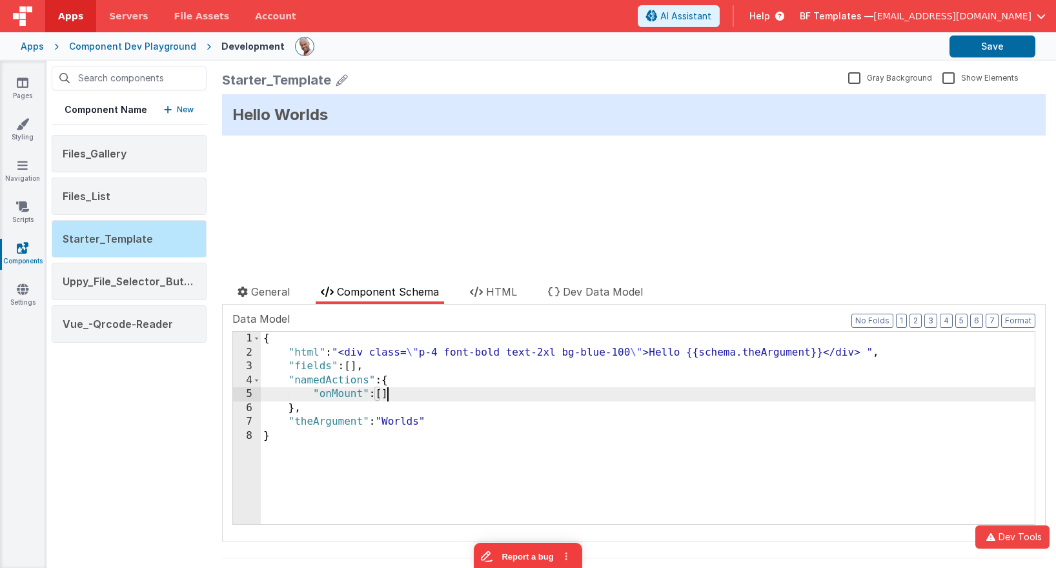
click at [242, 356] on div "2" at bounding box center [247, 353] width 28 height 14
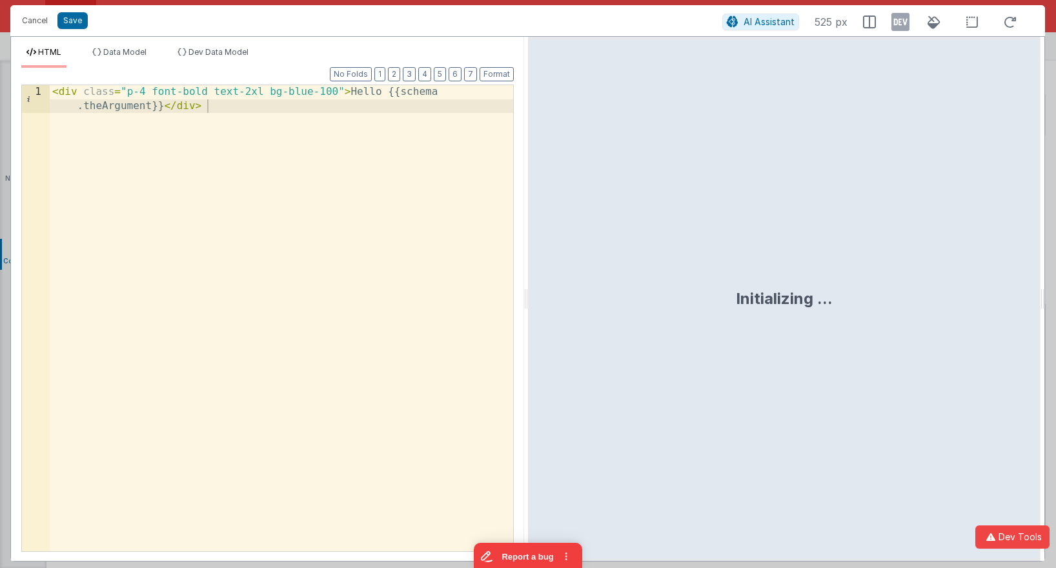
click at [115, 116] on div "< div class = "p-4 font-bold text-2xl bg-blue-100" > Hello {{schema .theArgumen…" at bounding box center [281, 345] width 463 height 521
click at [227, 251] on div "< div class = "p-4 font-bold text-2xl bg-blue-100" > Hello {{schema .theArgumen…" at bounding box center [281, 345] width 463 height 521
click at [81, 21] on button "Save" at bounding box center [72, 20] width 30 height 17
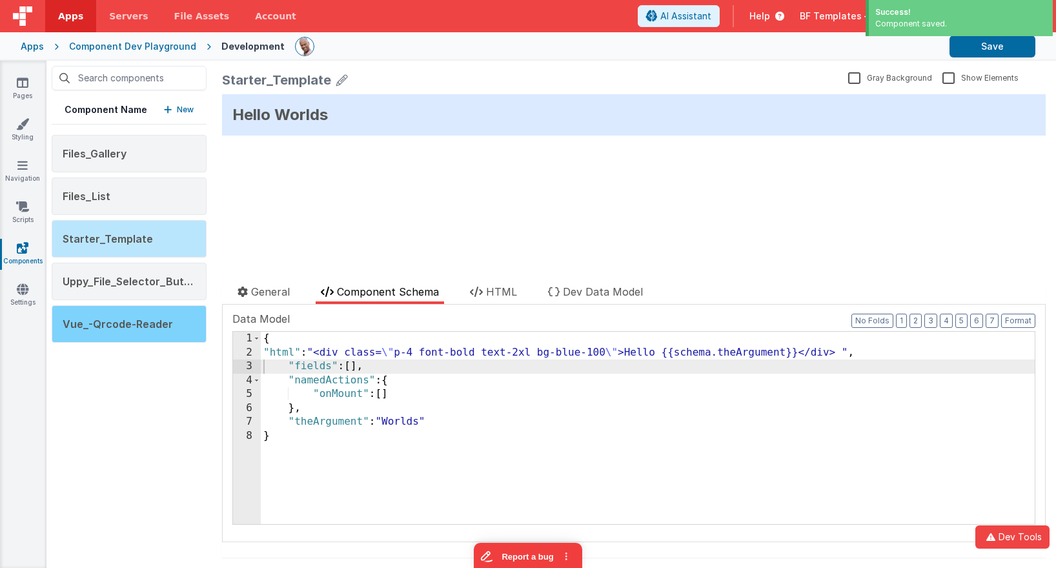
click at [153, 313] on div "Vue_-Qrcode-Reader" at bounding box center [129, 323] width 155 height 37
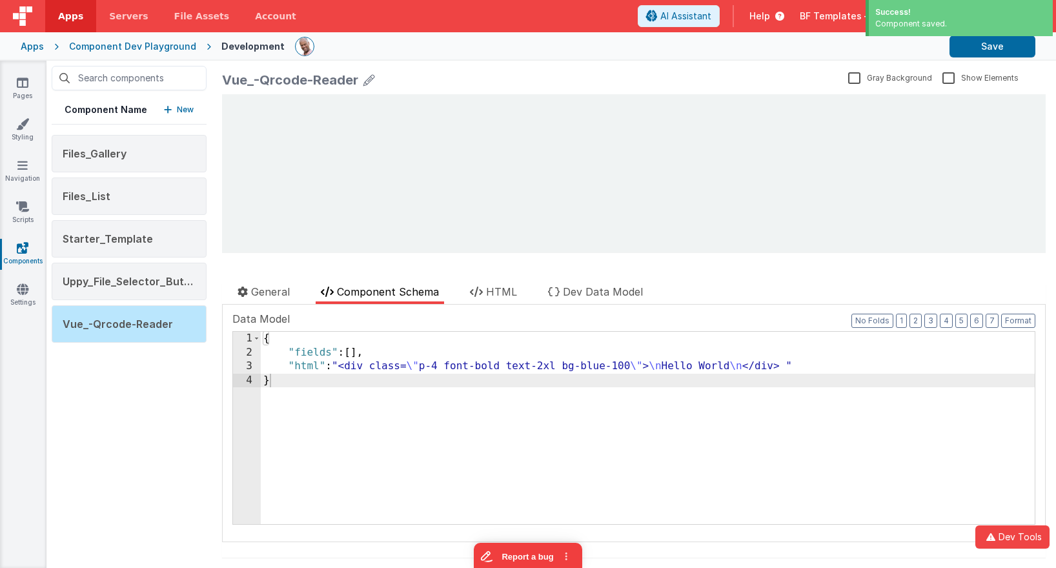
click at [256, 74] on div "Vue_-Qrcode-Reader" at bounding box center [290, 80] width 136 height 18
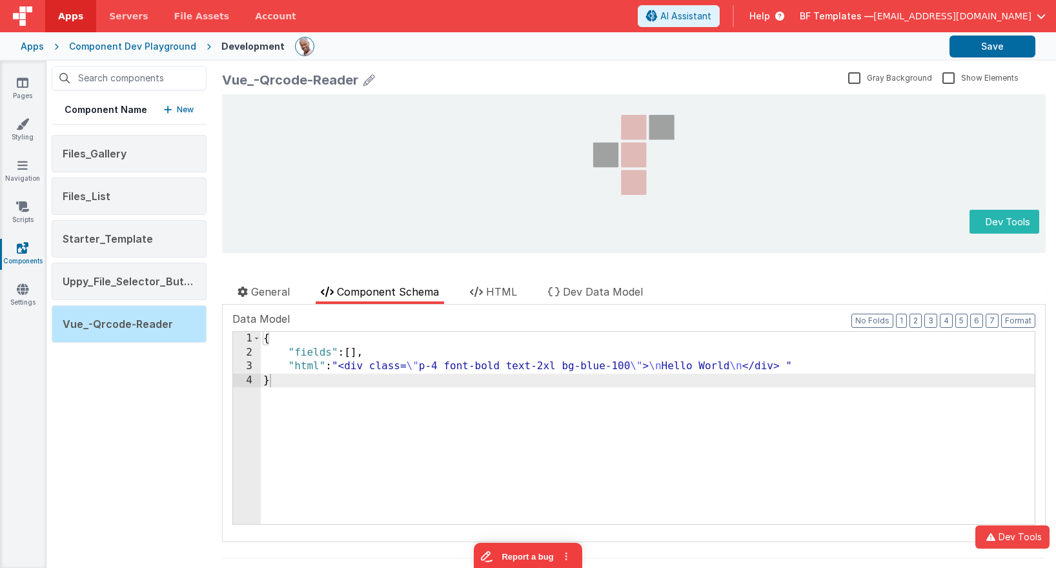
click at [256, 79] on div "Vue_-Qrcode-Reader" at bounding box center [290, 80] width 136 height 18
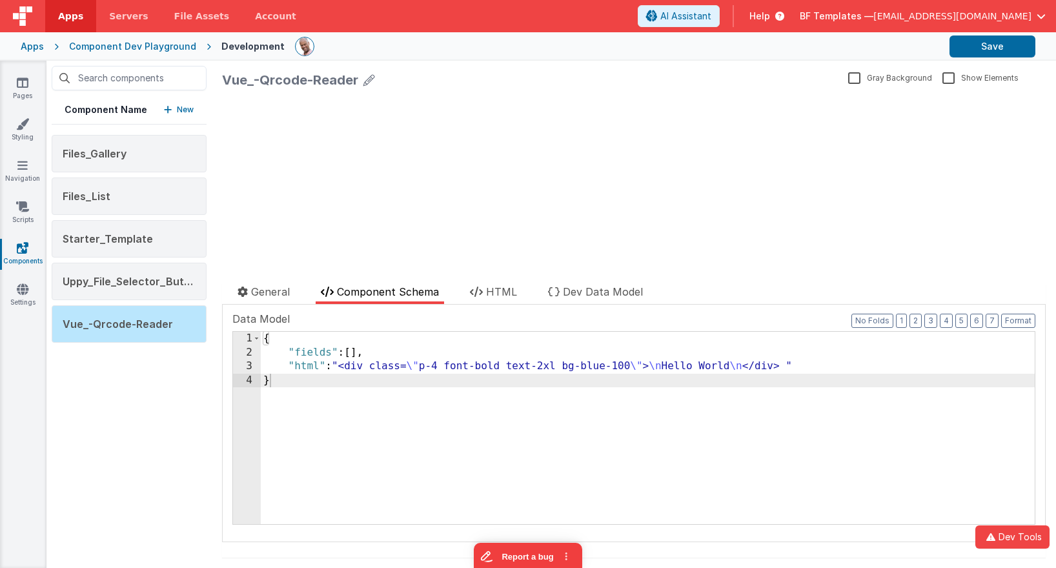
click at [256, 79] on div "Vue_-Qrcode-Reader" at bounding box center [290, 80] width 136 height 18
click at [369, 85] on icon at bounding box center [369, 80] width 12 height 18
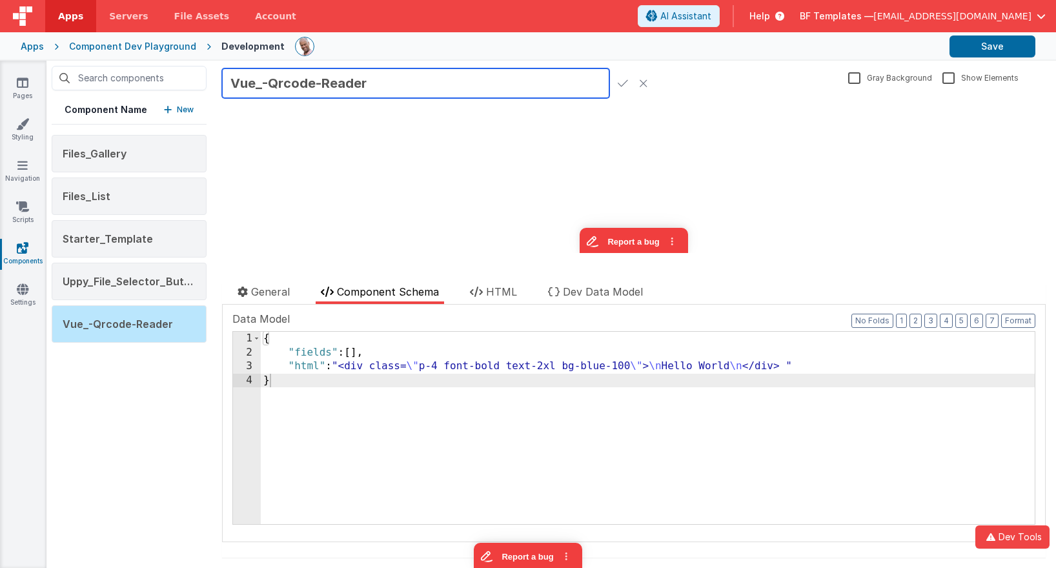
click at [268, 81] on input "Vue_-Qrcode-Reader" at bounding box center [415, 83] width 387 height 30
type input "Vue_Qrcode_Reader"
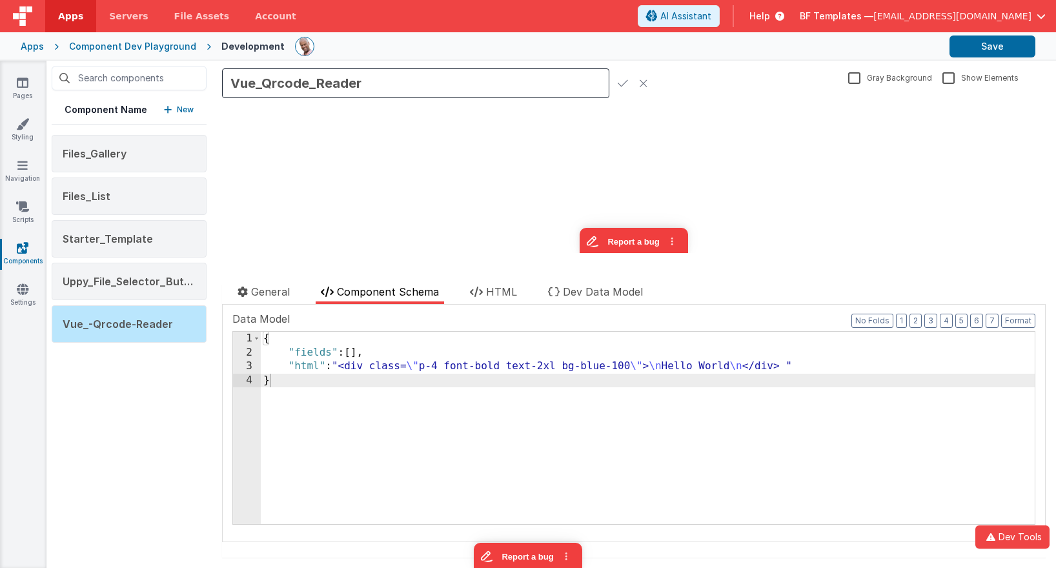
click at [618, 76] on icon at bounding box center [623, 83] width 10 height 18
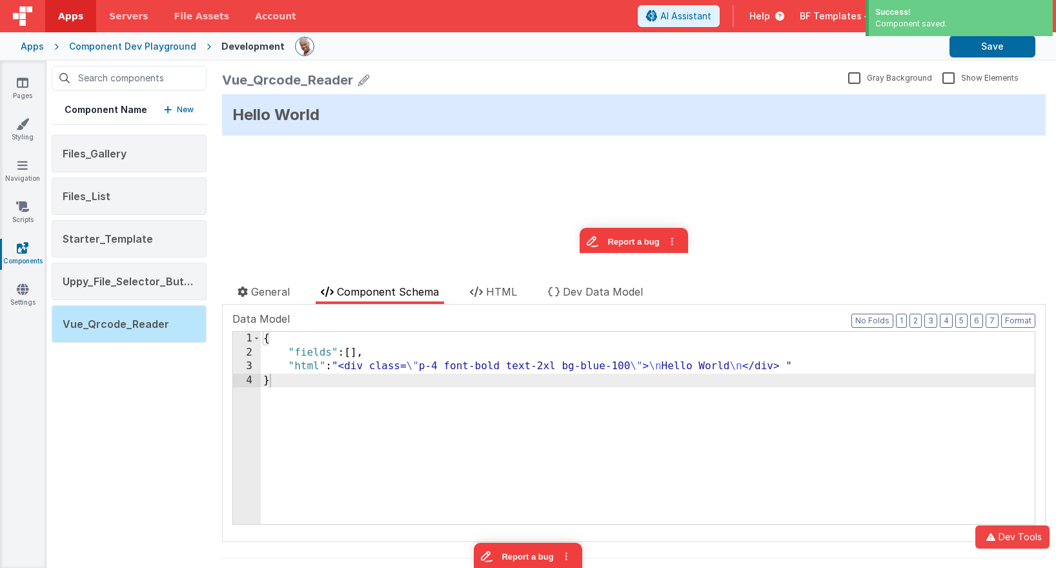
click at [452, 358] on div "{ "fields" : [ ] , "html" : "<div class= \" p-4 font-bold text-2xl bg-blue-100 …" at bounding box center [648, 442] width 774 height 220
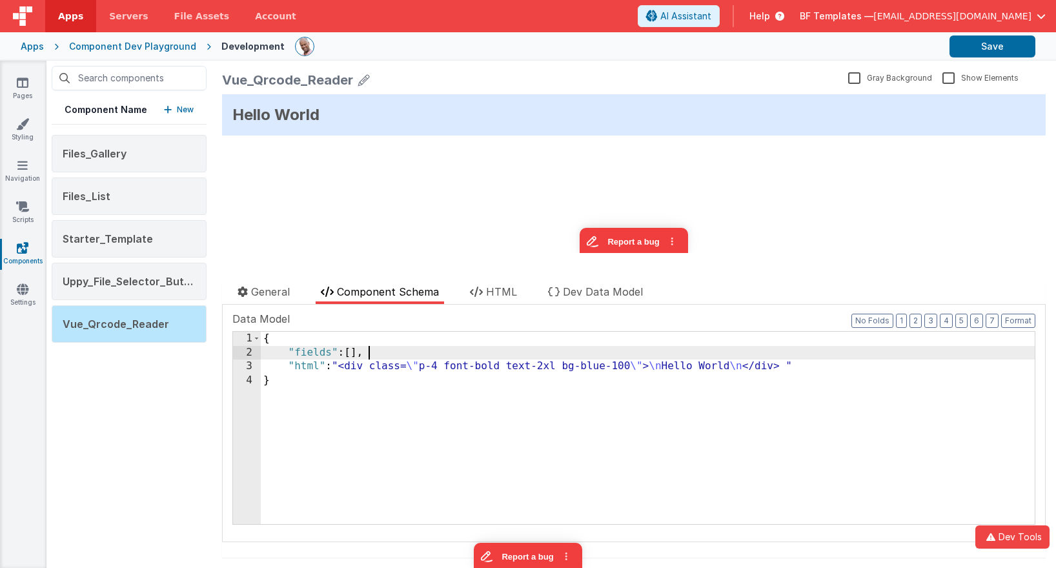
click at [806, 364] on div "{ "fields" : [ ] , "html" : "<div class= \" p-4 font-bold text-2xl bg-blue-100 …" at bounding box center [648, 442] width 774 height 220
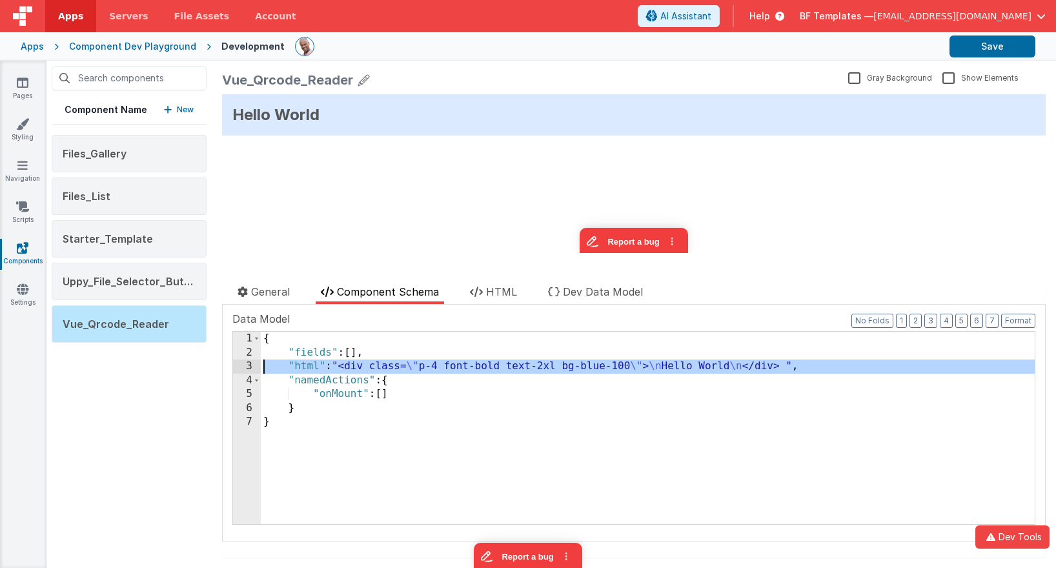
click at [246, 365] on div "3" at bounding box center [247, 366] width 28 height 14
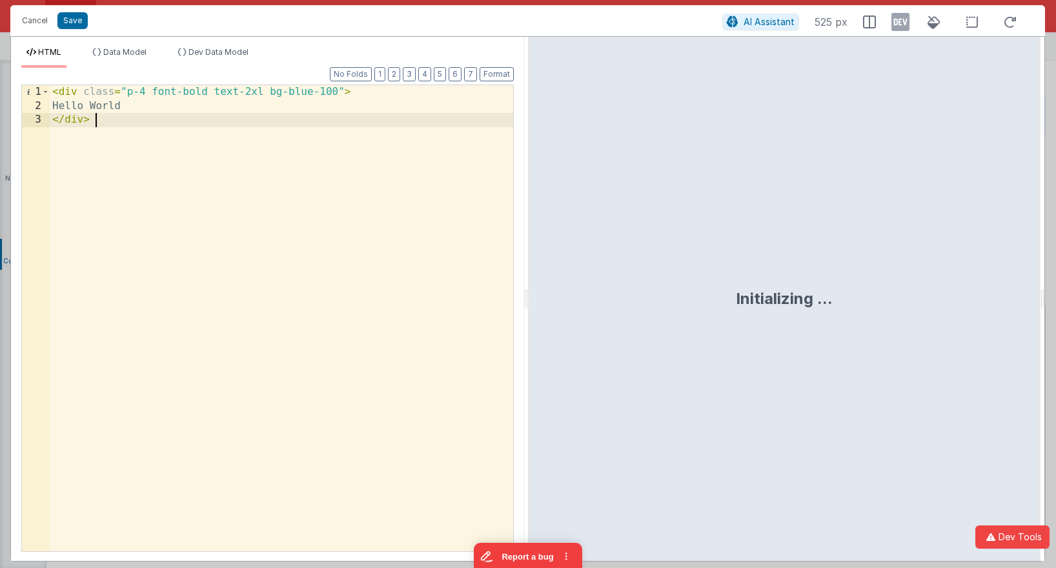
click at [244, 137] on div "< div class = "p-4 font-bold text-2xl bg-blue-100" > Hello World </ div >" at bounding box center [281, 332] width 463 height 494
click at [34, 20] on button "Cancel" at bounding box center [34, 21] width 39 height 18
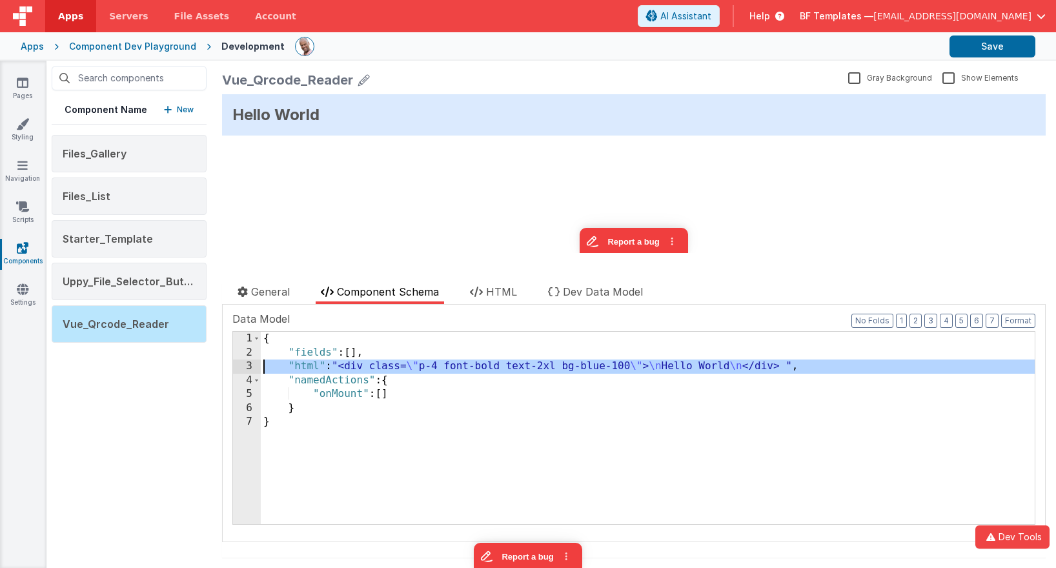
click at [247, 365] on div "3" at bounding box center [247, 366] width 28 height 14
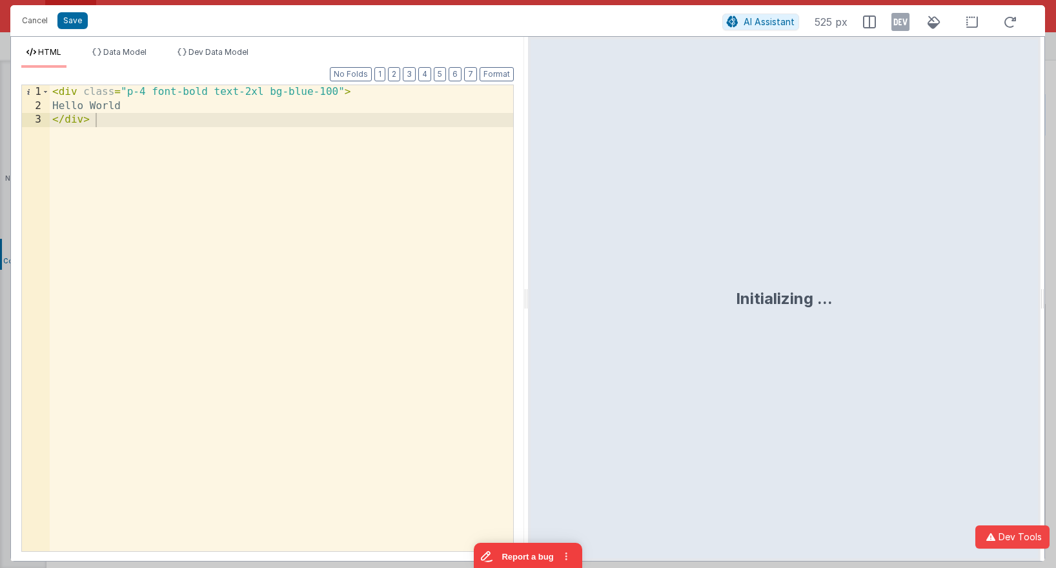
click at [289, 319] on div "< div class = "p-4 font-bold text-2xl bg-blue-100" > Hello World </ div >" at bounding box center [281, 332] width 463 height 494
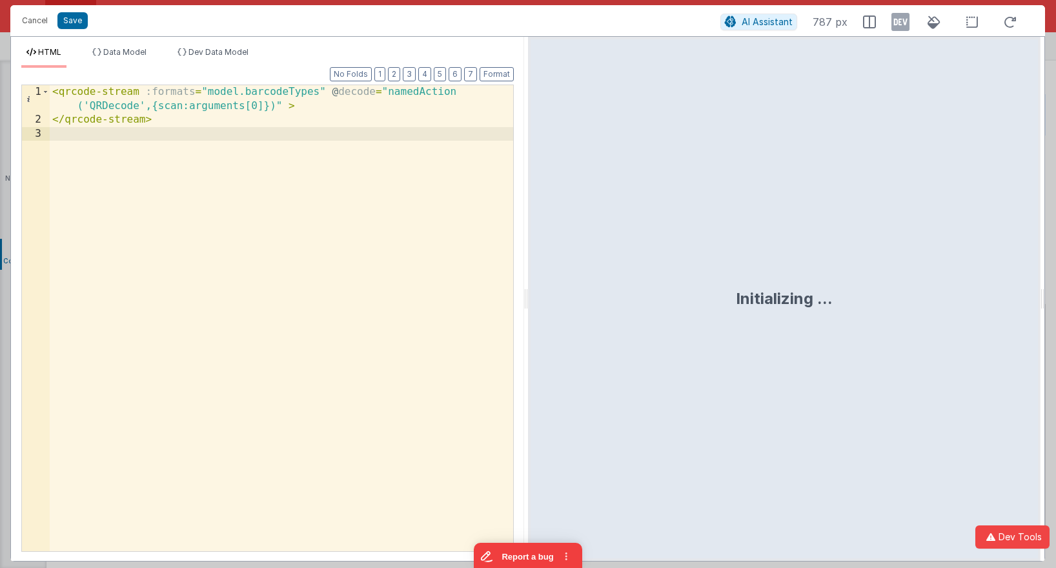
click at [298, 88] on div "< qrcode-stream :formats = "model.barcodeTypes" @ decode = "namedAction ('QRDec…" at bounding box center [281, 339] width 463 height 508
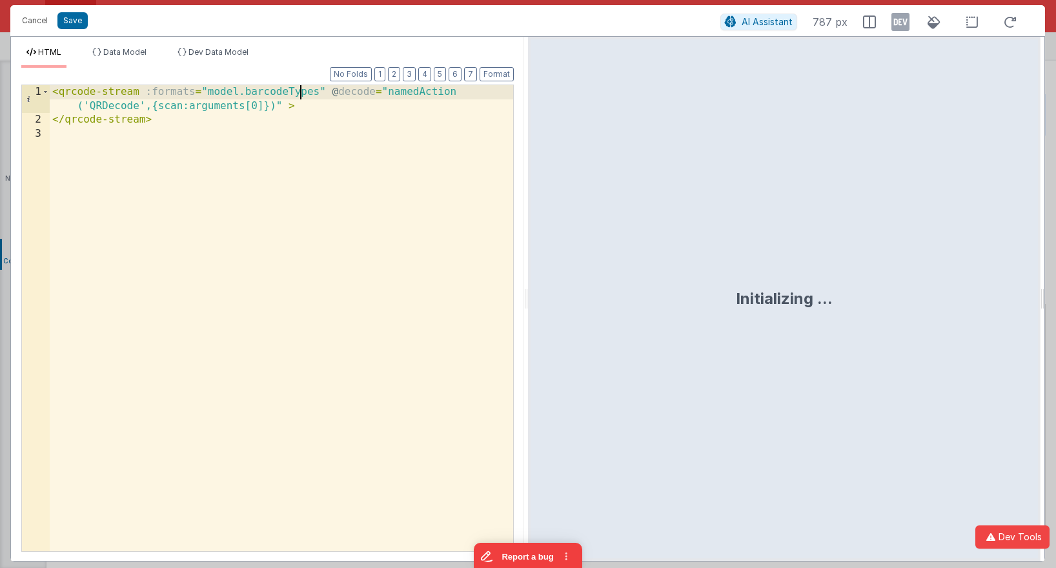
click at [298, 88] on div "< qrcode-stream :formats = "model.barcodeTypes" @ decode = "namedAction ('QRDec…" at bounding box center [281, 339] width 463 height 508
click at [300, 94] on div "< qrcode-stream :formats = "schema.barcodeTypes" @ decode = "namedAction ('QRDe…" at bounding box center [281, 339] width 463 height 508
click at [140, 57] on li "Data Model" at bounding box center [119, 57] width 65 height 21
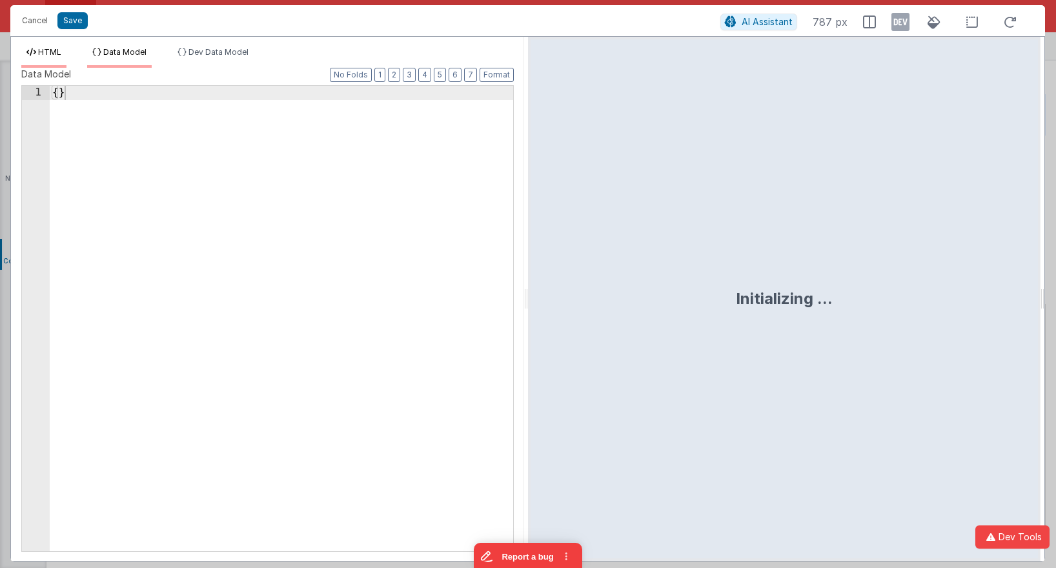
click at [37, 52] on li "HTML" at bounding box center [43, 57] width 45 height 21
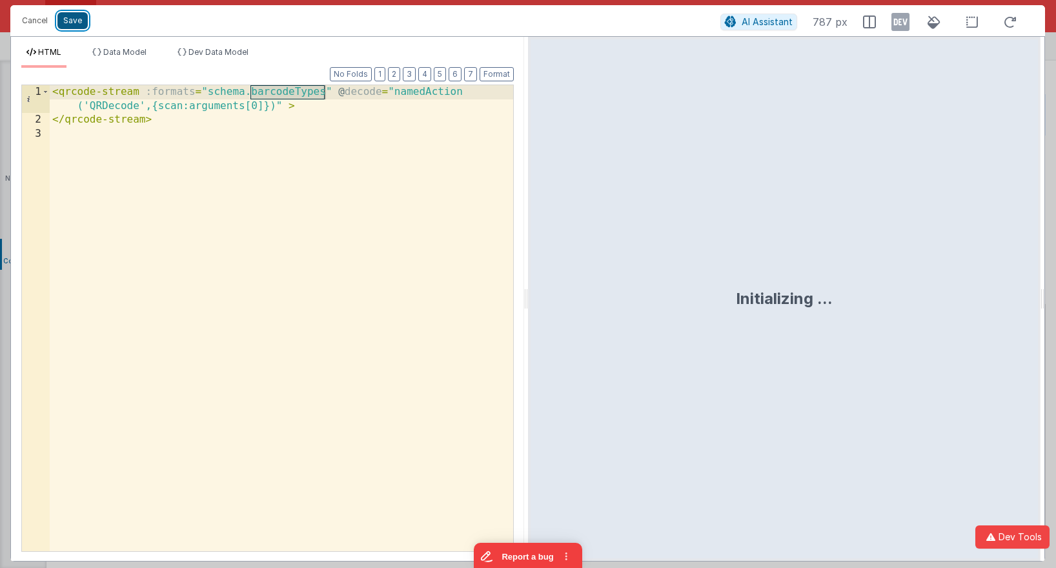
click at [74, 17] on button "Save" at bounding box center [72, 20] width 30 height 17
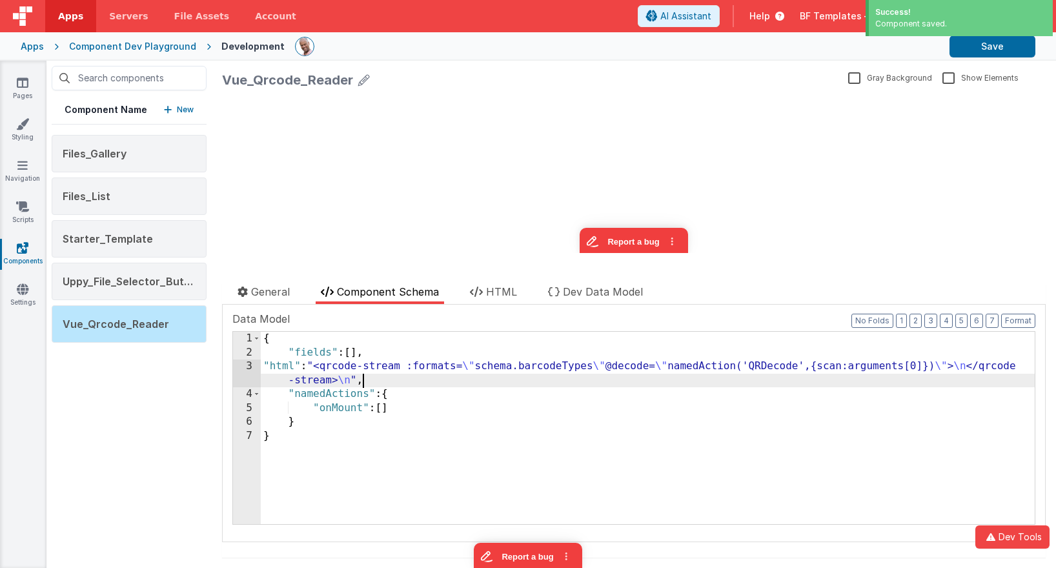
click at [396, 378] on div "{ "fields" : [ ] , "html" : "<qrcode-stream :formats= \" schema.barcodeTypes \"…" at bounding box center [648, 442] width 774 height 220
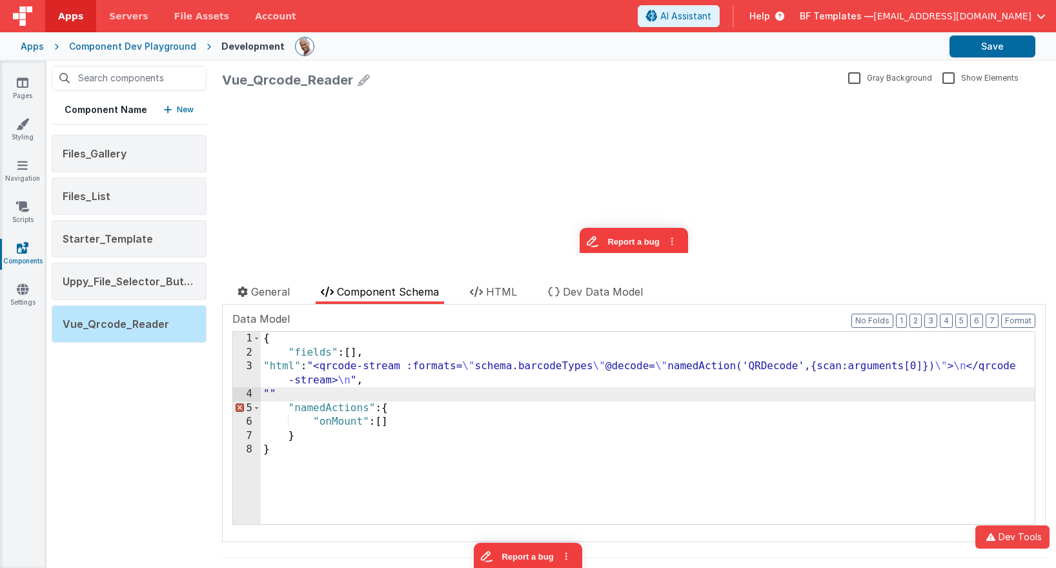
paste textarea
click at [363, 395] on div "{ "fields" : [ ] , "html" : "<qrcode-stream :formats= \" schema.barcodeTypes \"…" at bounding box center [648, 442] width 774 height 220
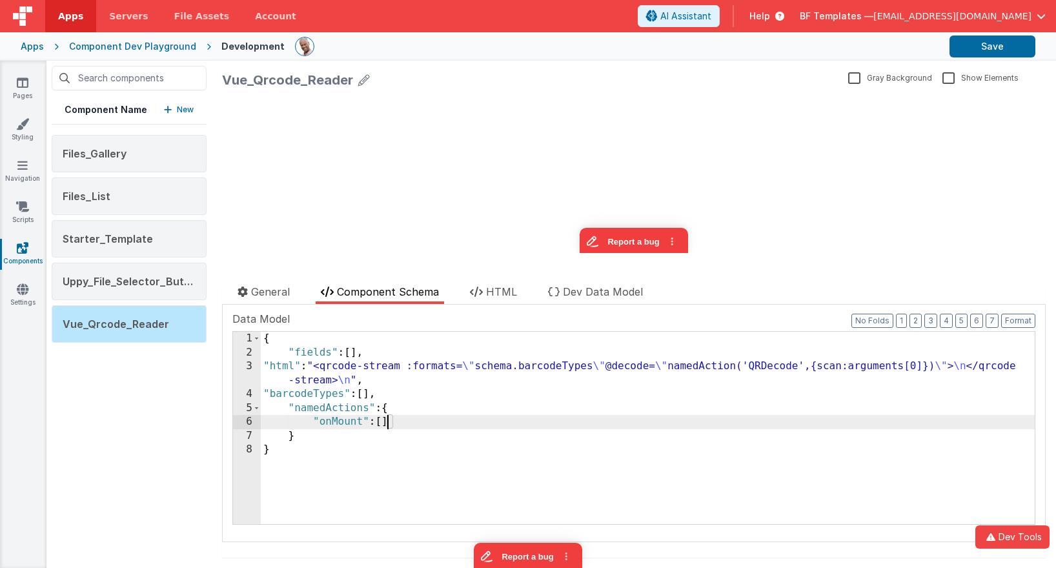
click at [387, 421] on div "{ "fields" : [ ] , "html" : "<qrcode-stream :formats= \" schema.barcodeTypes \"…" at bounding box center [648, 442] width 774 height 220
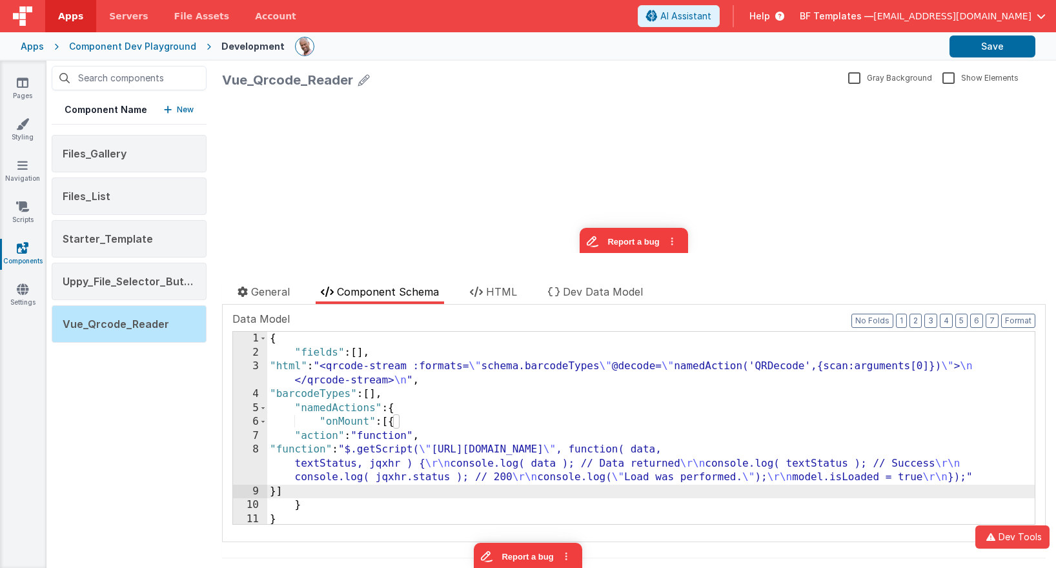
scroll to position [2, 0]
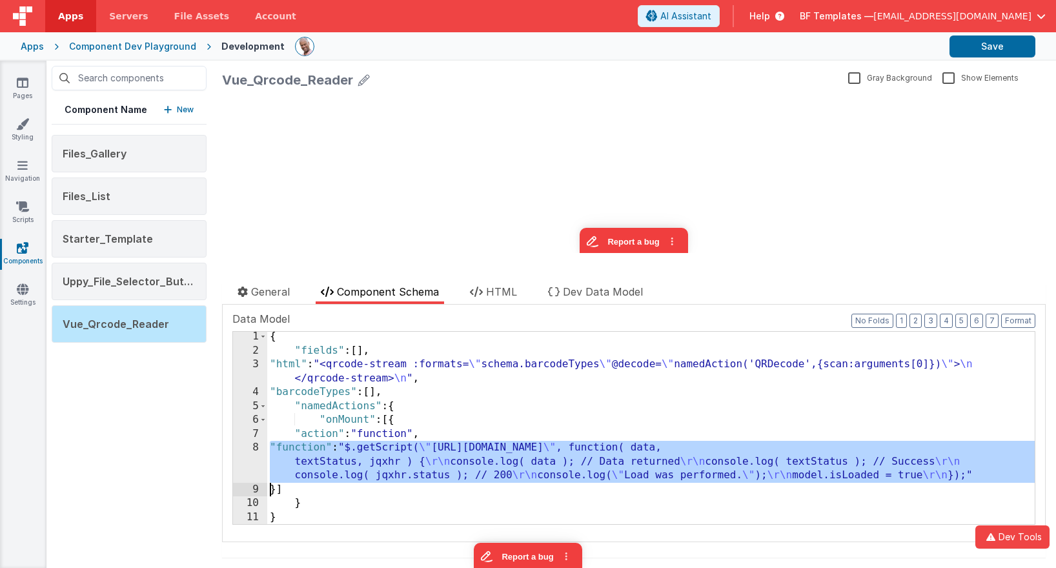
click at [246, 458] on div "8" at bounding box center [250, 462] width 34 height 42
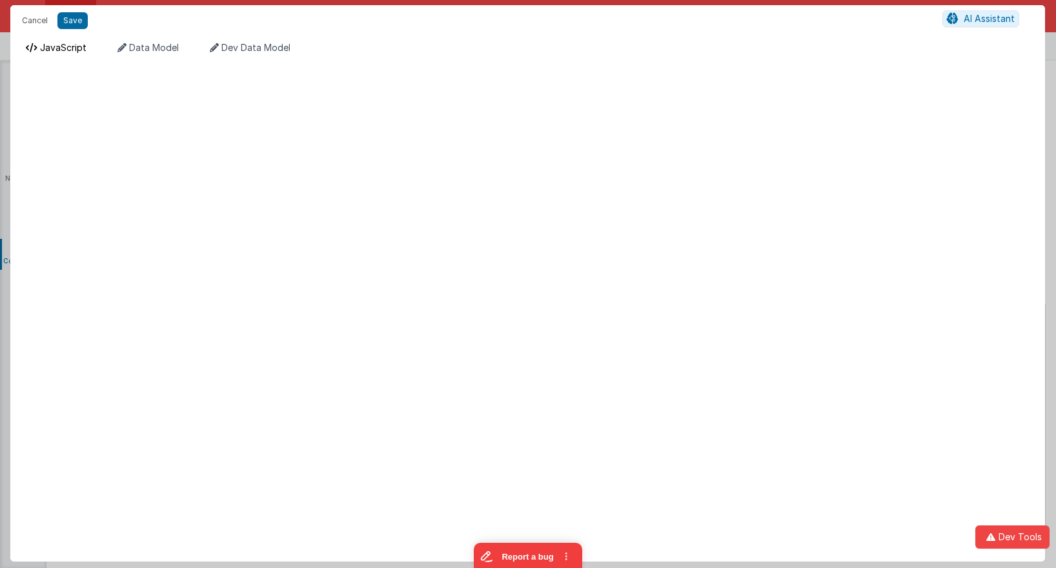
click at [62, 48] on span "JavaScript" at bounding box center [63, 47] width 46 height 11
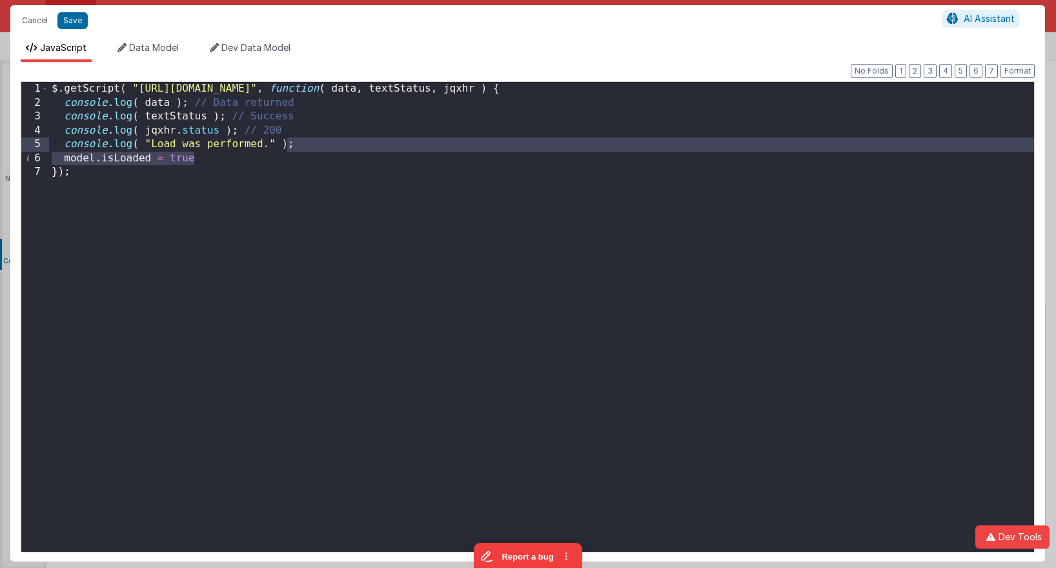
drag, startPoint x: 332, startPoint y: 154, endPoint x: 289, endPoint y: 143, distance: 44.0
click at [289, 143] on div "$ . getScript ( "https://unpkg.com/vue-qrcode-reader@3.1.8/dist/VueQrcodeReader…" at bounding box center [541, 331] width 985 height 498
click at [351, 151] on div "$ . getScript ( "https://unpkg.com/vue-qrcode-reader@3.1.8/dist/VueQrcodeReader…" at bounding box center [541, 331] width 985 height 498
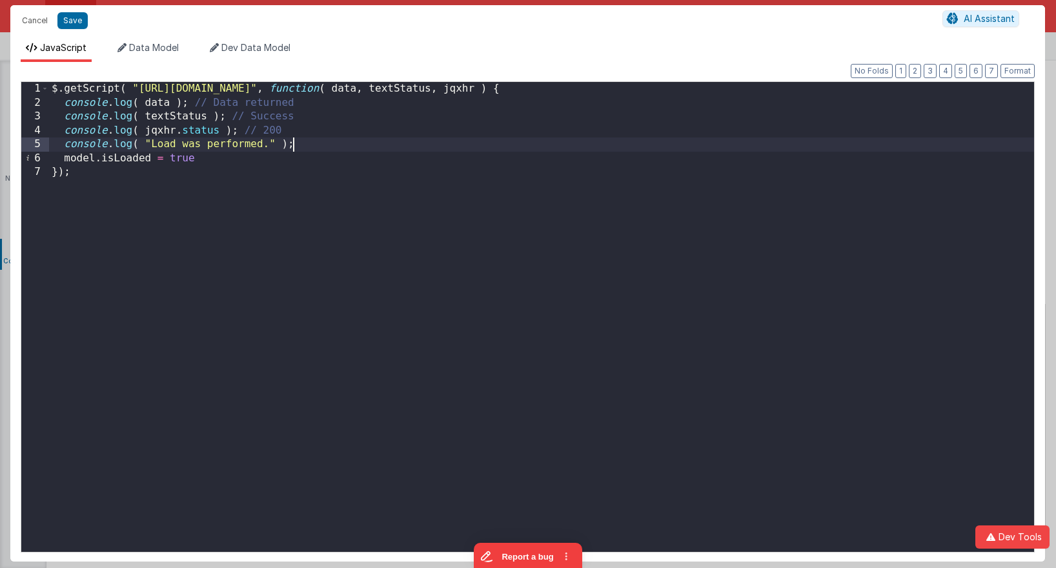
click at [141, 159] on div "$ . getScript ( "https://unpkg.com/vue-qrcode-reader@3.1.8/dist/VueQrcodeReader…" at bounding box center [541, 331] width 985 height 498
click at [101, 159] on div "$ . getScript ( "https://unpkg.com/vue-qrcode-reader@3.1.8/dist/VueQrcodeReader…" at bounding box center [541, 317] width 985 height 470
click at [141, 156] on div "$ . getScript ( "https://unpkg.com/vue-qrcode-reader@3.1.8/dist/VueQrcodeReader…" at bounding box center [541, 331] width 985 height 498
click at [67, 17] on button "Save" at bounding box center [72, 20] width 30 height 17
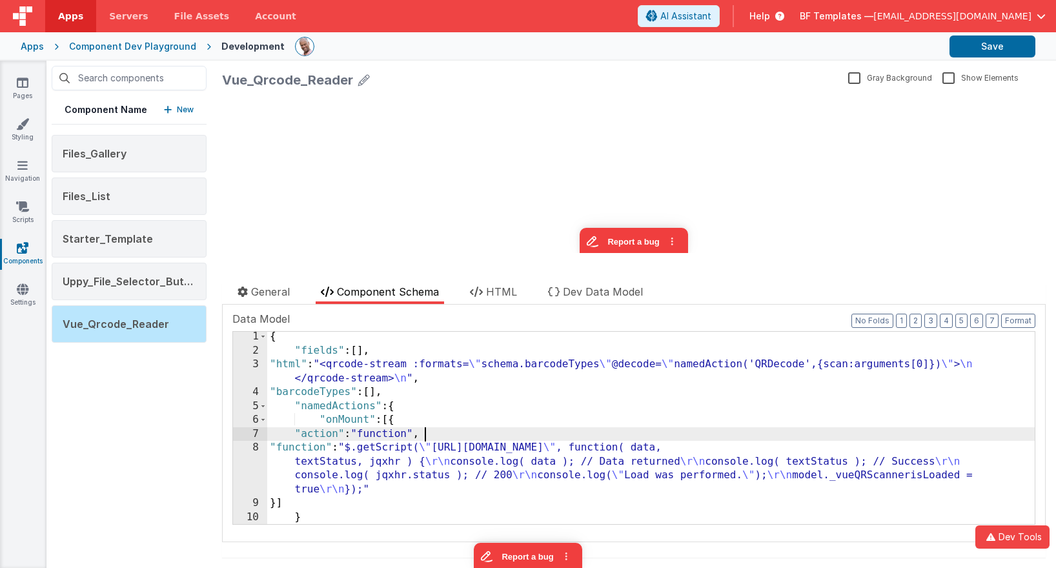
click at [437, 432] on div "{ "fields" : [ ] , "html" : "<qrcode-stream :formats= \" schema.barcodeTypes \"…" at bounding box center [650, 440] width 767 height 220
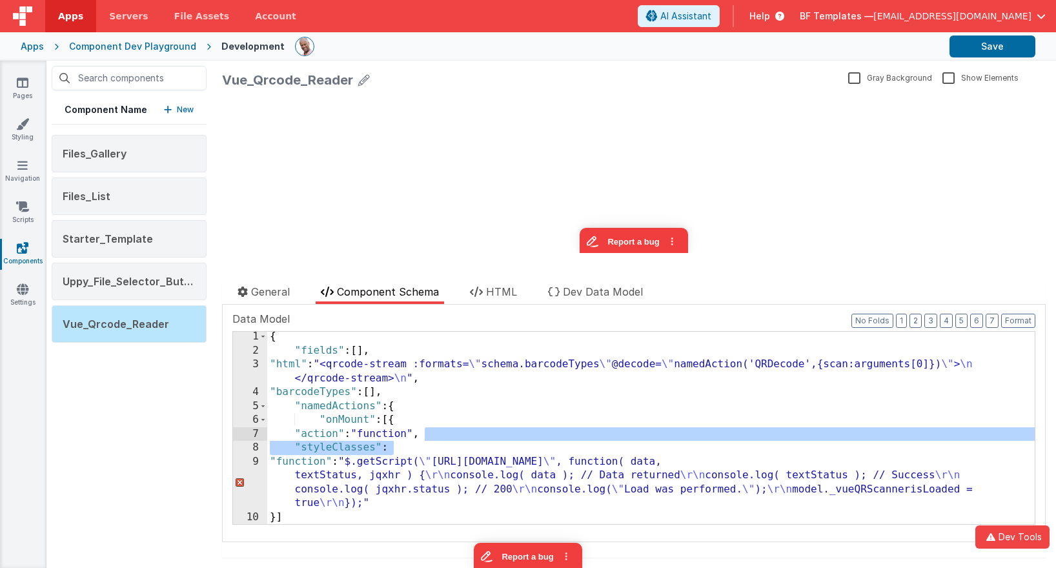
drag, startPoint x: 471, startPoint y: 448, endPoint x: 472, endPoint y: 436, distance: 11.6
click at [472, 436] on div "{ "fields" : [ ] , "html" : "<qrcode-stream :formats= \" schema.barcodeTypes \"…" at bounding box center [650, 440] width 767 height 220
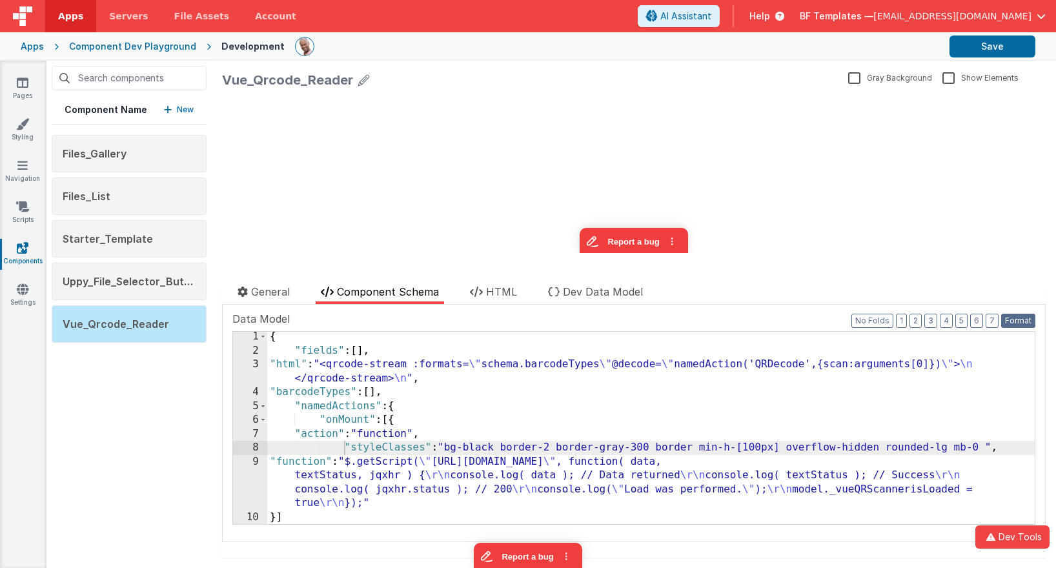
click at [1007, 323] on button "Format" at bounding box center [1018, 321] width 34 height 14
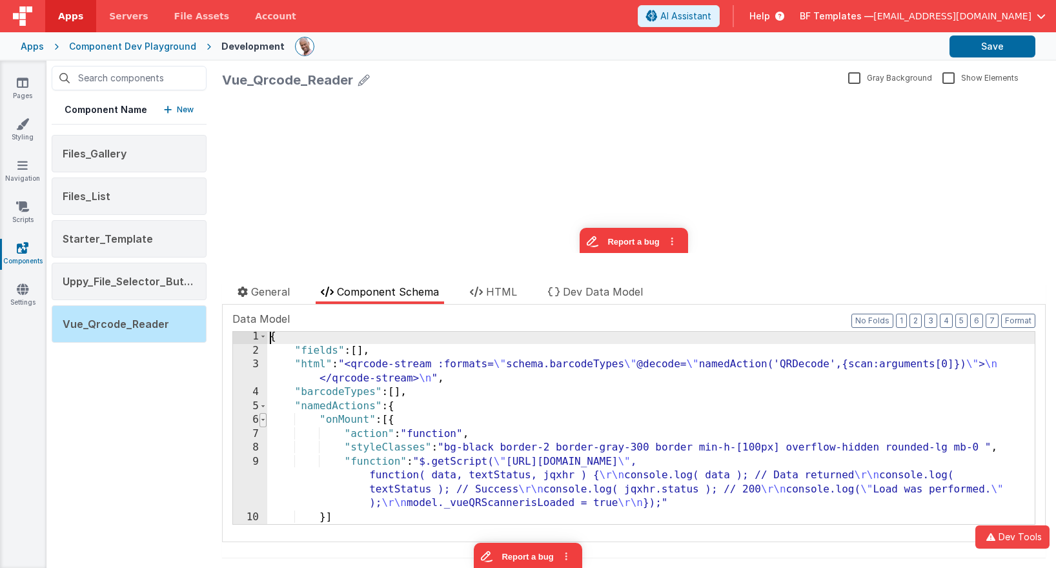
click at [263, 423] on span at bounding box center [262, 420] width 7 height 14
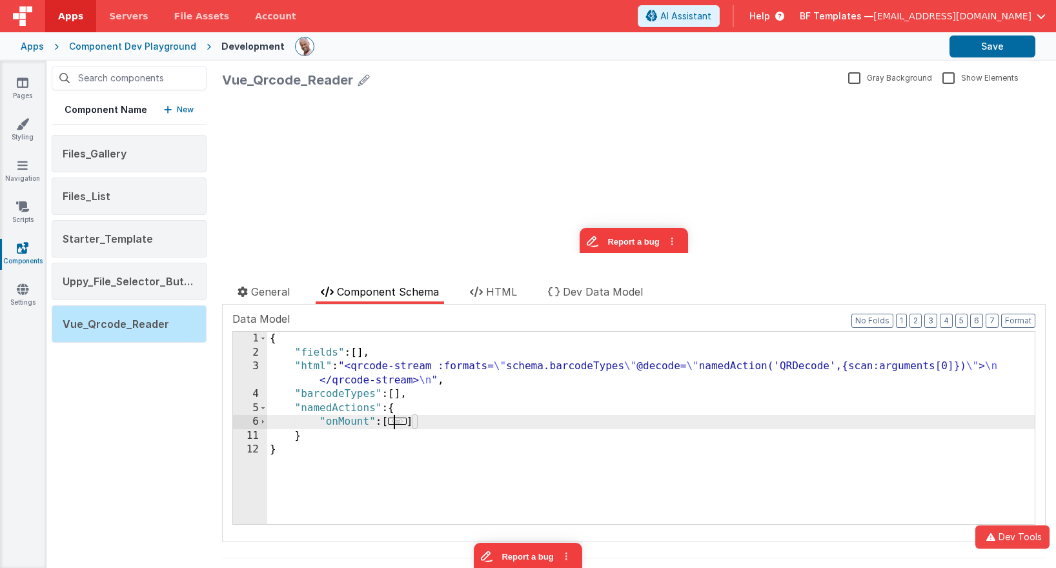
click at [401, 423] on span "..." at bounding box center [397, 421] width 19 height 7
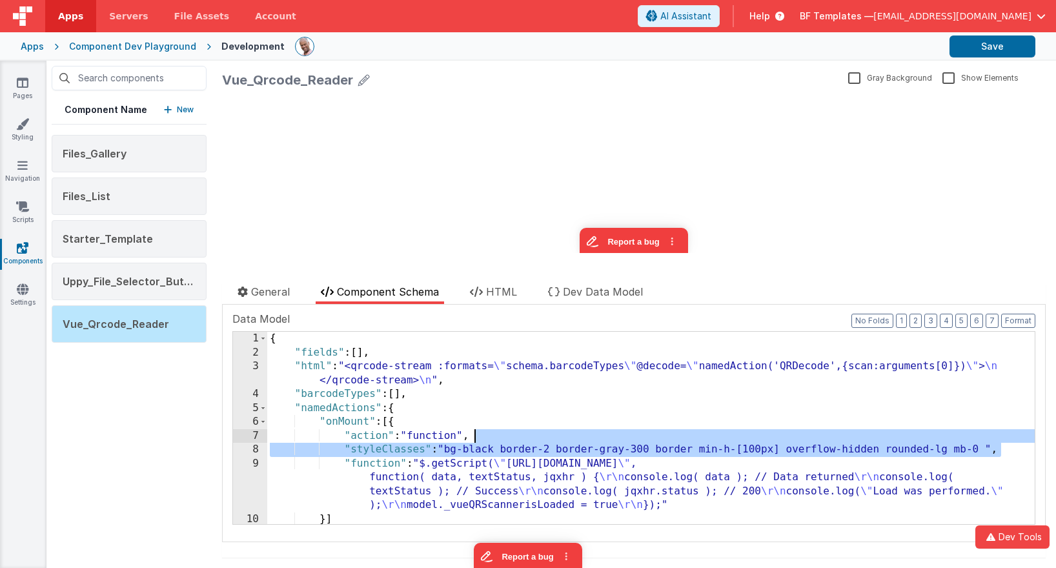
drag, startPoint x: 1017, startPoint y: 451, endPoint x: 1011, endPoint y: 442, distance: 10.7
click at [1011, 442] on div "{ "fields" : [ ] , "html" : "<qrcode-stream :formats= \" schema.barcodeTypes \"…" at bounding box center [650, 442] width 767 height 220
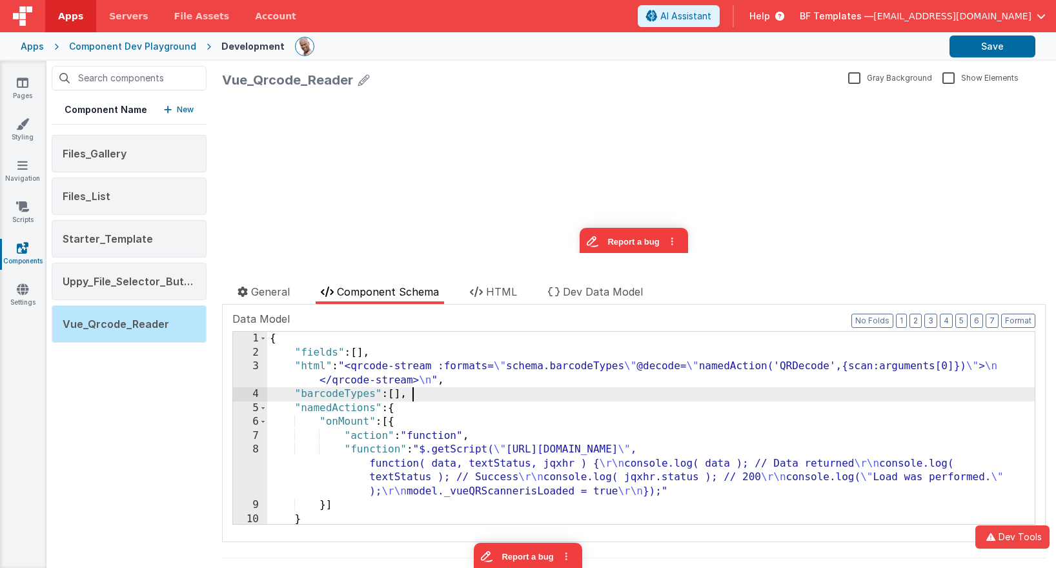
click at [518, 395] on div "{ "fields" : [ ] , "html" : "<qrcode-stream :formats= \" schema.barcodeTypes \"…" at bounding box center [650, 442] width 767 height 220
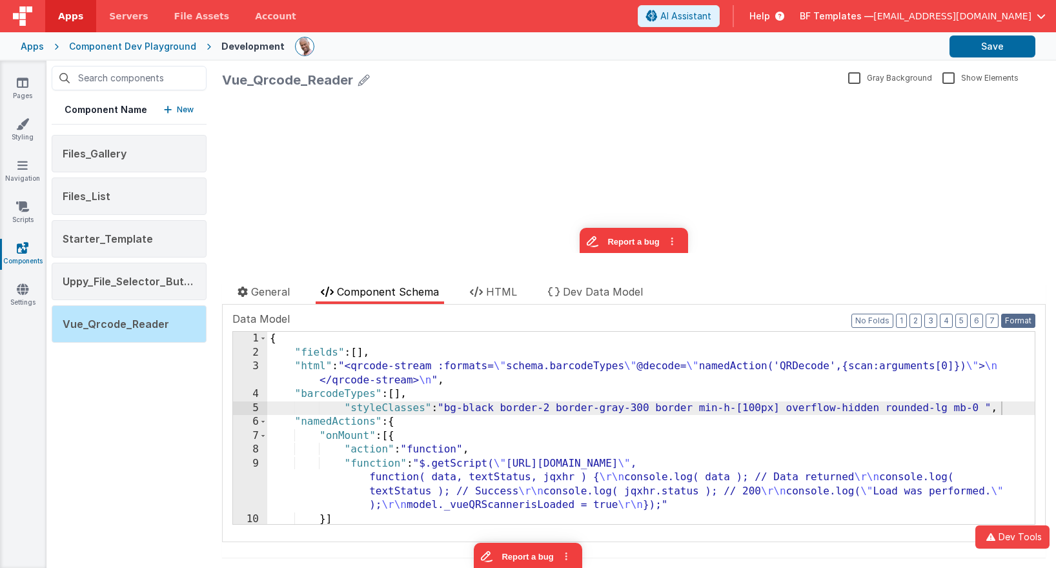
click at [1024, 323] on button "Format" at bounding box center [1018, 321] width 34 height 14
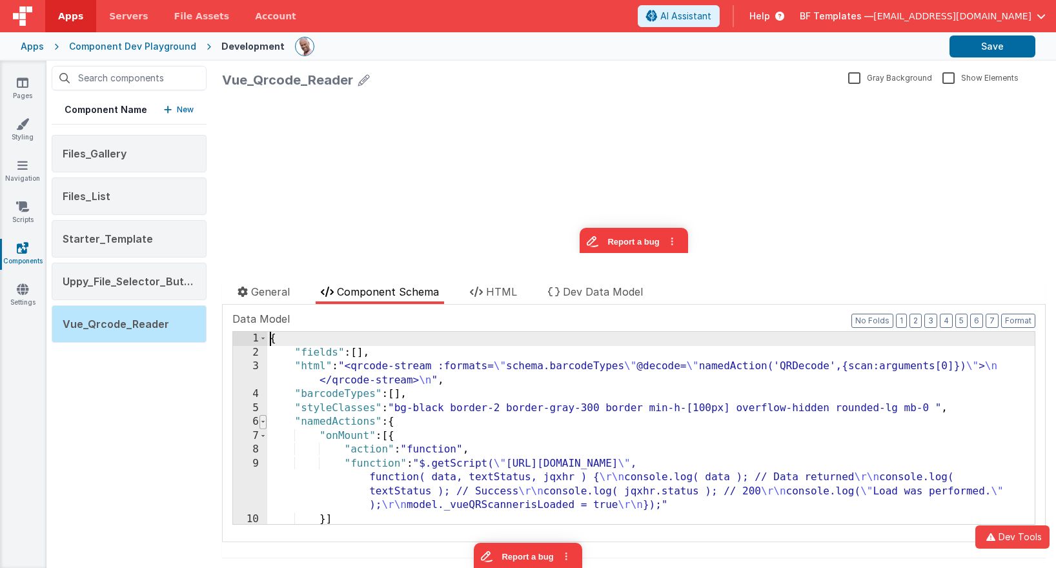
click at [263, 424] on span at bounding box center [262, 422] width 7 height 14
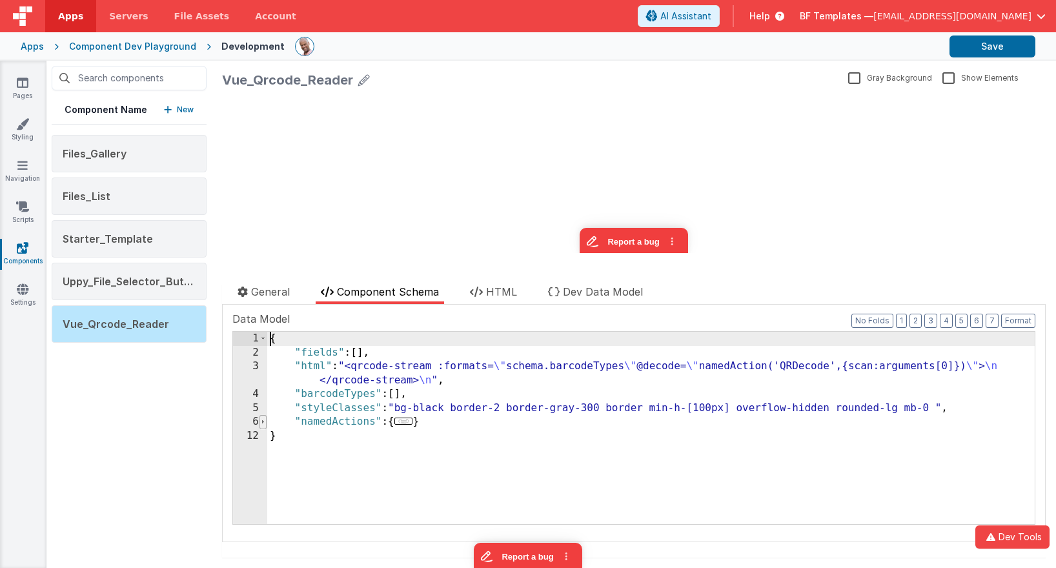
click at [263, 424] on span at bounding box center [262, 422] width 7 height 14
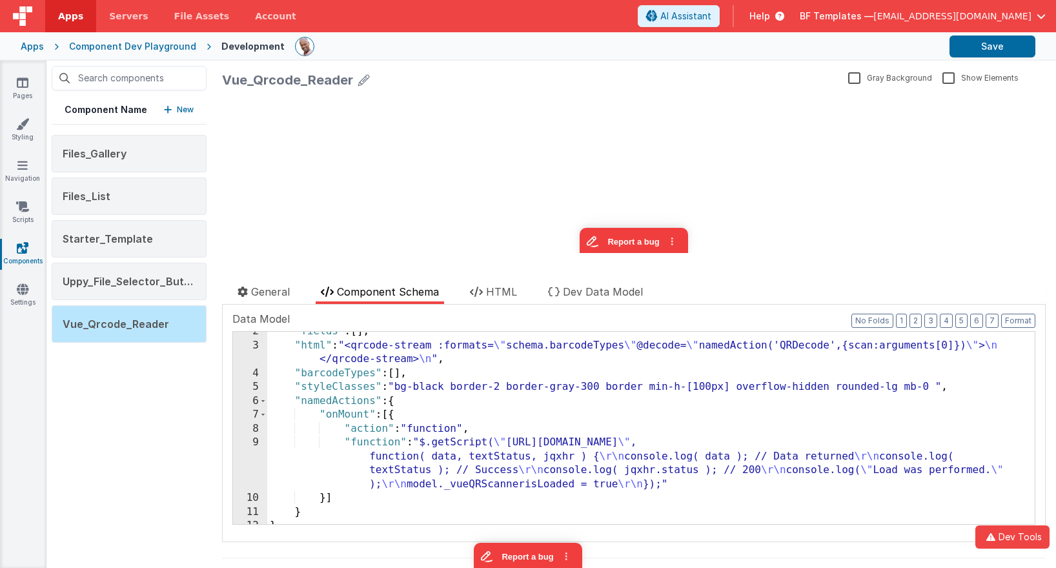
scroll to position [0, 0]
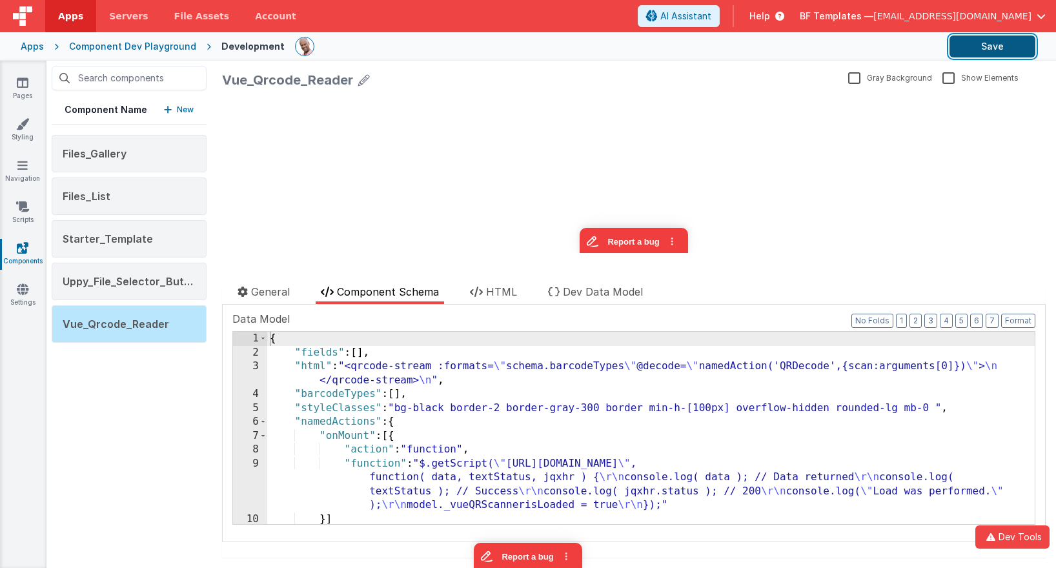
click at [984, 50] on button "Save" at bounding box center [992, 46] width 86 height 22
click at [465, 369] on div "{ "fields" : [ ] , "html" : "<qrcode-stream :formats= \" schema.barcodeTypes \"…" at bounding box center [650, 442] width 767 height 220
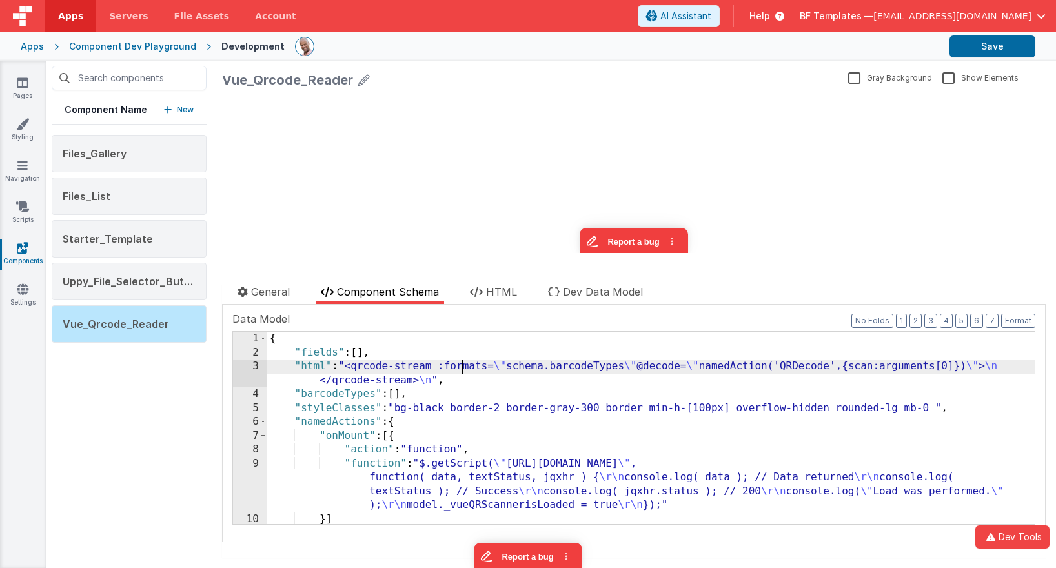
scroll to position [8, 0]
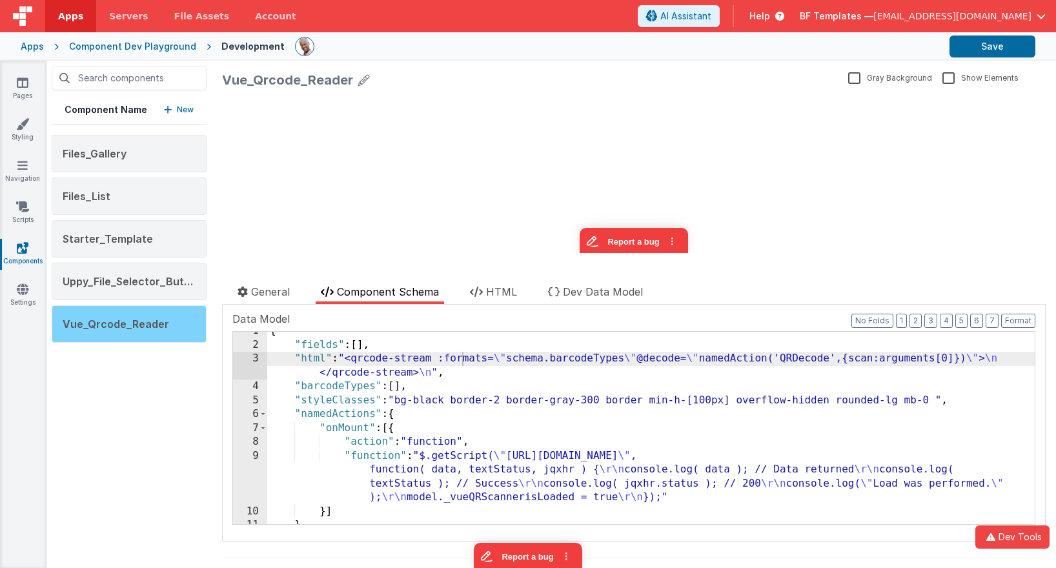
click at [152, 319] on span "Vue_Qrcode_Reader" at bounding box center [116, 324] width 106 height 13
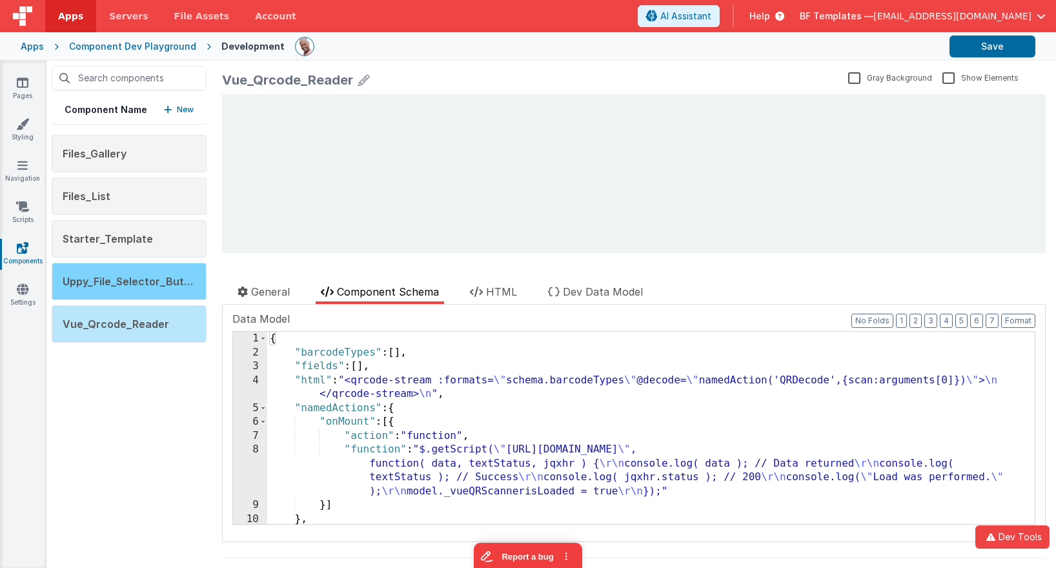
scroll to position [0, 0]
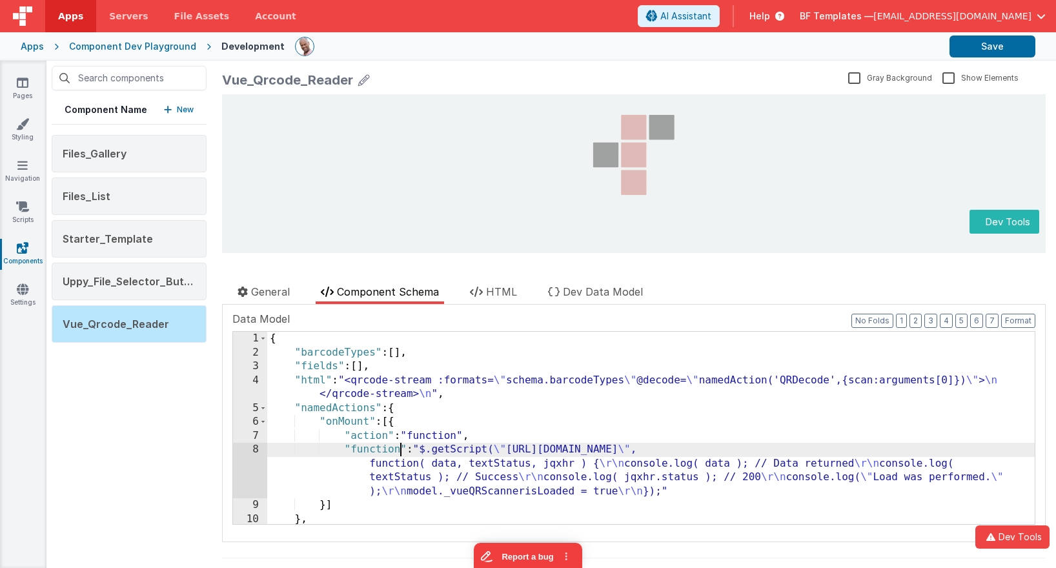
click at [398, 456] on div "{ "barcodeTypes" : [ ] , "fields" : [ ] , "html" : "<qrcode-stream :formats= \"…" at bounding box center [650, 442] width 767 height 220
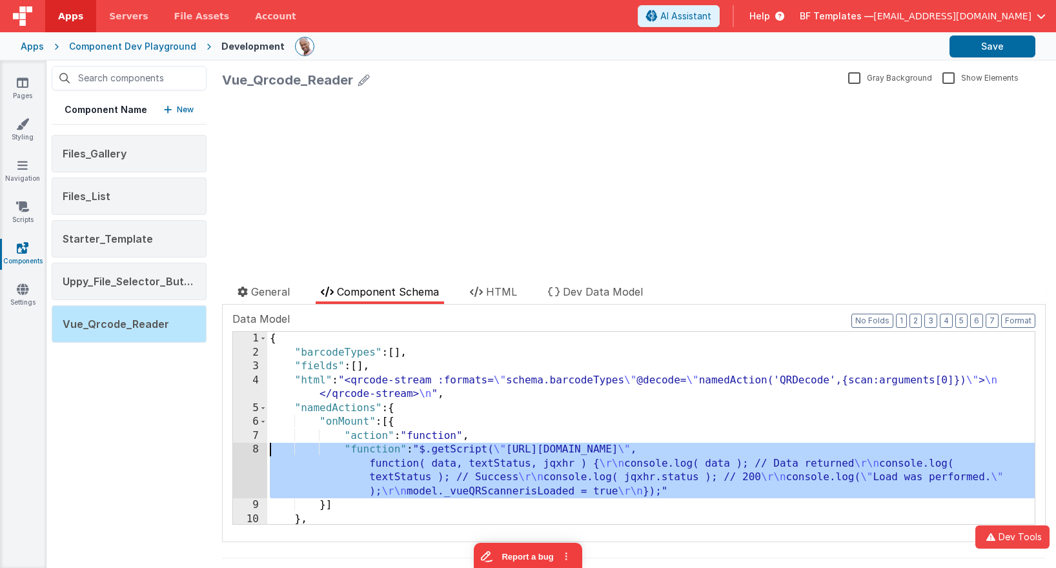
click at [249, 452] on div "8" at bounding box center [250, 471] width 34 height 56
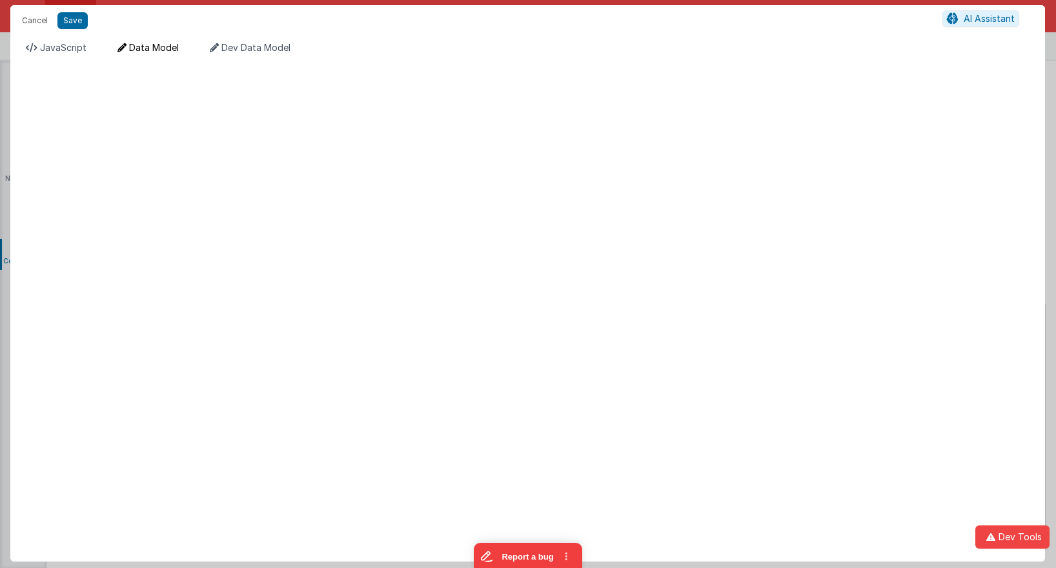
click at [157, 50] on span "Data Model" at bounding box center [154, 47] width 50 height 11
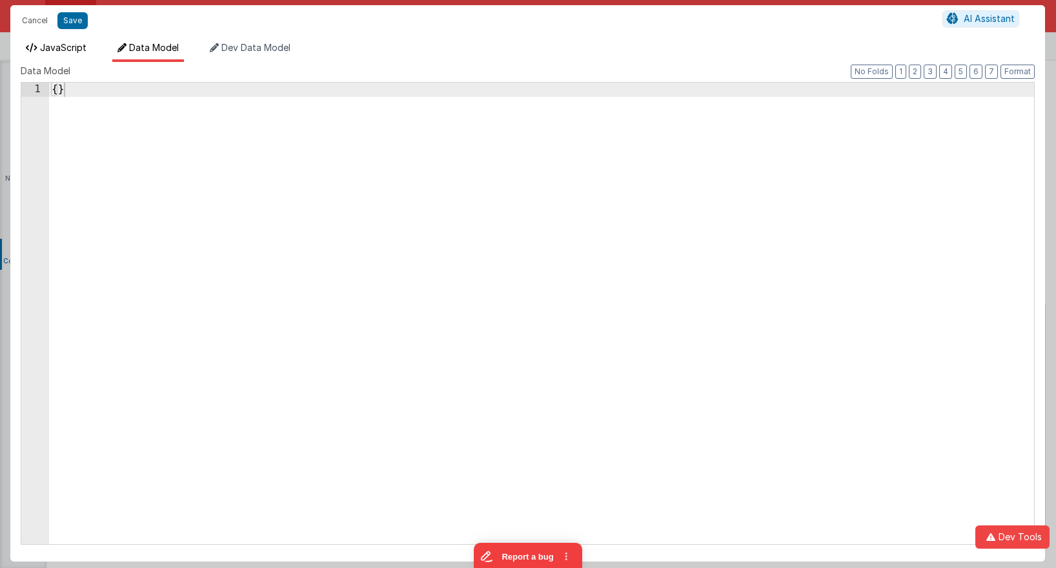
click at [68, 45] on span "JavaScript" at bounding box center [63, 47] width 46 height 11
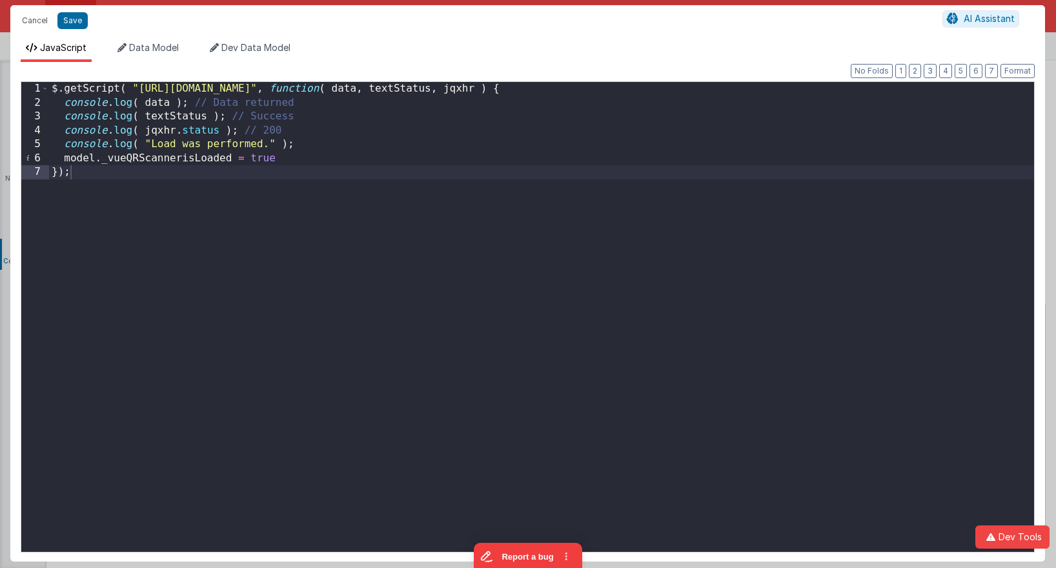
click at [214, 194] on div "$ . getScript ( "https://unpkg.com/vue-qrcode-reader@3.1.8/dist/VueQrcodeReader…" at bounding box center [541, 331] width 985 height 498
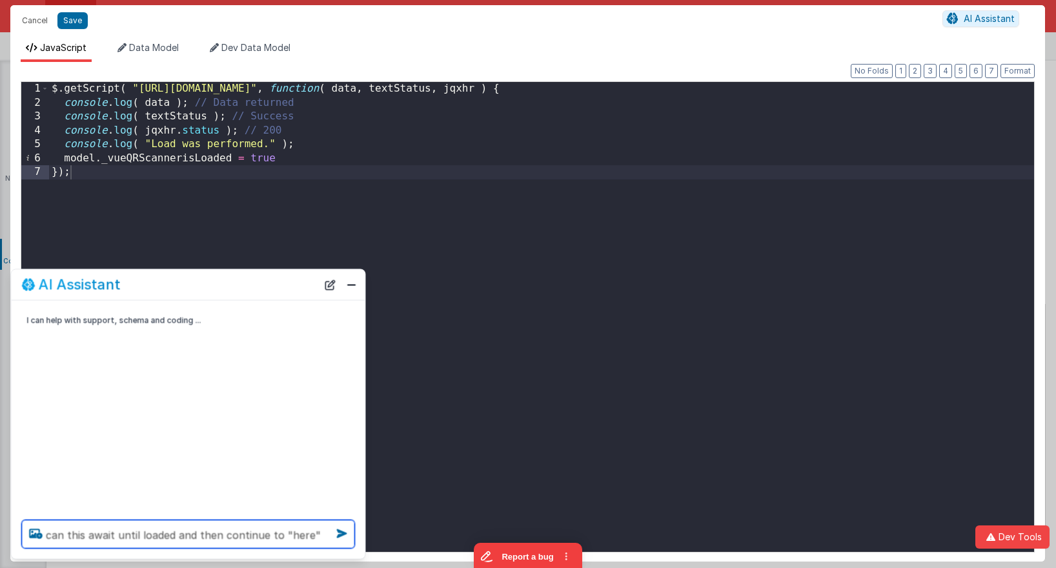
type textarea "can this await until loaded and then continue to "here""
click at [109, 175] on div "$ . getScript ( "https://unpkg.com/vue-qrcode-reader@3.1.8/dist/VueQrcodeReader…" at bounding box center [541, 331] width 985 height 498
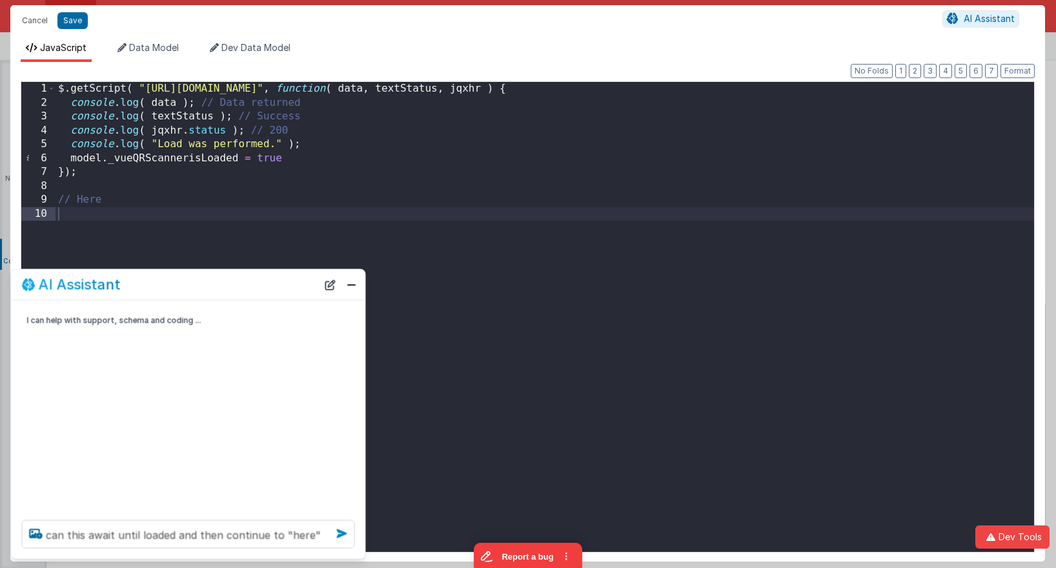
click at [345, 532] on icon at bounding box center [342, 533] width 21 height 21
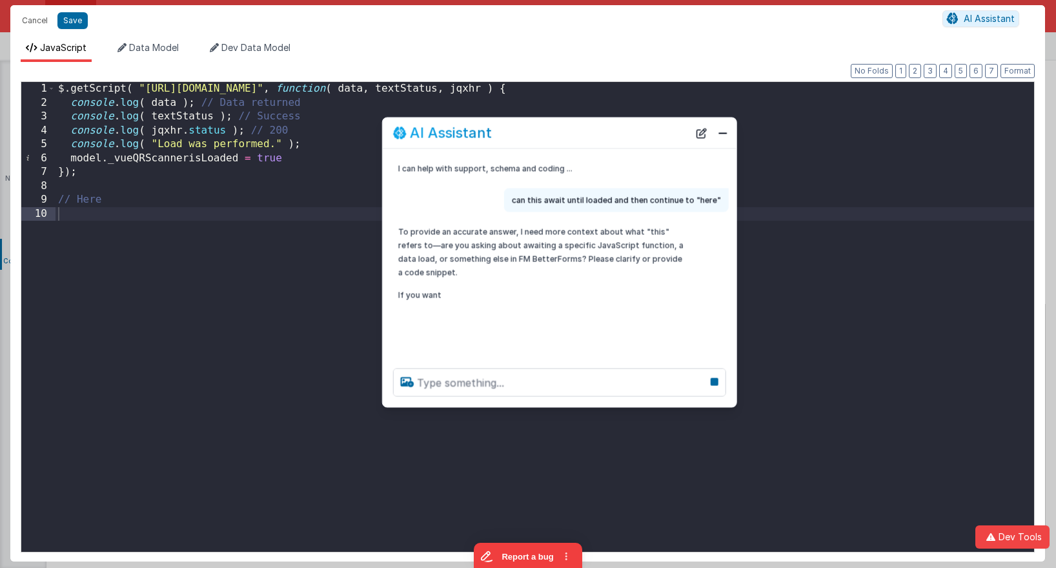
drag, startPoint x: 207, startPoint y: 285, endPoint x: 578, endPoint y: 134, distance: 400.9
click at [578, 134] on div "AI Assistant" at bounding box center [541, 132] width 296 height 15
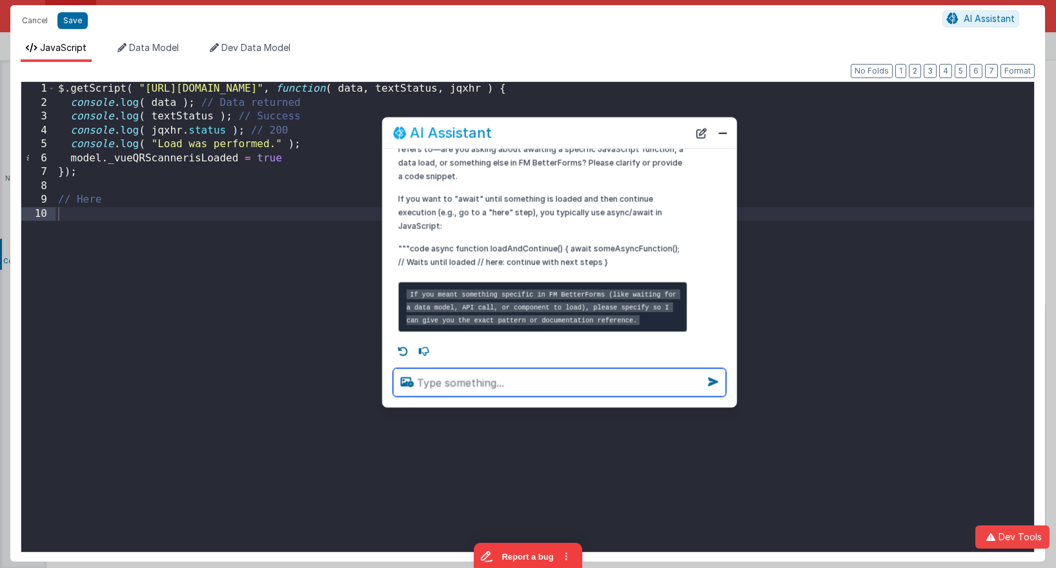
scroll to position [112, 0]
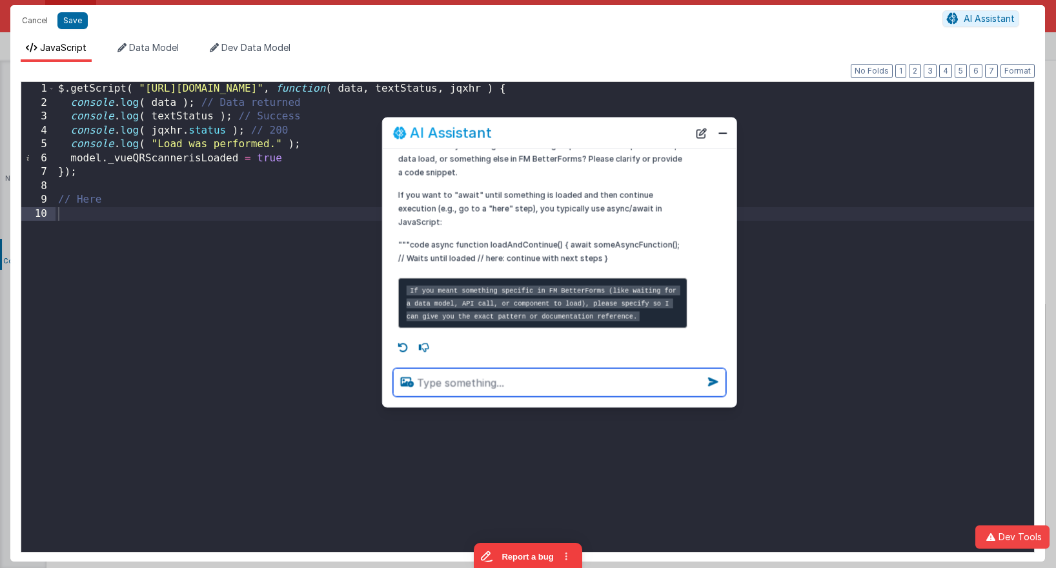
click at [491, 378] on textarea at bounding box center [559, 382] width 333 height 28
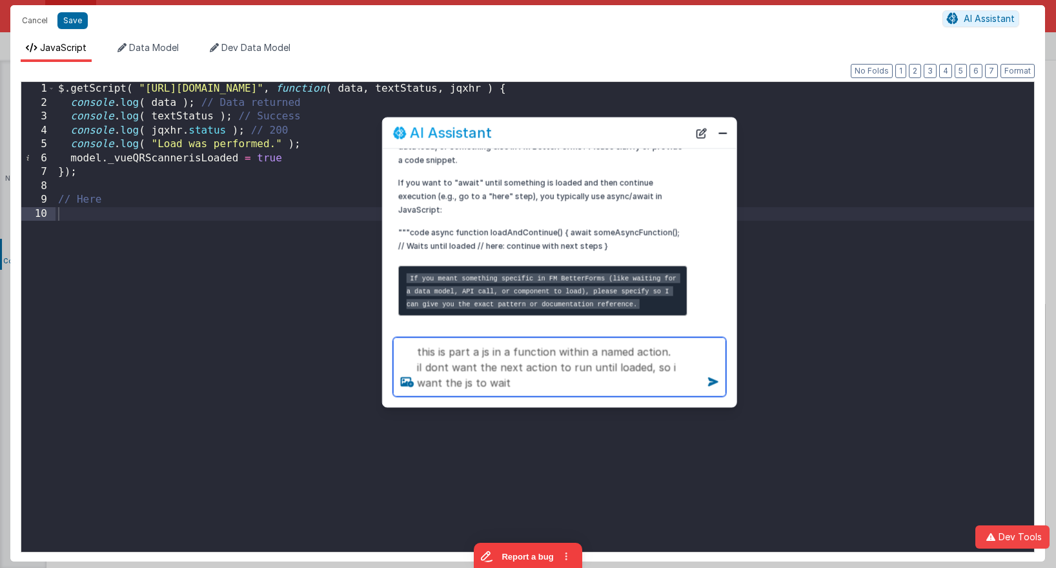
type textarea "this is part a js in a function within a named action. iI dont want the next ac…"
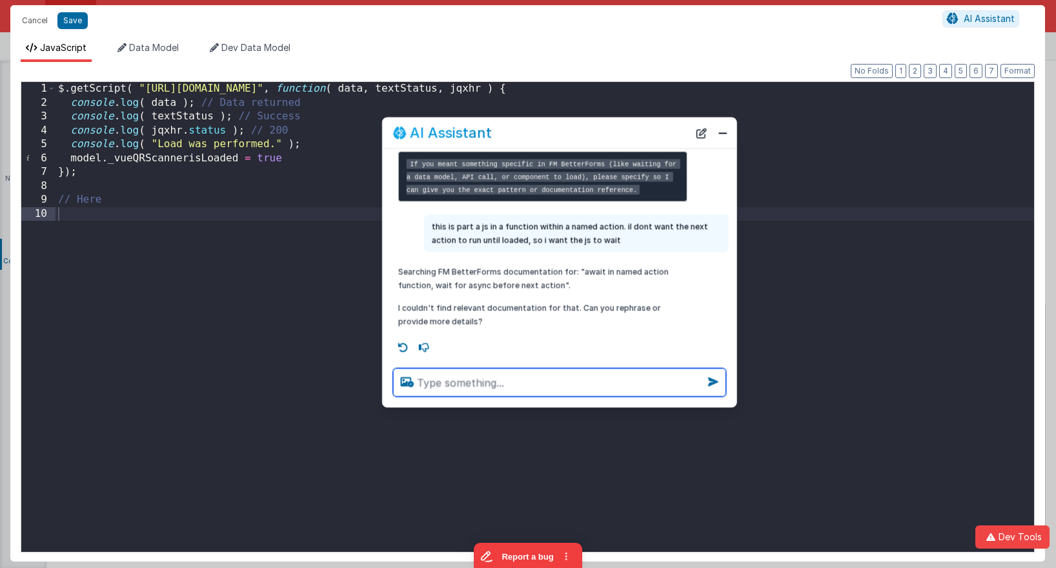
scroll to position [239, 0]
click at [481, 381] on textarea at bounding box center [559, 382] width 333 height 28
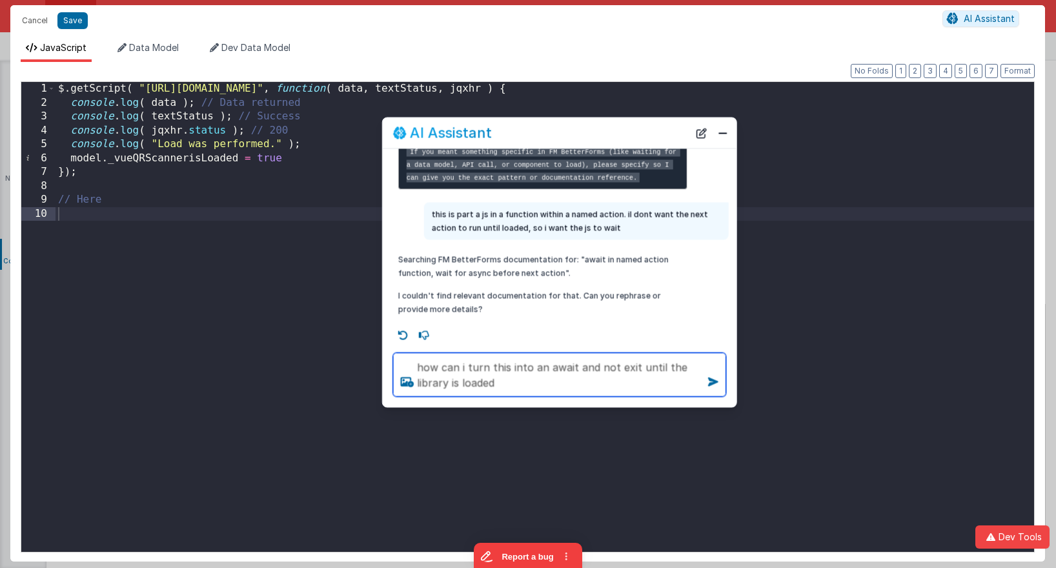
type textarea "how can i turn this into an await and not exit until the library is loaded"
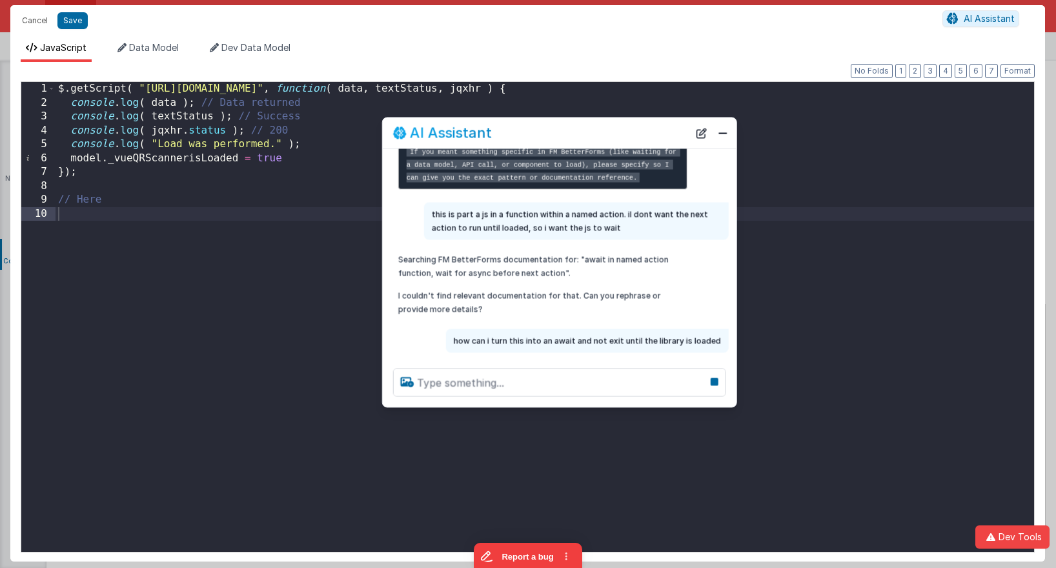
scroll to position [282, 0]
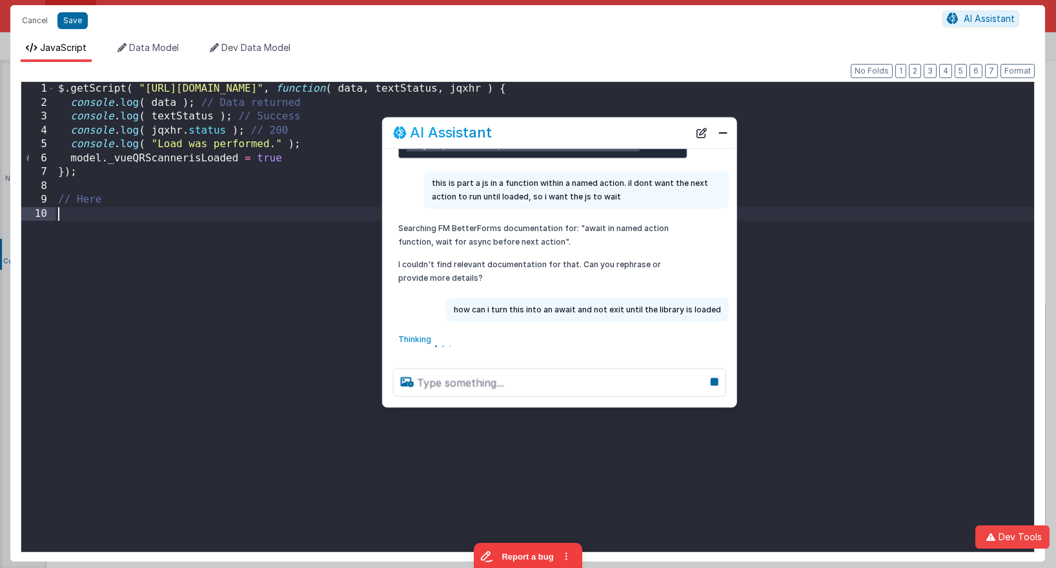
click at [177, 221] on div "$ . getScript ( "https://unpkg.com/vue-qrcode-reader@3.1.8/dist/VueQrcodeReader…" at bounding box center [545, 331] width 978 height 498
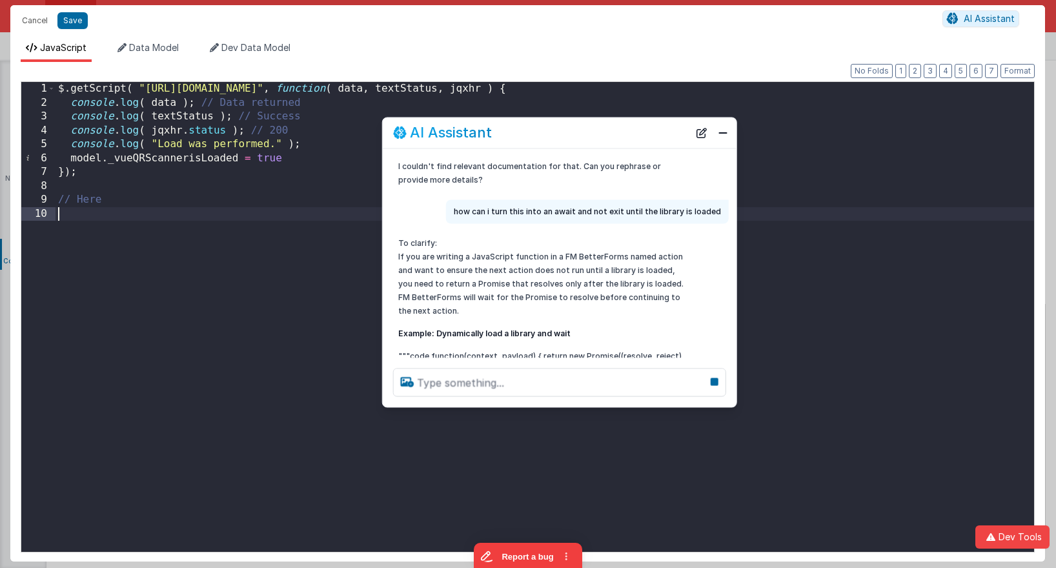
scroll to position [390, 0]
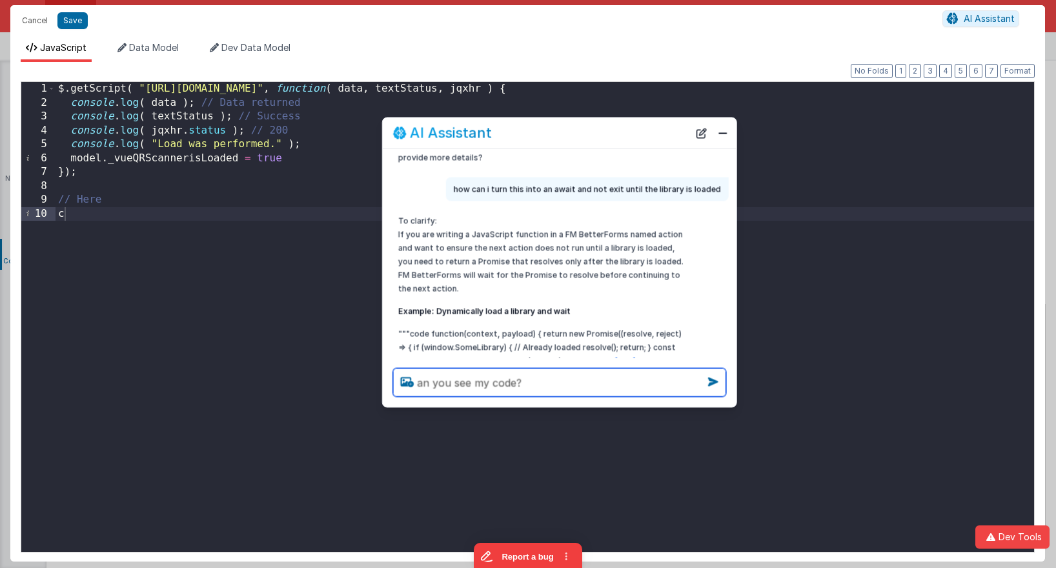
type textarea "an you see my code?"
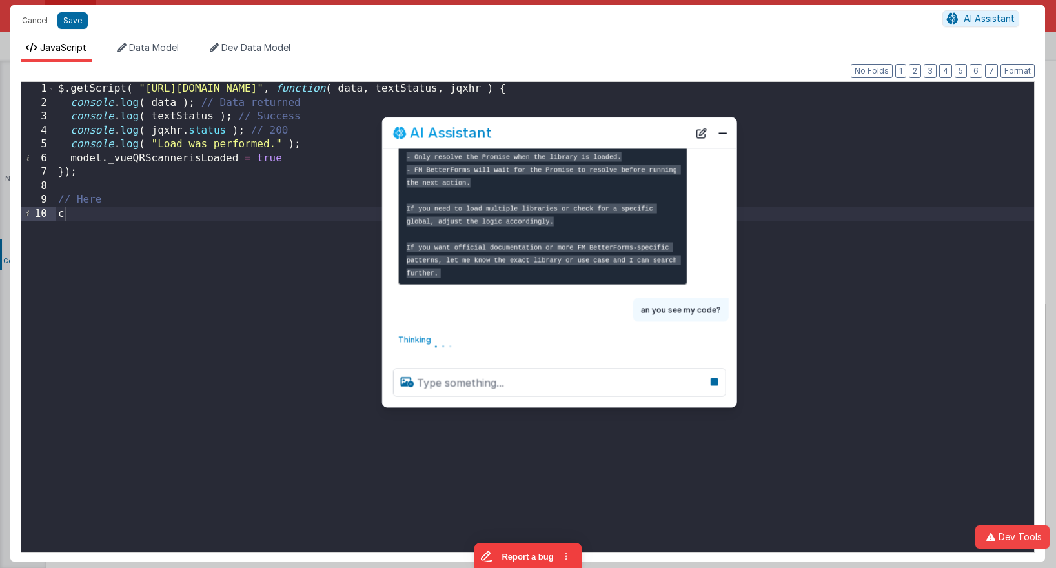
scroll to position [731, 0]
click at [139, 220] on div "$ . getScript ( "https://unpkg.com/vue-qrcode-reader@3.1.8/dist/VueQrcodeReader…" at bounding box center [545, 331] width 978 height 498
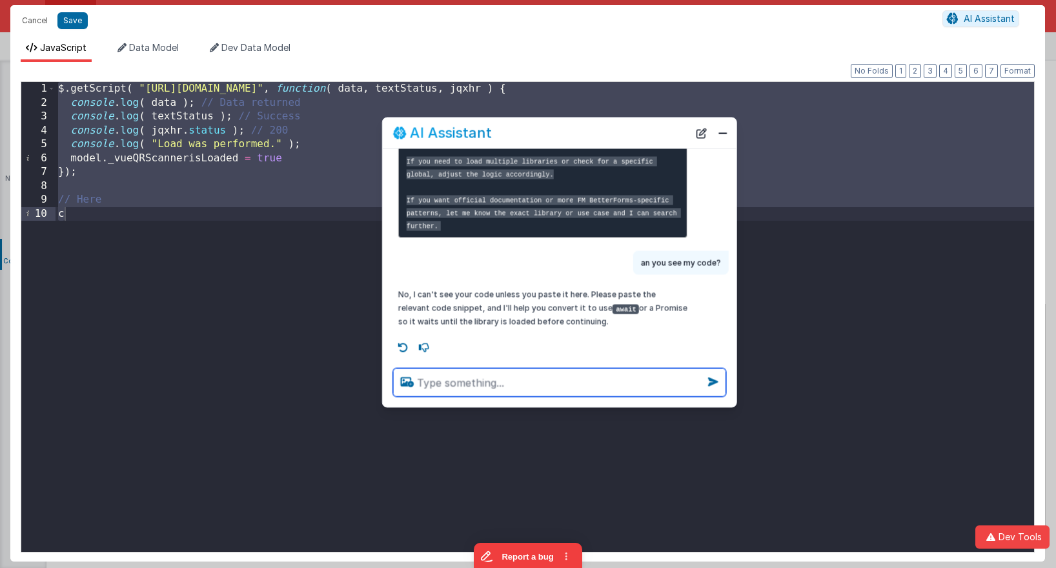
scroll to position [778, 0]
click at [492, 388] on textarea at bounding box center [559, 382] width 333 height 28
paste textarea "$.getScript( "https://unpkg.com/vue-qrcode-reader@3.1.8/dist/VueQrcodeReader.um…"
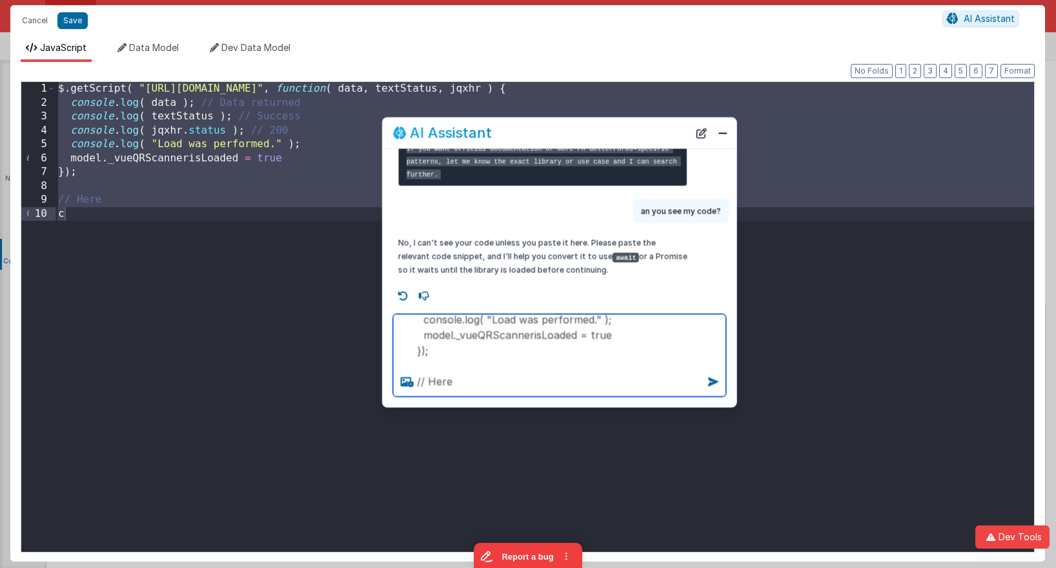
scroll to position [102, 0]
type textarea "$.getScript( "https://unpkg.com/vue-qrcode-reader@3.1.8/dist/VueQrcodeReader.um…"
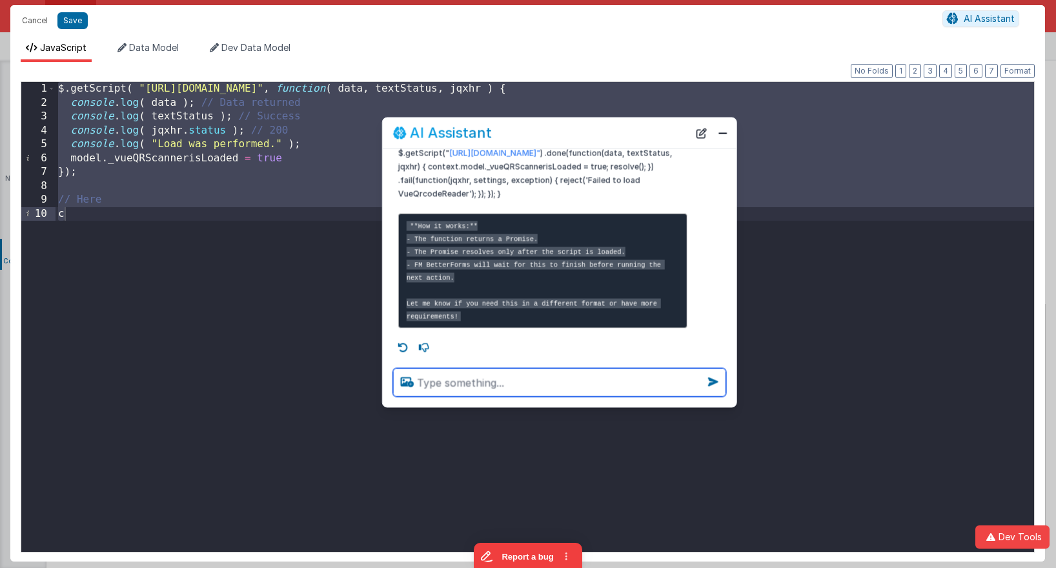
scroll to position [1105, 0]
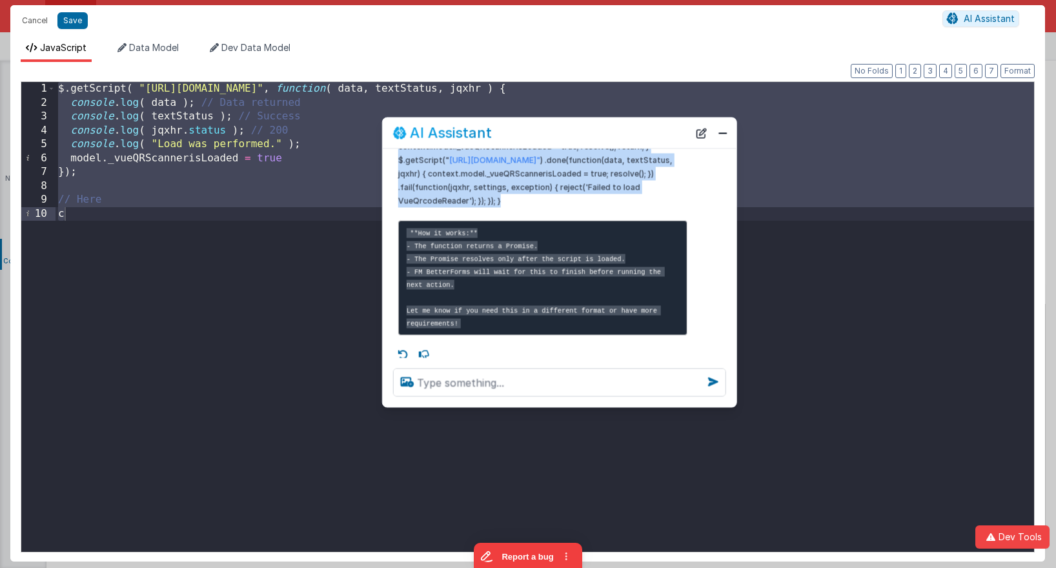
drag, startPoint x: 556, startPoint y: 283, endPoint x: 430, endPoint y: 187, distance: 158.8
click at [430, 187] on p """"code function(context, payload) { return new Promise((resolve, reject) => { …" at bounding box center [542, 159] width 289 height 95
copy p "function(context, payload) { return new Promise((resolve, reject) => { if (wind…"
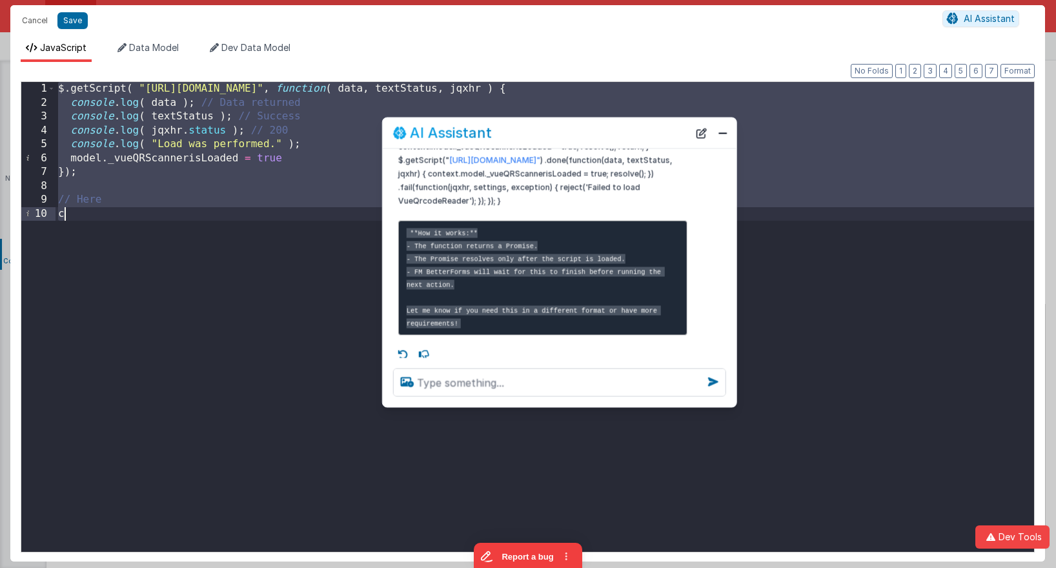
click at [271, 252] on div "$ . getScript ( "https://unpkg.com/vue-qrcode-reader@3.1.8/dist/VueQrcodeReader…" at bounding box center [545, 317] width 978 height 470
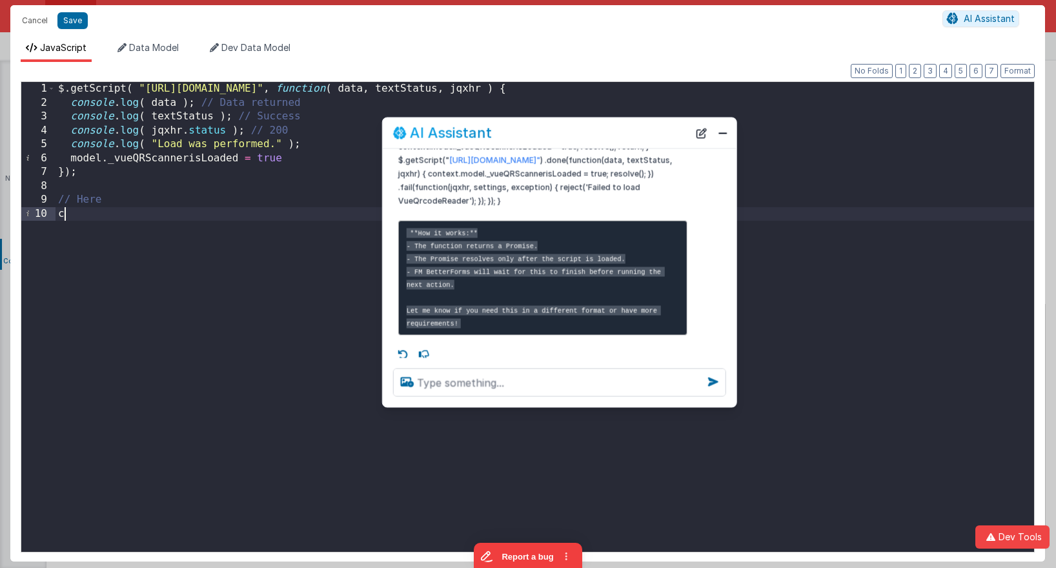
click at [92, 263] on div "$ . getScript ( "https://unpkg.com/vue-qrcode-reader@3.1.8/dist/VueQrcodeReader…" at bounding box center [545, 331] width 978 height 498
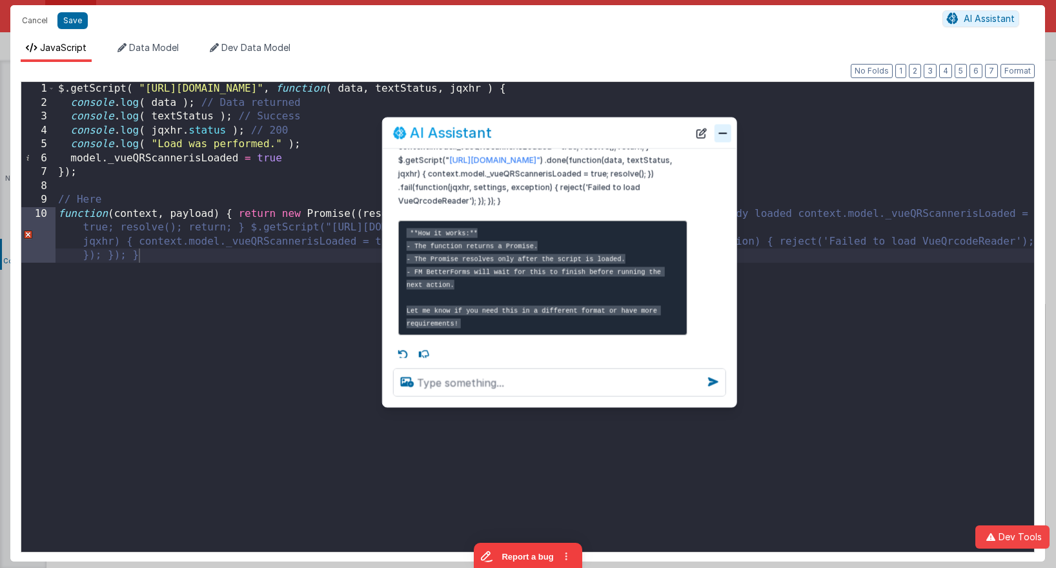
click at [722, 136] on button "Close" at bounding box center [722, 133] width 17 height 18
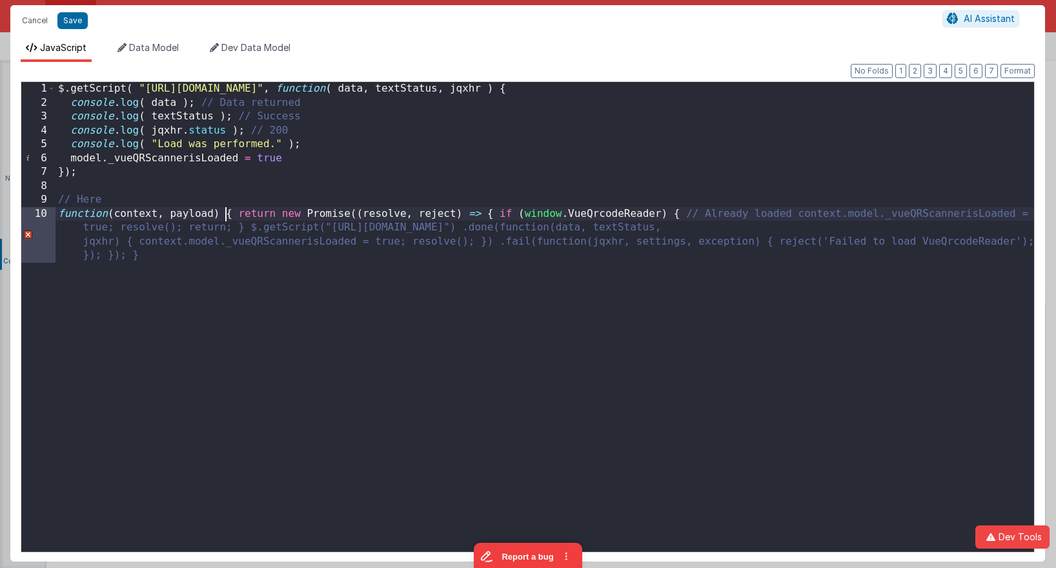
click at [225, 216] on div "$ . getScript ( "https://unpkg.com/vue-qrcode-reader@3.1.8/dist/VueQrcodeReader…" at bounding box center [545, 352] width 978 height 540
click at [241, 214] on div "$ . getScript ( "https://unpkg.com/vue-qrcode-reader@3.1.8/dist/VueQrcodeReader…" at bounding box center [545, 352] width 978 height 540
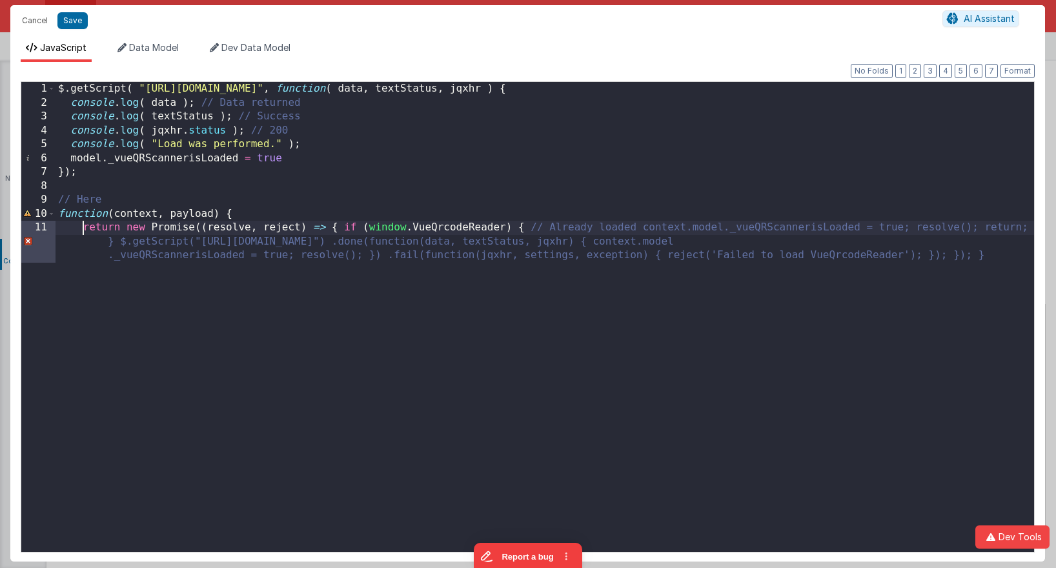
click at [525, 230] on div "$ . getScript ( "https://unpkg.com/vue-qrcode-reader@3.1.8/dist/VueQrcodeReader…" at bounding box center [545, 344] width 978 height 525
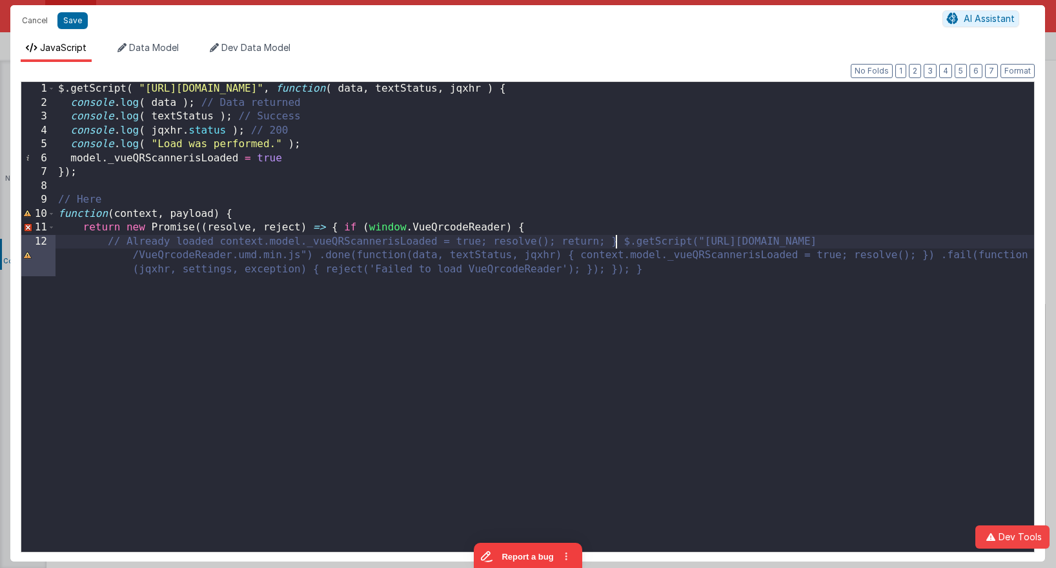
click at [617, 242] on div "$ . getScript ( "https://unpkg.com/vue-qrcode-reader@3.1.8/dist/VueQrcodeReader…" at bounding box center [545, 344] width 978 height 525
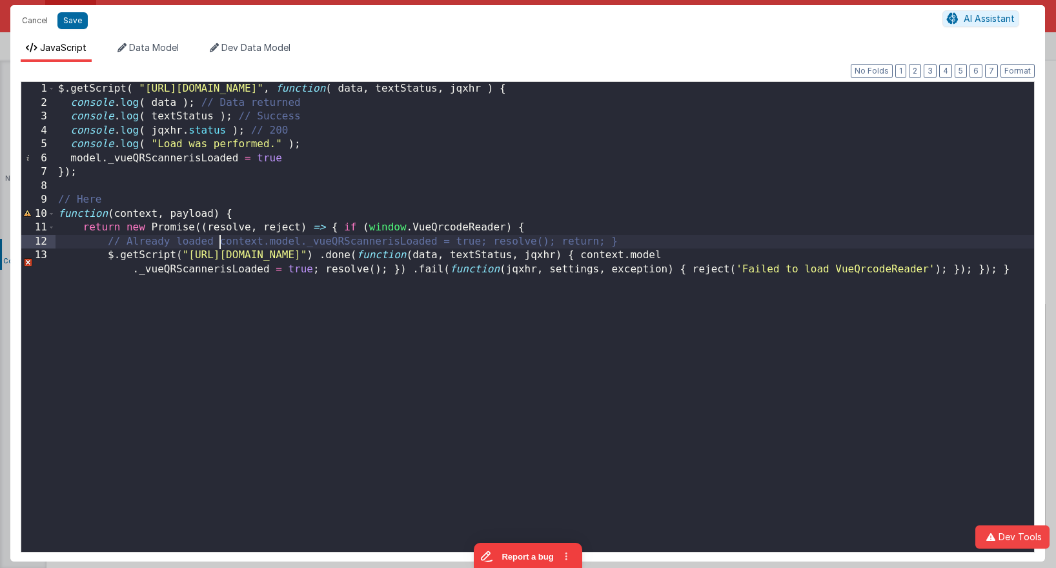
click at [219, 244] on div "$ . getScript ( "https://unpkg.com/vue-qrcode-reader@3.1.8/dist/VueQrcodeReader…" at bounding box center [545, 338] width 978 height 512
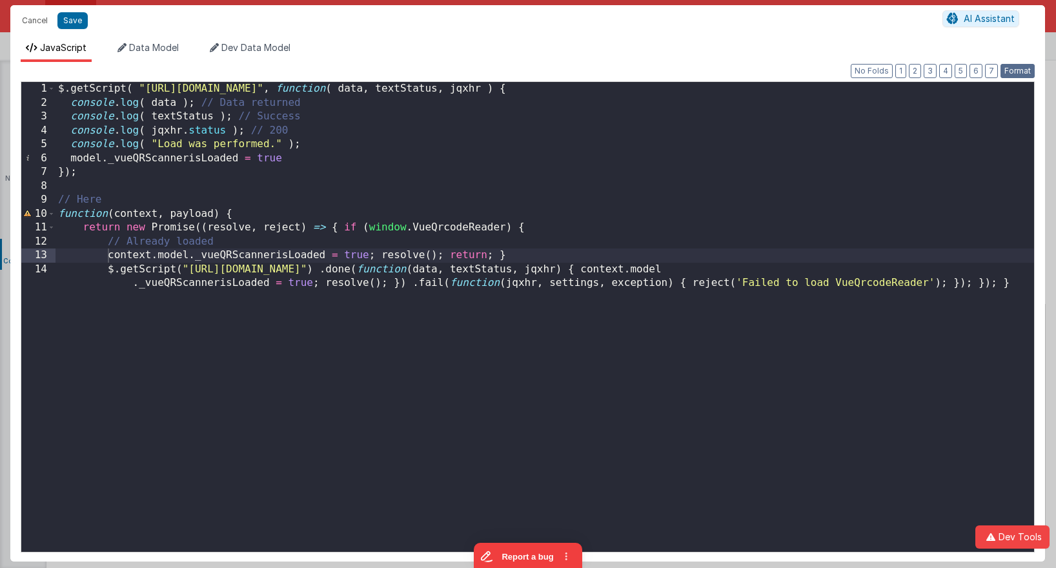
click at [1010, 67] on button "Format" at bounding box center [1017, 71] width 34 height 14
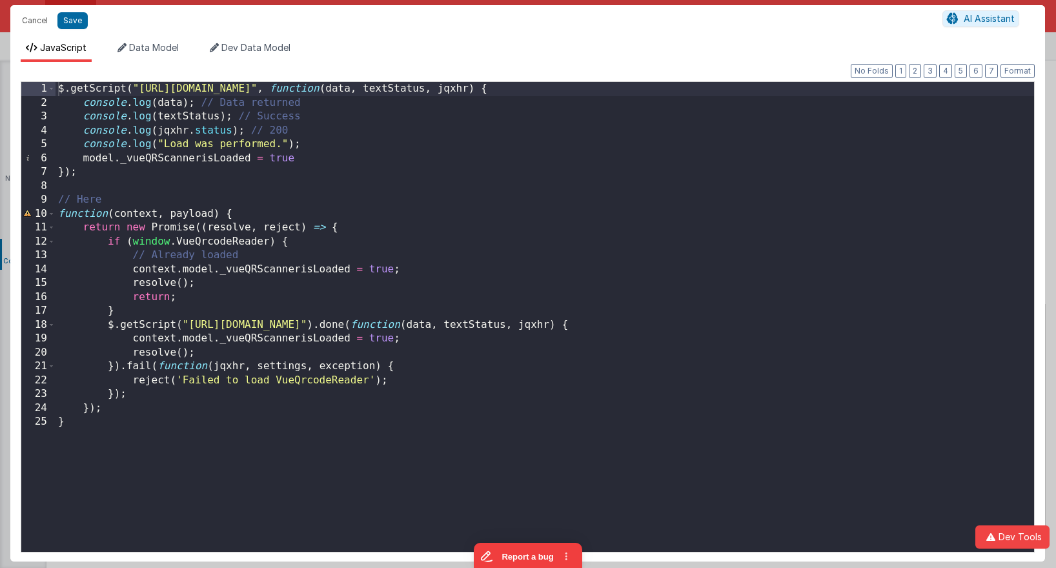
click at [79, 186] on div "$ . getScript ( "https://unpkg.com/vue-qrcode-reader@3.1.8/dist/VueQrcodeReader…" at bounding box center [545, 331] width 978 height 498
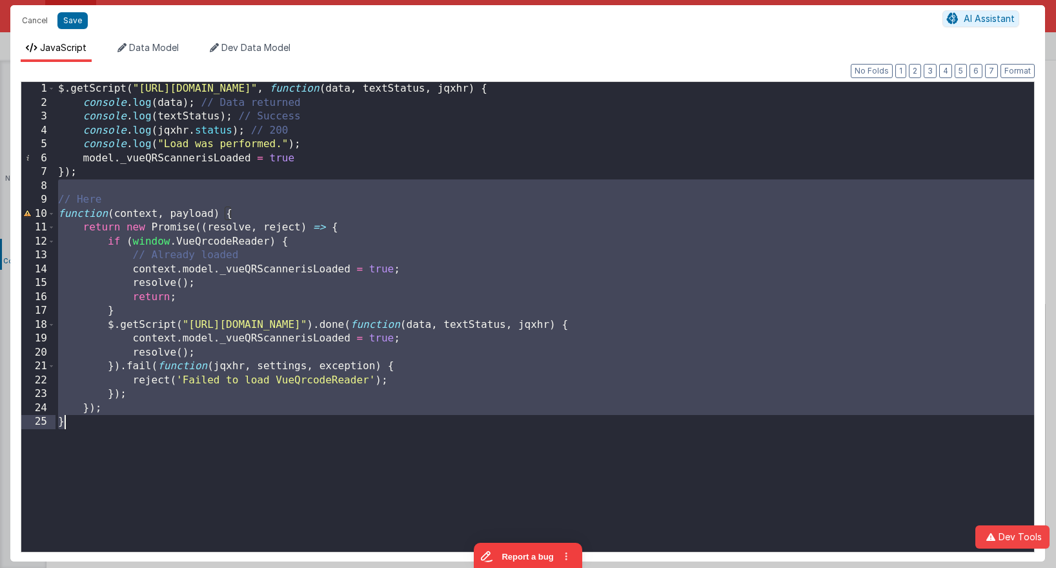
drag, startPoint x: 79, startPoint y: 186, endPoint x: 131, endPoint y: 598, distance: 415.7
click at [131, 567] on html "Cancel Save AI Assistant JavaScript Data Model Dev Data Model Format 7 6 5 4 3 …" at bounding box center [528, 284] width 1056 height 568
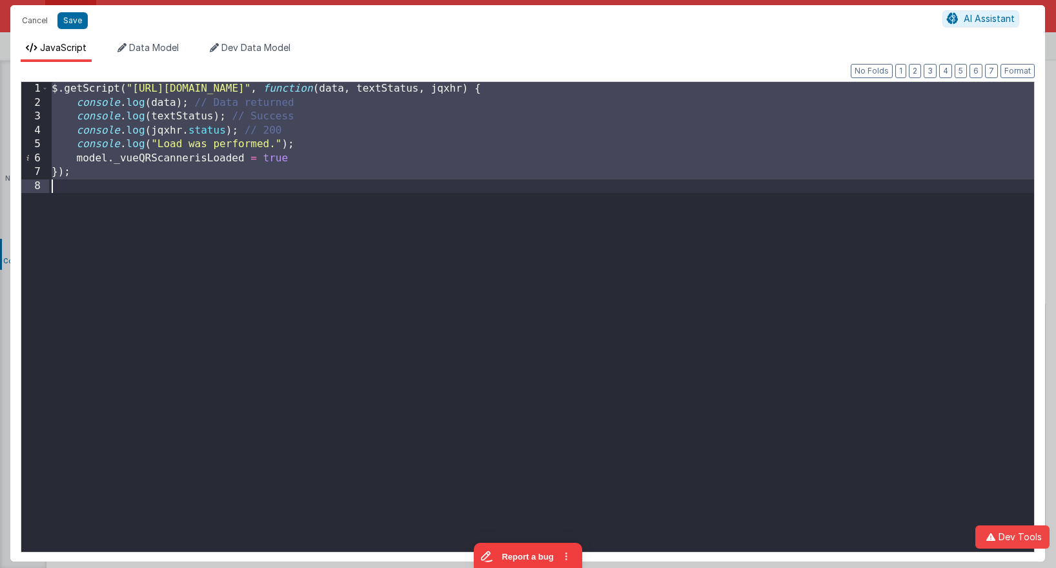
click at [296, 190] on div "$ . getScript ( "https://unpkg.com/vue-qrcode-reader@3.1.8/dist/VueQrcodeReader…" at bounding box center [541, 317] width 985 height 470
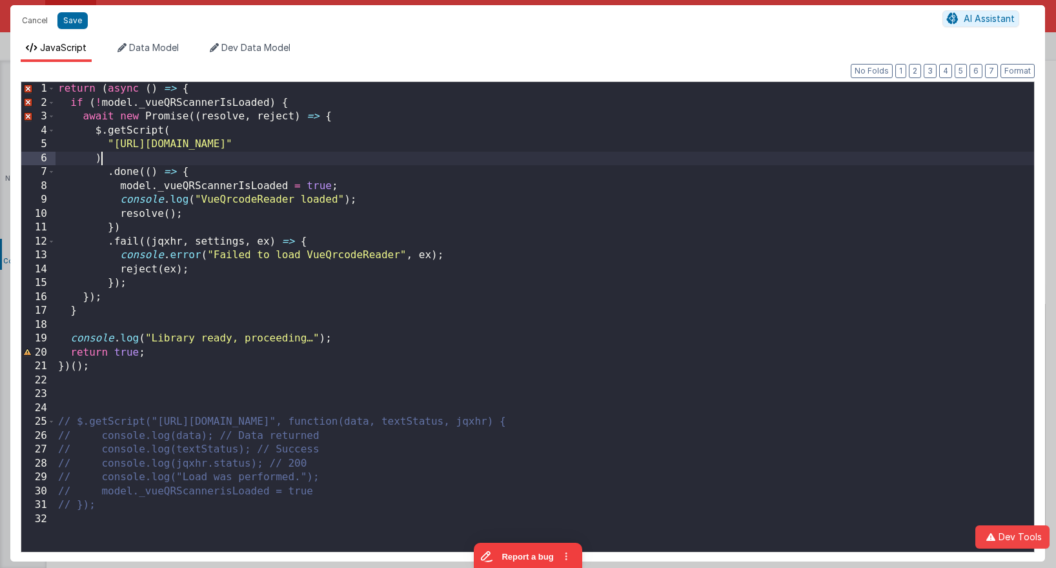
click at [353, 161] on div "return ( async ( ) => { if ( ! model . _vueQRScannerIsLoaded ) { await new Prom…" at bounding box center [545, 331] width 978 height 498
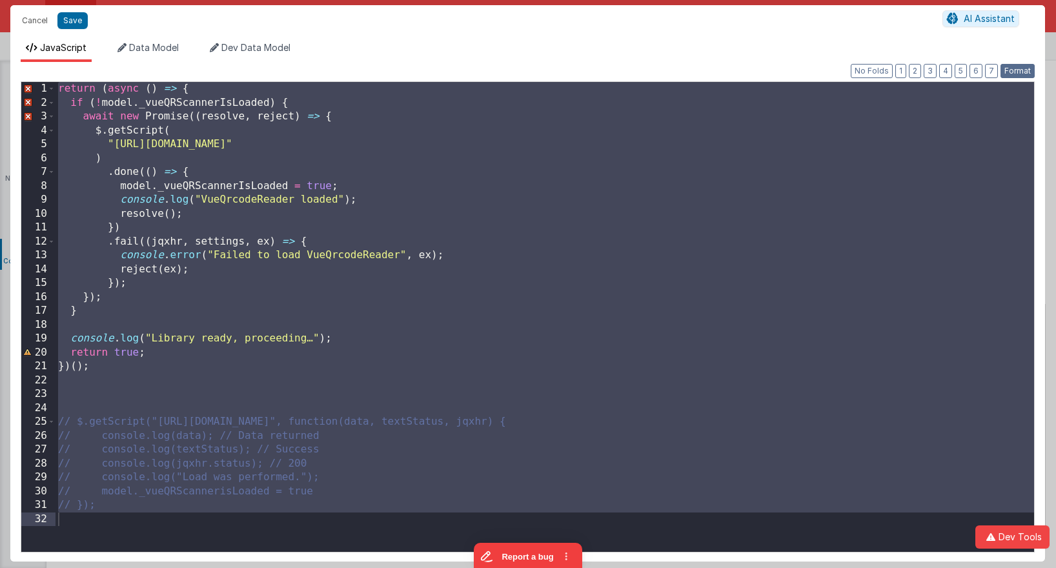
click at [1016, 64] on button "Format" at bounding box center [1017, 71] width 34 height 14
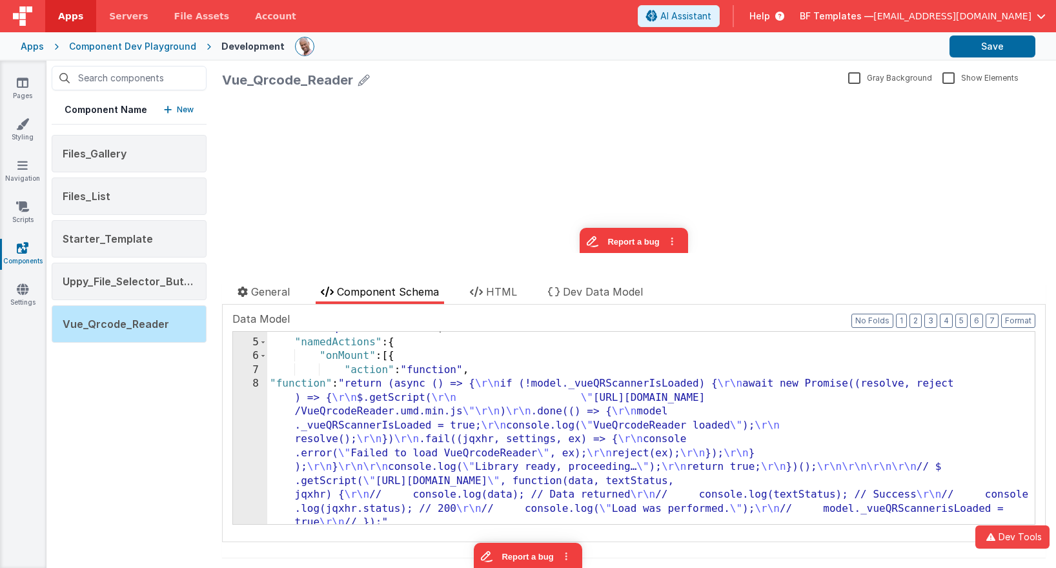
scroll to position [70, 0]
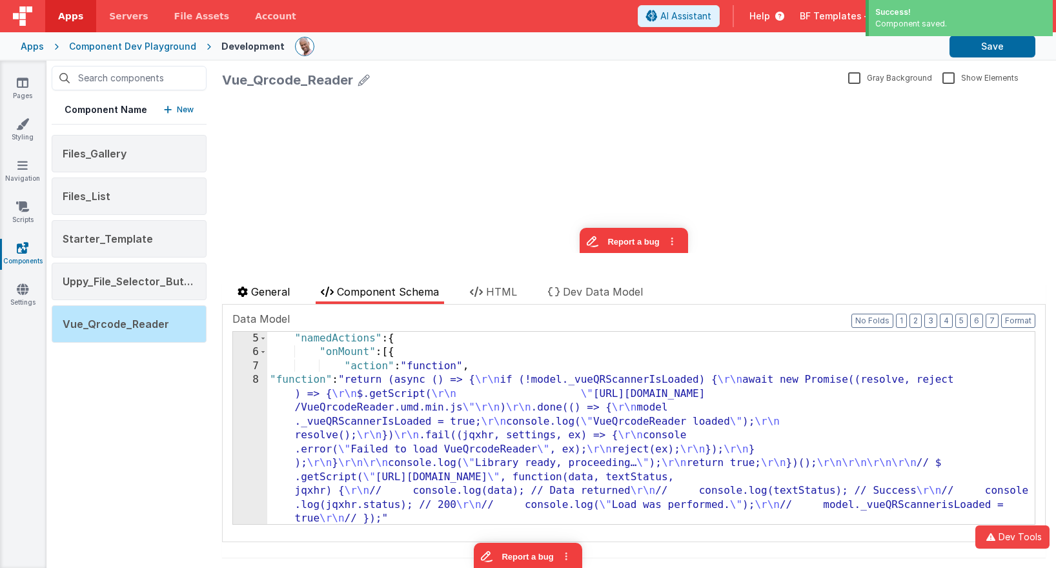
click at [279, 291] on span "General" at bounding box center [270, 291] width 39 height 13
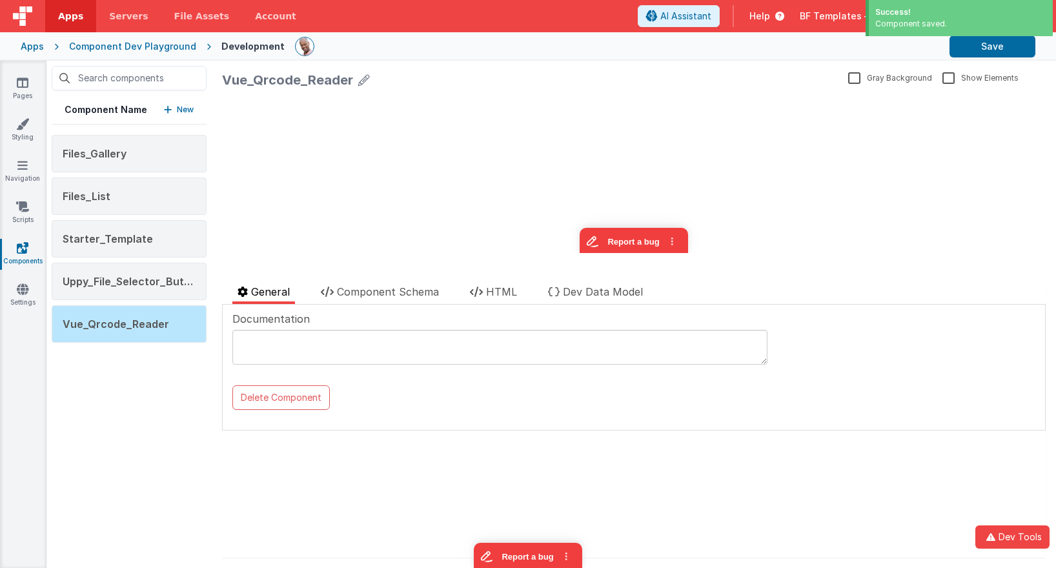
click at [337, 347] on textarea at bounding box center [499, 347] width 535 height 35
type textarea "vue-qrcode-reader self registers"
click at [398, 292] on span "Component Schema" at bounding box center [388, 291] width 102 height 13
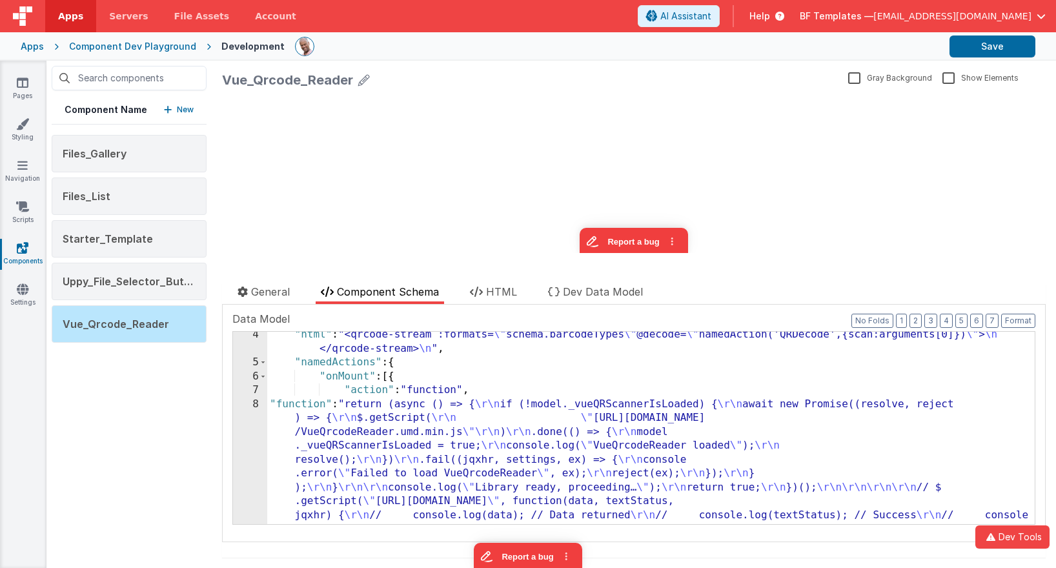
scroll to position [45, 0]
click at [511, 297] on span "HTML" at bounding box center [501, 291] width 31 height 13
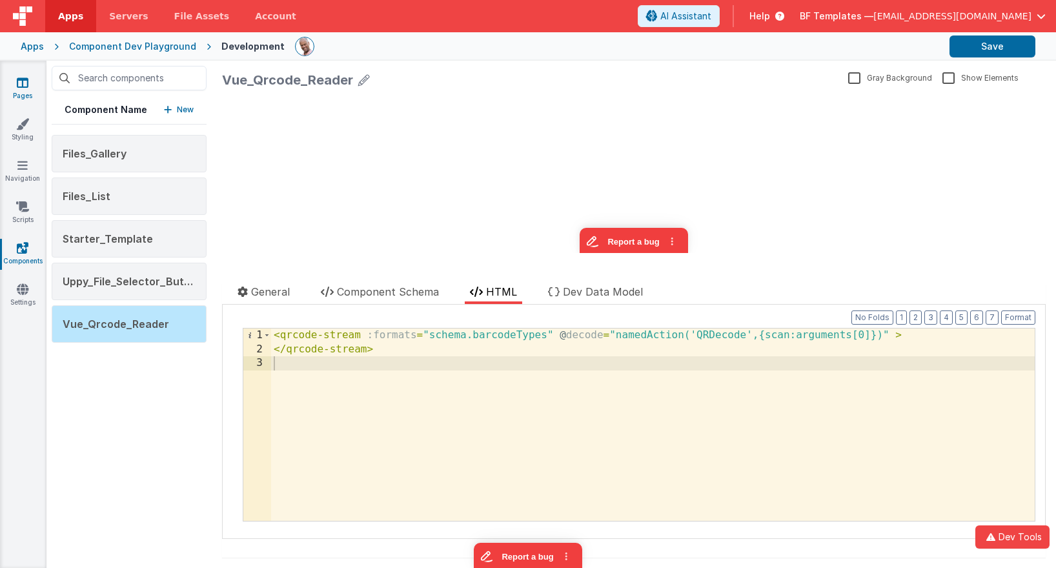
click at [27, 83] on icon at bounding box center [23, 82] width 12 height 13
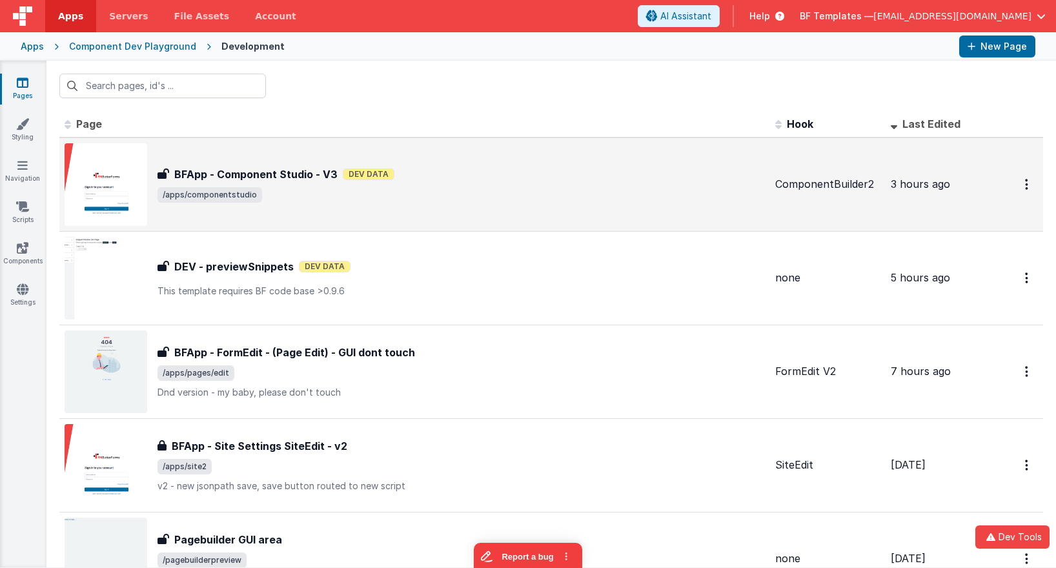
click at [203, 179] on h3 "BFApp - Component Studio - V3" at bounding box center [255, 174] width 163 height 15
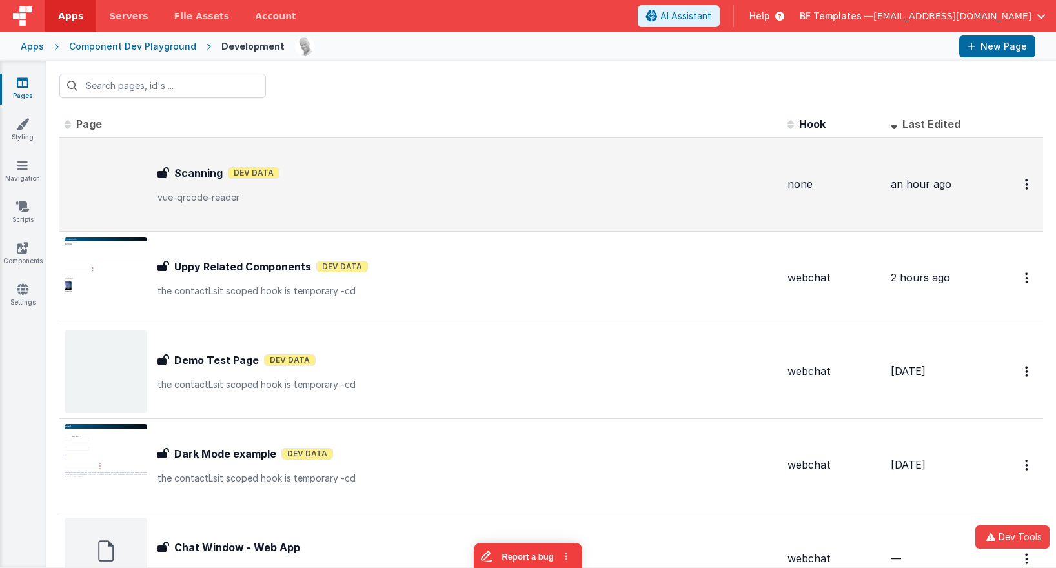
click at [239, 191] on p "vue-qrcode-reader" at bounding box center [467, 197] width 620 height 13
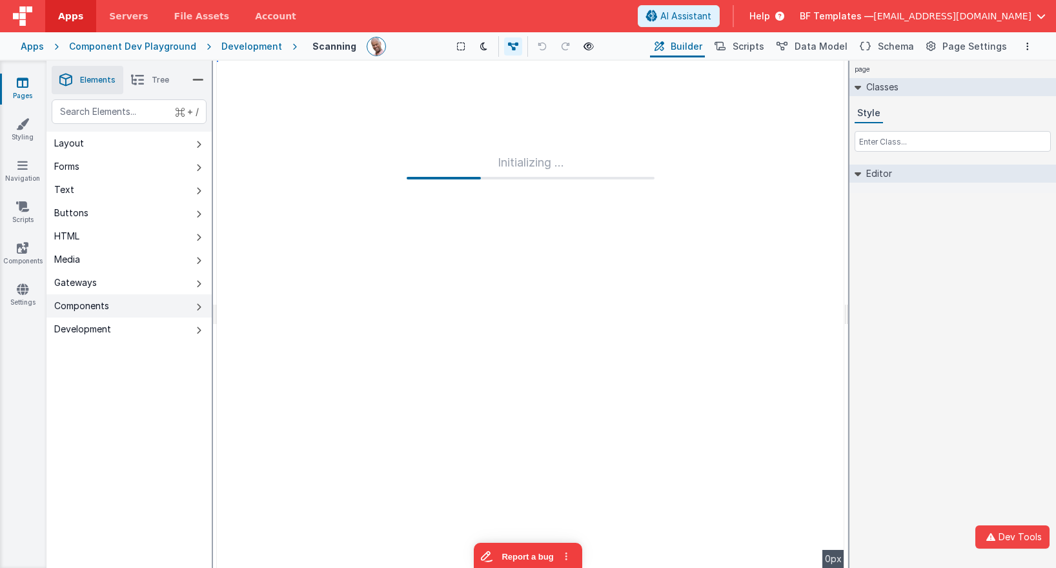
click at [186, 303] on button "Components" at bounding box center [128, 305] width 165 height 23
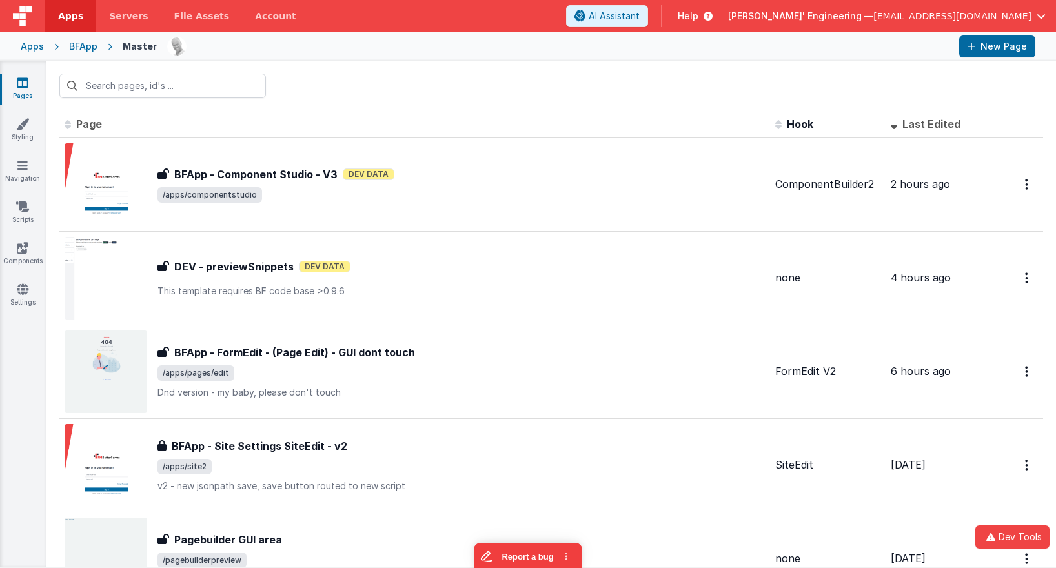
scroll to position [24, 0]
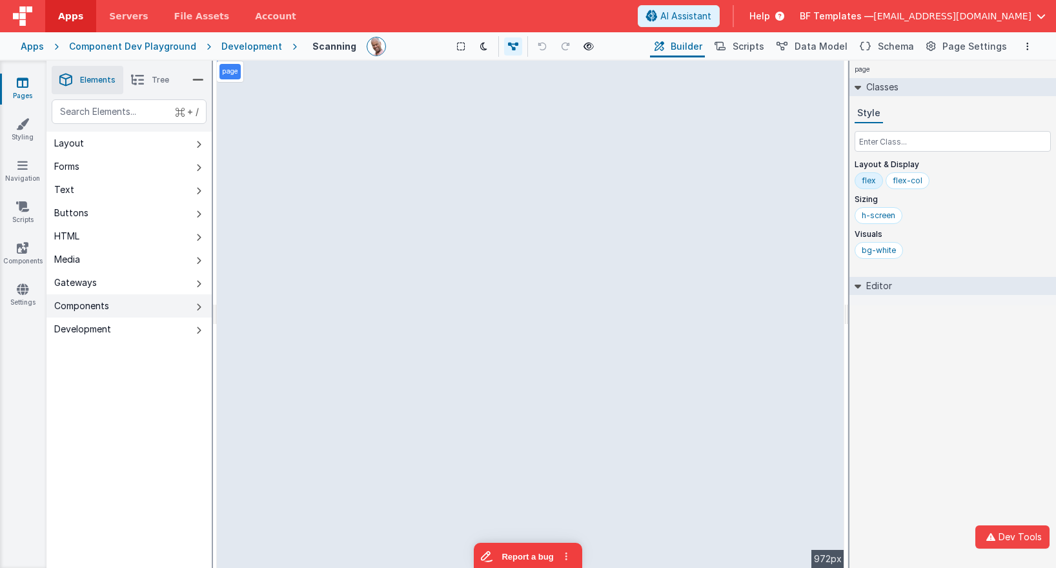
click at [186, 303] on button "Components" at bounding box center [128, 305] width 165 height 23
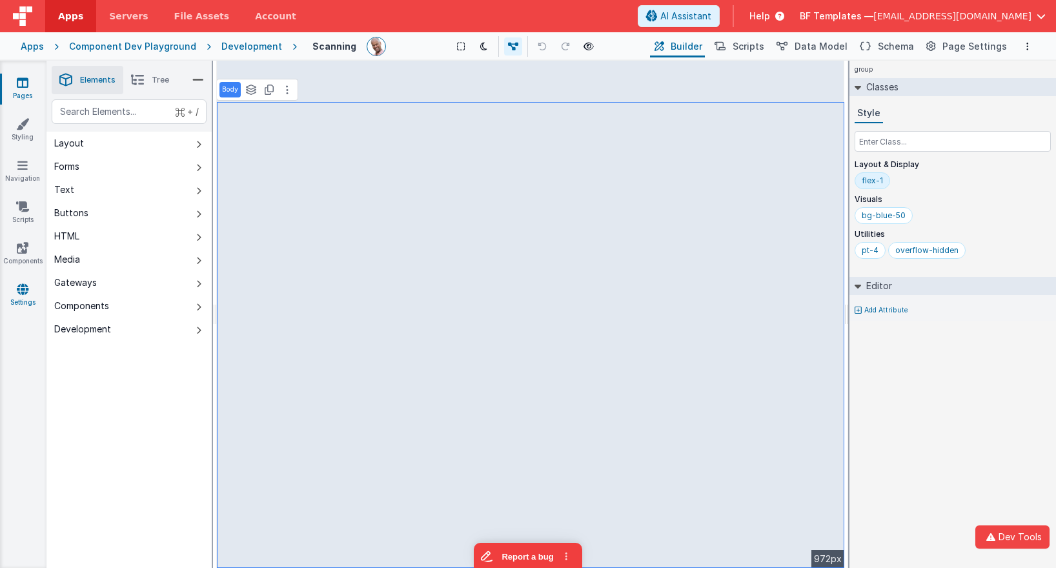
click at [20, 290] on icon at bounding box center [23, 289] width 12 height 13
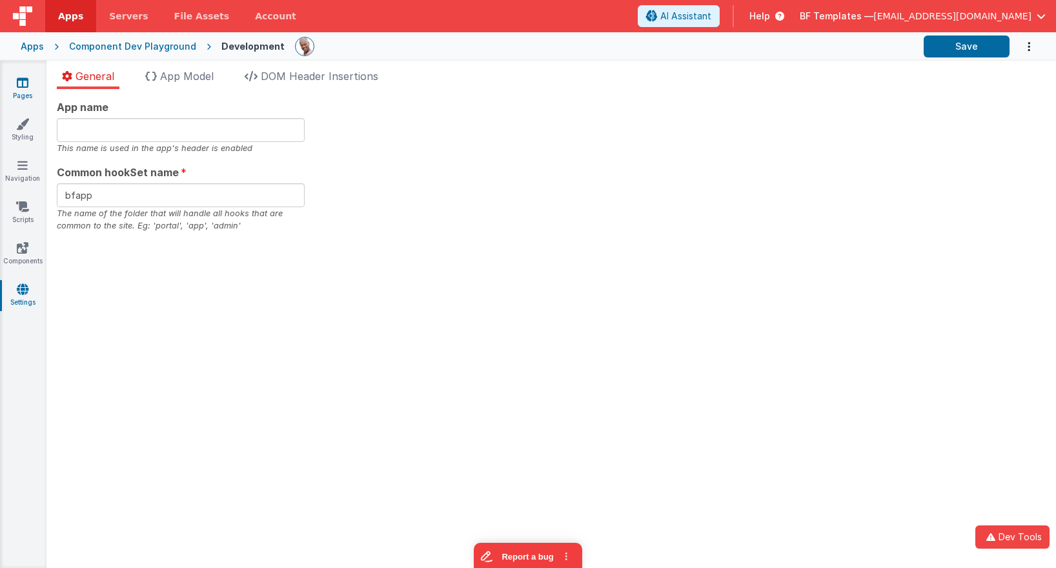
click at [23, 85] on icon at bounding box center [23, 82] width 12 height 13
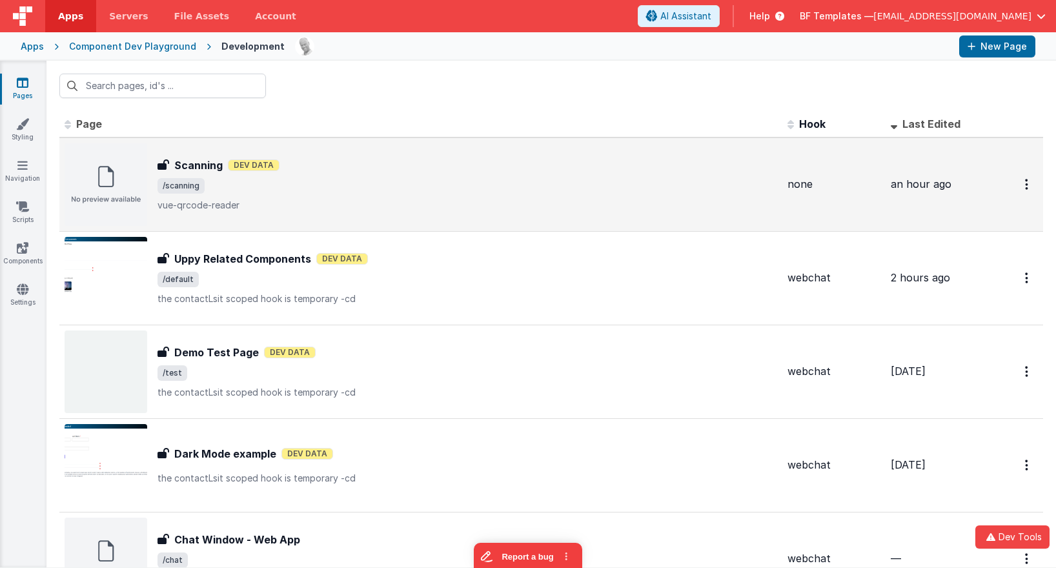
click at [289, 181] on span "/scanning" at bounding box center [467, 185] width 620 height 15
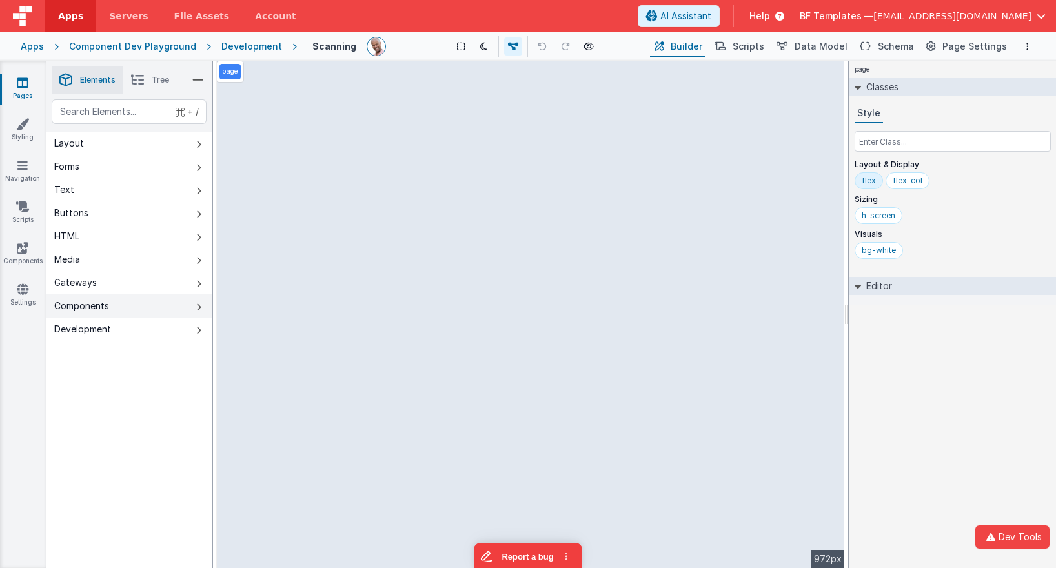
click at [199, 305] on icon at bounding box center [198, 307] width 5 height 10
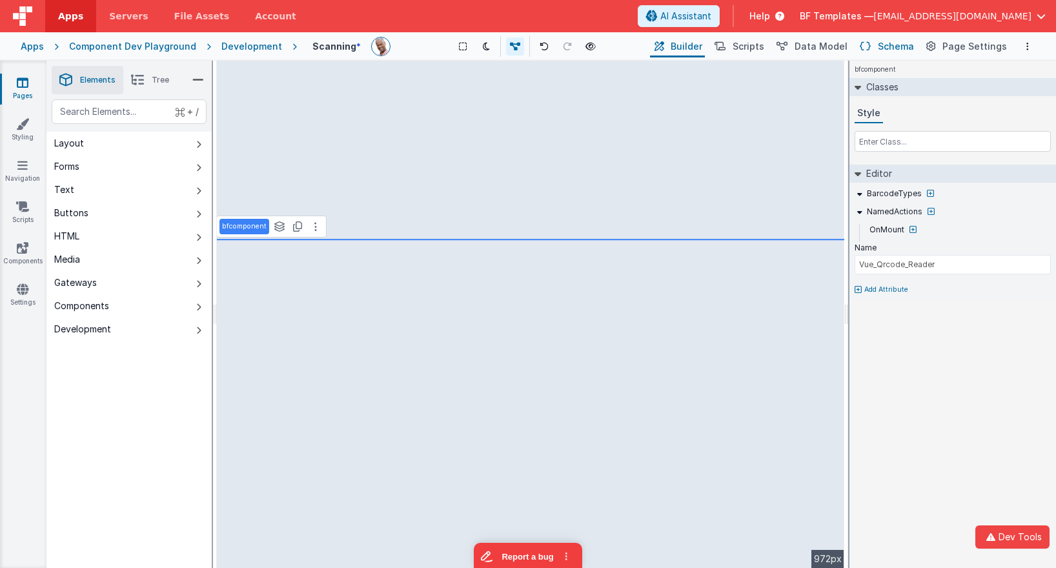
click at [884, 41] on span "Schema" at bounding box center [896, 46] width 36 height 13
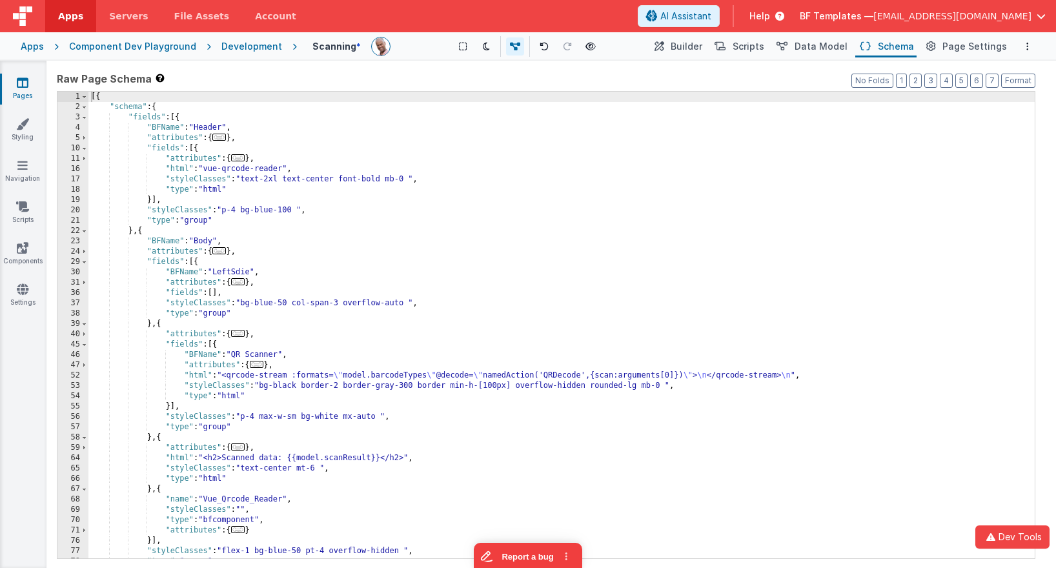
click at [585, 171] on div "[{ "schema" : { "fields" : [{ "BFName" : "Header" , "attributes" : { ... } , "f…" at bounding box center [561, 335] width 946 height 487
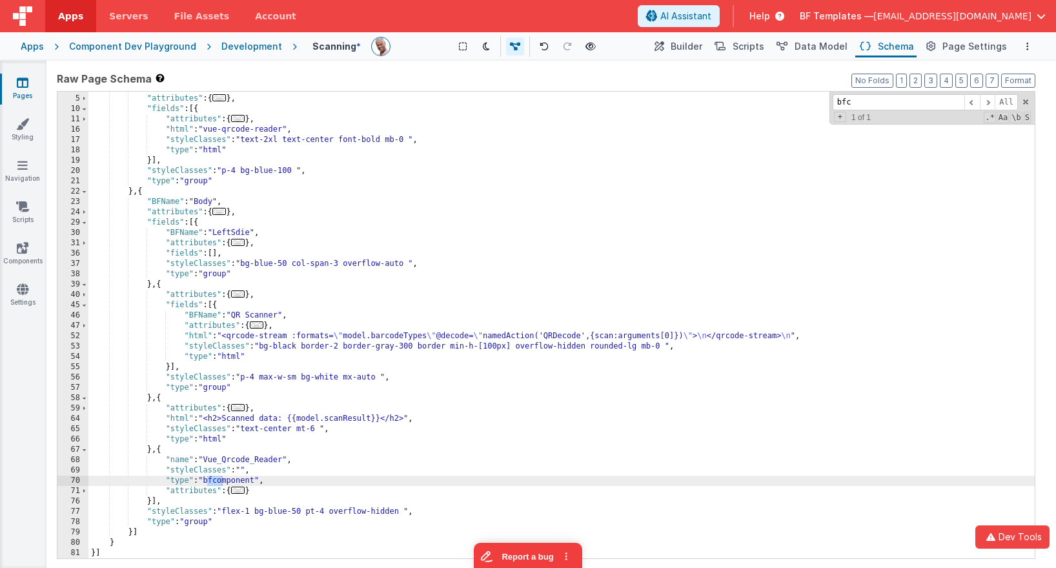
scroll to position [39, 0]
type input "bfc"
click at [680, 55] on button "Builder" at bounding box center [677, 46] width 55 height 22
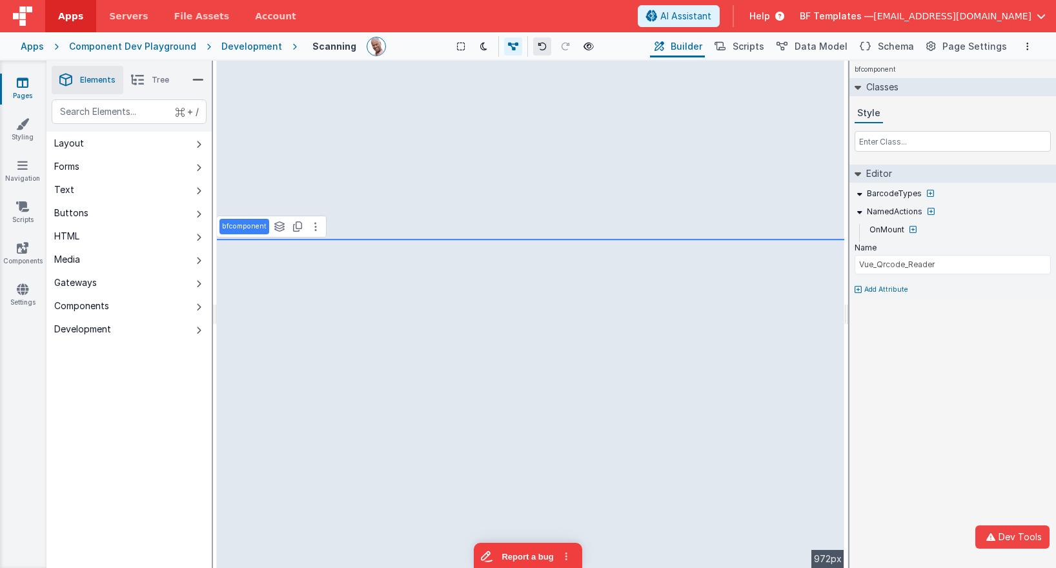
click at [538, 48] on icon at bounding box center [542, 46] width 9 height 9
click at [316, 228] on button at bounding box center [315, 226] width 15 height 15
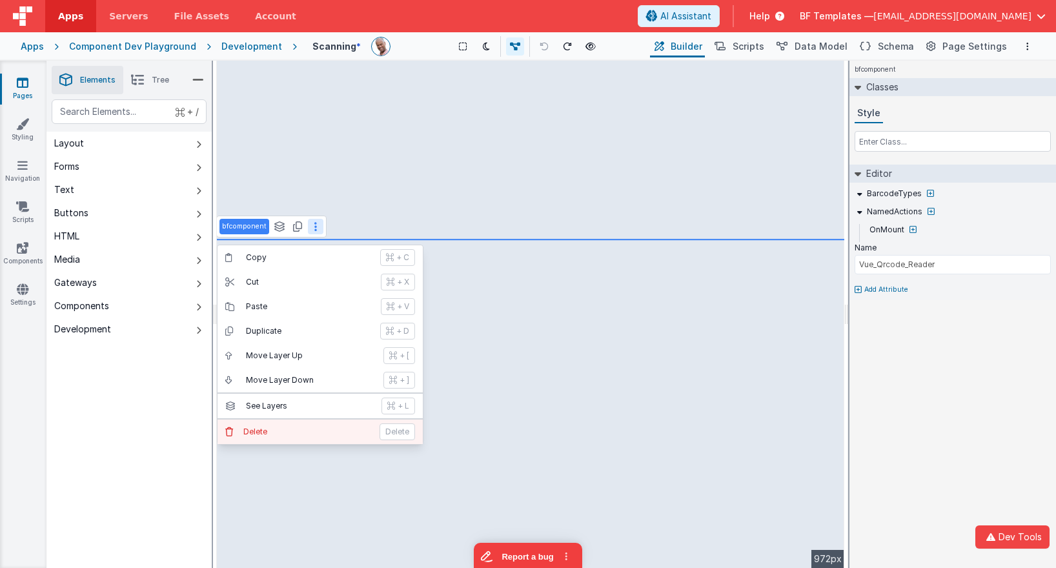
click at [329, 428] on p "Delete" at bounding box center [307, 432] width 128 height 10
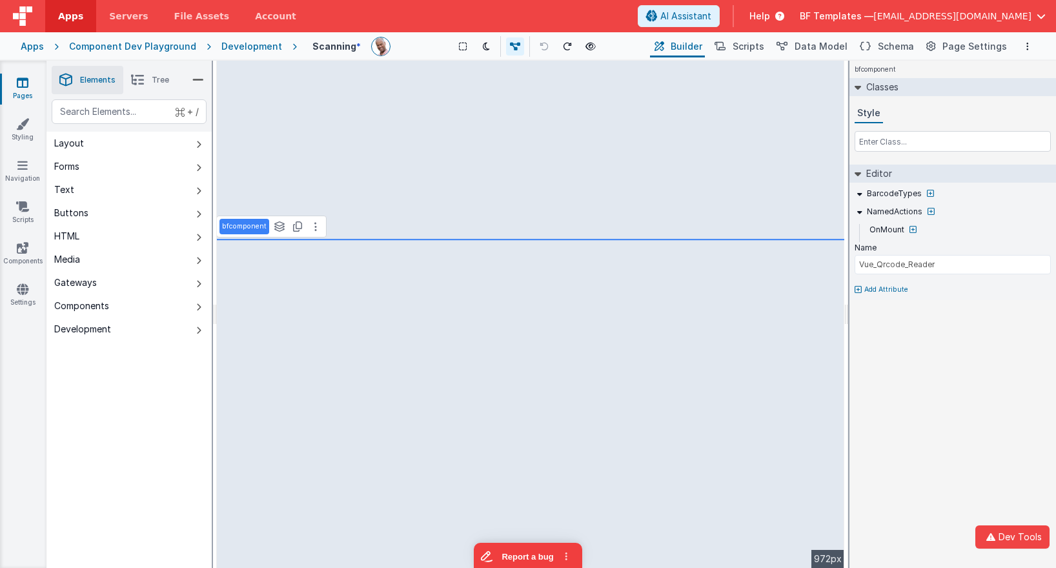
click at [147, 73] on li "Tree" at bounding box center [150, 80] width 54 height 28
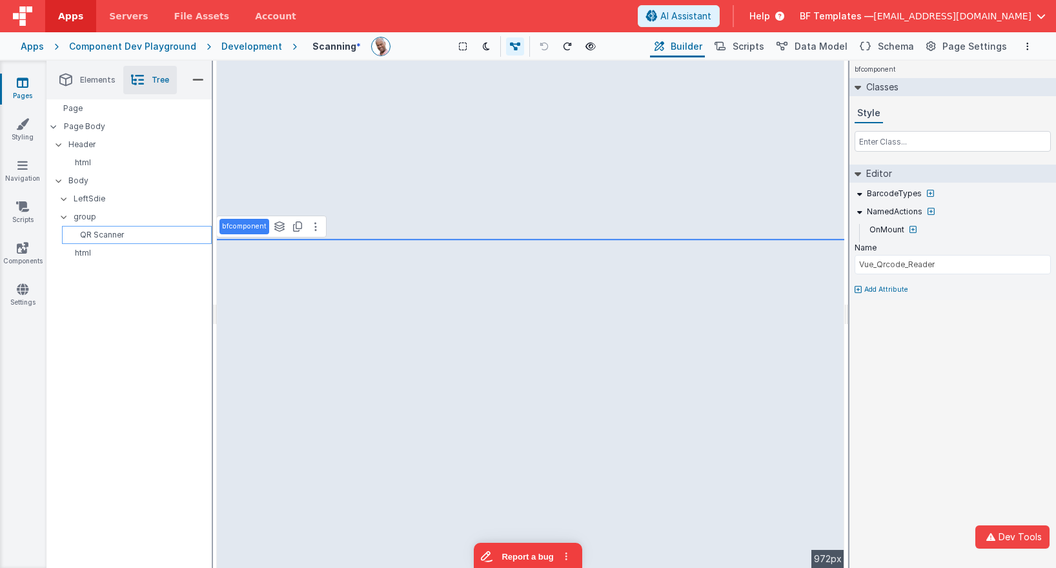
click at [120, 233] on p "QR Scanner" at bounding box center [139, 235] width 144 height 10
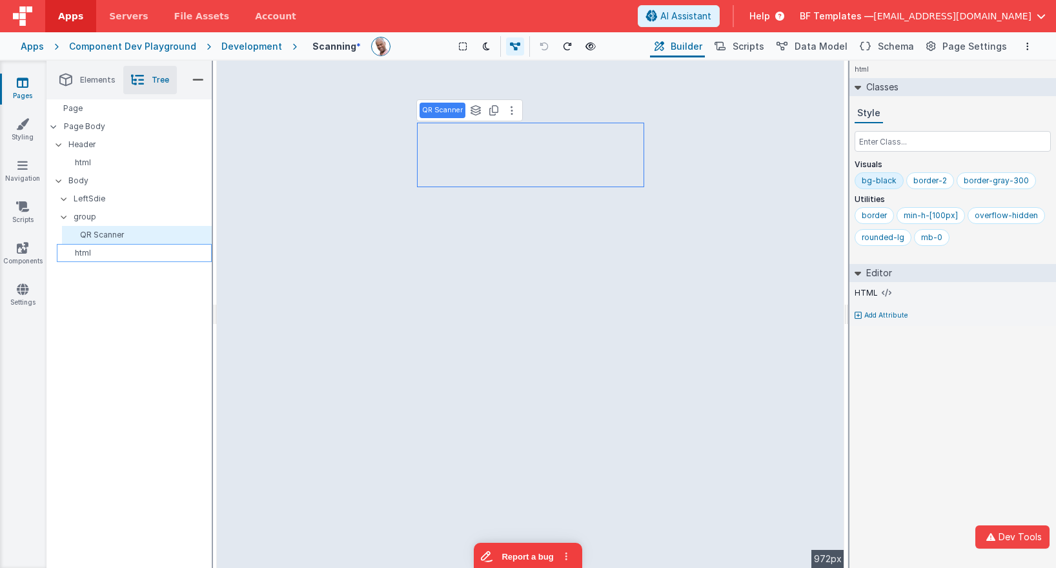
click at [116, 248] on p "html" at bounding box center [136, 253] width 149 height 10
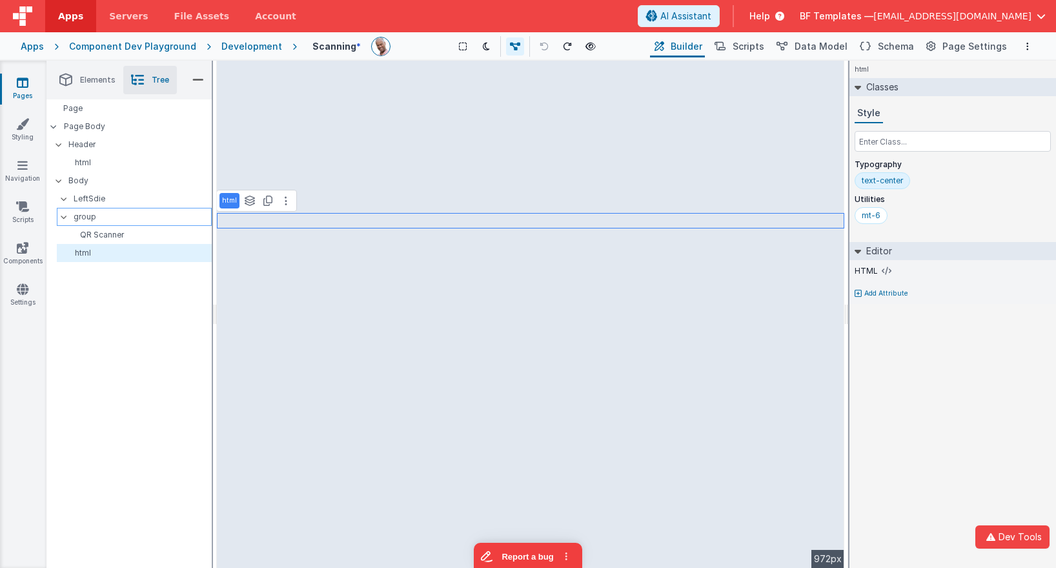
click at [68, 216] on icon at bounding box center [64, 217] width 10 height 4
click at [63, 192] on div "LeftSdie" at bounding box center [134, 199] width 155 height 18
click at [59, 179] on icon at bounding box center [59, 181] width 10 height 4
click at [57, 148] on div at bounding box center [63, 144] width 12 height 10
click at [92, 73] on li "Elements" at bounding box center [88, 80] width 72 height 28
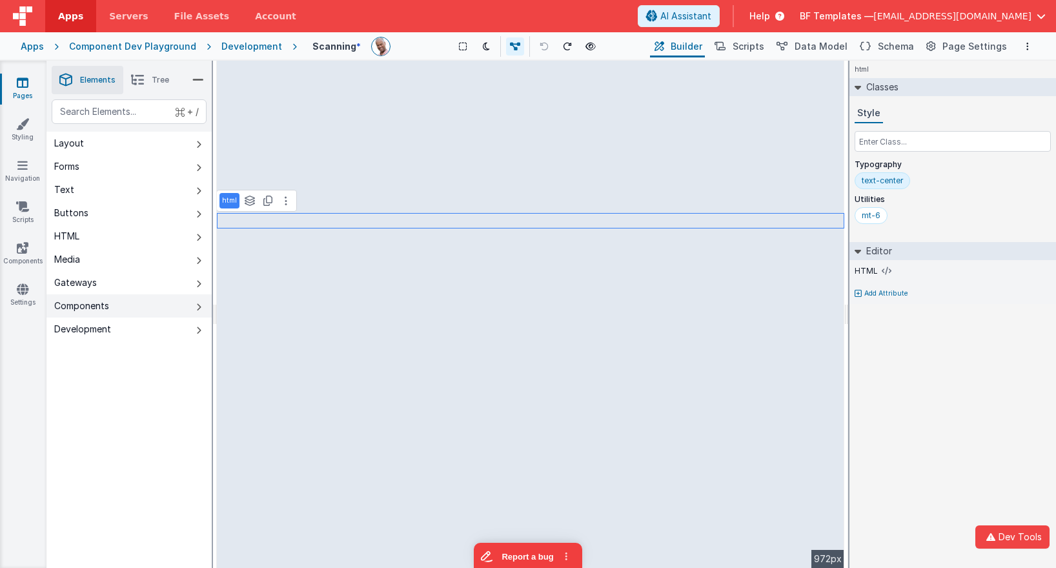
click at [184, 314] on button "Components" at bounding box center [128, 305] width 165 height 23
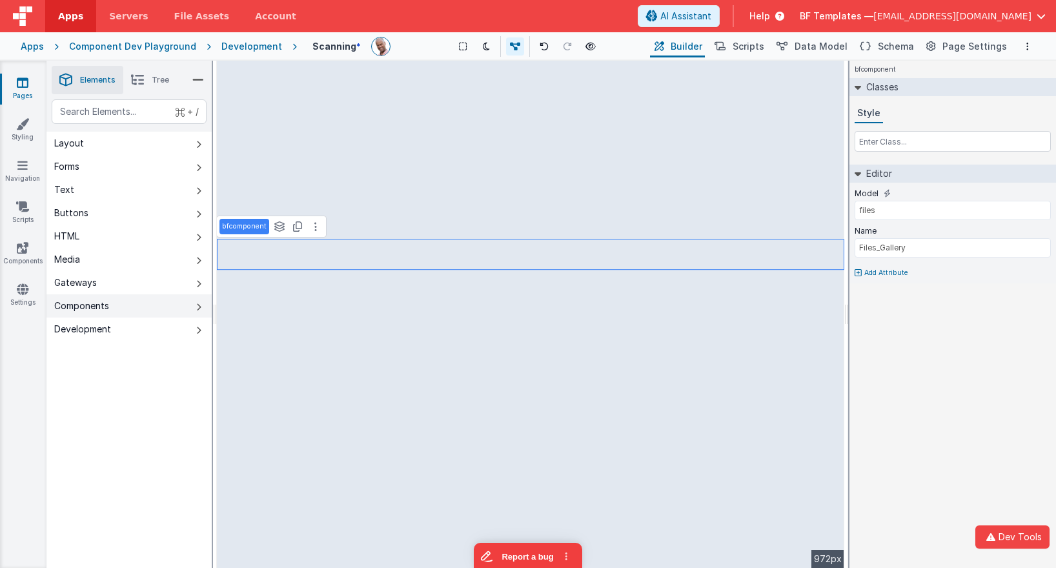
click at [192, 310] on button "Components" at bounding box center [128, 305] width 165 height 23
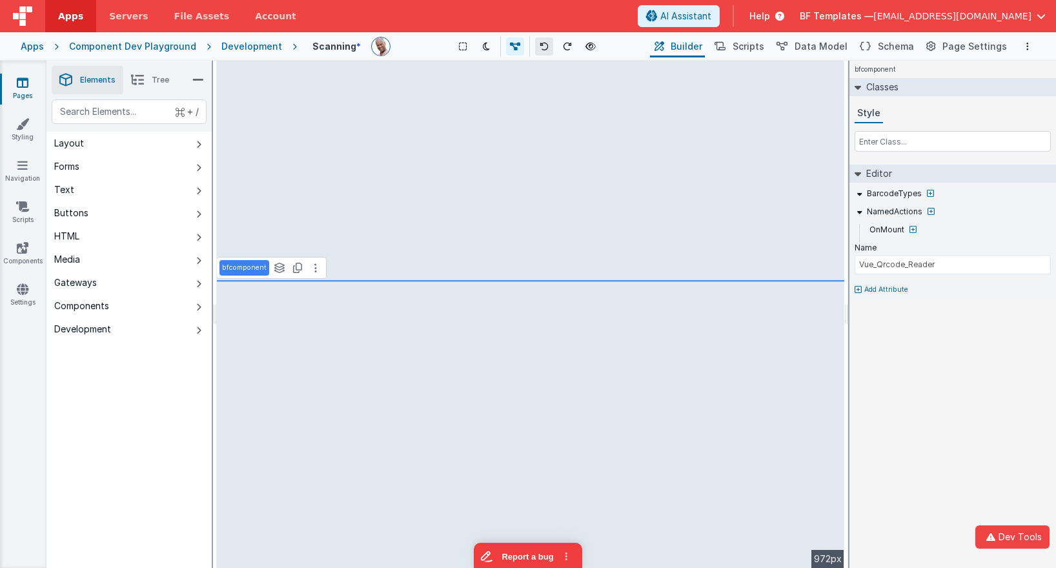
click at [538, 50] on button at bounding box center [544, 46] width 18 height 18
click at [318, 272] on button at bounding box center [315, 267] width 15 height 15
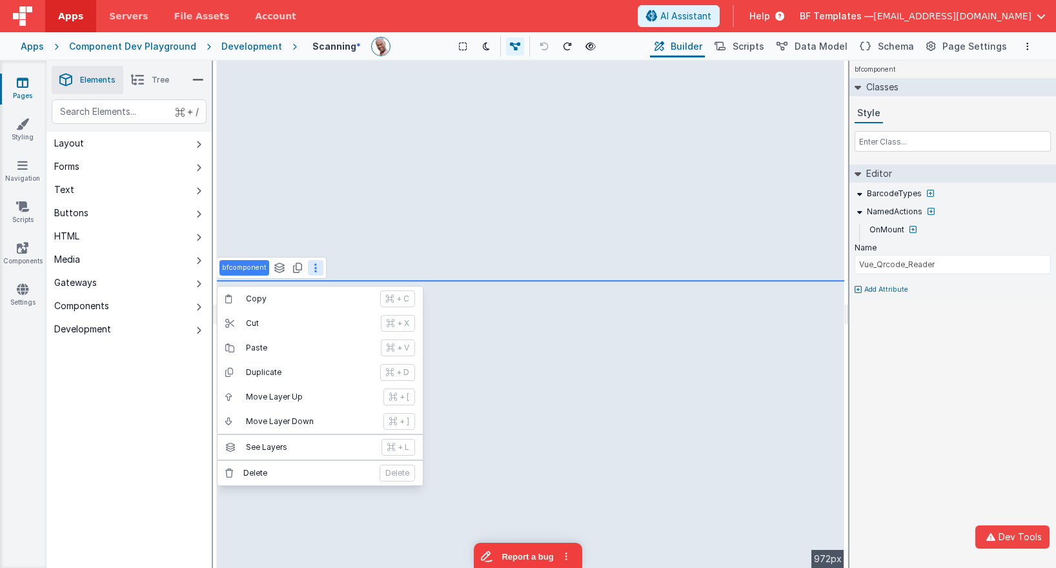
click at [145, 78] on li "Tree" at bounding box center [150, 80] width 54 height 28
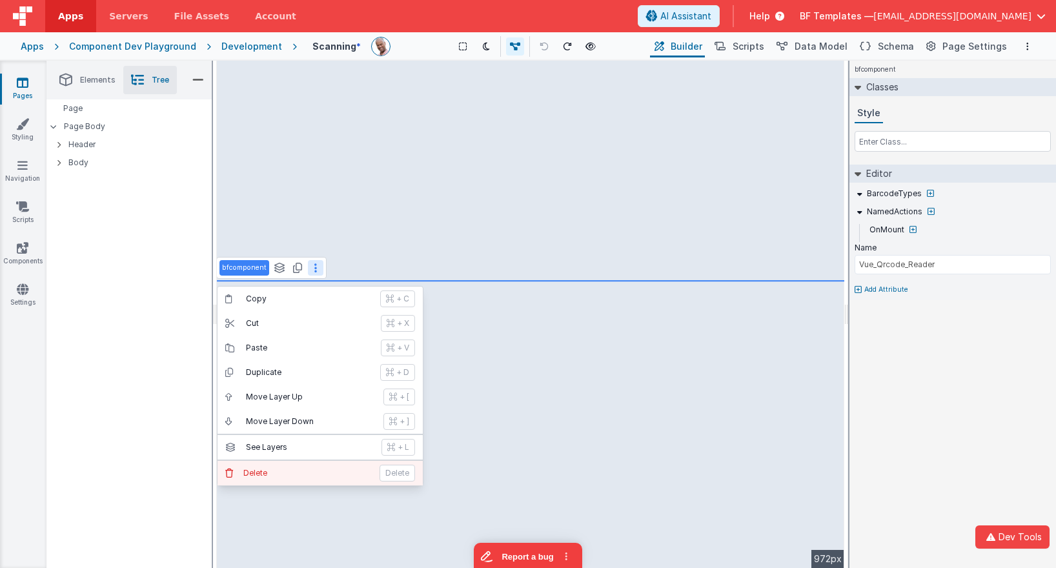
click at [292, 470] on p "Delete" at bounding box center [307, 473] width 128 height 10
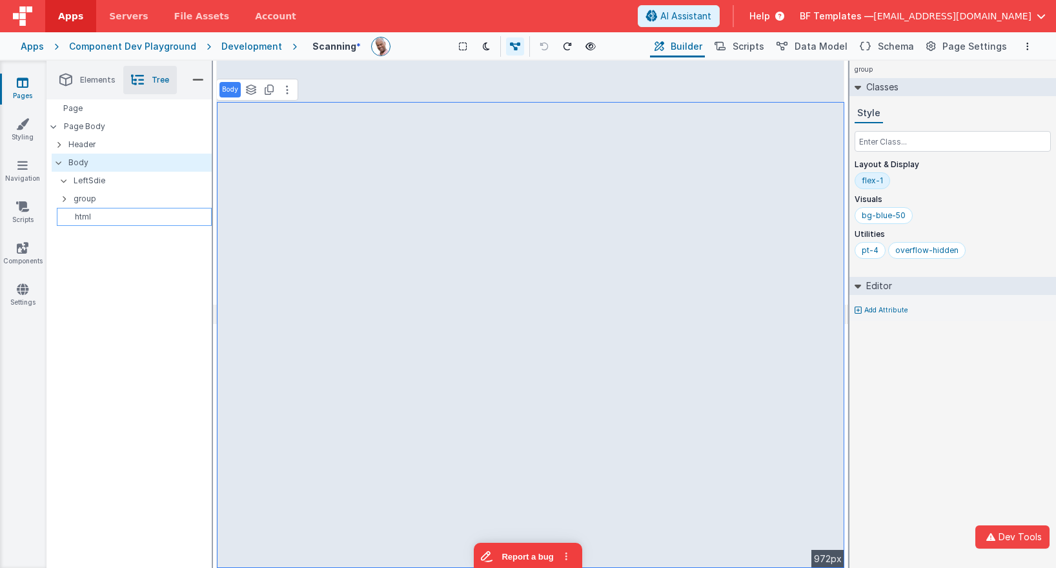
click at [95, 225] on div "html" at bounding box center [134, 217] width 155 height 18
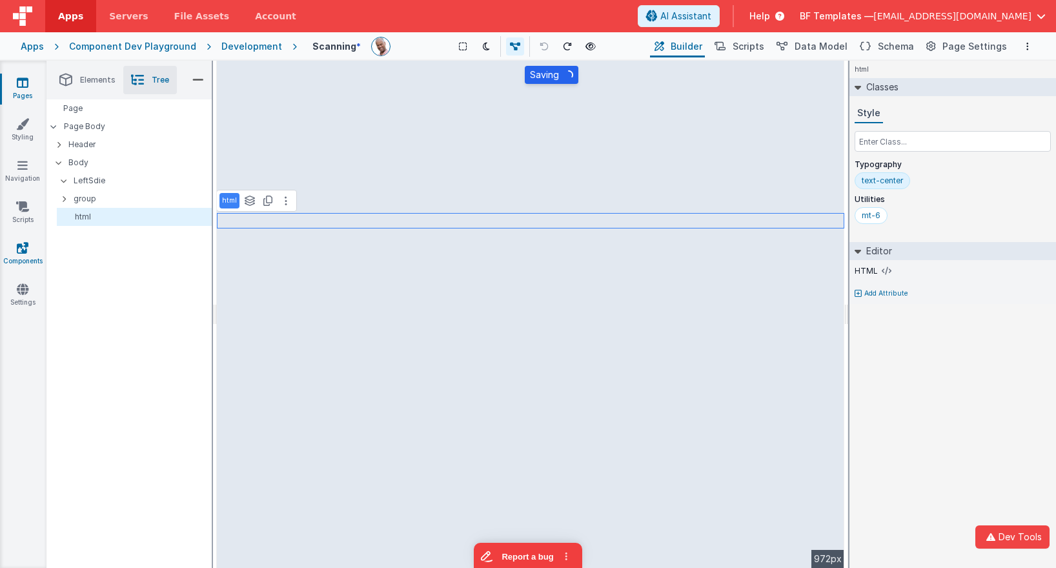
click at [25, 249] on icon at bounding box center [23, 247] width 12 height 13
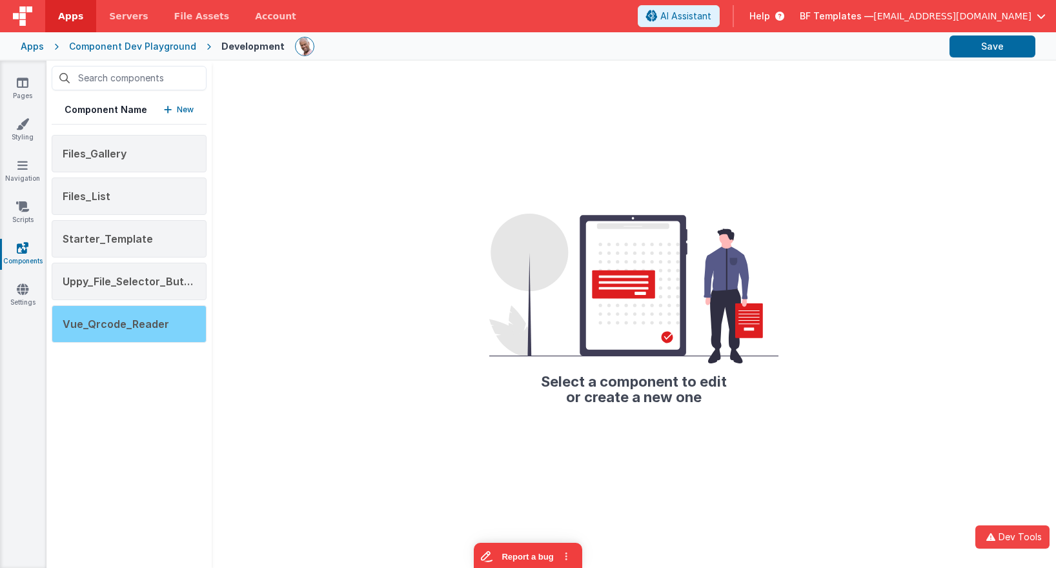
click at [153, 316] on div "Vue_Qrcode_Reader" at bounding box center [129, 323] width 155 height 37
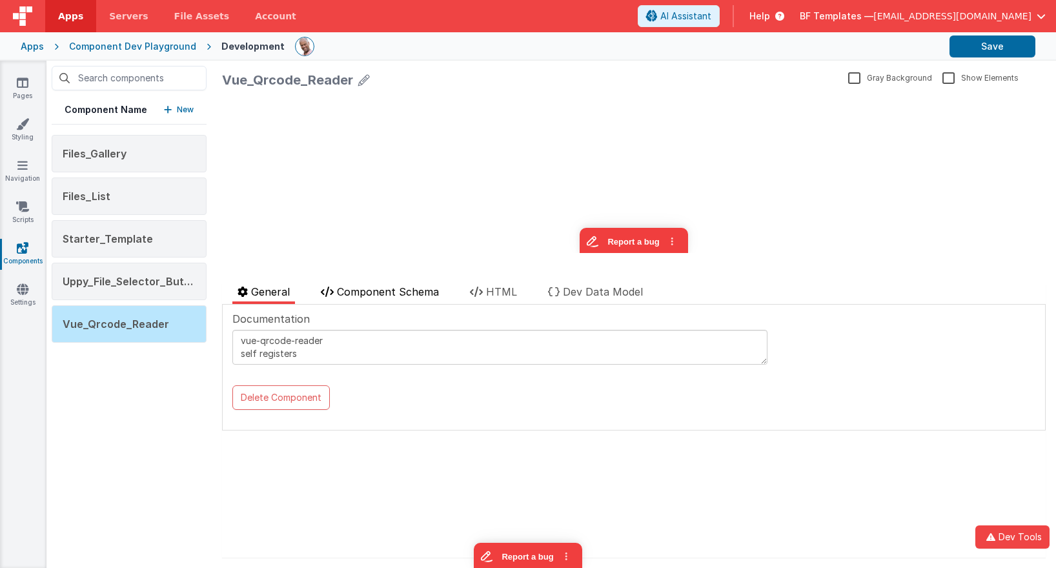
click at [428, 303] on li "Component Schema" at bounding box center [380, 294] width 128 height 20
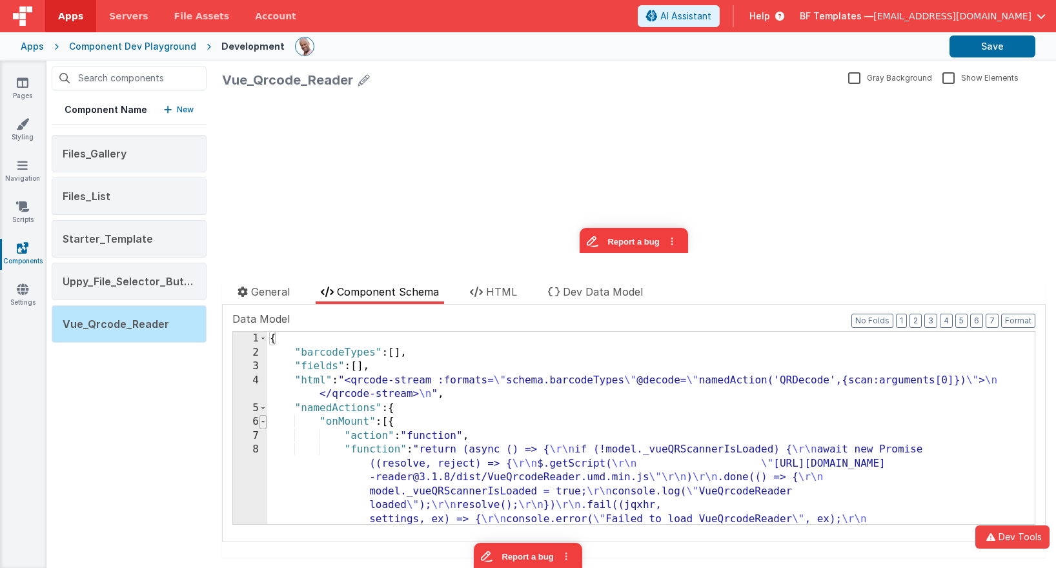
click at [261, 423] on span at bounding box center [262, 422] width 7 height 14
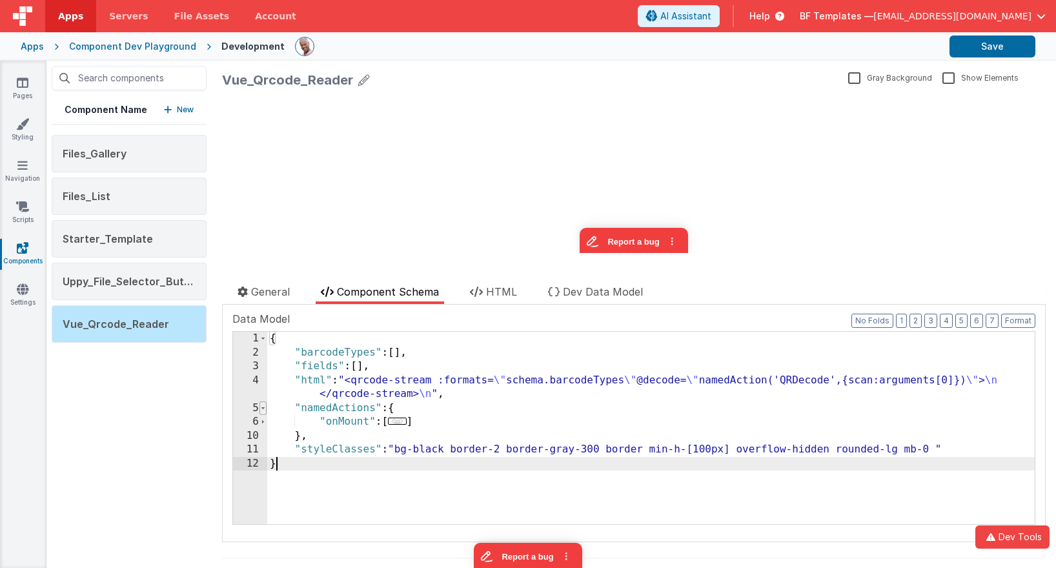
click at [264, 406] on span at bounding box center [262, 408] width 7 height 14
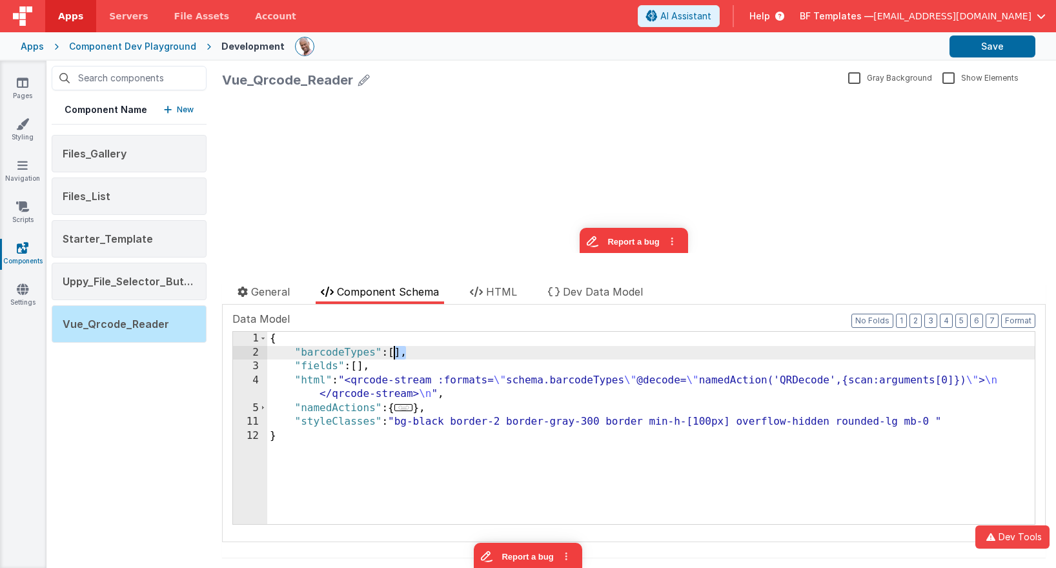
drag, startPoint x: 405, startPoint y: 350, endPoint x: 392, endPoint y: 350, distance: 13.6
click at [392, 350] on div "{ "barcodeTypes" : [ ] , "fields" : [ ] , "html" : "<qrcode-stream :formats= \"…" at bounding box center [650, 442] width 767 height 220
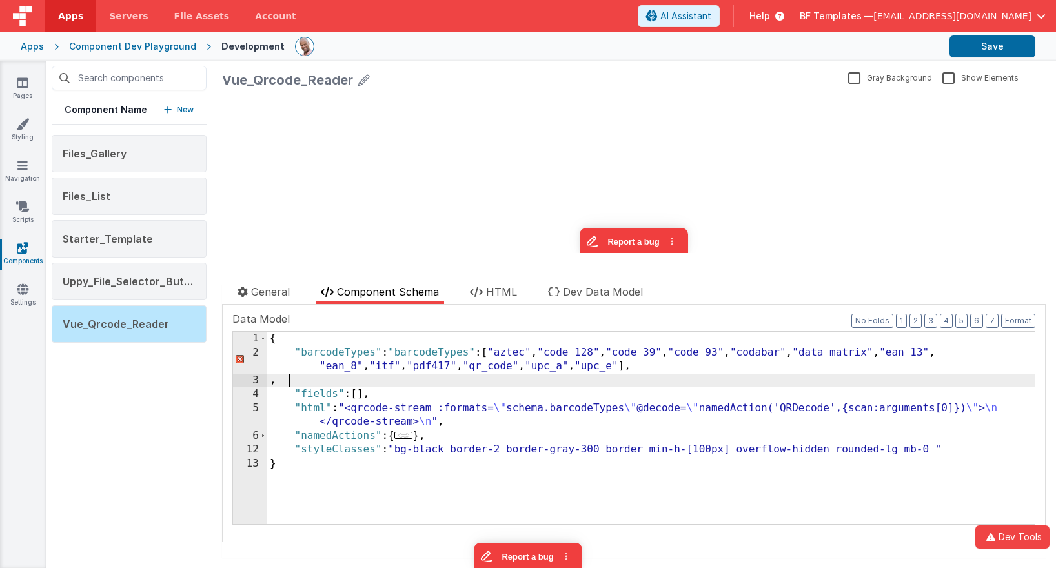
click at [432, 350] on div "{ "barcodeTypes" : "barcodeTypes" : [ "aztec" , "code_128" , "code_39" , "code_…" at bounding box center [650, 442] width 767 height 220
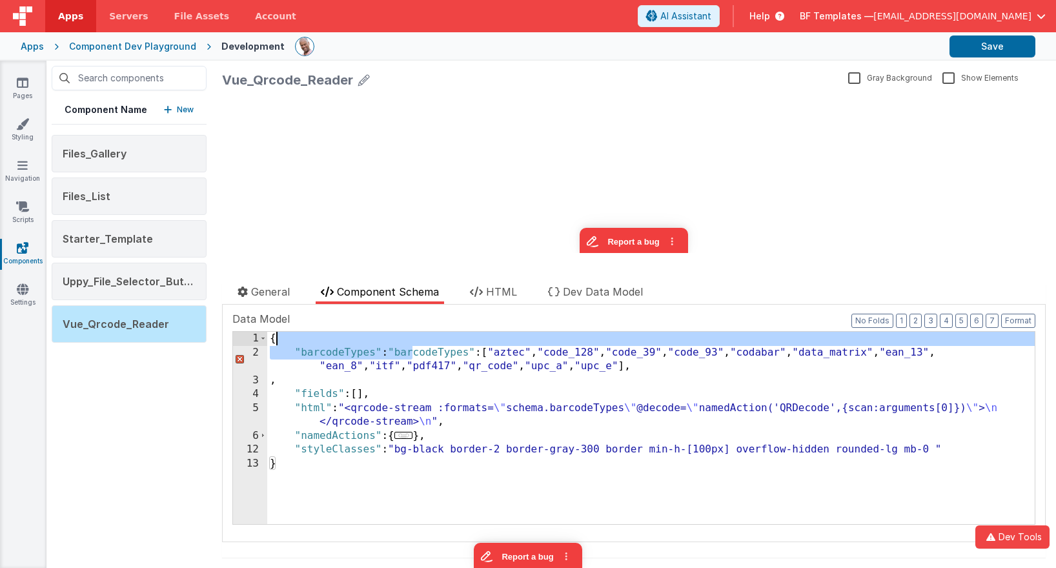
drag, startPoint x: 410, startPoint y: 350, endPoint x: 394, endPoint y: 343, distance: 18.2
click at [394, 343] on div "{ "barcodeTypes" : "barcodeTypes" : [ "aztec" , "code_128" , "code_39" , "code_…" at bounding box center [650, 442] width 767 height 220
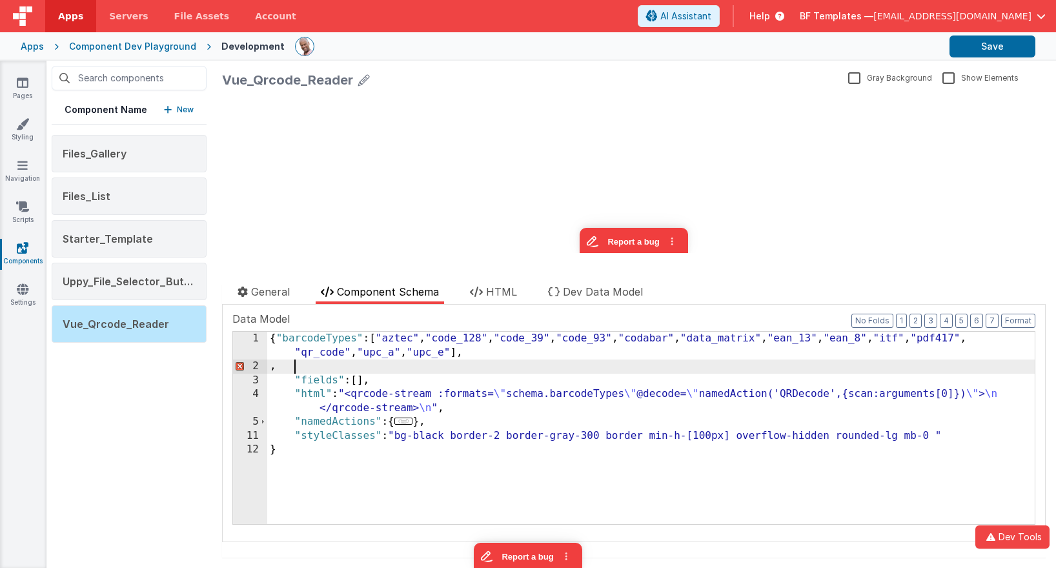
click at [481, 366] on div "{ "barcodeTypes" : [ "aztec" , "code_128" , "code_39" , "code_93" , "codabar" ,…" at bounding box center [650, 449] width 767 height 234
click at [1015, 319] on button "Format" at bounding box center [1018, 321] width 34 height 14
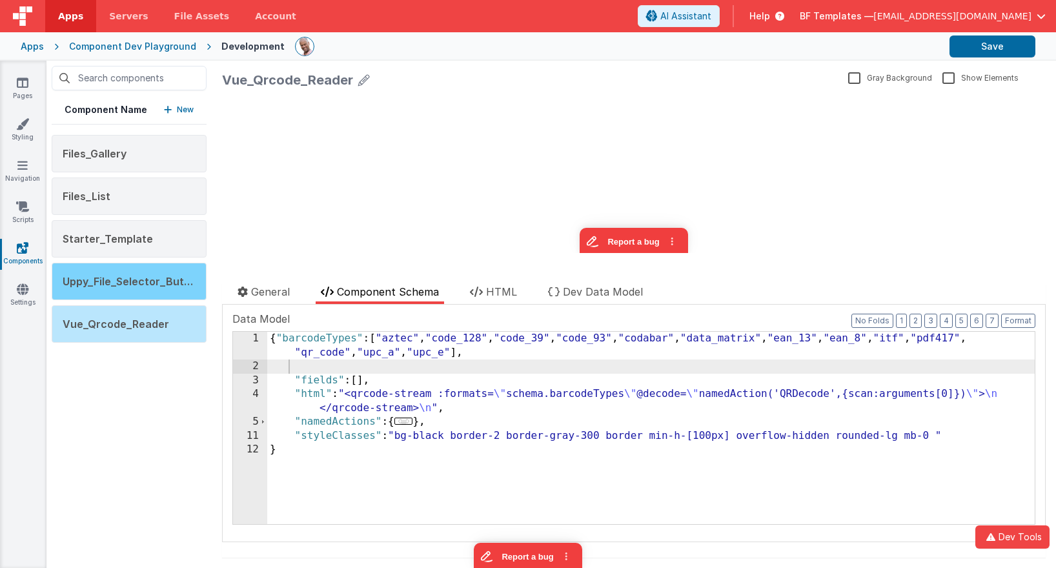
click at [153, 293] on div "Uppy_File_Selector_Button" at bounding box center [129, 281] width 155 height 37
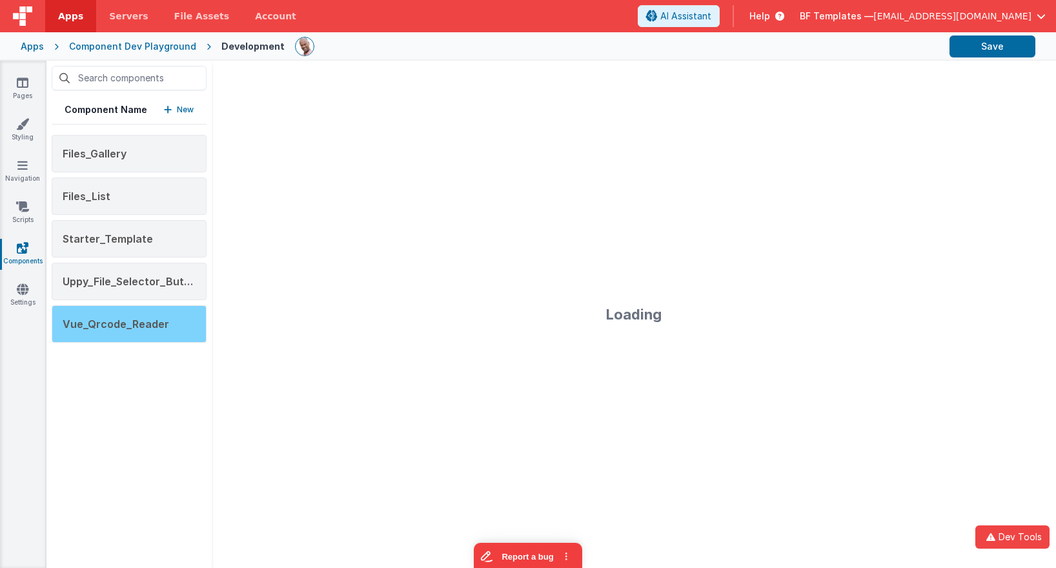
click at [155, 323] on span "Vue_Qrcode_Reader" at bounding box center [116, 324] width 106 height 13
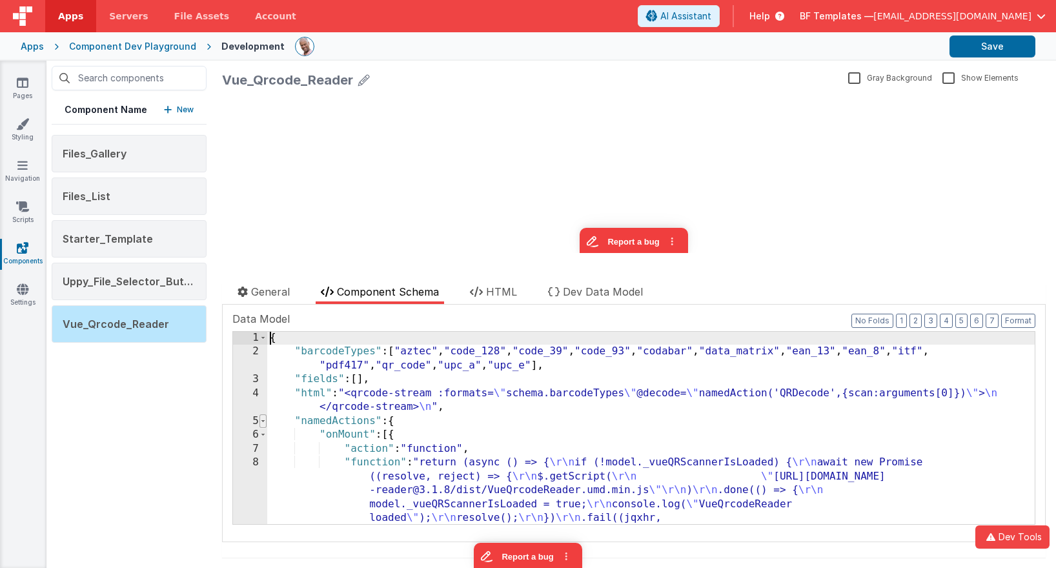
click at [263, 423] on span at bounding box center [262, 421] width 7 height 14
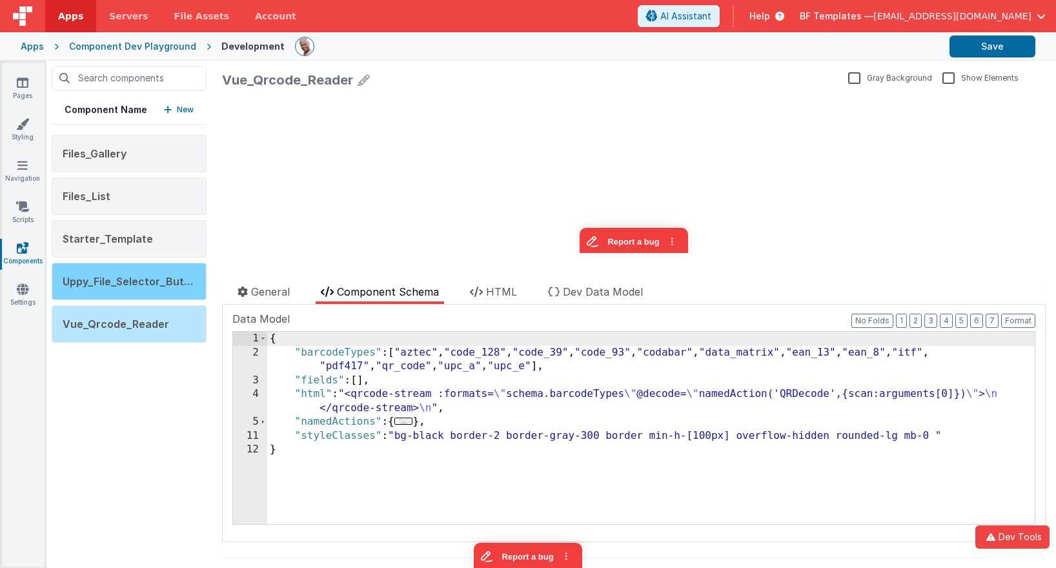
click at [157, 278] on span "Uppy_File_Selector_Button" at bounding box center [132, 281] width 139 height 13
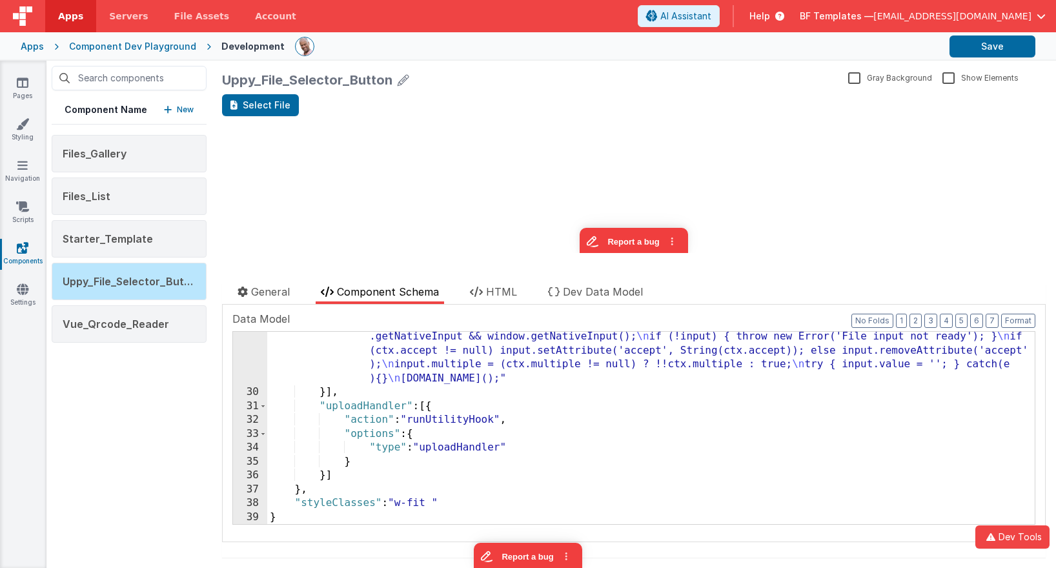
scroll to position [750, 0]
click at [157, 309] on div "Vue_Qrcode_Reader" at bounding box center [129, 323] width 155 height 37
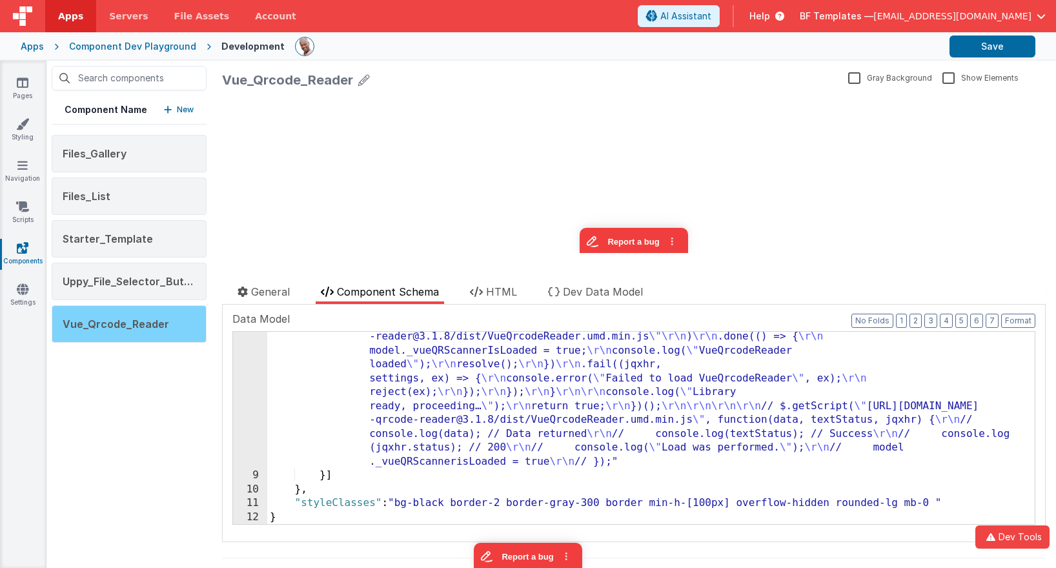
scroll to position [154, 0]
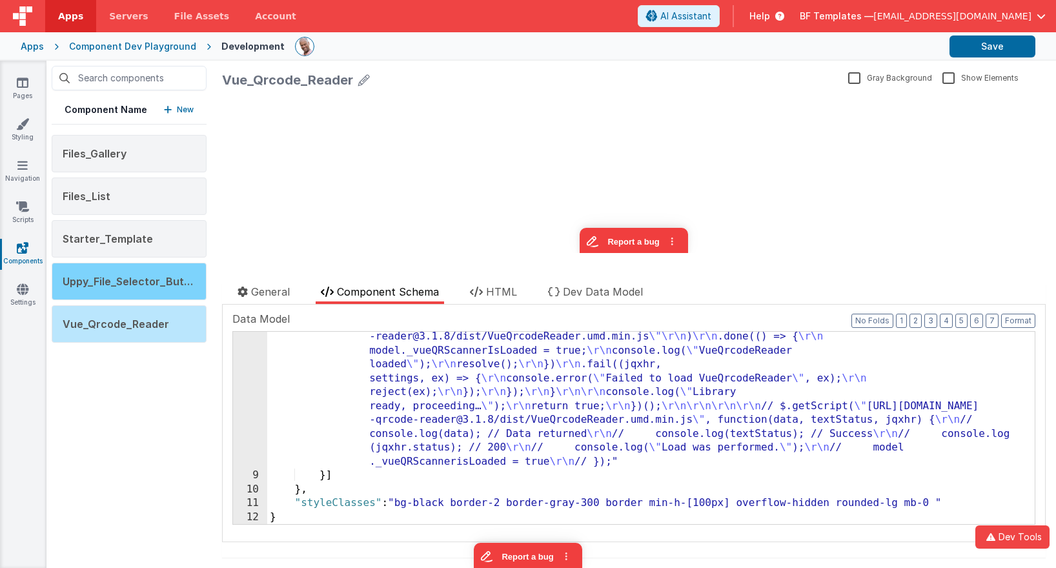
click at [157, 274] on div "Uppy_File_Selector_Button" at bounding box center [129, 281] width 155 height 37
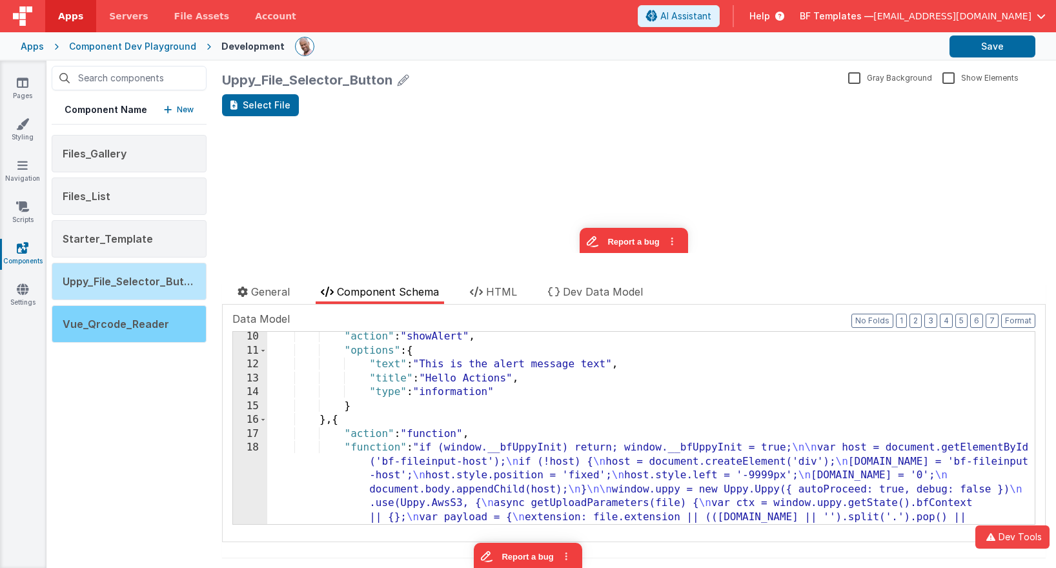
click at [146, 336] on div "Vue_Qrcode_Reader" at bounding box center [129, 323] width 155 height 37
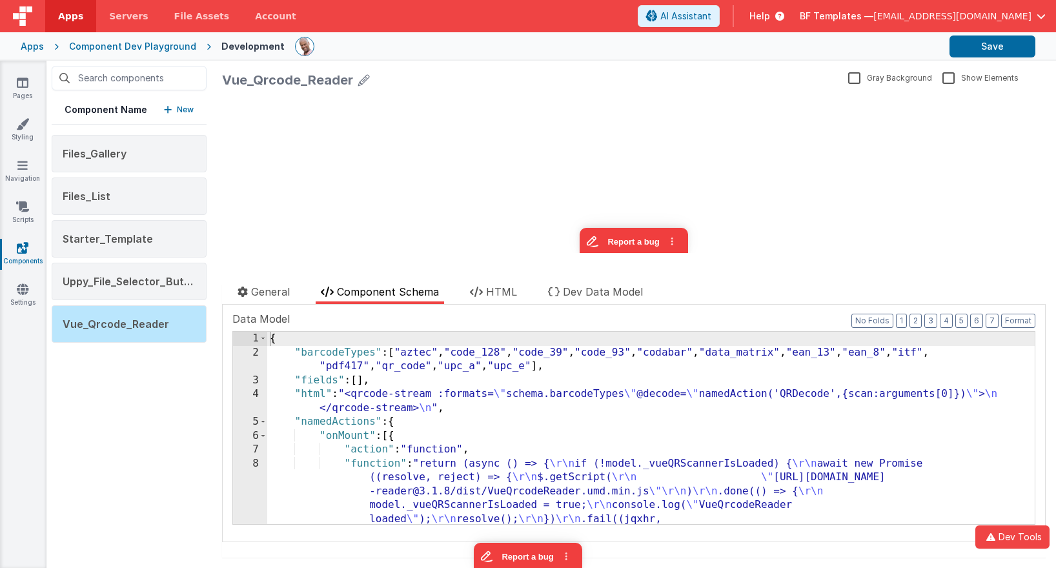
scroll to position [0, 0]
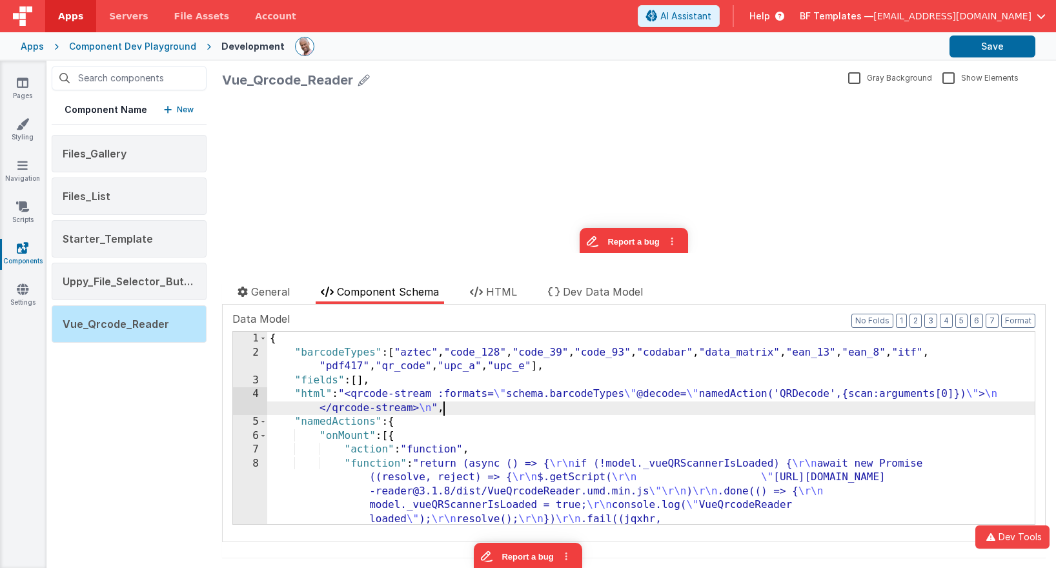
click at [475, 403] on div "{ "barcodeTypes" : [ "aztec" , "code_128" , "code_39" , "code_93" , "codabar" ,…" at bounding box center [650, 518] width 767 height 373
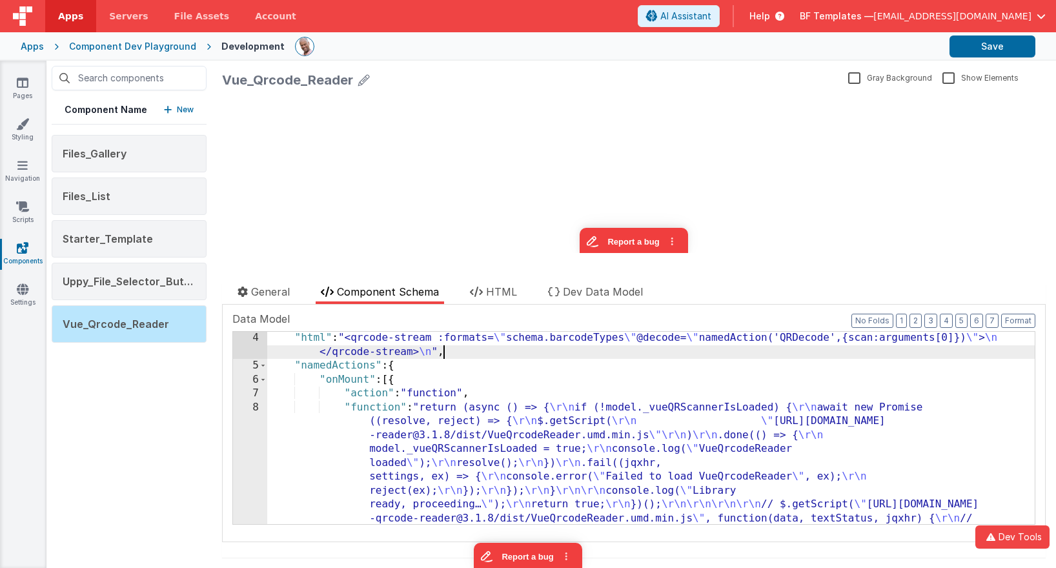
scroll to position [56, 0]
click at [192, 292] on div "Uppy_File_Selector_Button" at bounding box center [129, 281] width 155 height 37
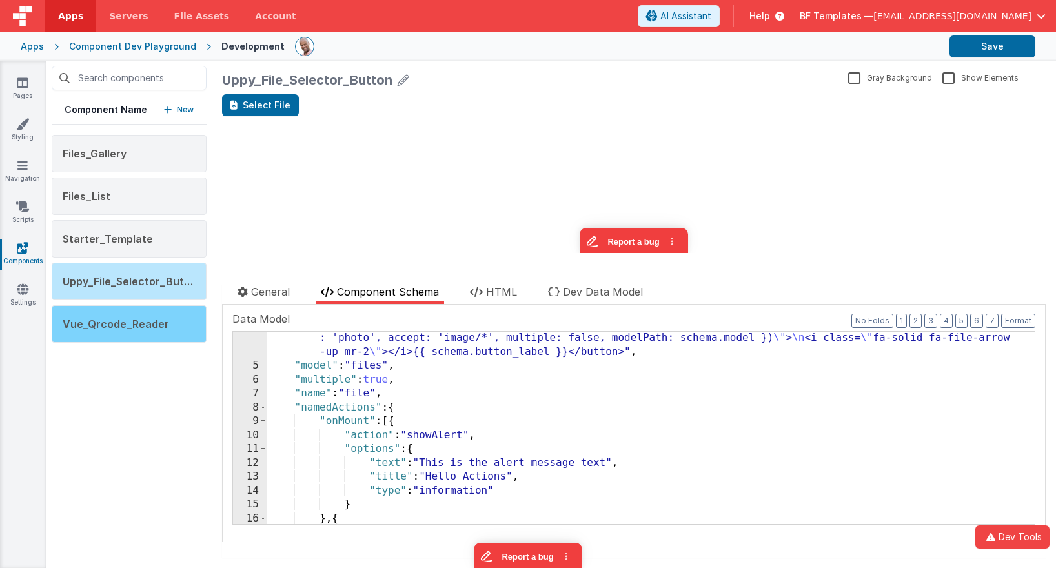
click at [167, 313] on div "Vue_Qrcode_Reader" at bounding box center [129, 323] width 155 height 37
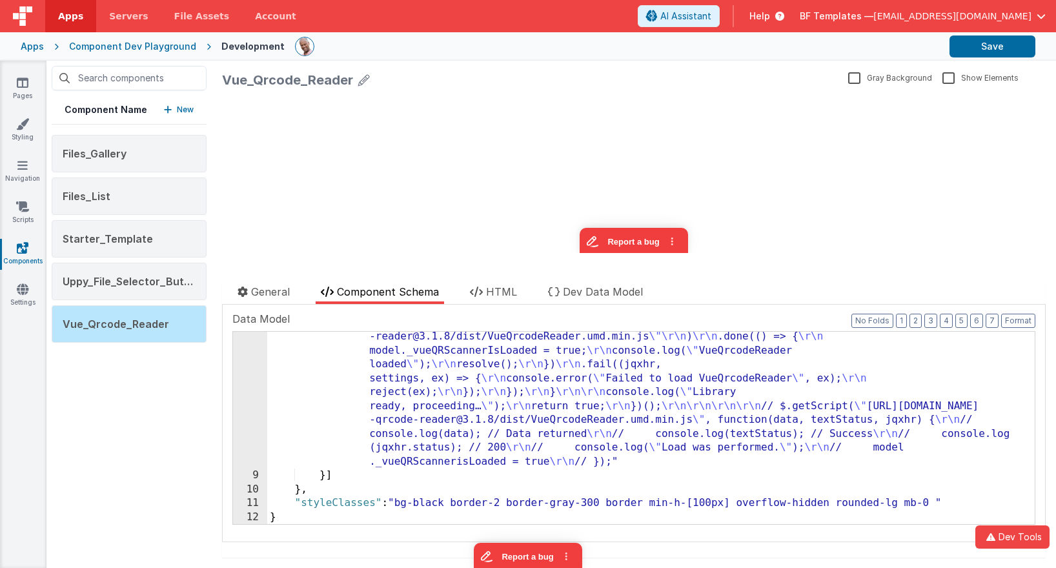
scroll to position [154, 0]
click at [512, 288] on span "HTML" at bounding box center [501, 291] width 31 height 13
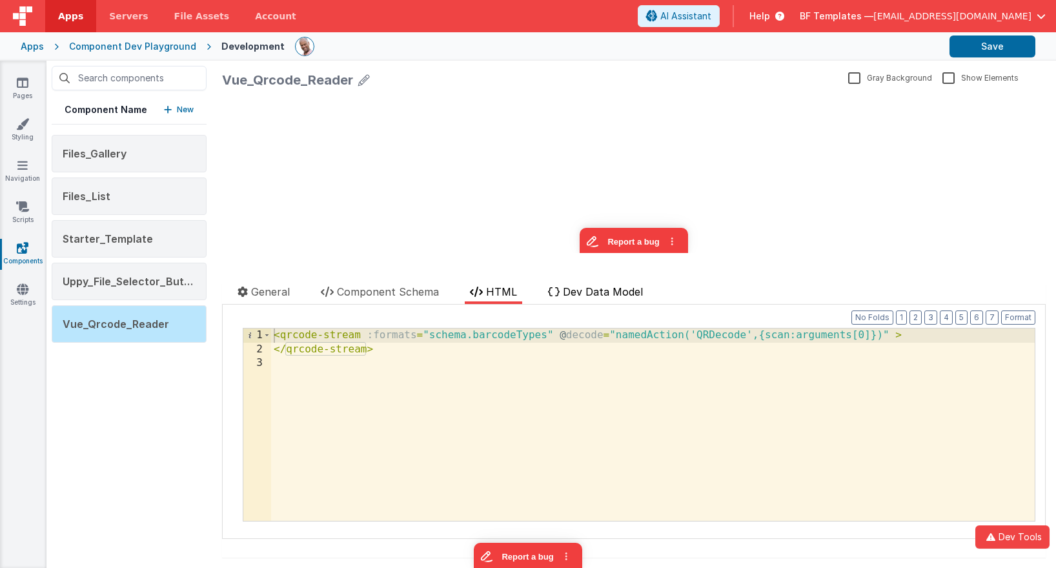
click at [587, 292] on span "Dev Data Model" at bounding box center [603, 291] width 80 height 13
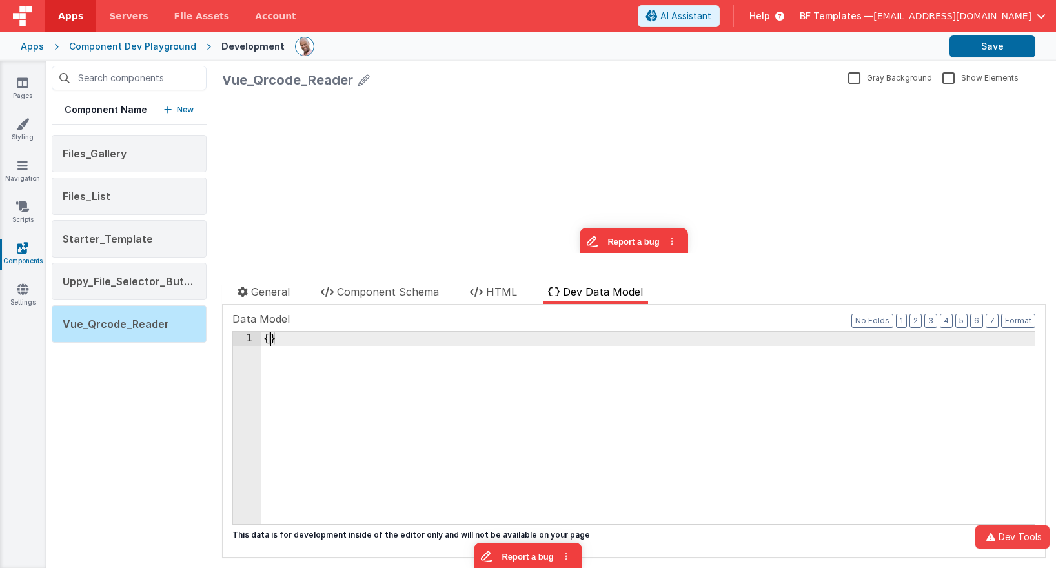
click at [270, 342] on div "{ }" at bounding box center [648, 442] width 774 height 220
click at [492, 296] on span "HTML" at bounding box center [501, 291] width 31 height 13
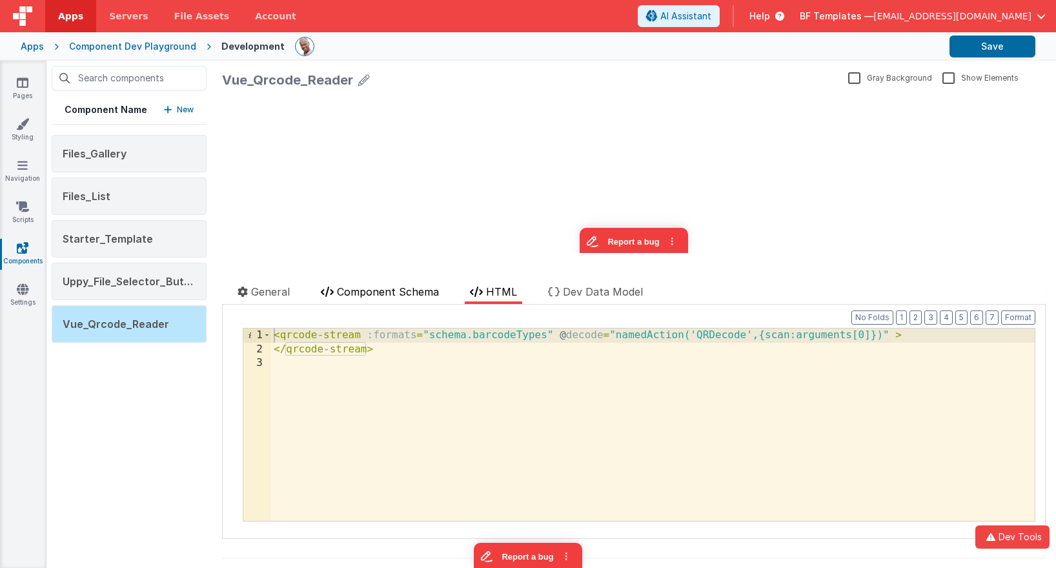
click at [386, 299] on li "Component Schema" at bounding box center [380, 294] width 128 height 20
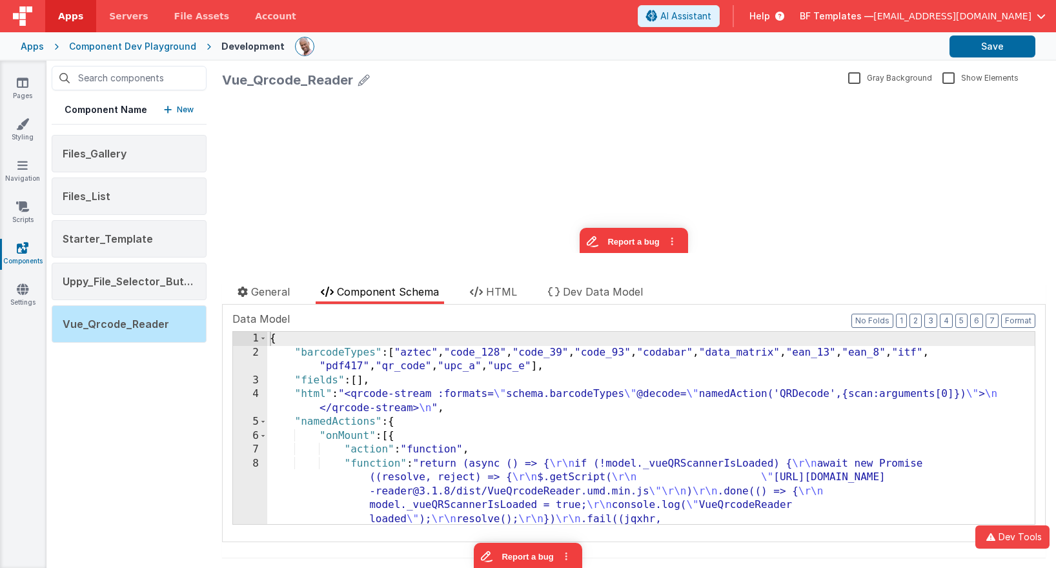
scroll to position [0, 0]
click at [330, 158] on div "update page model (See schema to hide after dev) showElements" at bounding box center [634, 173] width 824 height 159
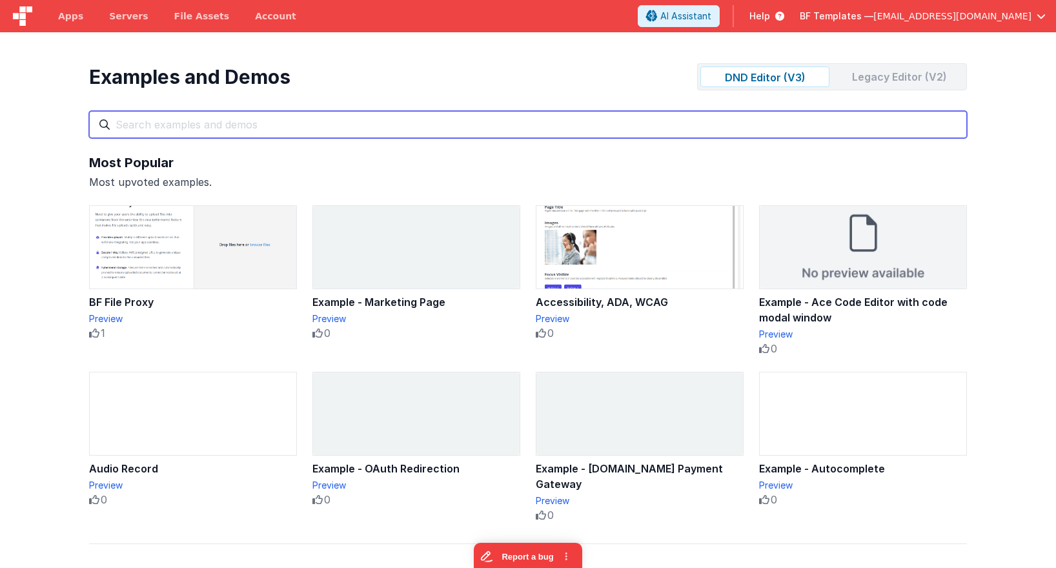
click at [205, 131] on input "text" at bounding box center [528, 124] width 878 height 27
type input "q"
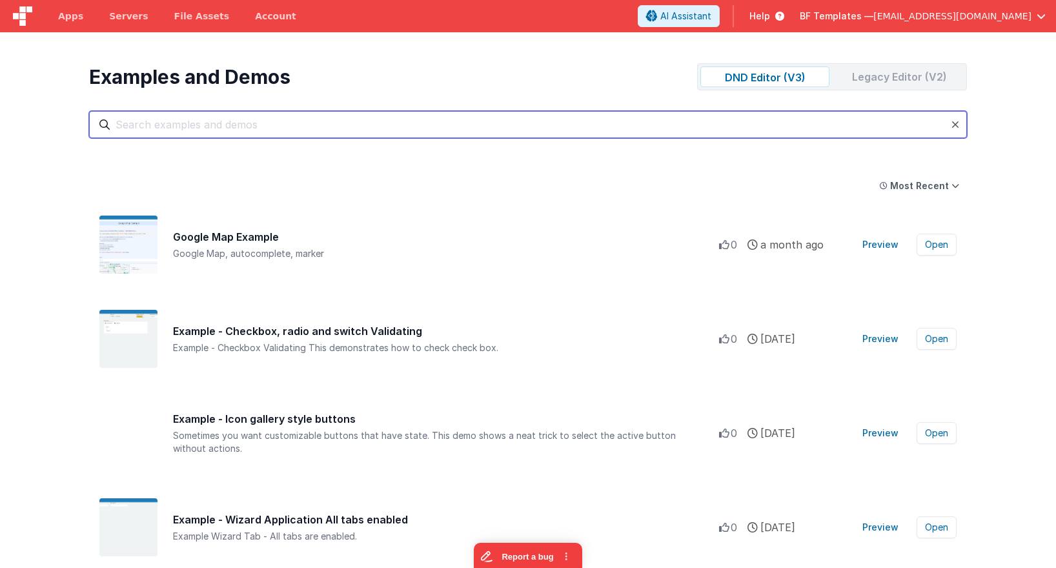
type input "b"
type input "r"
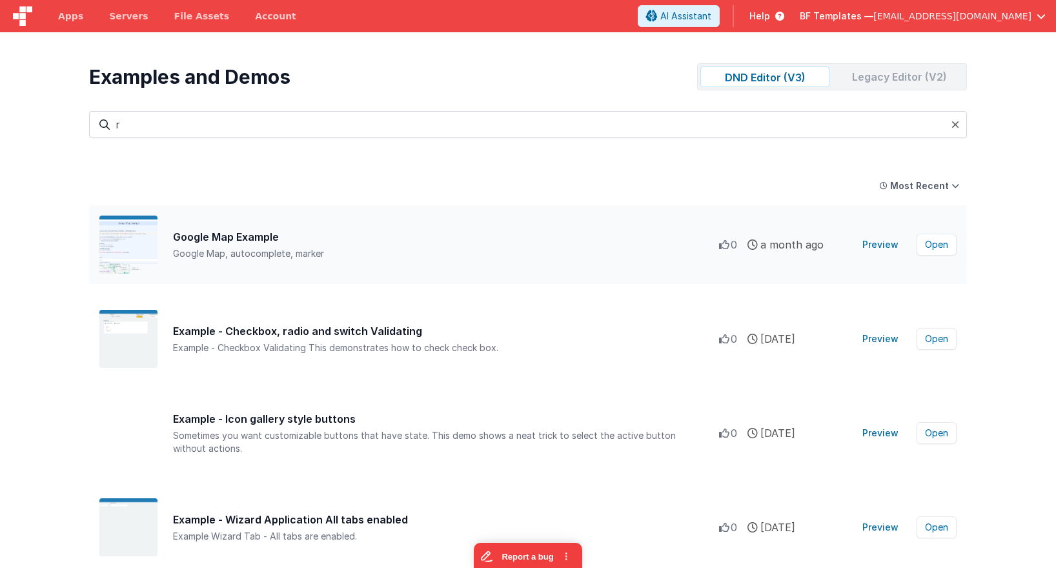
click at [319, 259] on div "Google Map, autocomplete, marker" at bounding box center [446, 253] width 546 height 13
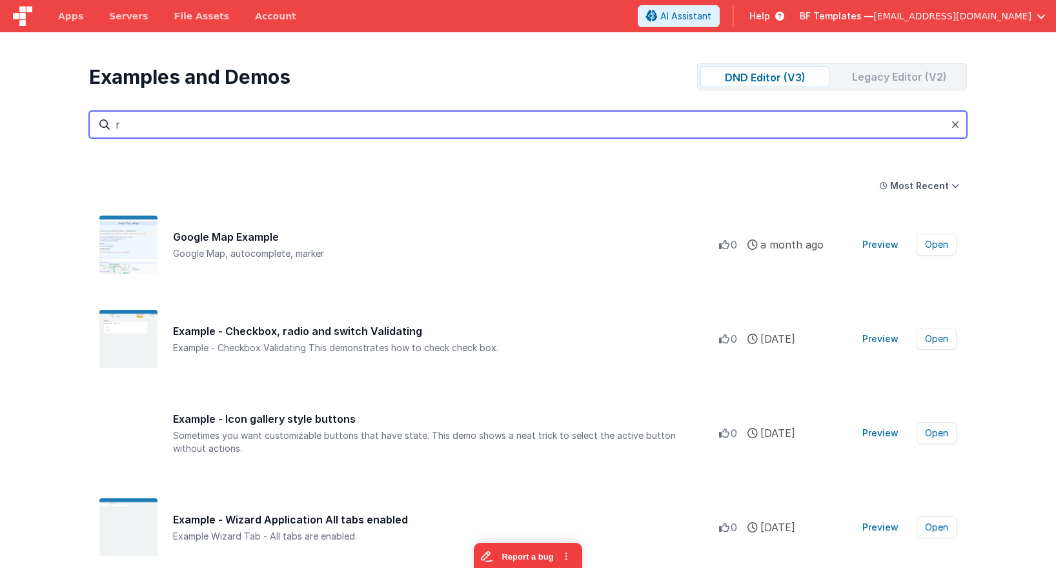
click at [344, 132] on input "r" at bounding box center [528, 124] width 878 height 27
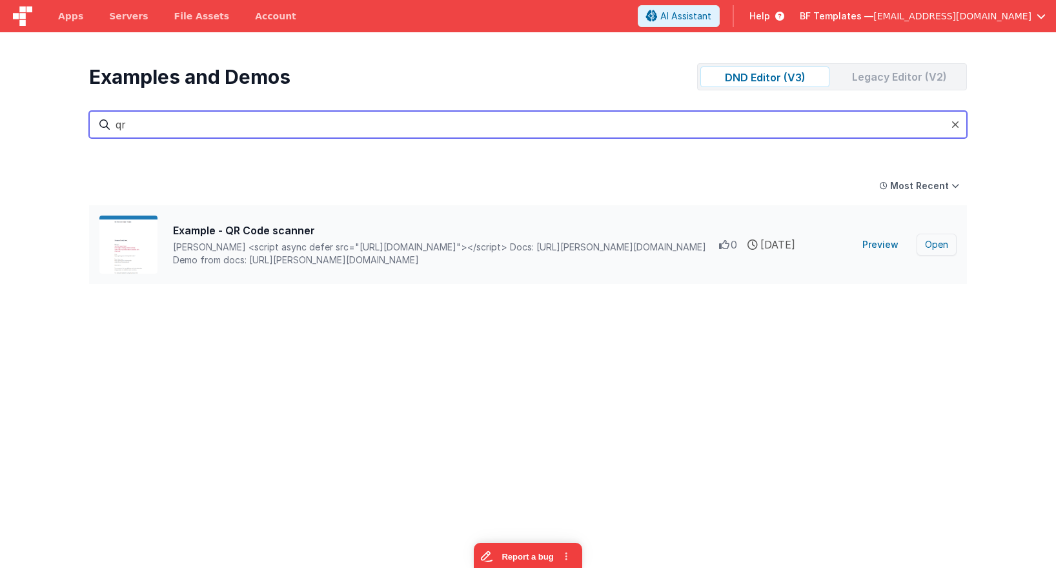
type input "qr"
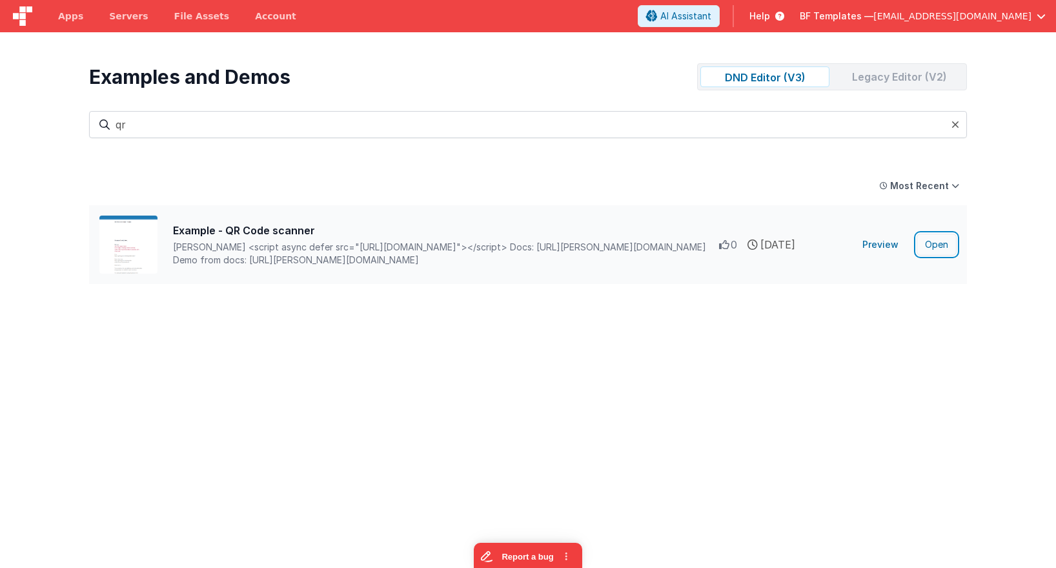
click at [924, 244] on button "Open" at bounding box center [936, 245] width 40 height 22
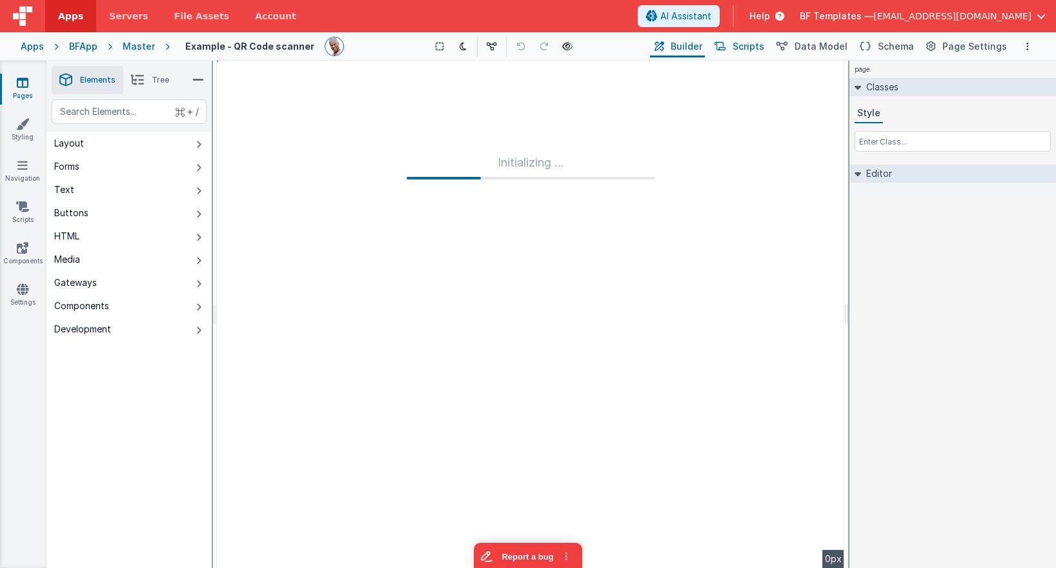
click at [751, 44] on span "Scripts" at bounding box center [749, 46] width 32 height 13
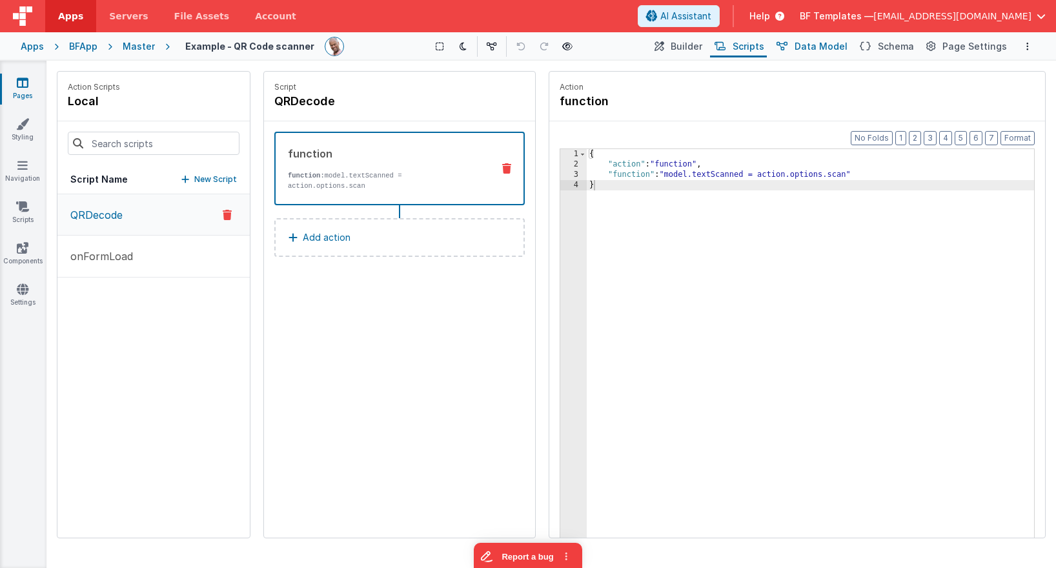
click at [815, 47] on span "Data Model" at bounding box center [820, 46] width 53 height 13
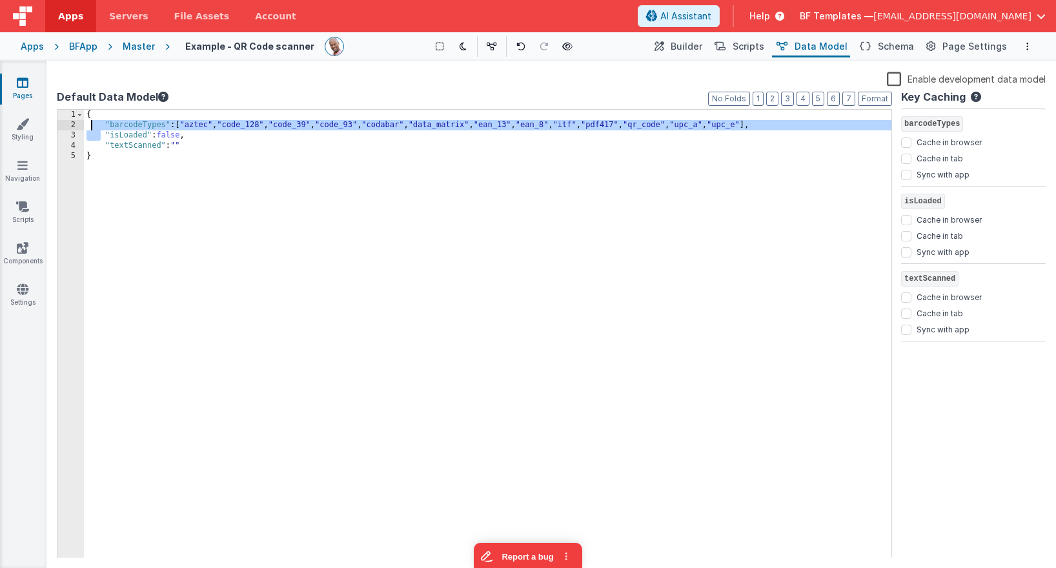
drag, startPoint x: 99, startPoint y: 133, endPoint x: 91, endPoint y: 125, distance: 11.9
click at [91, 125] on div "{ "barcodeTypes" : [ "aztec" , "code_128" , "code_39" , "code_93" , "codabar" ,…" at bounding box center [487, 344] width 807 height 469
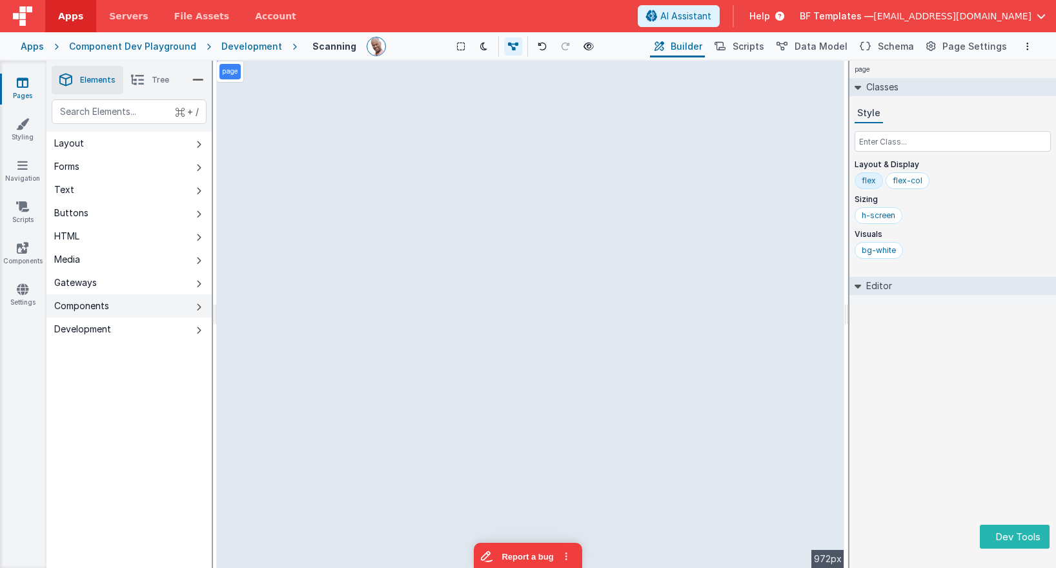
click at [160, 306] on button "Components" at bounding box center [128, 305] width 165 height 23
